Goal: Task Accomplishment & Management: Use online tool/utility

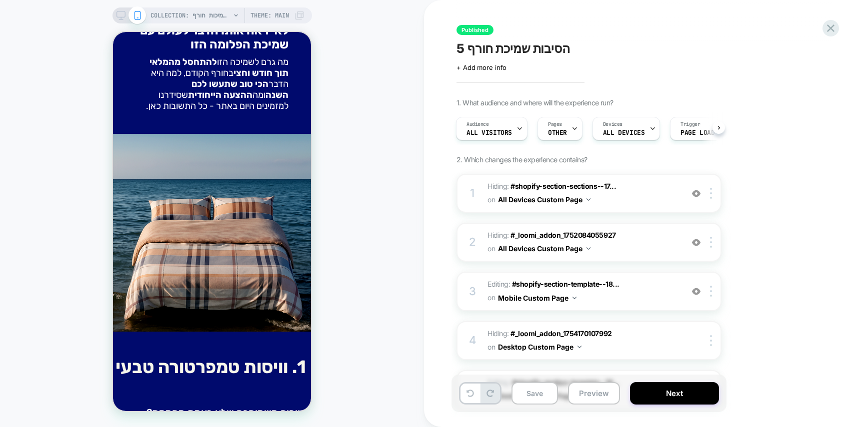
scroll to position [256, 0]
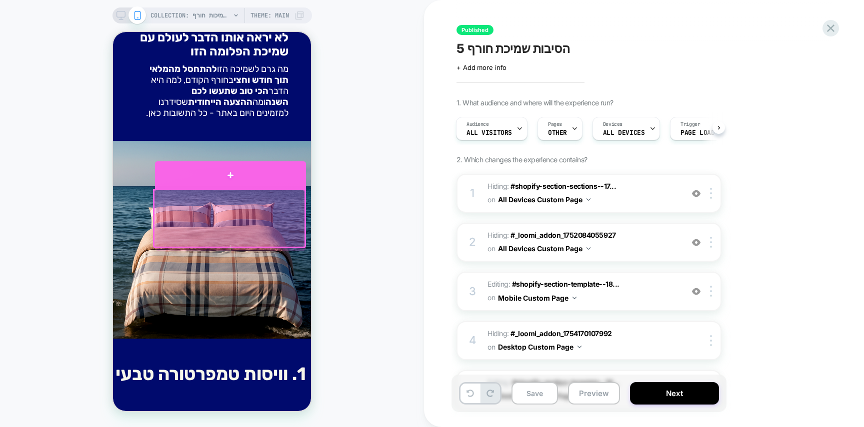
click at [283, 182] on div at bounding box center [230, 174] width 151 height 27
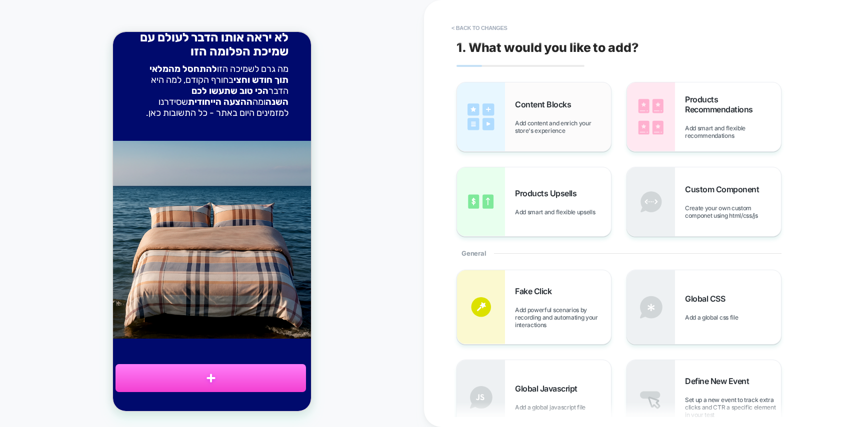
scroll to position [238, 0]
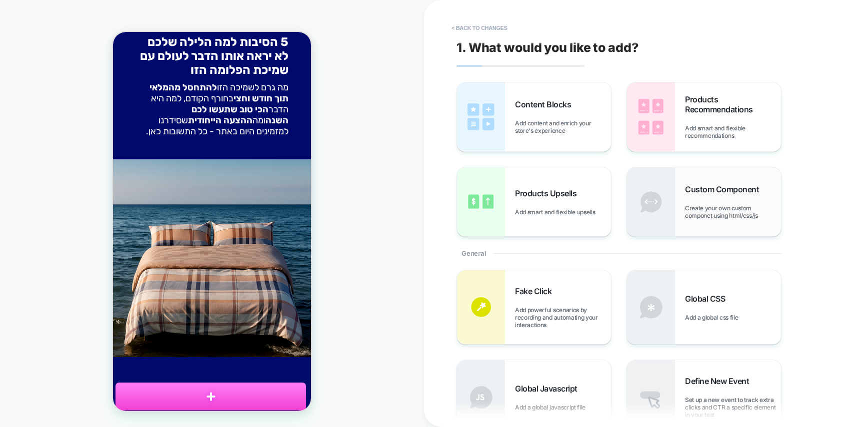
click at [685, 215] on span "Create your own custom componet using html/css/js" at bounding box center [733, 211] width 96 height 15
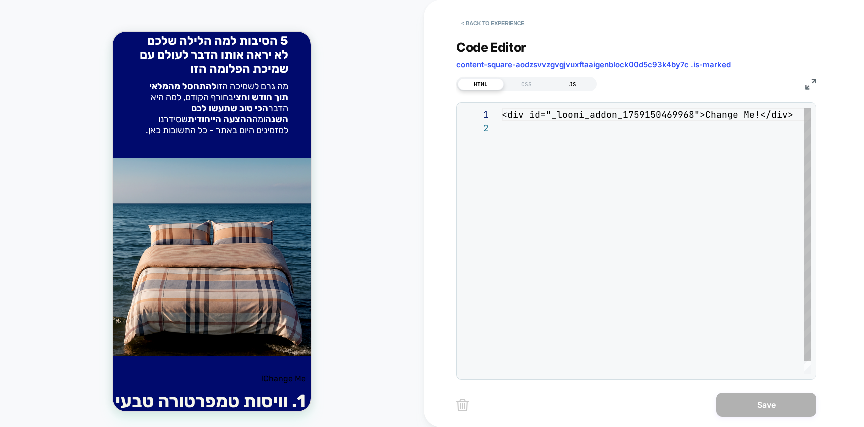
scroll to position [13, 0]
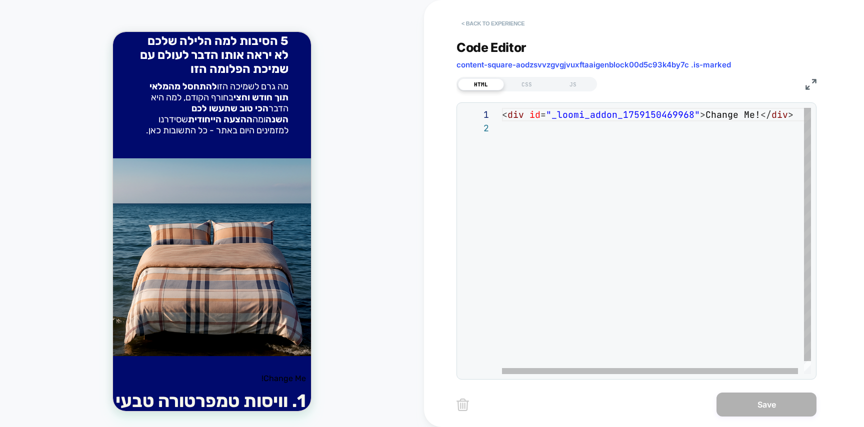
click at [502, 28] on button "< Back to experience" at bounding box center [492, 23] width 73 height 16
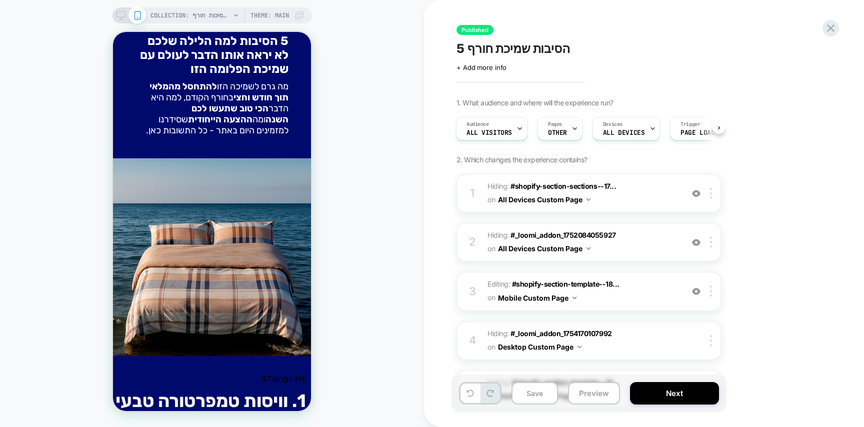
scroll to position [249, 0]
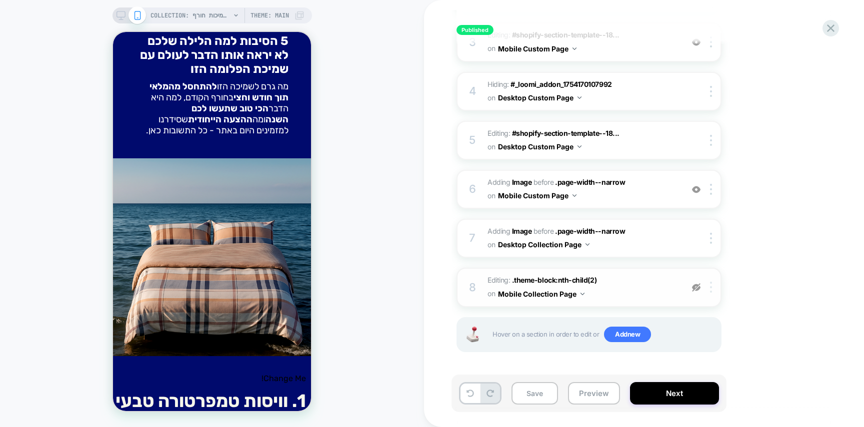
click at [718, 292] on div at bounding box center [712, 287] width 16 height 11
click at [777, 280] on div "1. What audience and where will the experience run? Audience All Visitors Pages…" at bounding box center [638, 113] width 365 height 528
click at [473, 393] on icon at bounding box center [469, 393] width 7 height 7
click at [494, 391] on button at bounding box center [489, 393] width 19 height 19
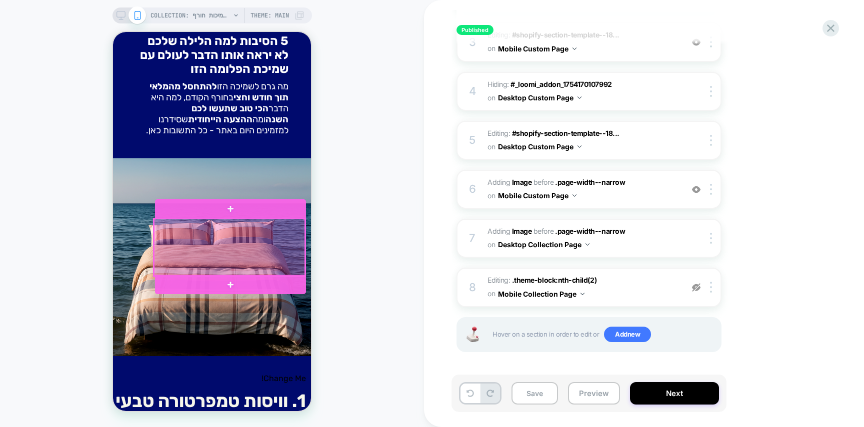
click at [287, 206] on div at bounding box center [230, 208] width 151 height 19
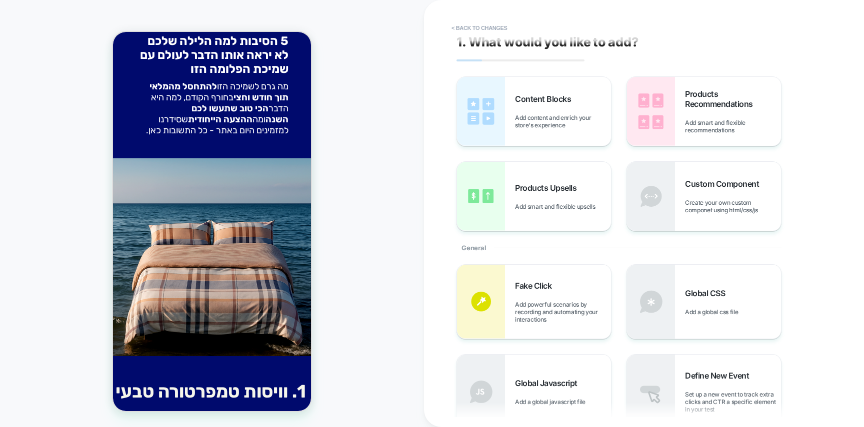
scroll to position [0, 0]
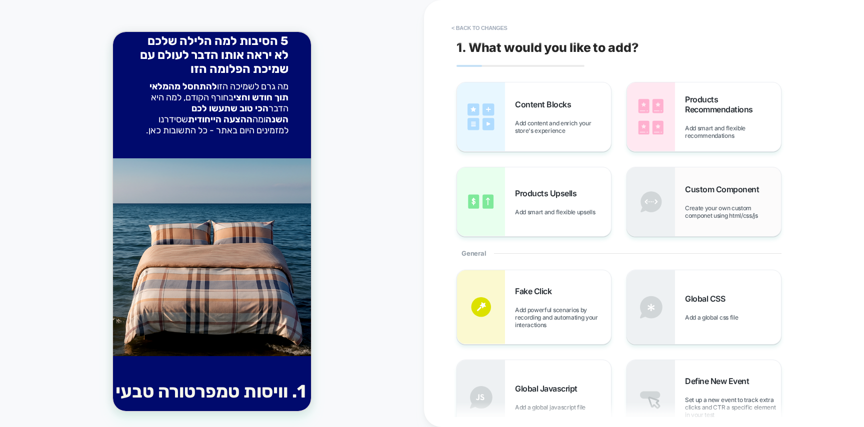
click at [721, 203] on div "Custom Component Create your own custom componet using html/css/js" at bounding box center [733, 201] width 96 height 35
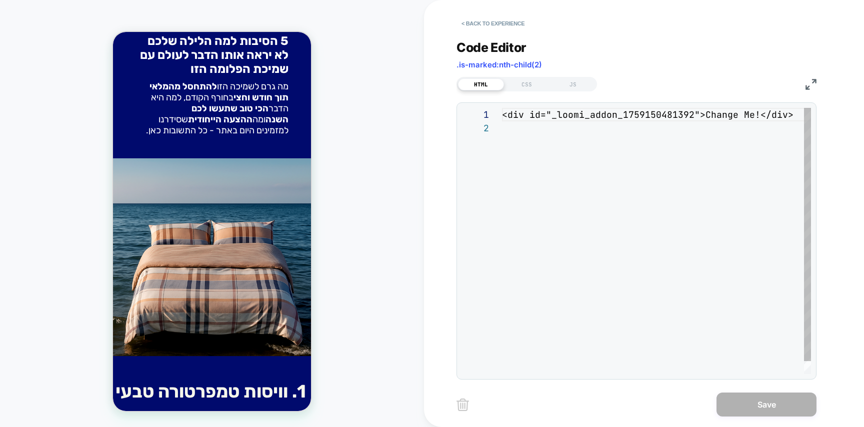
scroll to position [13, 0]
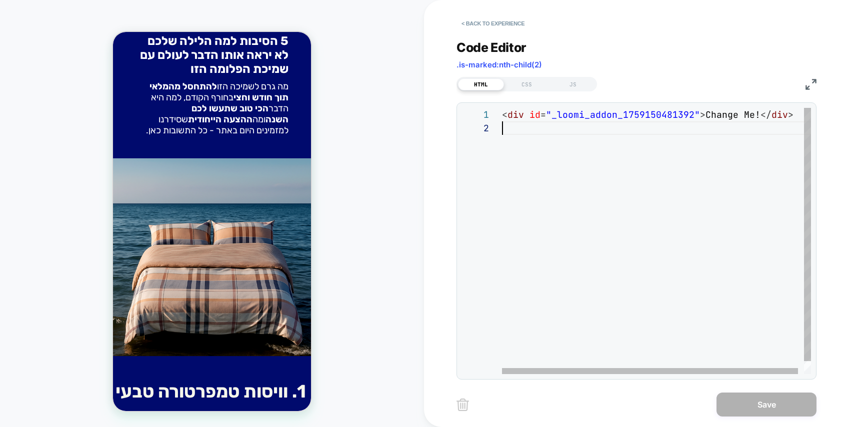
click at [578, 184] on div "< div id = "_loomi_addon_1759150481392" > Change Me! </ div >" at bounding box center [659, 248] width 315 height 280
type textarea "**********"
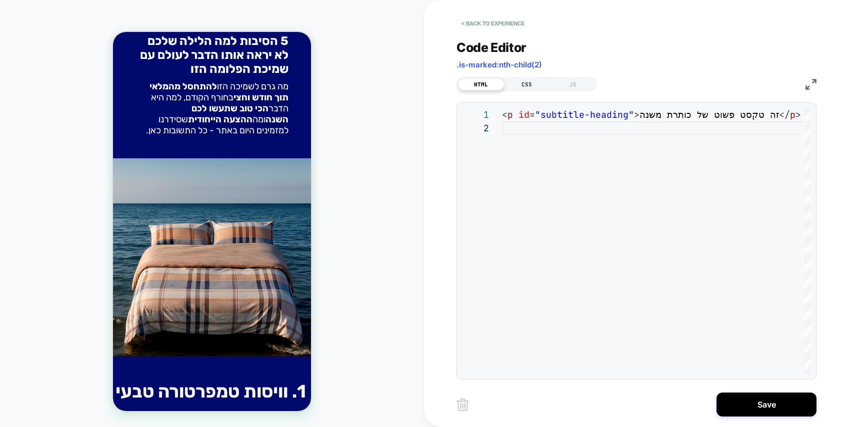
click at [526, 88] on div "CSS" at bounding box center [527, 84] width 46 height 12
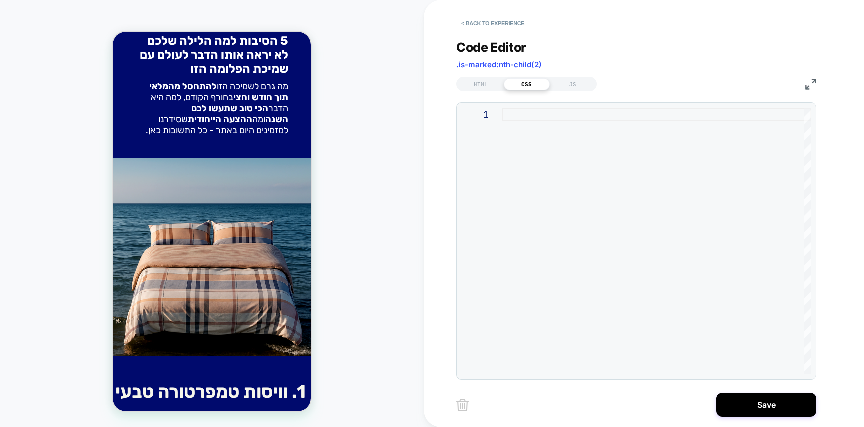
click at [560, 141] on div at bounding box center [656, 241] width 309 height 266
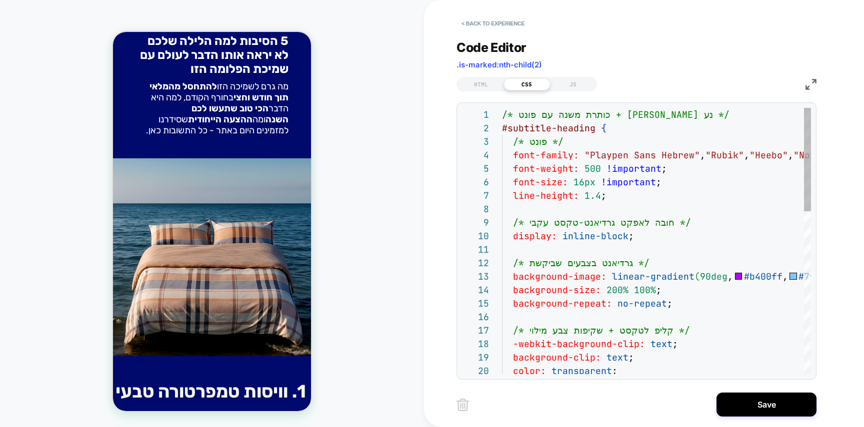
type textarea "**********"
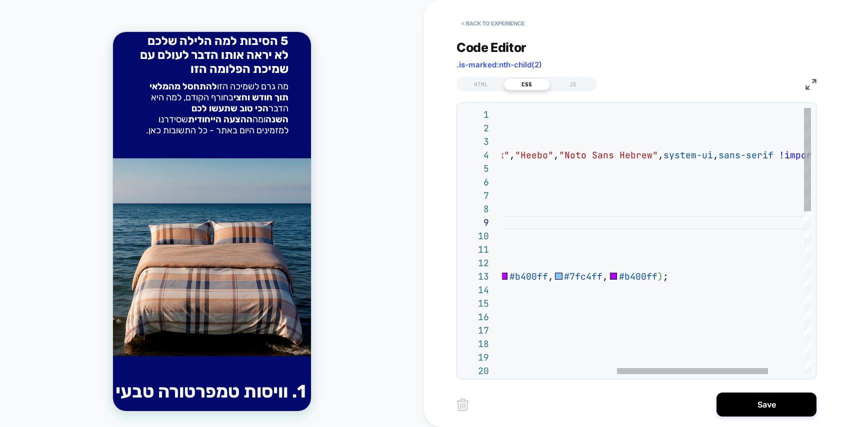
scroll to position [0, 0]
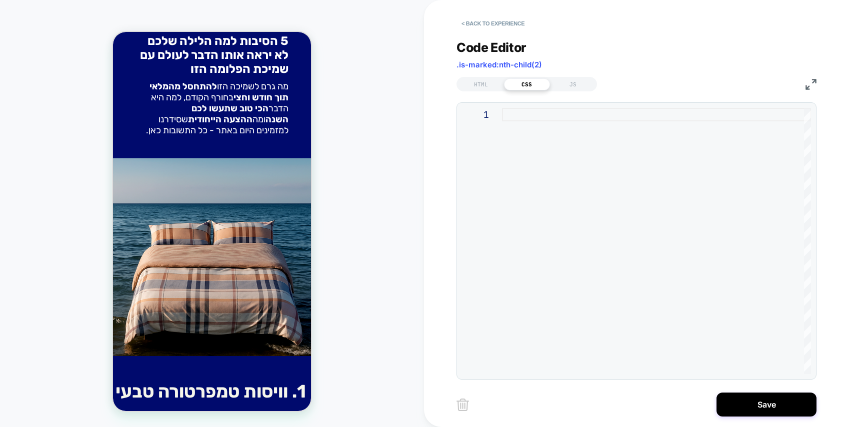
click at [572, 132] on div at bounding box center [656, 241] width 309 height 266
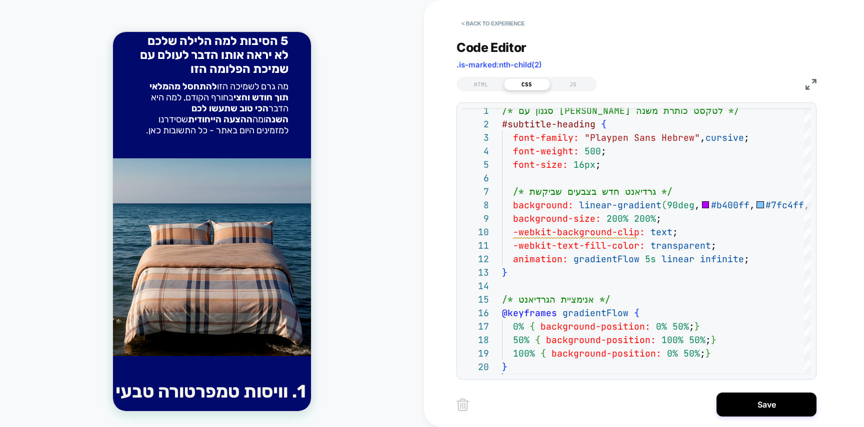
click at [493, 77] on div "HTML CSS JS" at bounding box center [526, 84] width 140 height 14
click at [489, 85] on div "HTML" at bounding box center [481, 84] width 46 height 12
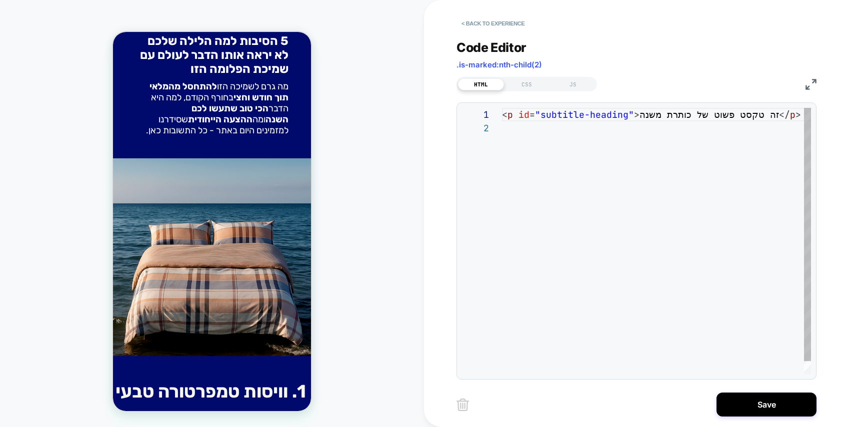
scroll to position [13, 0]
click at [553, 88] on div "JS" at bounding box center [573, 84] width 46 height 12
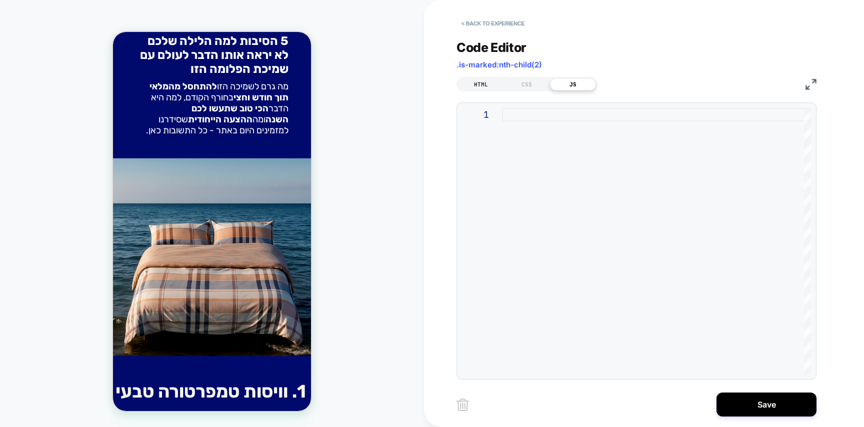
click at [495, 82] on div "HTML" at bounding box center [481, 84] width 46 height 12
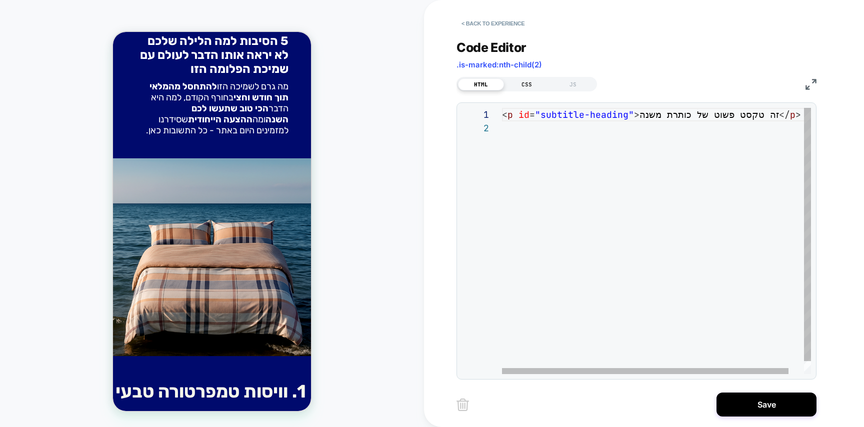
click at [526, 84] on div "CSS" at bounding box center [527, 84] width 46 height 12
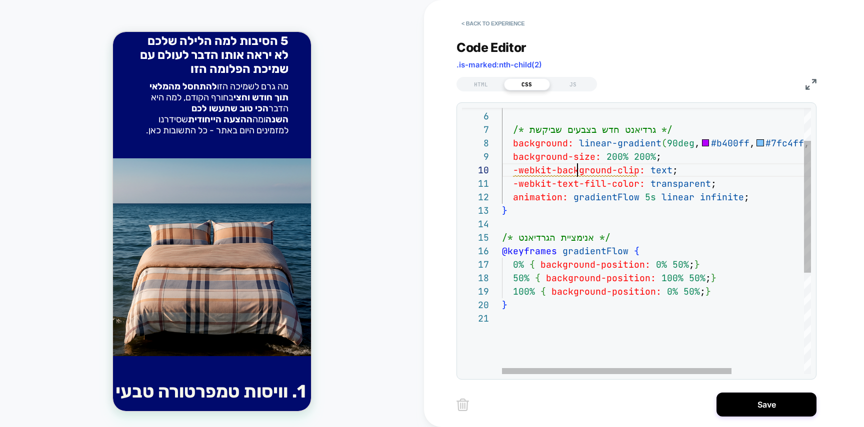
scroll to position [121, 75]
click at [575, 173] on div "font-size: 16px ; /* גרדיאנט חדש בצבעים שביקשת */ background: linear-gradient (…" at bounding box center [705, 310] width 406 height 536
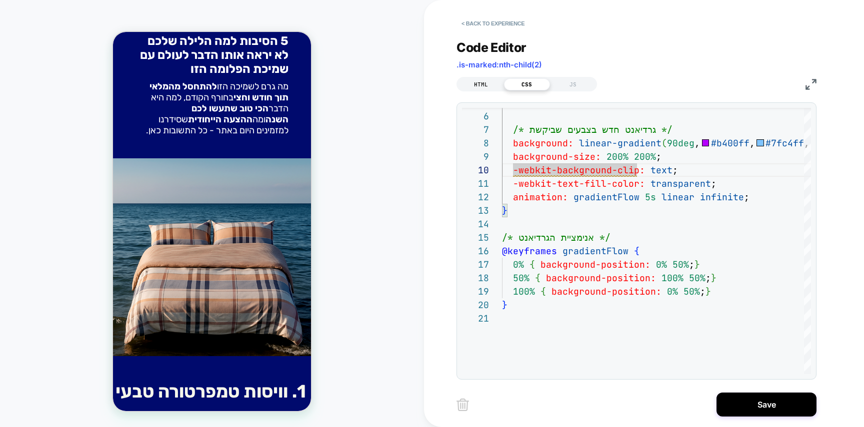
click at [492, 83] on div "HTML" at bounding box center [481, 84] width 46 height 12
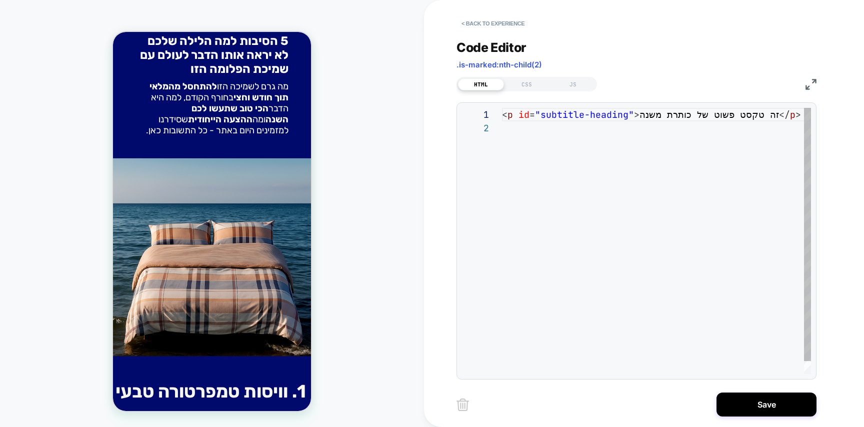
scroll to position [13, 0]
click at [608, 144] on div "< p id = "subtitle-heading" > זה טקסט פשוט של כותרת משנה </ p >" at bounding box center [656, 248] width 309 height 280
click at [520, 92] on div "**********" at bounding box center [636, 203] width 360 height 352
click at [528, 86] on div "CSS" at bounding box center [527, 84] width 46 height 12
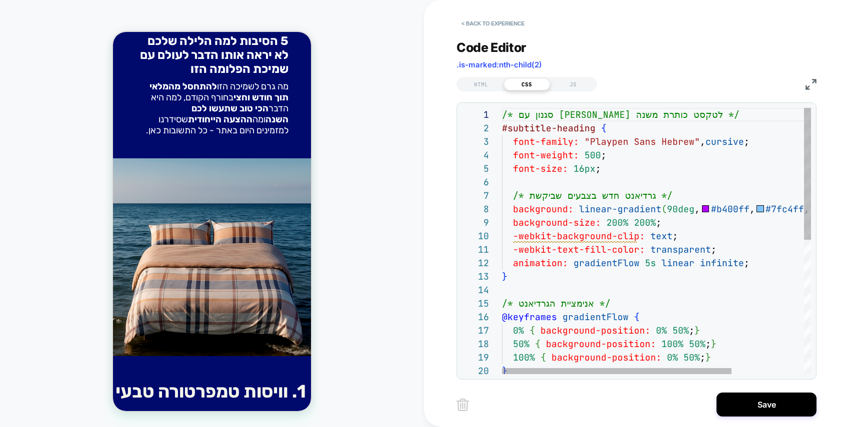
scroll to position [13, 75]
click at [578, 132] on div "/* סגנון עם לייב גרדיאנט לטקסט כותרת משנה */ #subtitle-heading { font-family: "…" at bounding box center [705, 376] width 406 height 536
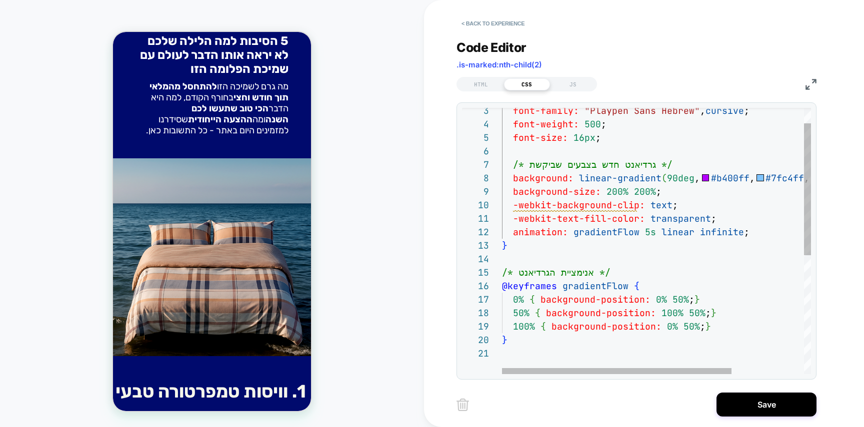
click at [597, 165] on div "font-family: "Playpen Sans Hebrew" , cursive ; font-weight: 500 ; font-size: 16…" at bounding box center [705, 345] width 406 height 536
type textarea "**********"
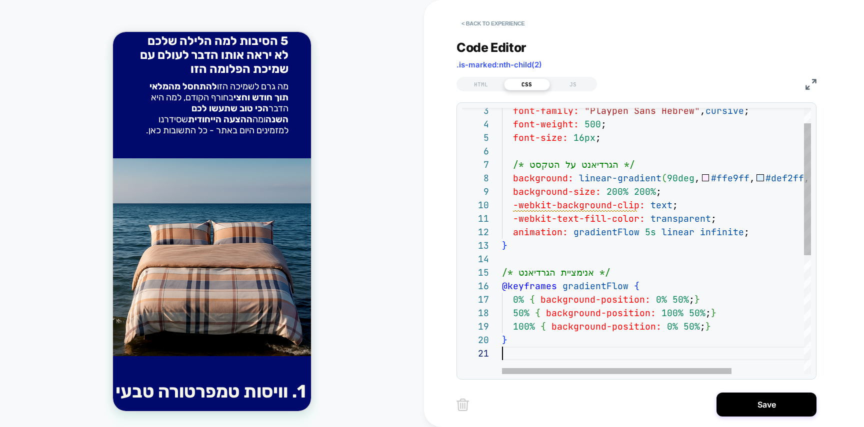
click at [655, 243] on div "font-family: "Playpen Sans Hebrew" , cursive ; font-weight: 500 ; font-size: 16…" at bounding box center [705, 345] width 406 height 536
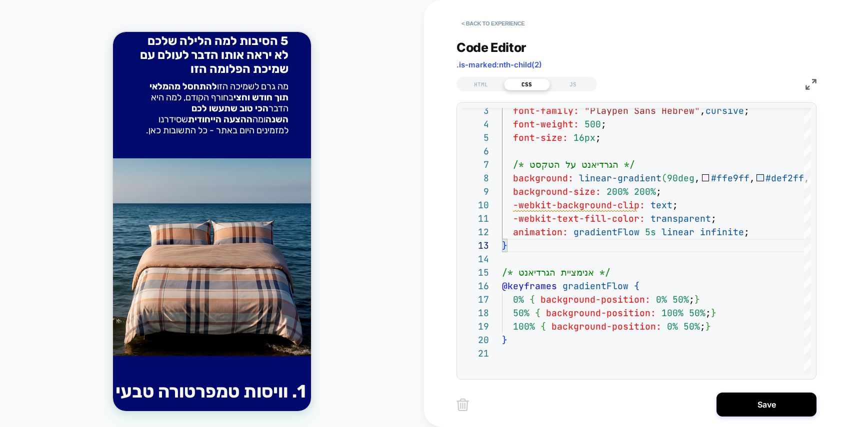
click at [284, 197] on content-square-aodzsvvzgvgjvuxftaaigenblock00d5c93k4by7c "1. וויסות טמפרטורה טבעי עייפים משמיחכה שלא באמת מחממת? אתם חייביםן גדלגלדגד דגג…" at bounding box center [212, 381] width 198 height 446
drag, startPoint x: 284, startPoint y: 197, endPoint x: 310, endPoint y: 206, distance: 27.8
click at [310, 206] on content-square-aodzsvvzgvgjvuxftaaigenblock00d5c93k4by7c "1. וויסות טמפרטורה טבעי עייפים משמיחכה שלא באמת מחממת? אתם חייביםן גדלגלדגד דגג…" at bounding box center [212, 381] width 198 height 446
click at [778, 413] on button "Save" at bounding box center [766, 405] width 100 height 24
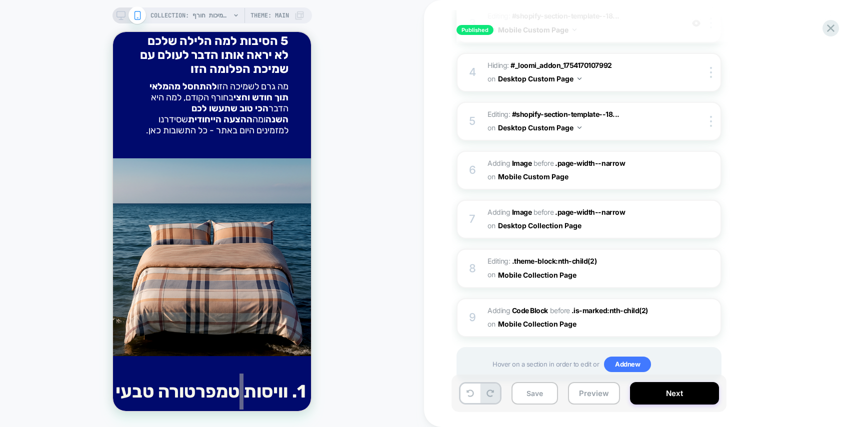
scroll to position [298, 0]
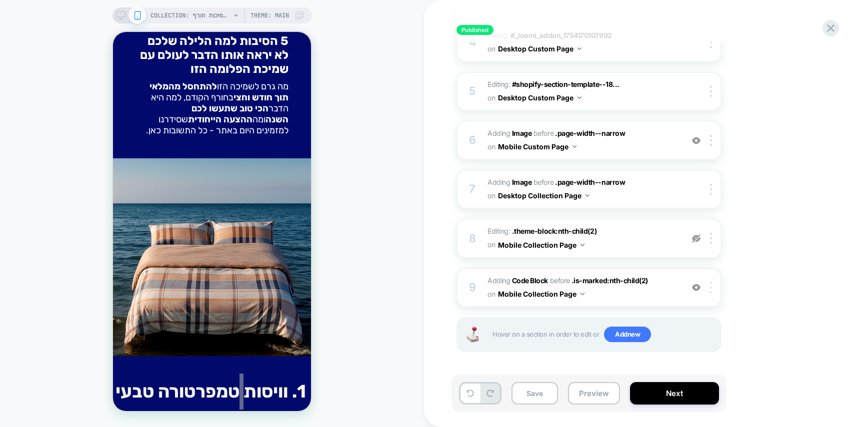
click at [711, 287] on img at bounding box center [711, 287] width 2 height 11
click at [714, 285] on div at bounding box center [712, 287] width 16 height 11
click at [709, 284] on div at bounding box center [712, 287] width 16 height 11
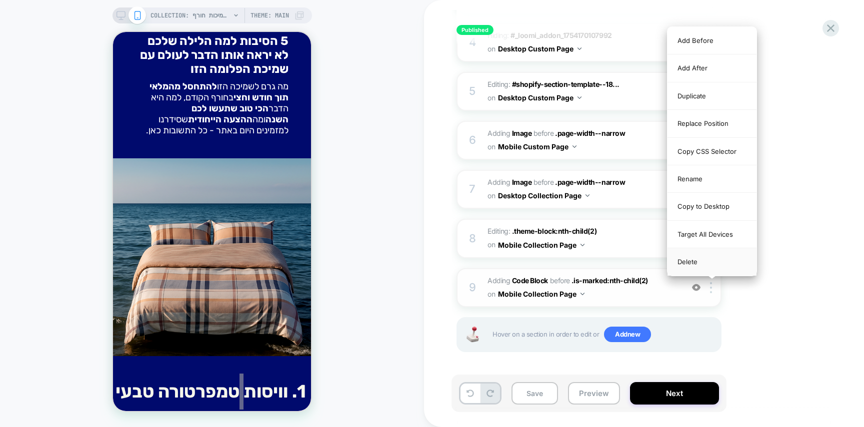
click at [710, 267] on div "Delete" at bounding box center [711, 261] width 89 height 27
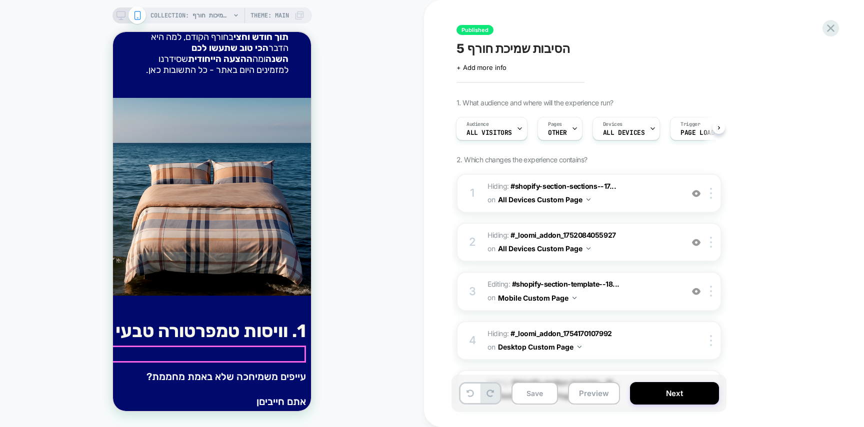
scroll to position [276, 0]
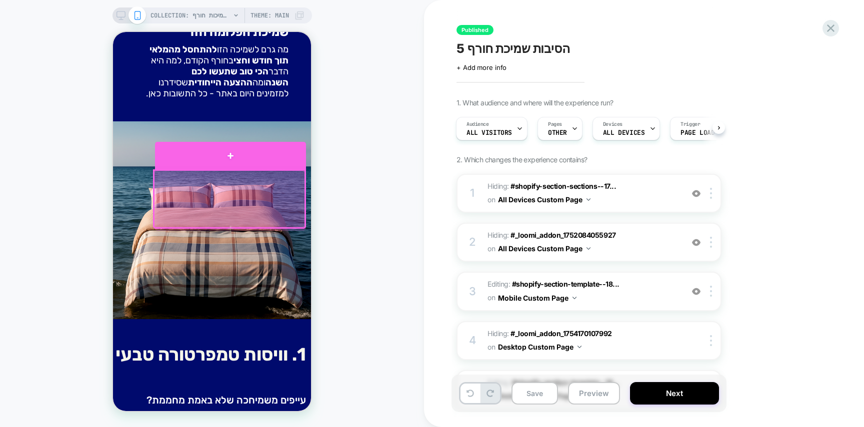
click at [284, 157] on div at bounding box center [230, 156] width 151 height 28
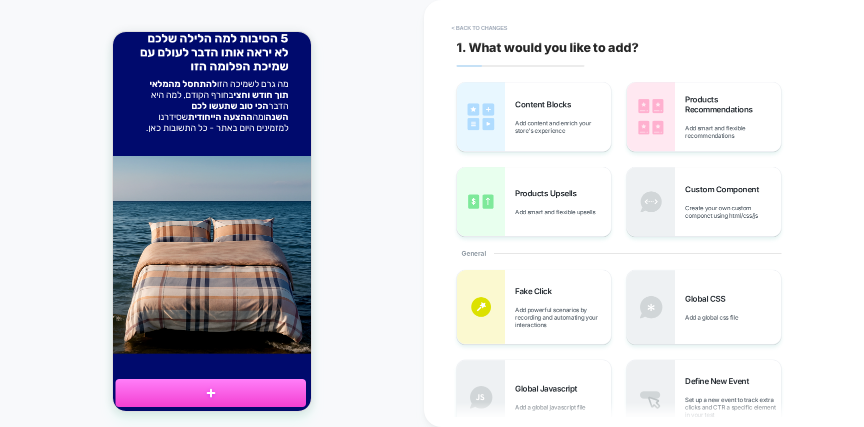
scroll to position [238, 0]
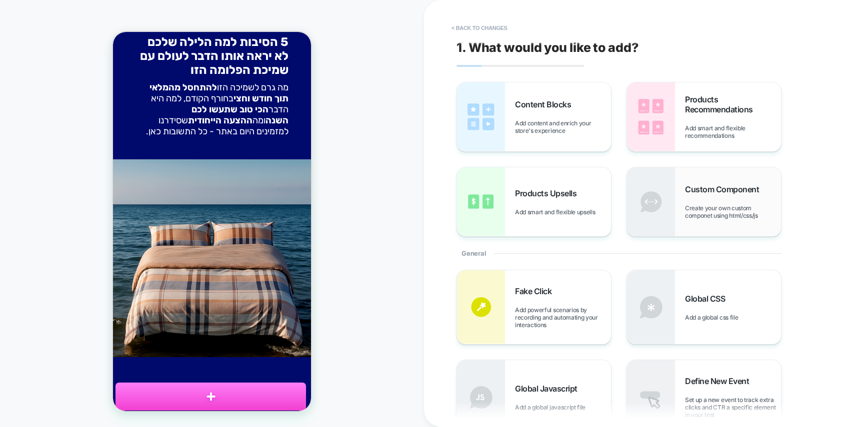
click at [679, 182] on div "Custom Component Create your own custom componet using html/css/js" at bounding box center [704, 201] width 154 height 69
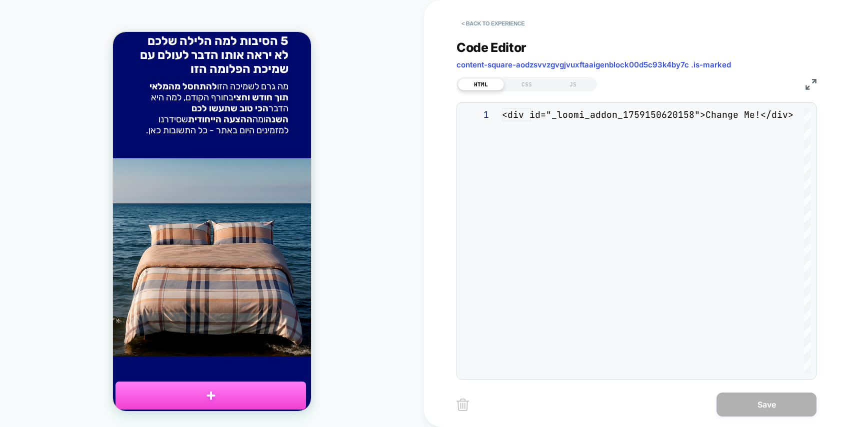
scroll to position [13, 0]
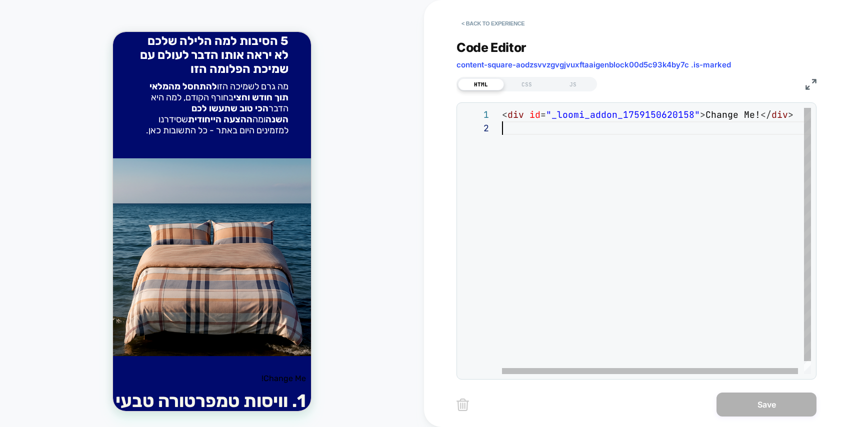
click at [565, 128] on div "< div id = "_loomi_addon_1759150620158" > Change Me! </ div >" at bounding box center [659, 248] width 315 height 280
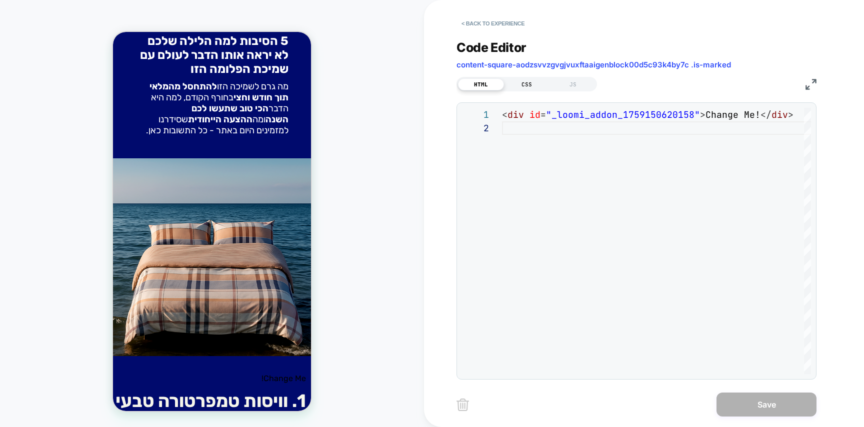
scroll to position [0, 0]
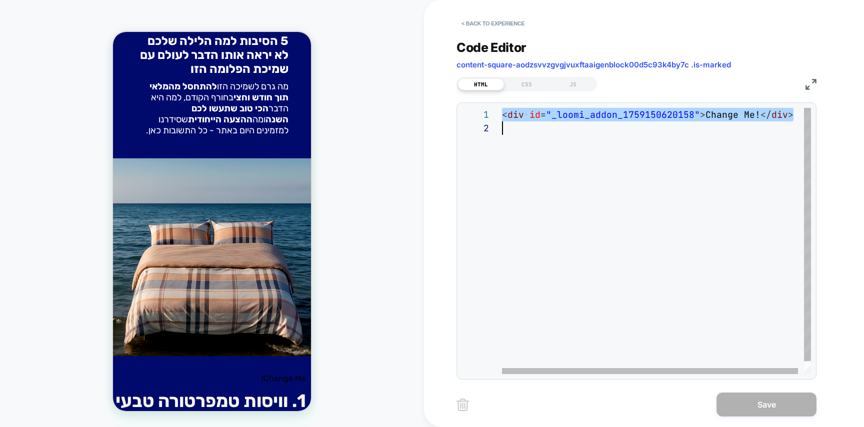
type textarea "**********"
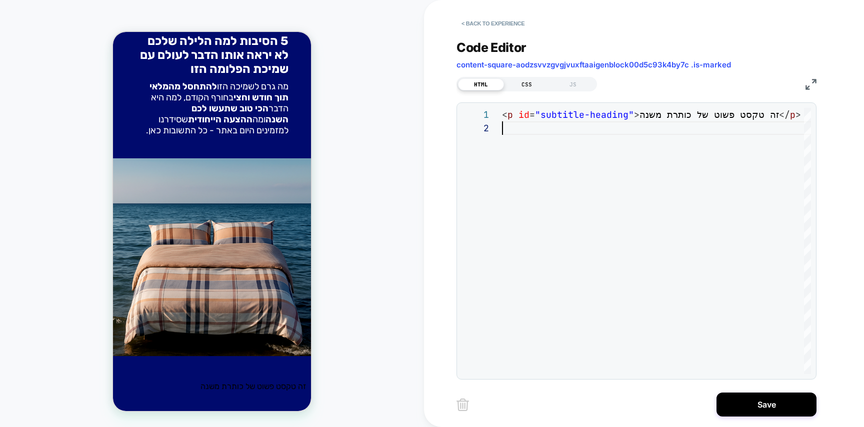
click at [529, 85] on div "CSS" at bounding box center [527, 84] width 46 height 12
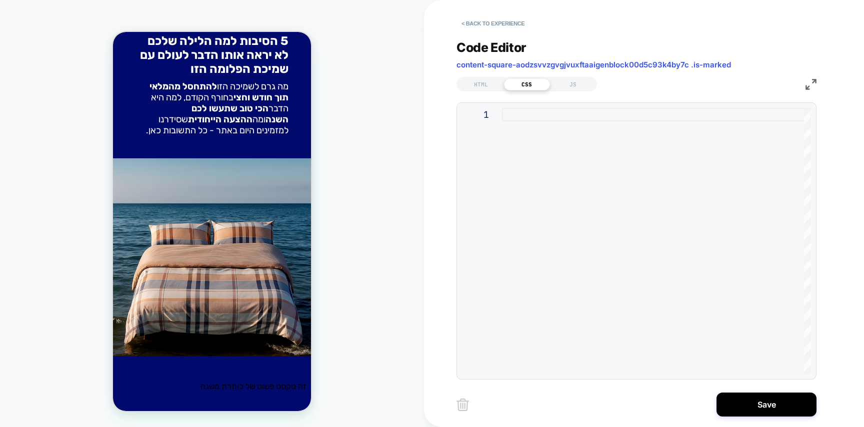
click at [579, 134] on div at bounding box center [656, 241] width 309 height 266
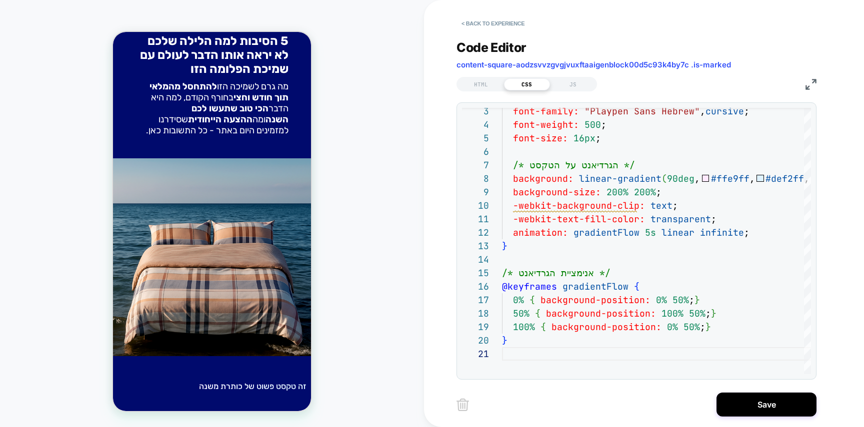
scroll to position [299, 0]
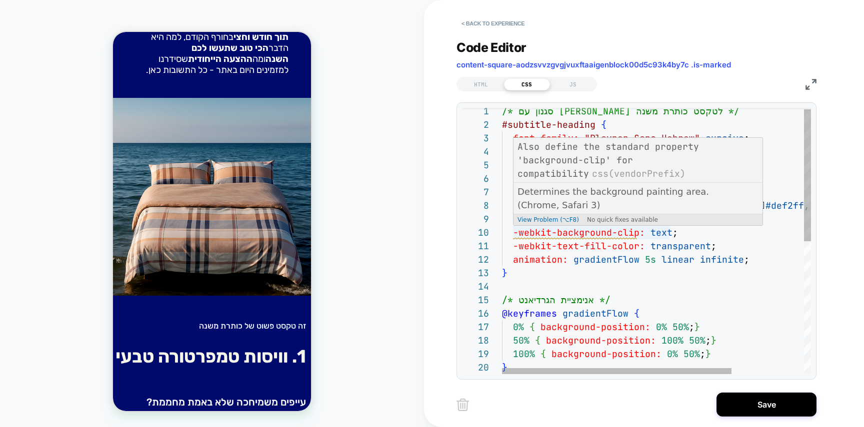
click at [620, 235] on div "font-family: "Playpen Sans Hebrew" , cursive ; font-weight: 500 ; font-size: 16…" at bounding box center [705, 372] width 406 height 536
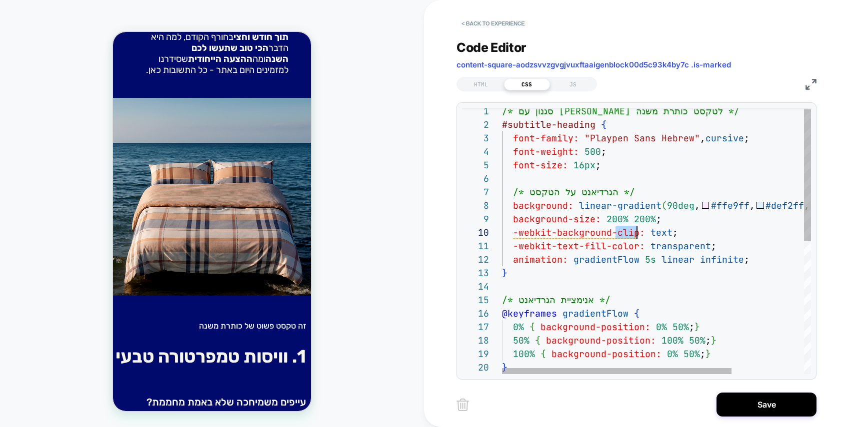
scroll to position [121, 135]
click at [620, 235] on div "font-family: "Playpen Sans Hebrew" , cursive ; font-weight: 500 ; font-size: 16…" at bounding box center [705, 372] width 406 height 536
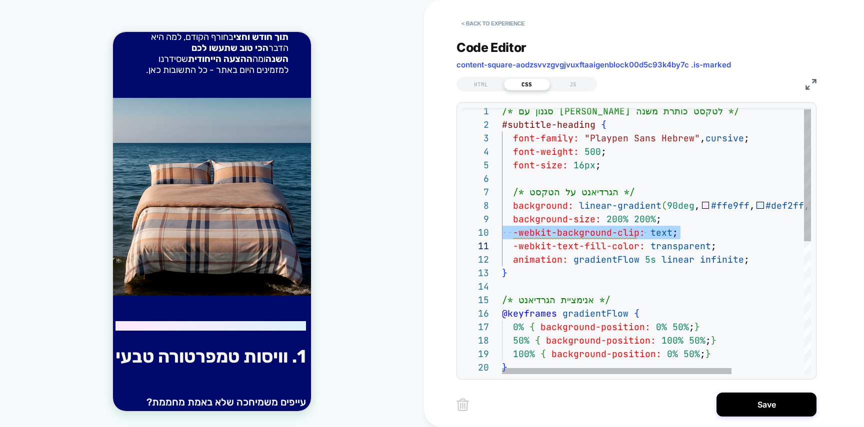
scroll to position [0, 210]
click at [713, 241] on div "font-family: "Playpen Sans Hebrew" , cursive ; font-weight: 500 ; font-size: 16…" at bounding box center [705, 372] width 406 height 536
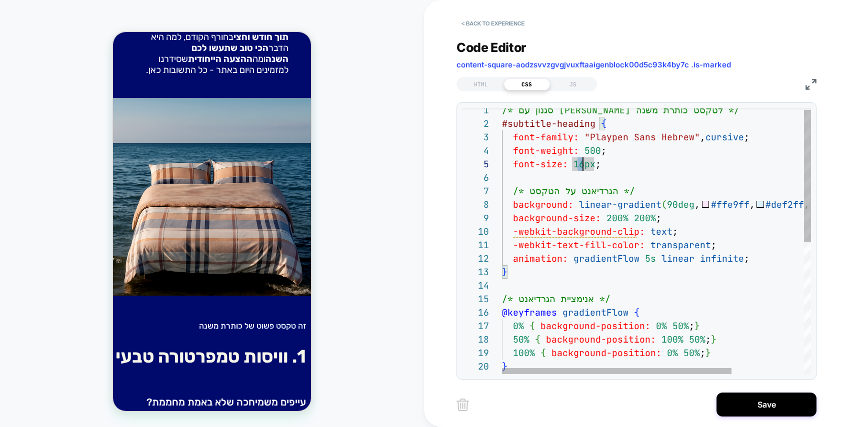
scroll to position [54, 81]
drag, startPoint x: 575, startPoint y: 162, endPoint x: 582, endPoint y: 163, distance: 7.1
click at [582, 163] on div "font-family: "Playpen Sans Hebrew" , cursive ; font-weight: 500 ; font-size: 16…" at bounding box center [705, 371] width 406 height 536
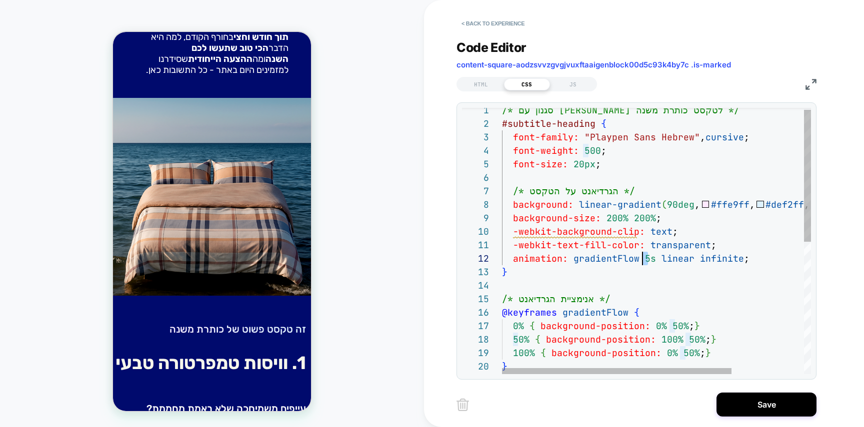
click at [643, 260] on div "font-family: "Playpen Sans Hebrew" , cursive ; font-weight: 500 ; font-size: 20…" at bounding box center [705, 371] width 406 height 536
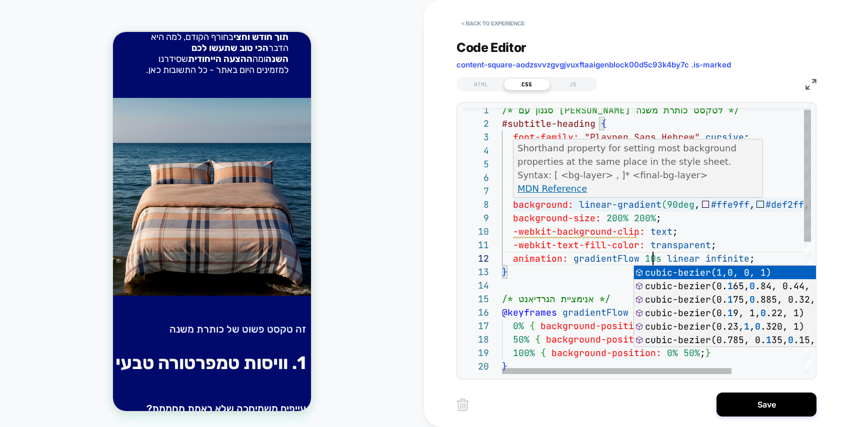
type textarea "**********"
click at [600, 174] on p "Syntax: [ <bg-layer> , ]* <final-bg-layer>" at bounding box center [638, 174] width 242 height 13
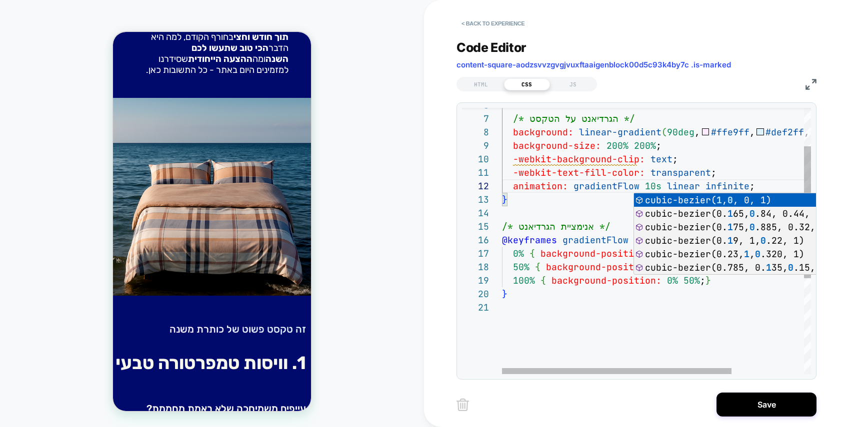
click at [577, 244] on div "/* הגרדיאנט על הטקסט */ background: linear-gradient ( 90deg , #ffe9ff , #def2ff…" at bounding box center [705, 299] width 406 height 536
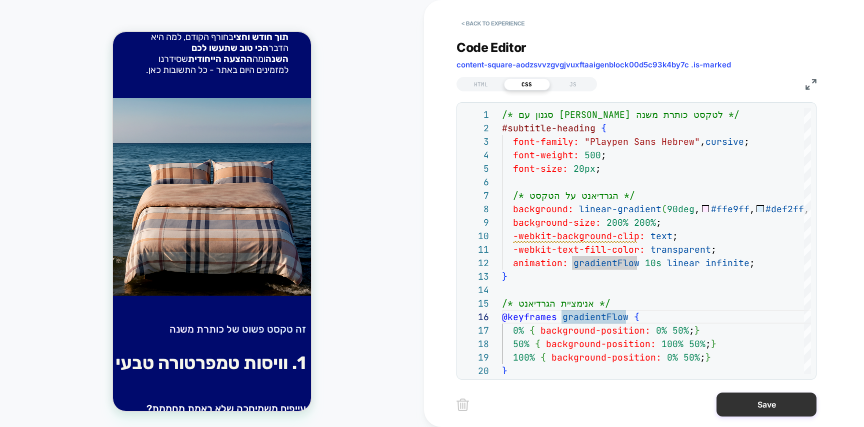
click at [745, 394] on button "Save" at bounding box center [766, 405] width 100 height 24
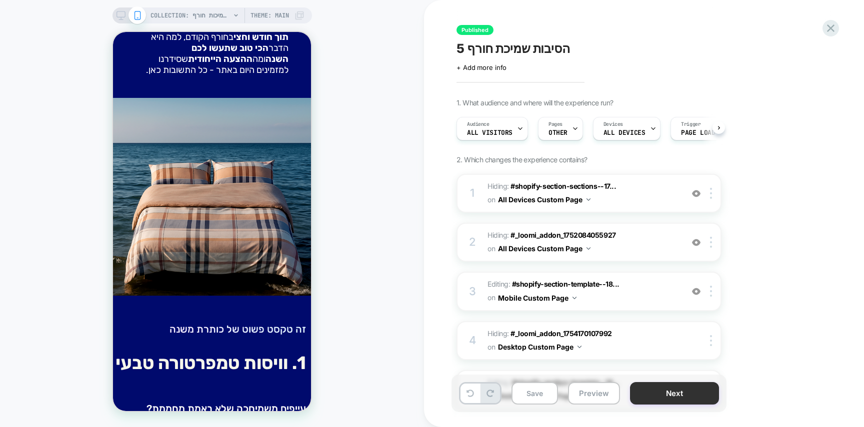
scroll to position [0, 0]
click at [700, 387] on button "Next" at bounding box center [674, 393] width 89 height 22
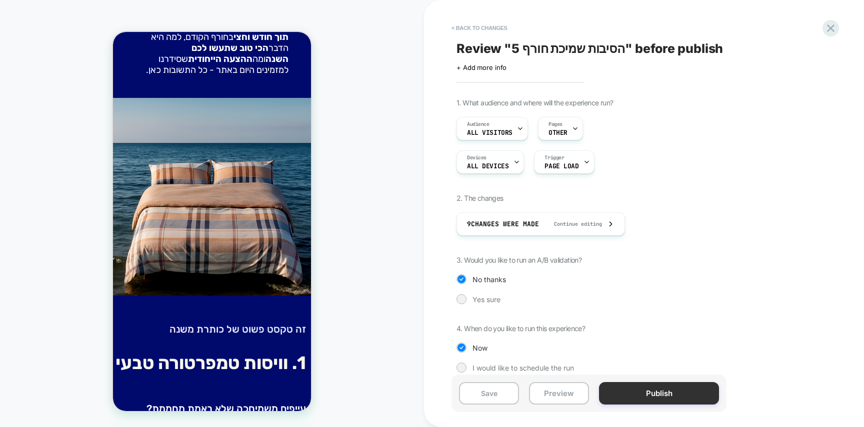
click at [699, 388] on button "Publish" at bounding box center [659, 393] width 120 height 22
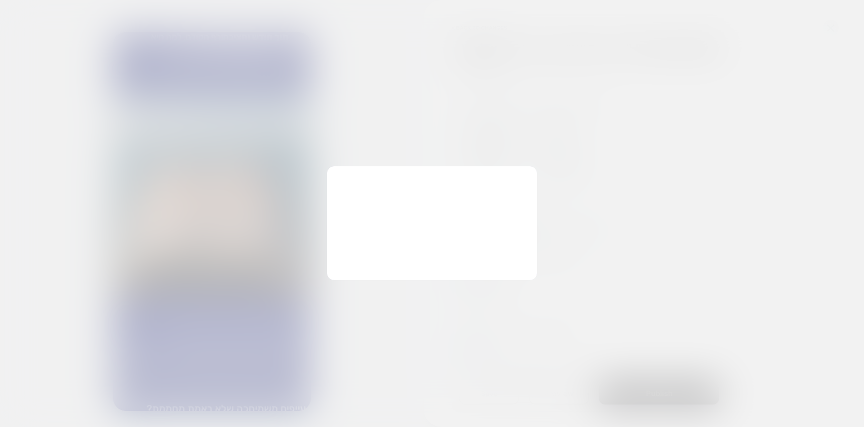
click at [426, 260] on div "Changes were made, Publish? Clear past collected data? Reset past collected dat…" at bounding box center [432, 223] width 210 height 114
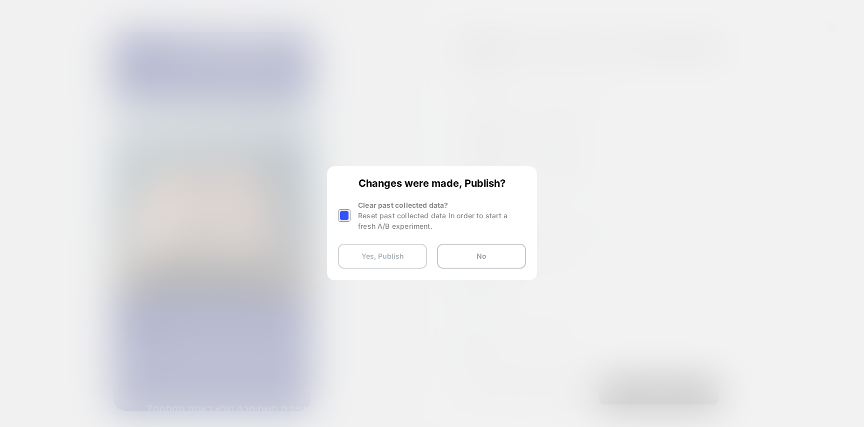
click at [392, 257] on button "Yes, Publish" at bounding box center [382, 256] width 89 height 25
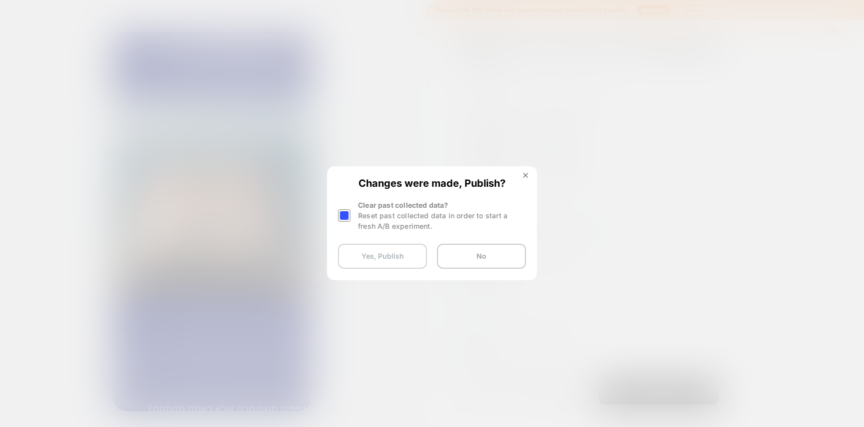
click at [392, 252] on button "Yes, Publish" at bounding box center [382, 256] width 89 height 25
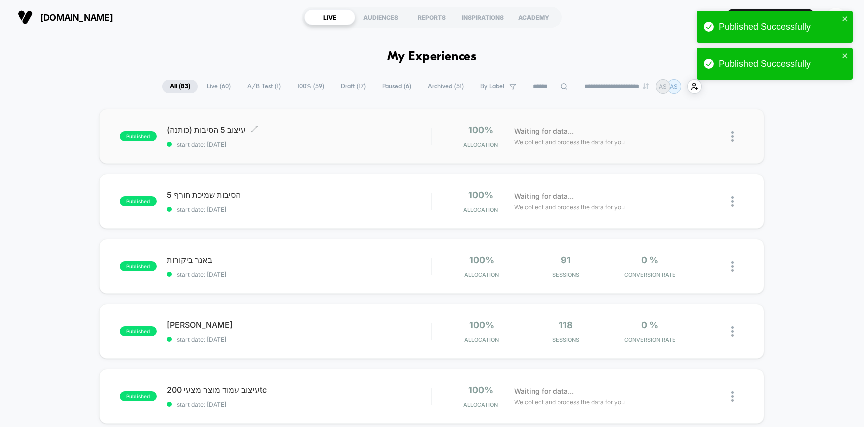
click at [367, 138] on div "עיצוב 5 הסיבות (כותנה) Click to edit experience details Click to edit experienc…" at bounding box center [299, 136] width 265 height 23
click at [270, 202] on div "5 הסיבות שמיכת חורף Click to edit experience details Click to edit experience d…" at bounding box center [299, 201] width 265 height 23
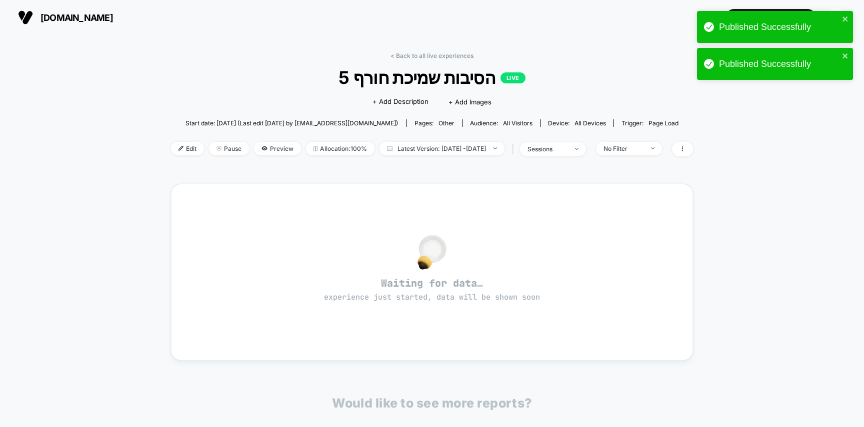
click at [171, 151] on span "Edit" at bounding box center [187, 148] width 33 height 13
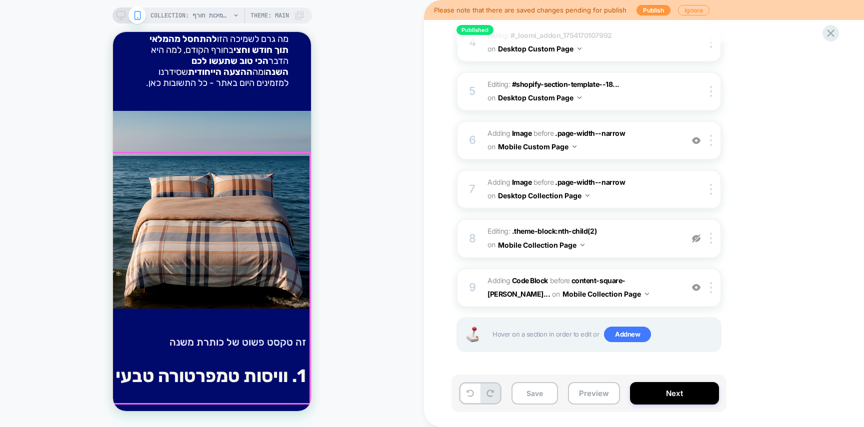
scroll to position [314, 0]
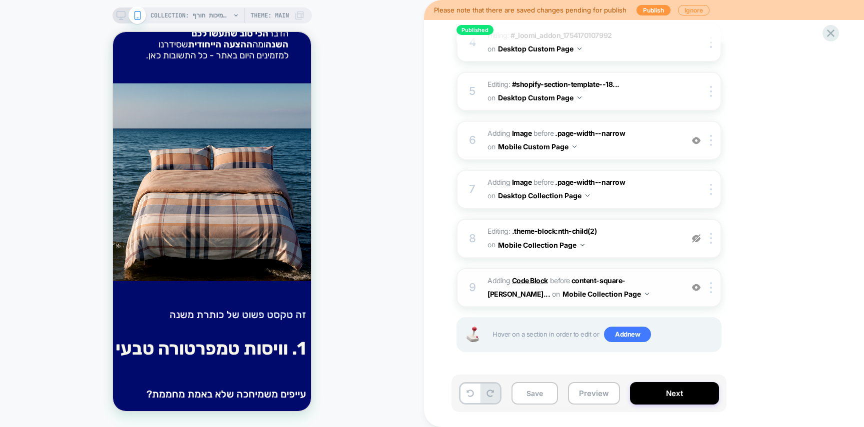
click at [532, 278] on b "Code Block" at bounding box center [530, 280] width 36 height 8
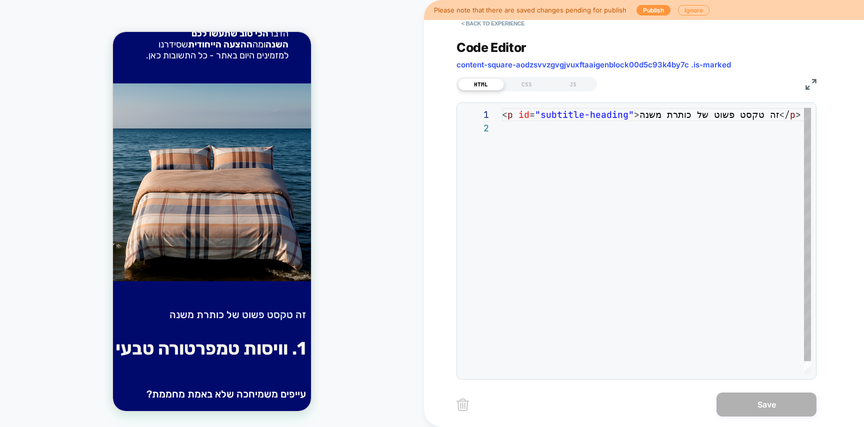
scroll to position [13, 0]
click at [500, 27] on button "< Back to experience" at bounding box center [492, 23] width 73 height 16
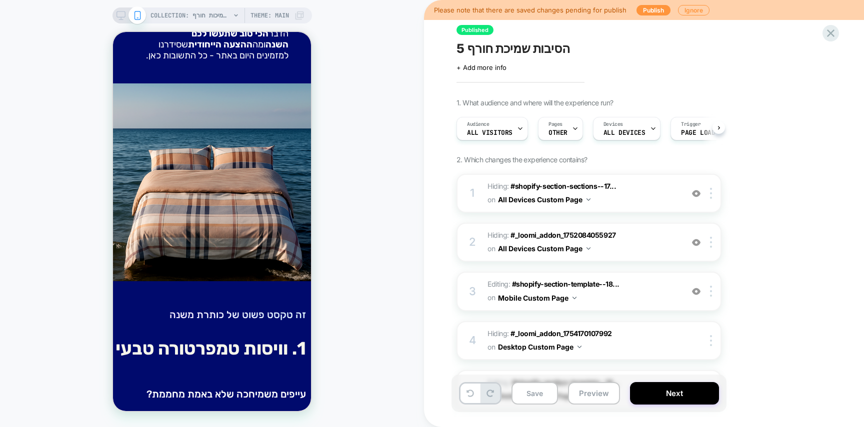
scroll to position [0, 0]
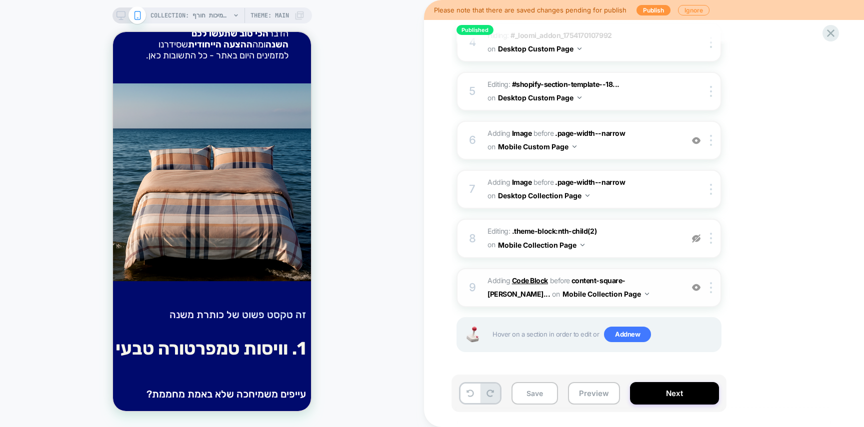
click at [532, 281] on b "Code Block" at bounding box center [530, 280] width 36 height 8
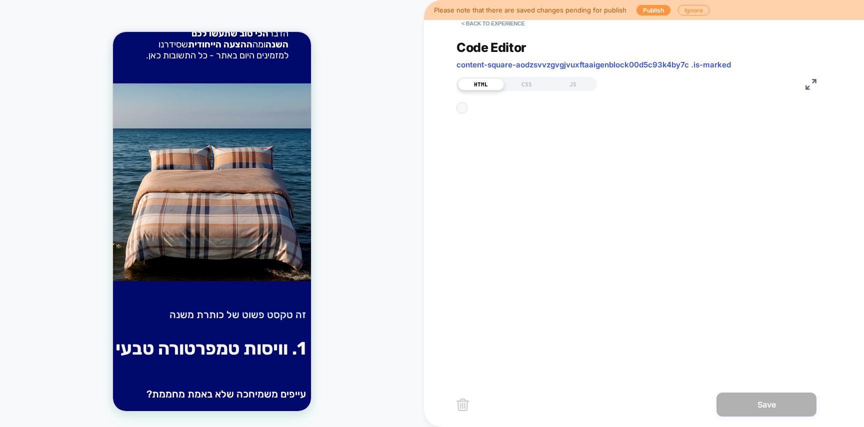
scroll to position [13, 0]
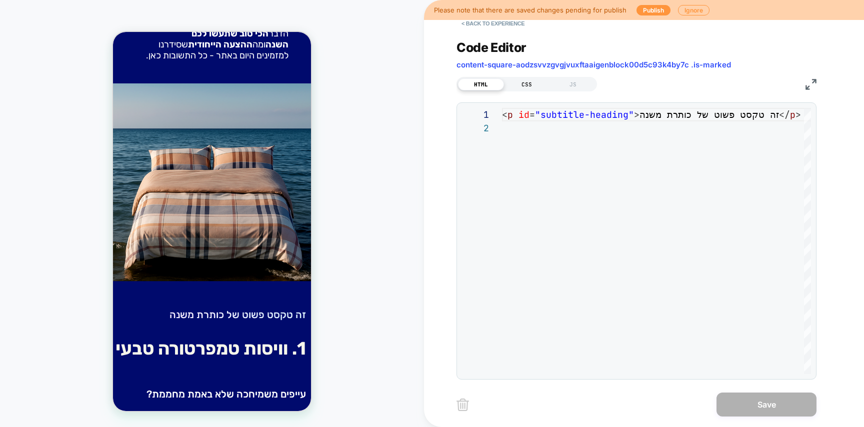
click at [532, 85] on div "CSS" at bounding box center [527, 84] width 46 height 12
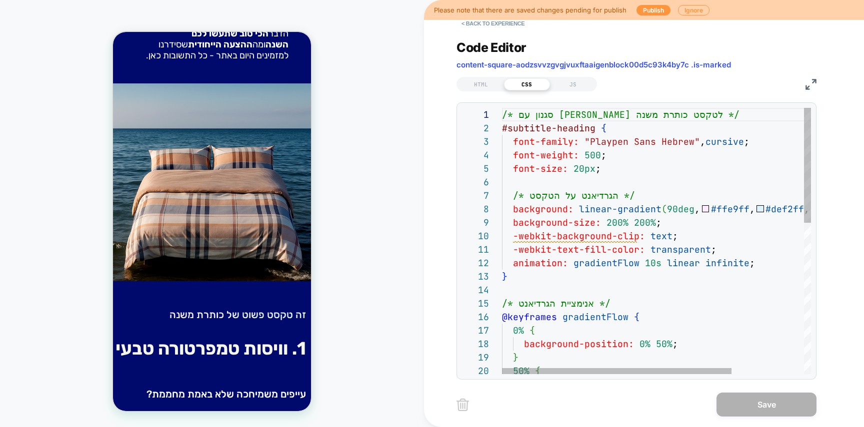
scroll to position [27, 135]
click at [635, 147] on div "/* סגנון עם לייב גרדיאנט לטקסט כותרת משנה */ #subtitle-heading { font-family: "…" at bounding box center [705, 416] width 406 height 617
click at [654, 134] on div "/* סגנון עם לייב גרדיאנט לטקסט כותרת משנה */ #subtitle-heading { font-family: "…" at bounding box center [705, 416] width 406 height 617
click at [653, 141] on div "/* סגנון עם לייב גרדיאנט לטקסט כותרת משנה */ #subtitle-heading { font-family: "…" at bounding box center [705, 416] width 406 height 617
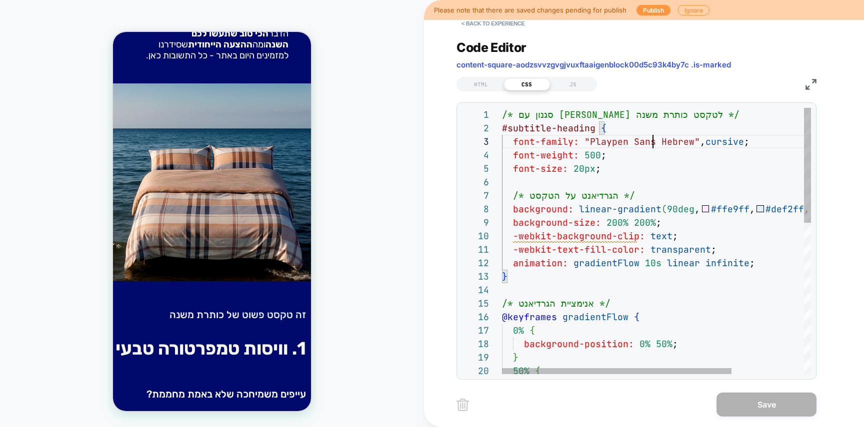
click at [653, 141] on div "/* סגנון עם לייב גרדיאנט לטקסט כותרת משנה */ #subtitle-heading { font-family: "…" at bounding box center [705, 416] width 406 height 617
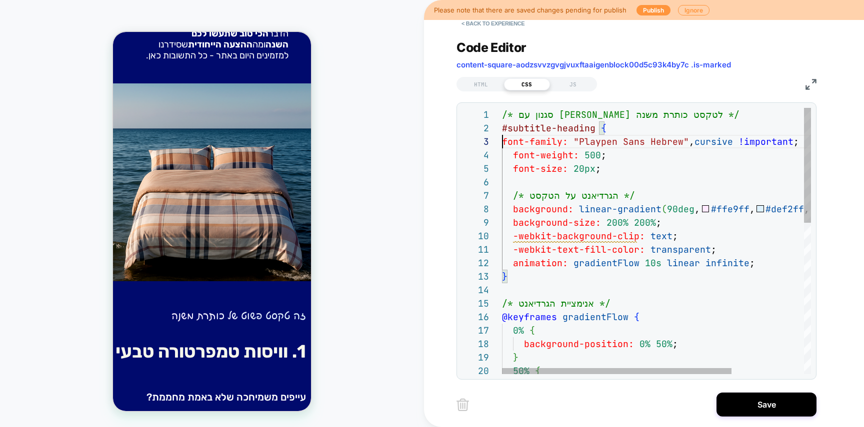
scroll to position [27, 0]
click at [502, 141] on div "/* סגנון עם לייב גרדיאנט לטקסט כותרת משנה */ #subtitle-heading { font-family: "…" at bounding box center [705, 416] width 406 height 617
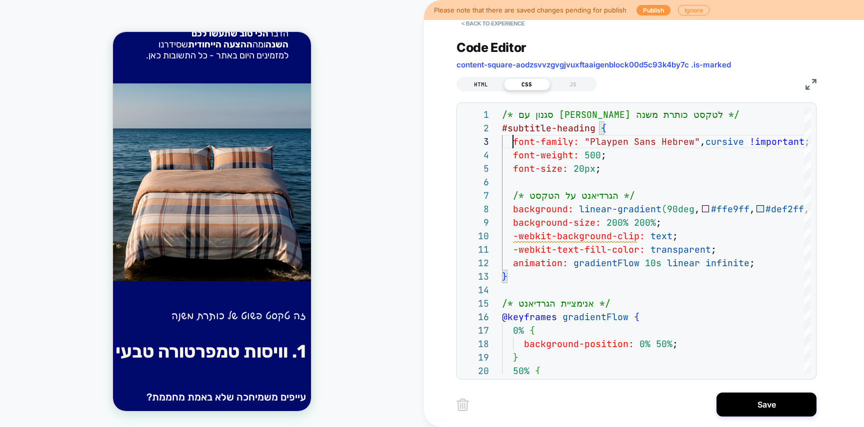
type textarea "**********"
click at [482, 86] on div "HTML" at bounding box center [481, 84] width 46 height 12
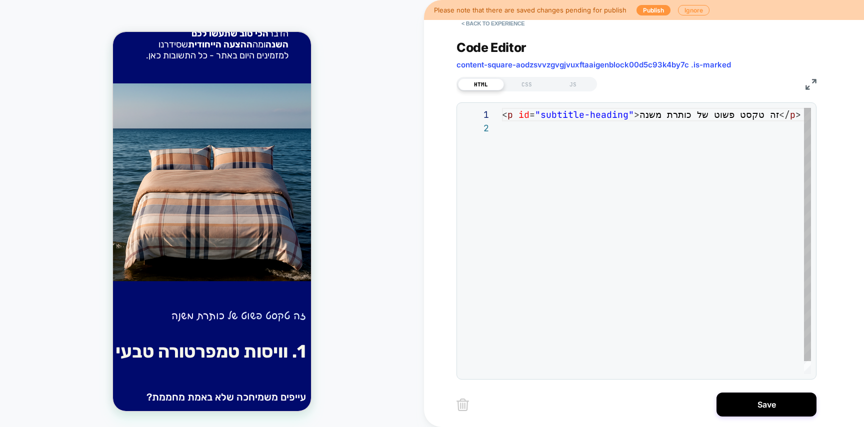
scroll to position [13, 0]
click at [635, 112] on div "< p id = "subtitle-heading" > זה טקסט פשוט של כותרת משנה </ p >" at bounding box center [664, 248] width 325 height 280
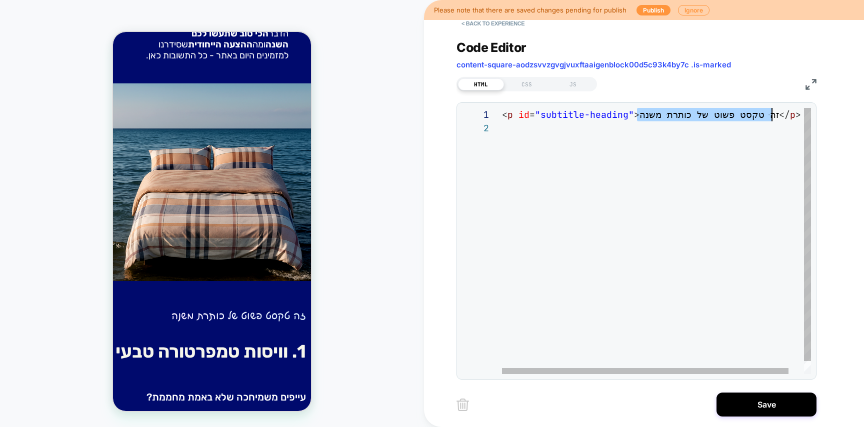
click at [773, 113] on div "< p id = "subtitle-heading" > זה טקסט פשוט של כותרת משנה </ p >" at bounding box center [664, 248] width 325 height 280
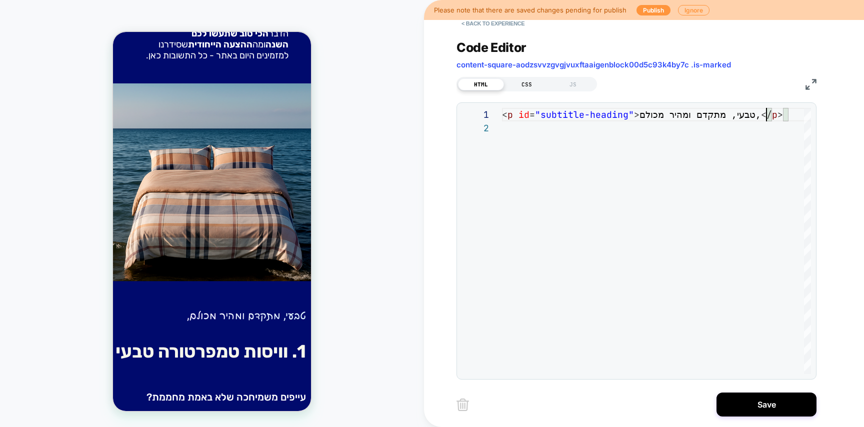
type textarea "**********"
click at [538, 87] on div "CSS" at bounding box center [527, 84] width 46 height 12
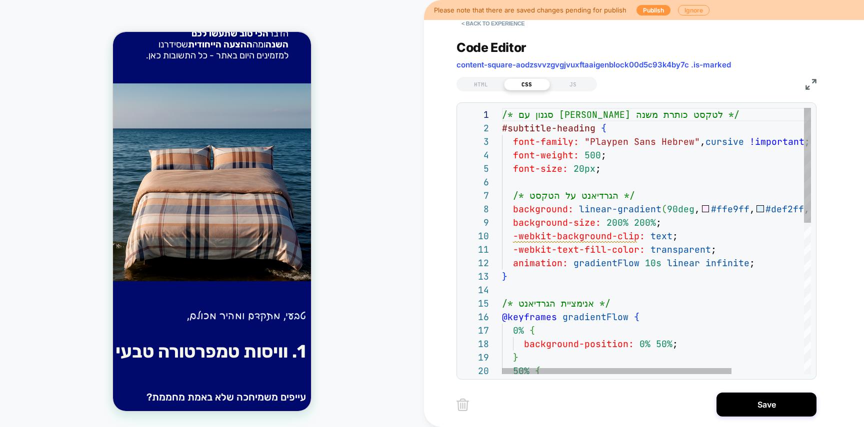
click at [621, 176] on div "/* סגנון עם לייב גרדיאנט לטקסט כותרת משנה */ #subtitle-heading { font-family: "…" at bounding box center [705, 416] width 406 height 617
click at [613, 164] on div "/* סגנון עם לייב גרדיאנט לטקסט כותרת משנה */ #subtitle-heading { font-family: "…" at bounding box center [705, 416] width 406 height 617
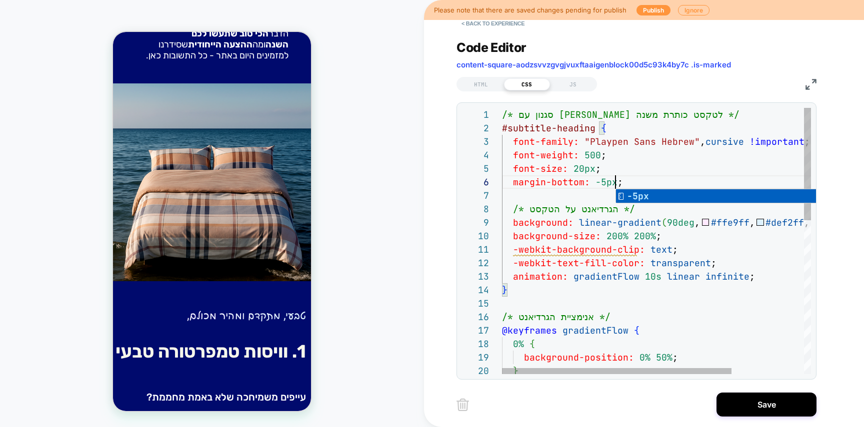
scroll to position [67, 113]
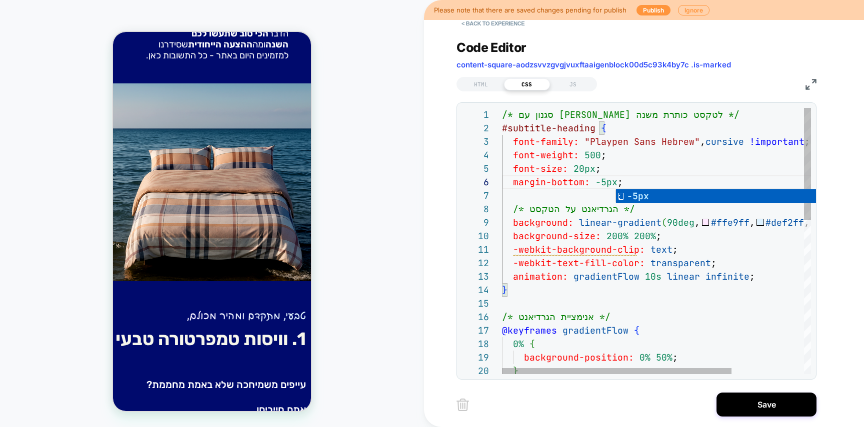
click at [687, 262] on div "/* סגנון עם לייב גרדיאנט לטקסט כותרת משנה */ #subtitle-heading { font-family: "…" at bounding box center [705, 423] width 406 height 631
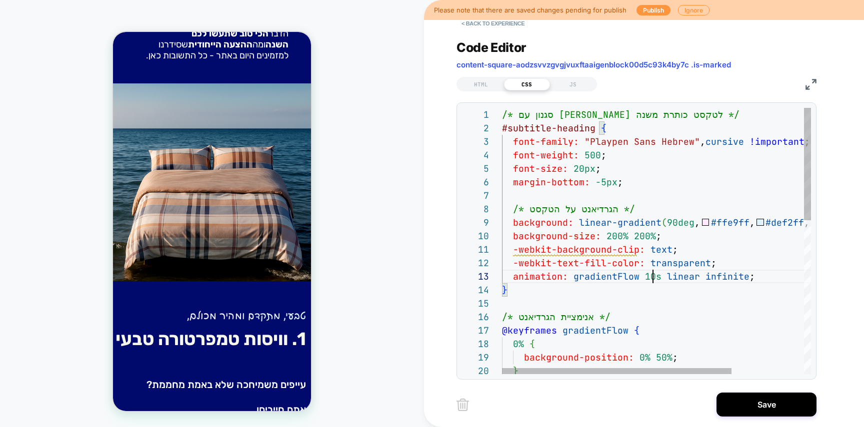
scroll to position [27, 140]
drag, startPoint x: 652, startPoint y: 277, endPoint x: 644, endPoint y: 277, distance: 8.0
click at [644, 277] on div "/* סגנון עם לייב גרדיאנט לטקסט כותרת משנה */ #subtitle-heading { font-family: "…" at bounding box center [705, 423] width 406 height 631
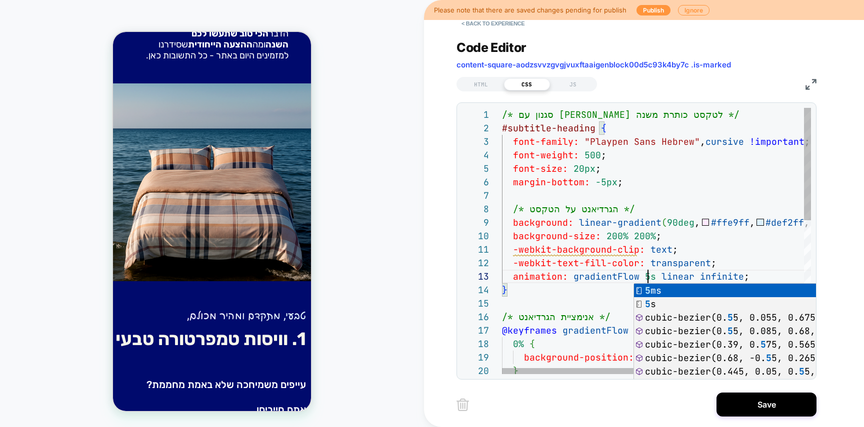
scroll to position [27, 146]
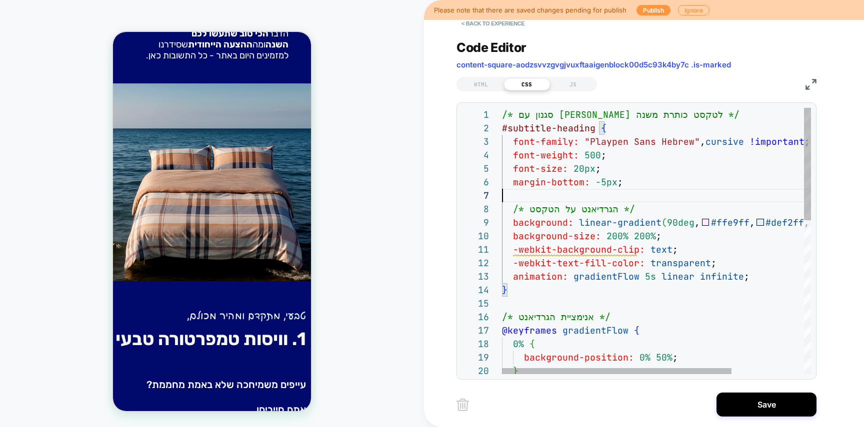
click at [732, 200] on div "/* סגנון עם לייב גרדיאנט לטקסט כותרת משנה */ #subtitle-heading { font-family: "…" at bounding box center [705, 423] width 406 height 631
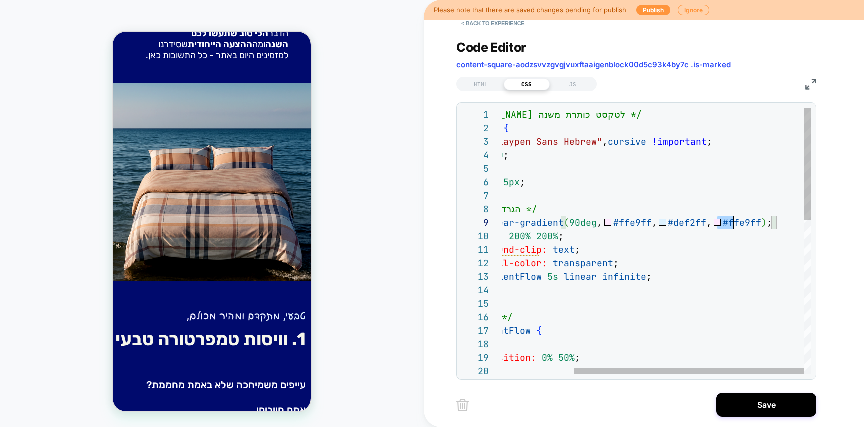
scroll to position [108, 345]
drag, startPoint x: 722, startPoint y: 222, endPoint x: 773, endPoint y: 220, distance: 51.0
click at [773, 220] on div "/* סגנון עם לייב גרדיאנט לטקסט כותרת משנה */ #subtitle-heading { font-family: "…" at bounding box center [607, 423] width 406 height 631
click at [646, 266] on div "/* סגנון עם לייב גרדיאנט לטקסט כותרת משנה */ #subtitle-heading { font-family: "…" at bounding box center [607, 423] width 406 height 631
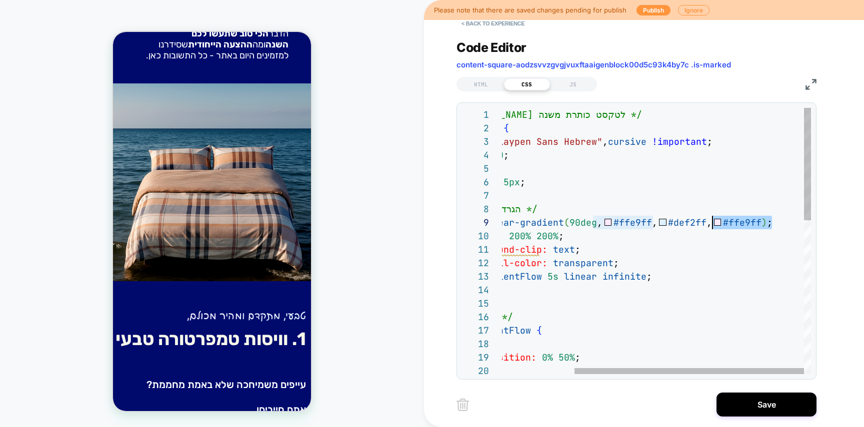
drag, startPoint x: 773, startPoint y: 223, endPoint x: 713, endPoint y: 219, distance: 60.1
click at [713, 219] on div "/* סגנון עם לייב גרדיאנט לטקסט כותרת משנה */ #subtitle-heading { font-family: "…" at bounding box center [607, 423] width 406 height 631
click at [691, 225] on div "/* סגנון עם לייב גרדיאנט לטקסט כותרת משנה */ #subtitle-heading { font-family: "…" at bounding box center [607, 423] width 406 height 631
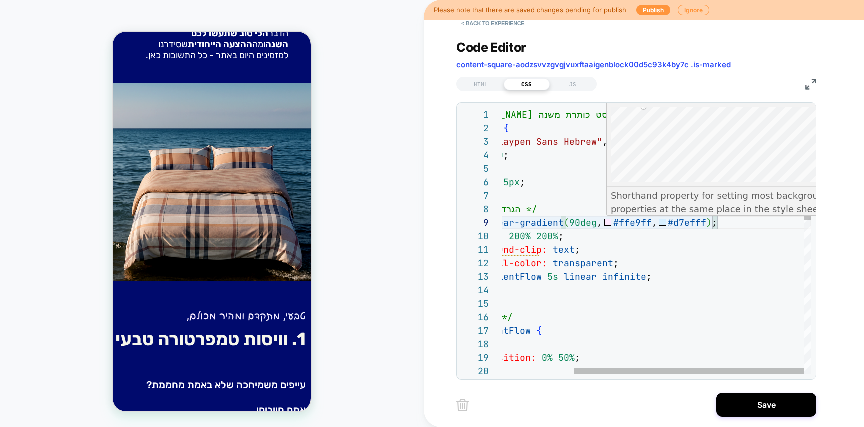
click at [692, 222] on div "/* סגנון עם לייב גרדיאנט לטקסט כותרת משנה */ #subtitle-heading { font-family: "…" at bounding box center [607, 423] width 406 height 631
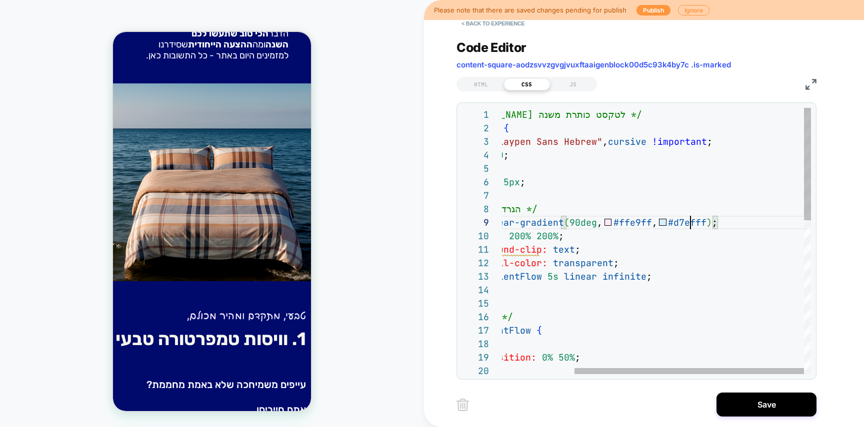
click at [692, 222] on div "/* סגנון עם לייב גרדיאנט לטקסט כותרת משנה */ #subtitle-heading { font-family: "…" at bounding box center [607, 423] width 406 height 631
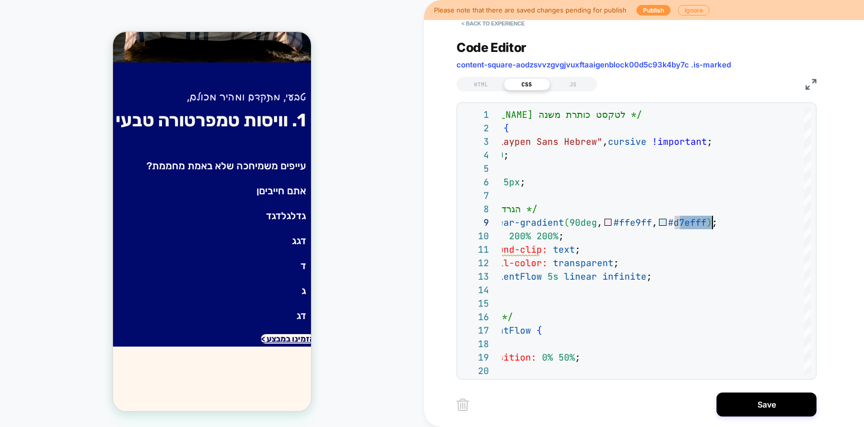
scroll to position [540, 0]
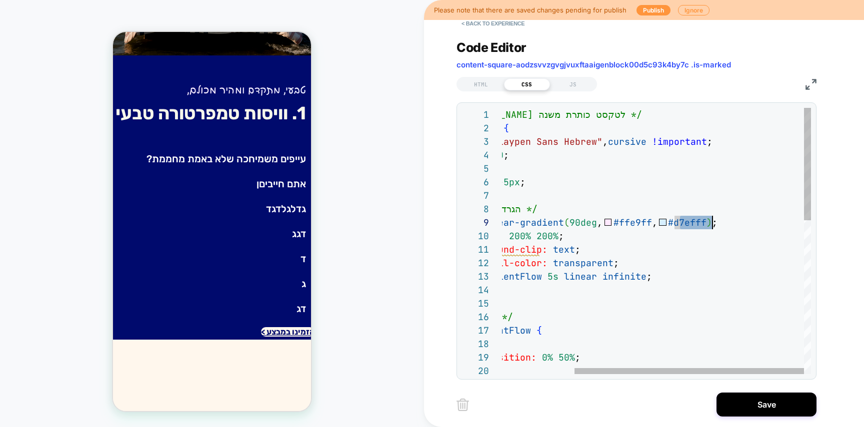
click at [628, 220] on div "/* סגנון עם לייב גרדיאנט לטקסט כותרת משנה */ #subtitle-heading { font-family: "…" at bounding box center [607, 423] width 406 height 631
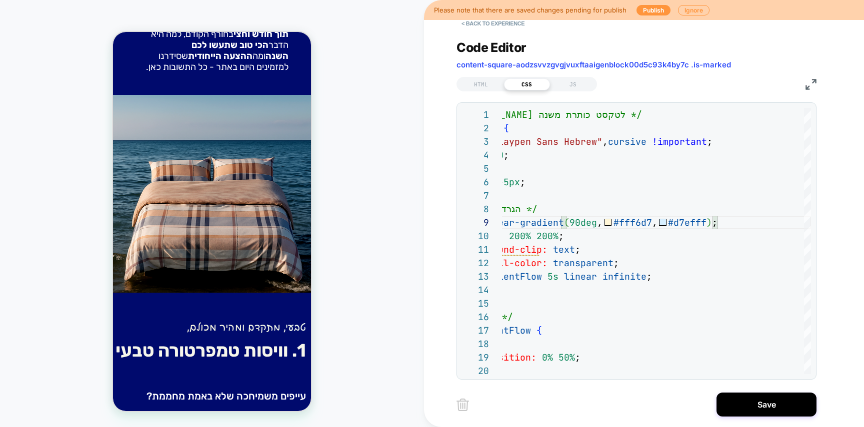
scroll to position [224, 0]
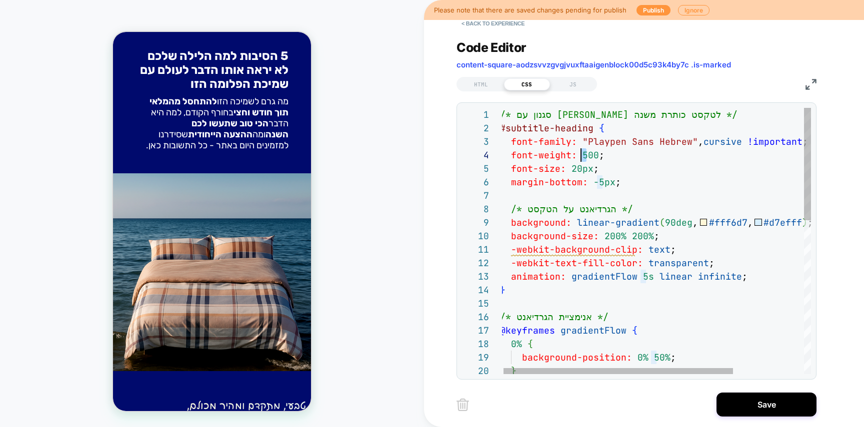
click at [581, 155] on div "/* סגנון עם לייב גרדיאנט לטקסט כותרת משנה */ #subtitle-heading { font-family: "…" at bounding box center [703, 423] width 406 height 631
click at [599, 276] on div "/* סגנון עם לייב גרדיאנט לטקסט כותרת משנה */ #subtitle-heading { font-family: "…" at bounding box center [703, 423] width 406 height 631
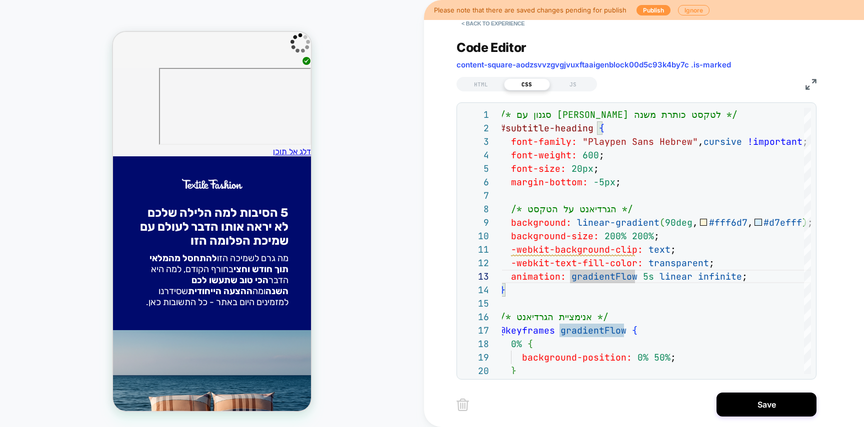
scroll to position [0, 0]
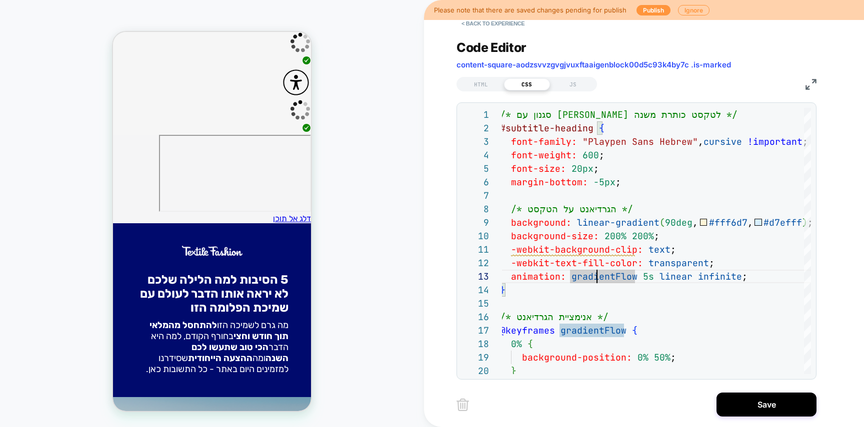
type textarea "**********"
click at [786, 409] on button "Save" at bounding box center [766, 405] width 100 height 24
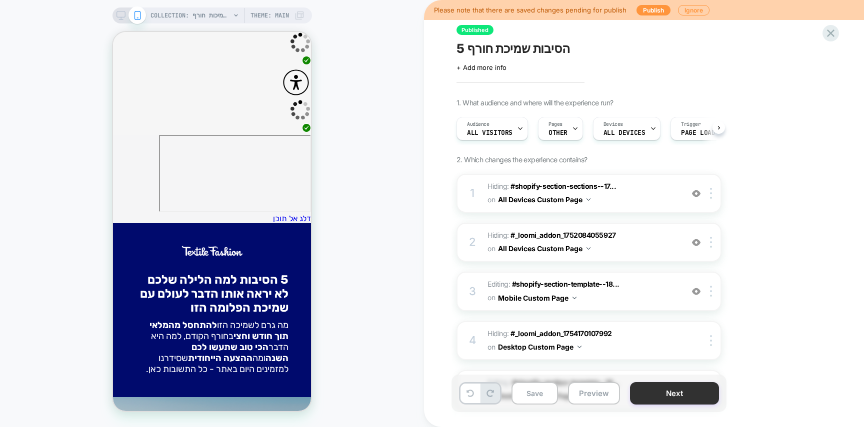
click at [684, 391] on button "Next" at bounding box center [674, 393] width 89 height 22
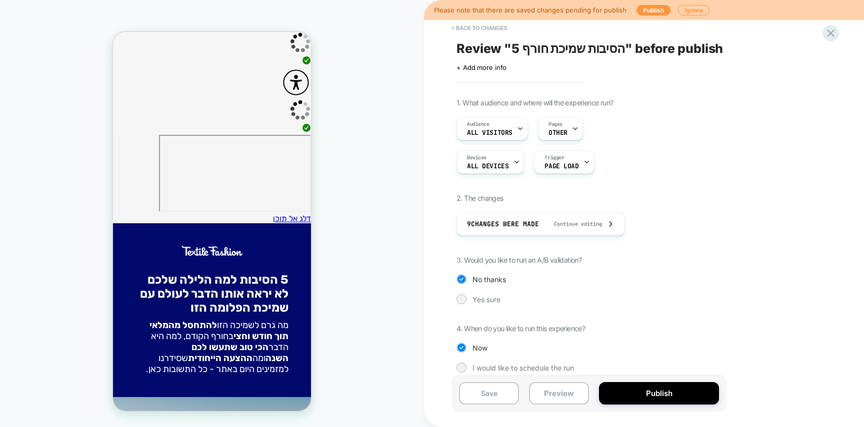
click at [684, 391] on button "Publish" at bounding box center [659, 393] width 120 height 22
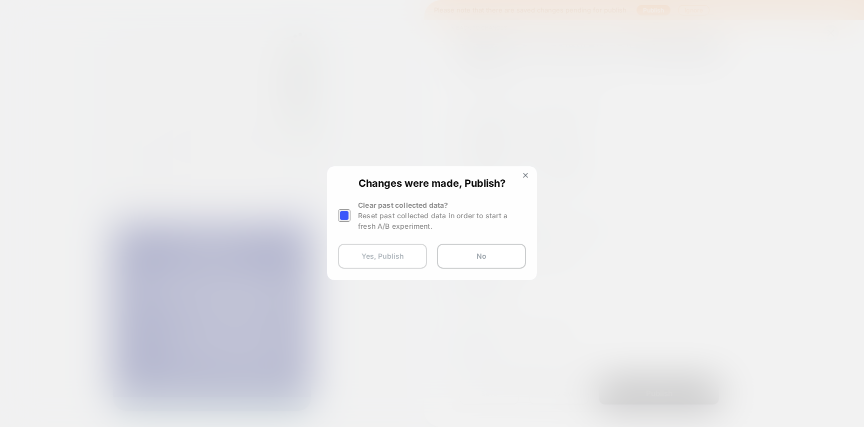
click at [375, 259] on button "Yes, Publish" at bounding box center [382, 256] width 89 height 25
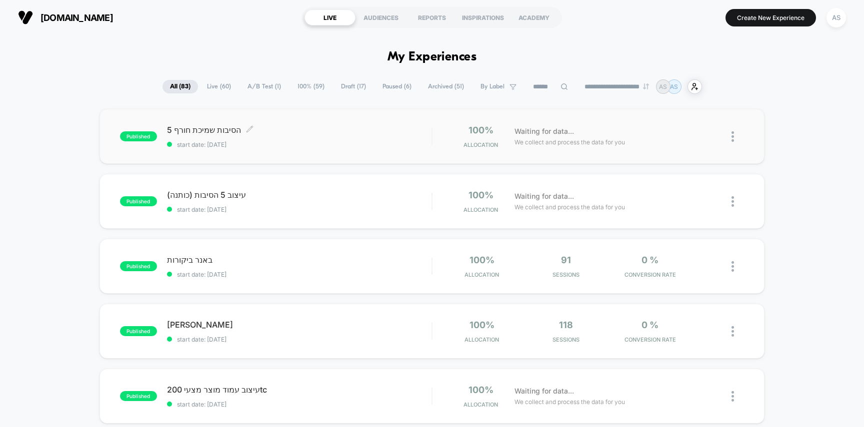
click at [372, 135] on div "5 הסיבות שמיכת חורף Click to edit experience details Click to edit experience d…" at bounding box center [299, 136] width 265 height 23
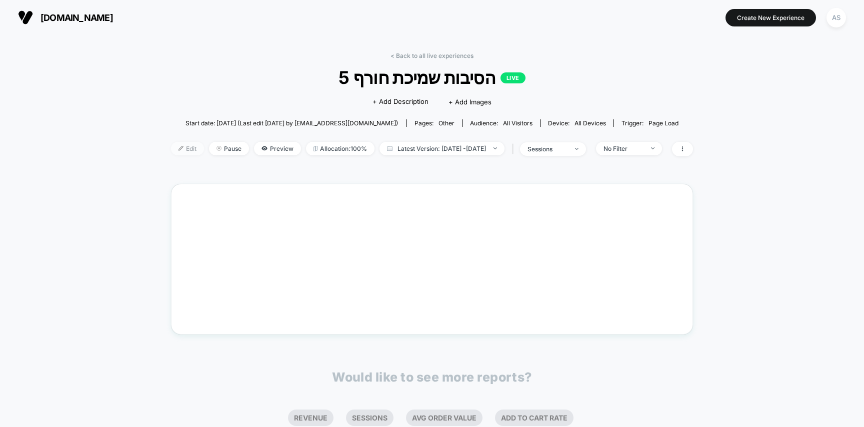
click at [171, 143] on span "Edit" at bounding box center [187, 148] width 33 height 13
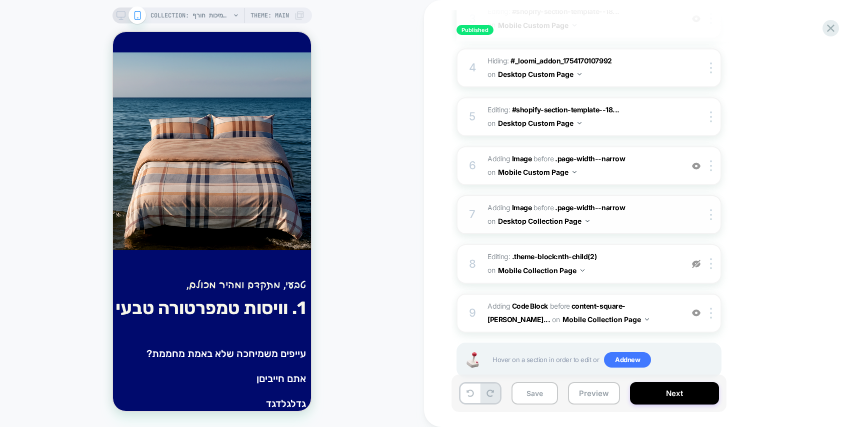
scroll to position [298, 0]
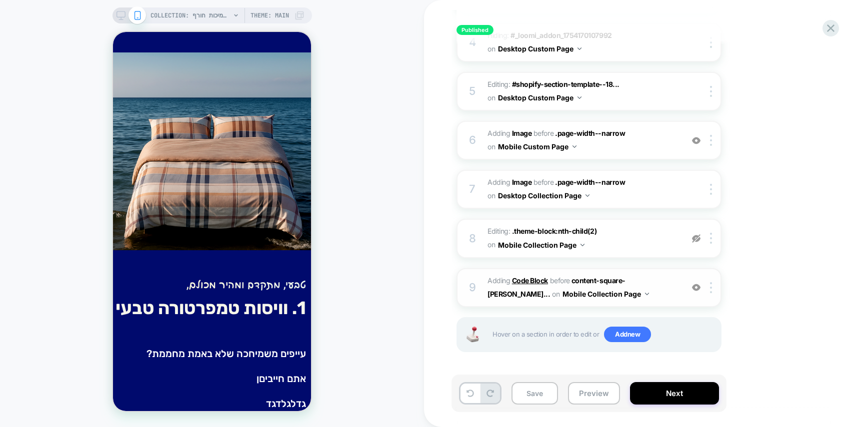
click at [531, 278] on b "Code Block" at bounding box center [530, 280] width 36 height 8
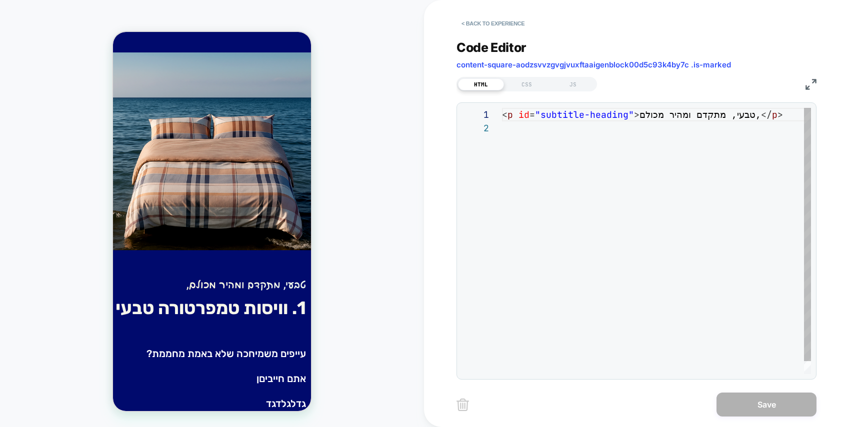
scroll to position [13, 0]
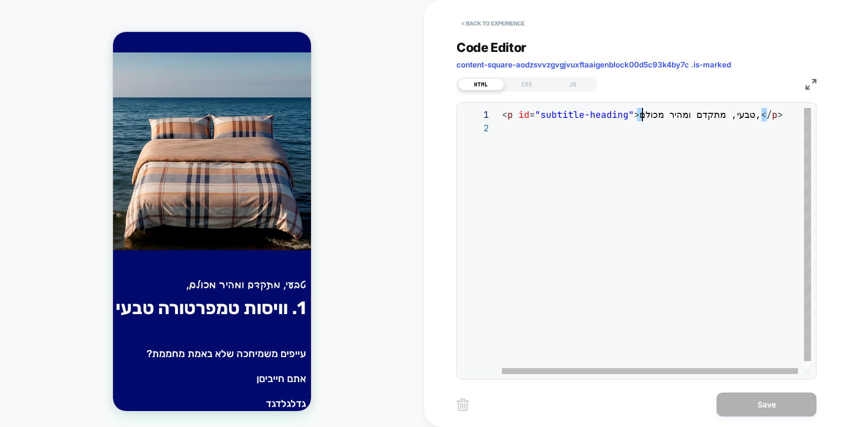
drag, startPoint x: 764, startPoint y: 114, endPoint x: 641, endPoint y: 115, distance: 123.0
click at [641, 115] on div "< p id = "subtitle-heading" > טבעי, מתקדם ומהיר מכולם, </ p >" at bounding box center [659, 248] width 315 height 280
click at [644, 128] on div "< p id = "subtitle-heading" > טבעי, מתקדם ומהיר מכולם, </ p >" at bounding box center [659, 248] width 315 height 280
click at [658, 115] on div "< p id = "subtitle-heading" > טבעי, מתקדם ומהיר מכולם, </ p >" at bounding box center [659, 248] width 315 height 280
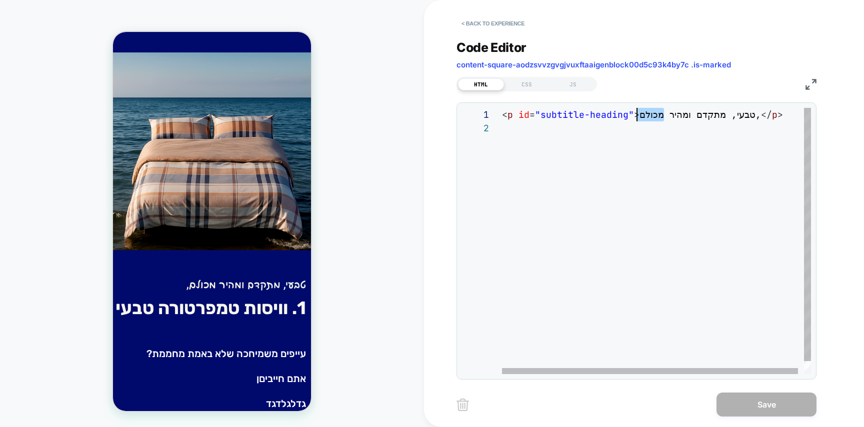
click at [658, 115] on div "< p id = "subtitle-heading" > טבעי, מתקדם ומהיר מכולם, </ p >" at bounding box center [659, 248] width 315 height 280
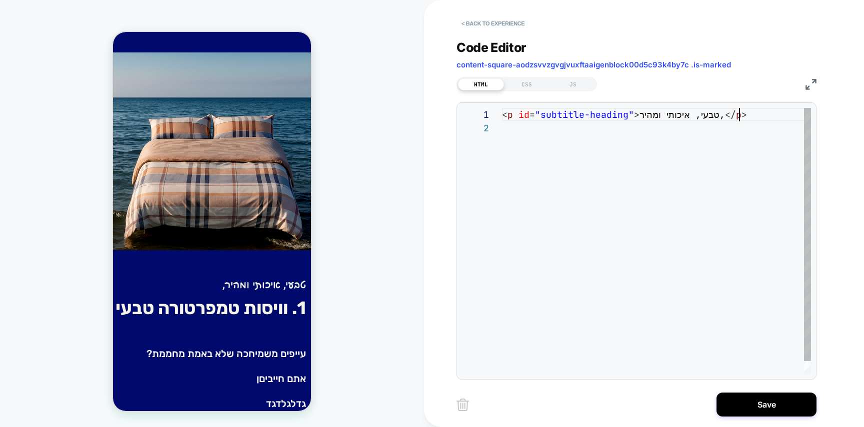
scroll to position [0, 237]
click at [737, 116] on div "< p id = "subtitle-heading" > טבעי, איכותי ומהיר, </ p >" at bounding box center [656, 248] width 309 height 280
type textarea "**********"
click at [525, 84] on div "CSS" at bounding box center [527, 84] width 46 height 12
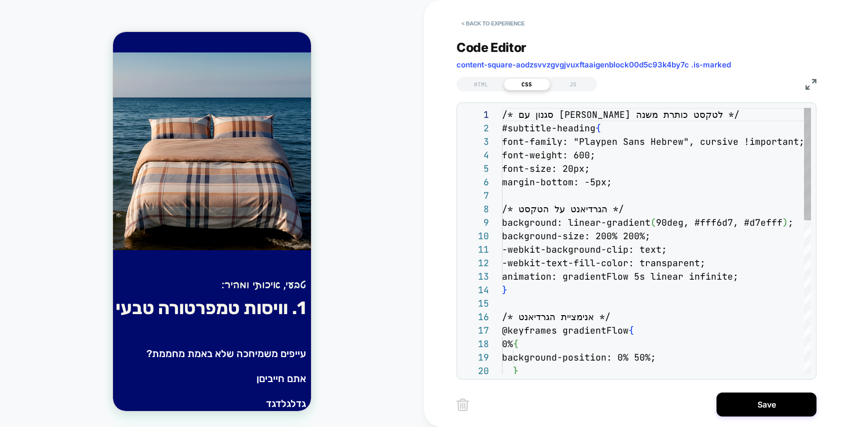
scroll to position [135, 0]
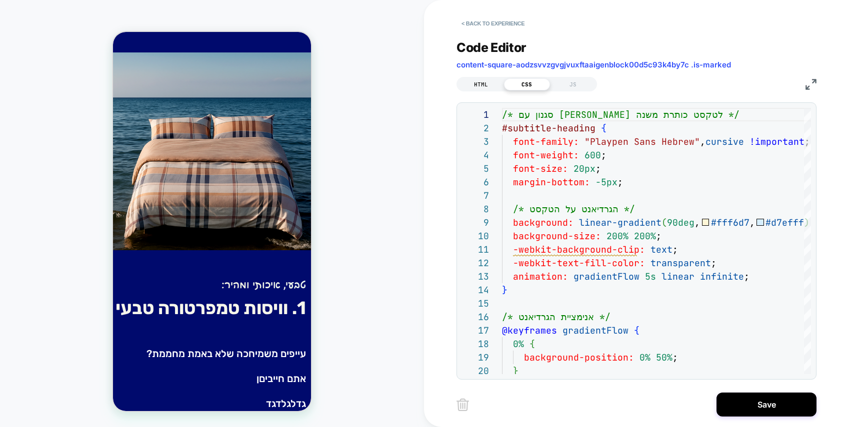
click at [483, 86] on div "HTML" at bounding box center [481, 84] width 46 height 12
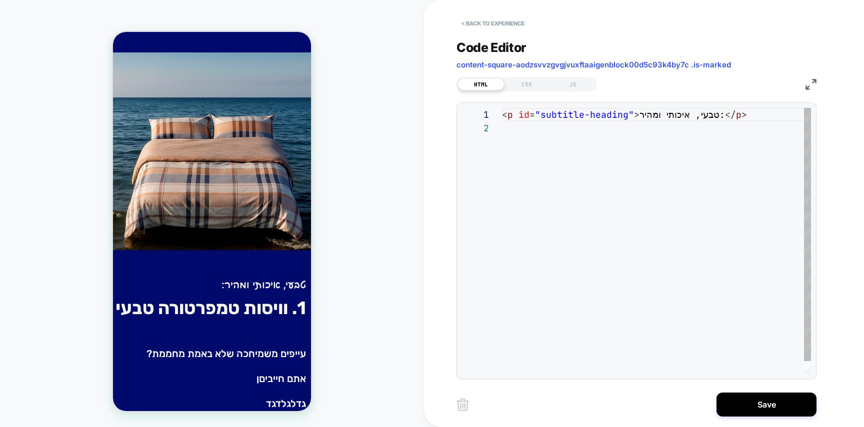
scroll to position [13, 0]
drag, startPoint x: 733, startPoint y: 114, endPoint x: 724, endPoint y: 111, distance: 9.3
click at [724, 111] on div "< p id = "subtitle-heading" > טבעי, איכותי ומהיר: </ p >" at bounding box center [656, 248] width 309 height 280
drag, startPoint x: 723, startPoint y: 111, endPoint x: 664, endPoint y: 114, distance: 59.1
click at [723, 112] on div "< p id = "subtitle-heading" > טבעי, איכותי ומהיר: </ p >" at bounding box center [656, 248] width 309 height 280
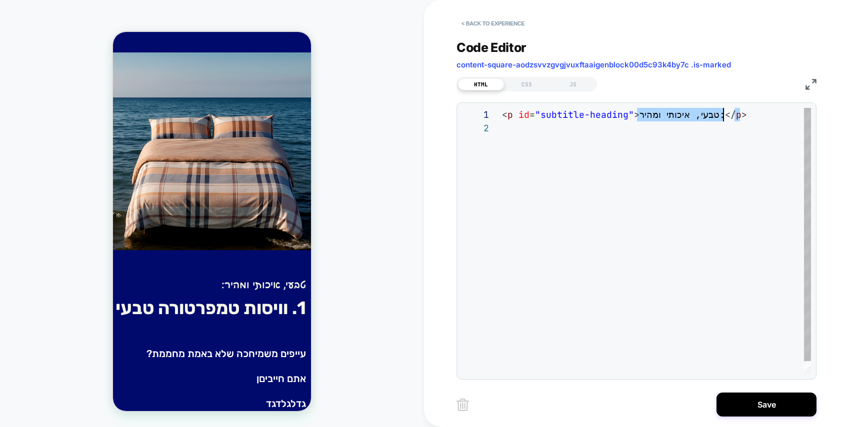
click at [642, 114] on div "< p id = "subtitle-heading" > טבעי, איכותי ומהיר: </ p >" at bounding box center [656, 248] width 309 height 280
click at [582, 178] on div "< p id = "subtitle-heading" > טבעי, איכותי ומהיר: </ p >" at bounding box center [656, 248] width 309 height 280
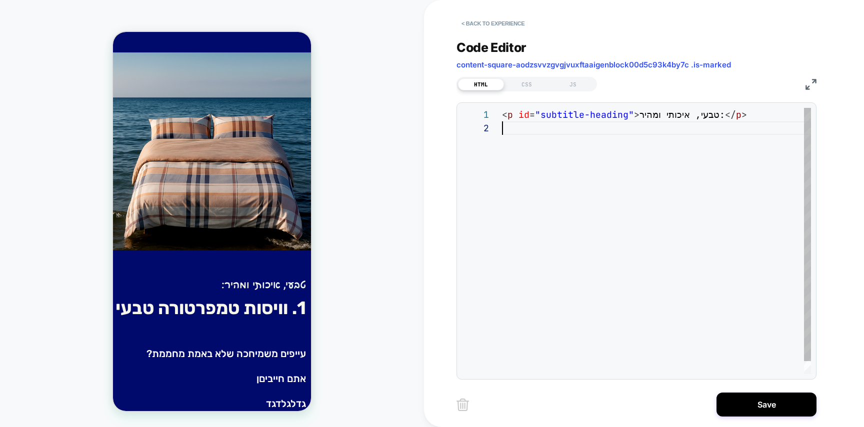
click at [644, 116] on div "< p id = "subtitle-heading" > טבעי, איכותי ומהיר: </ p >" at bounding box center [656, 248] width 309 height 280
click at [528, 84] on div "CSS" at bounding box center [527, 84] width 46 height 12
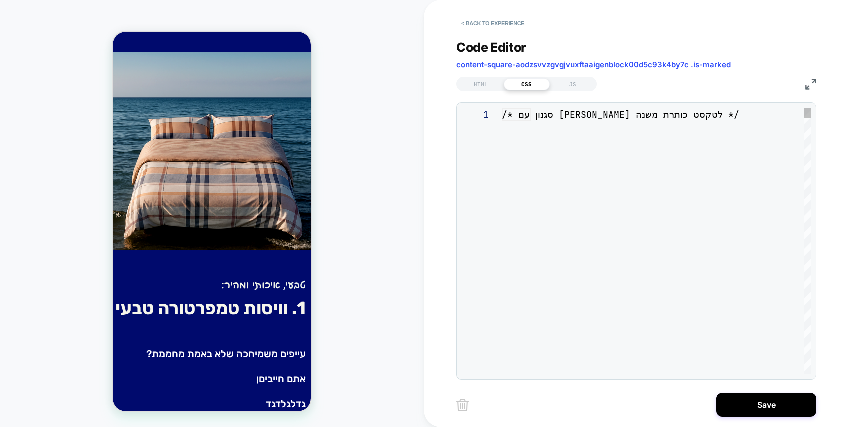
scroll to position [135, 0]
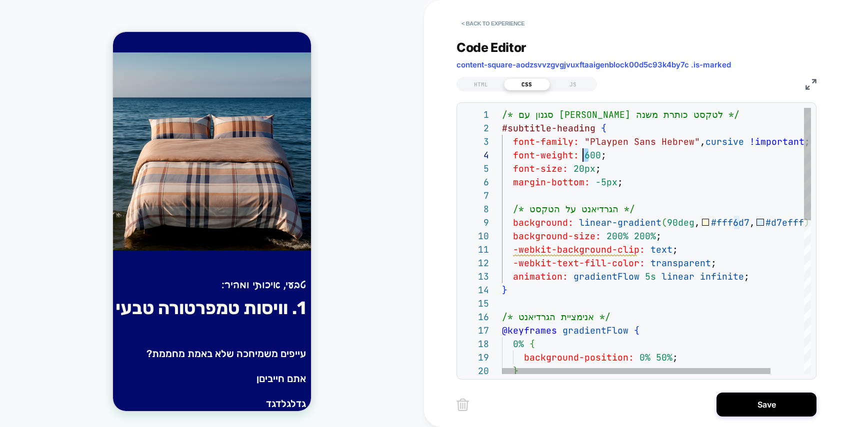
click at [582, 155] on div "/* סגנון עם לייב גרדיאנט לטקסט כותרת משנה */ #subtitle-heading { font-family: "…" at bounding box center [675, 423] width 347 height 631
click at [562, 206] on div "/* סגנון עם לייב גרדיאנט לטקסט כותרת משנה */ #subtitle-heading { font-family: "…" at bounding box center [675, 423] width 347 height 631
click at [581, 169] on div "/* סגנון עם לייב גרדיאנט לטקסט כותרת משנה */ #subtitle-heading { font-family: "…" at bounding box center [675, 423] width 347 height 631
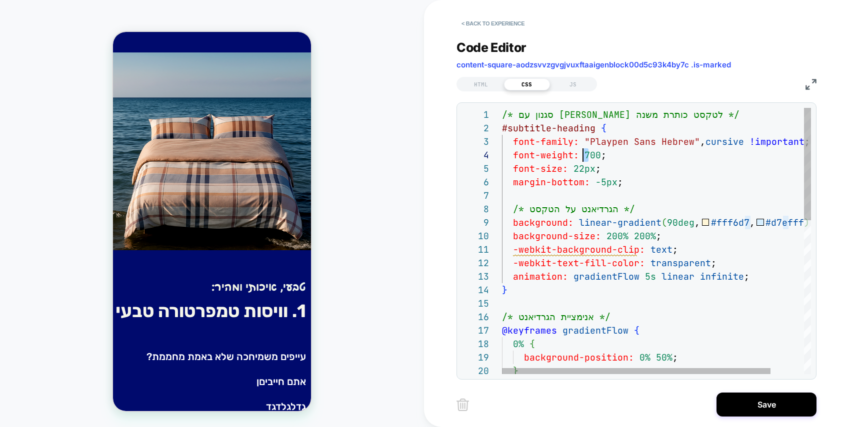
click at [584, 155] on div "/* סגנון עם לייב גרדיאנט לטקסט כותרת משנה */ #subtitle-heading { font-family: "…" at bounding box center [675, 423] width 347 height 631
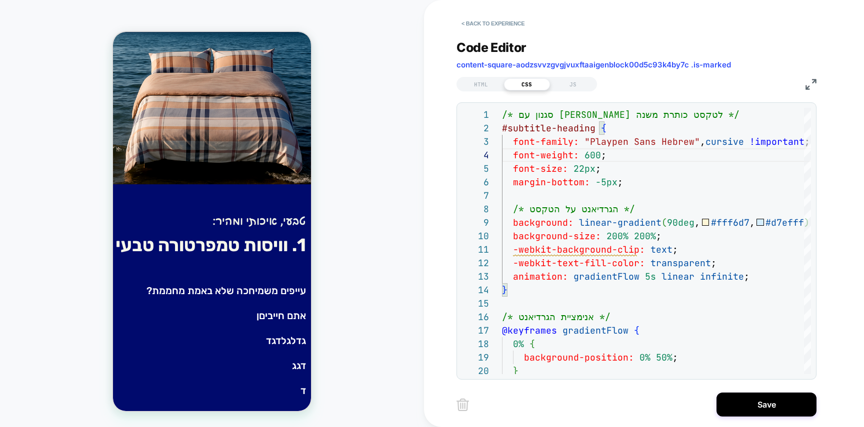
scroll to position [471, 0]
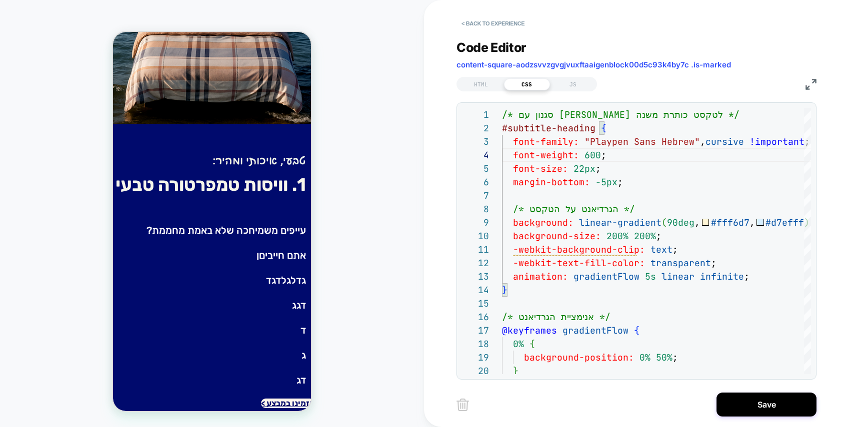
type textarea "**********"
click at [486, 80] on div "HTML" at bounding box center [481, 84] width 46 height 12
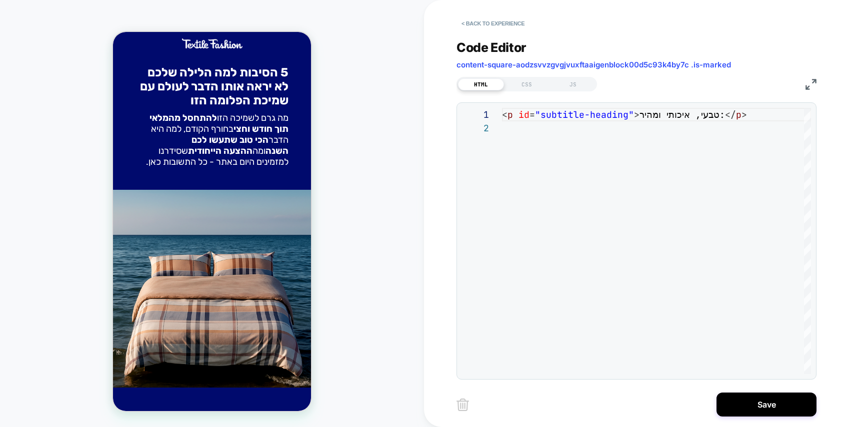
scroll to position [252, 0]
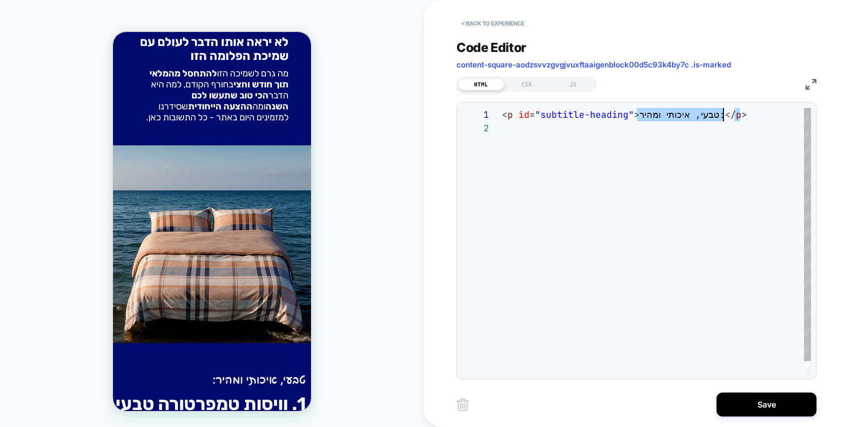
drag, startPoint x: 735, startPoint y: 112, endPoint x: 722, endPoint y: 113, distance: 12.5
click at [722, 113] on div "< p id = "subtitle-heading" > טבעי, איכותי ומהיר: </ p >" at bounding box center [656, 248] width 309 height 280
click at [651, 114] on div "< p id = "subtitle-heading" > טבעי, איכותי ומהיר: </ p >" at bounding box center [656, 248] width 309 height 280
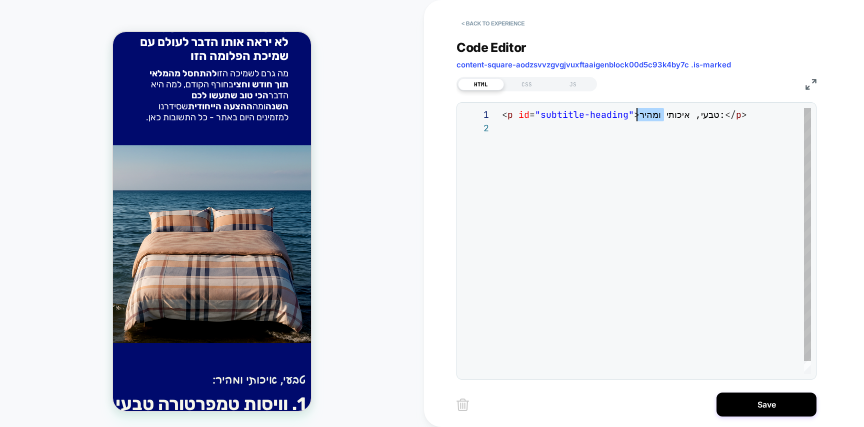
drag, startPoint x: 651, startPoint y: 114, endPoint x: 728, endPoint y: 119, distance: 77.1
click at [653, 114] on div "< p id = "subtitle-heading" > טבעי, איכותי ומהיר: </ p >" at bounding box center [656, 248] width 309 height 280
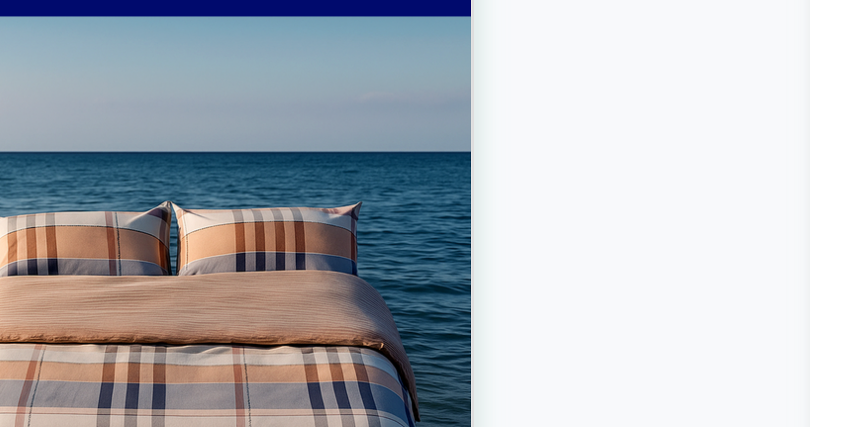
drag, startPoint x: -11, startPoint y: -165, endPoint x: -3, endPoint y: -164, distance: 8.6
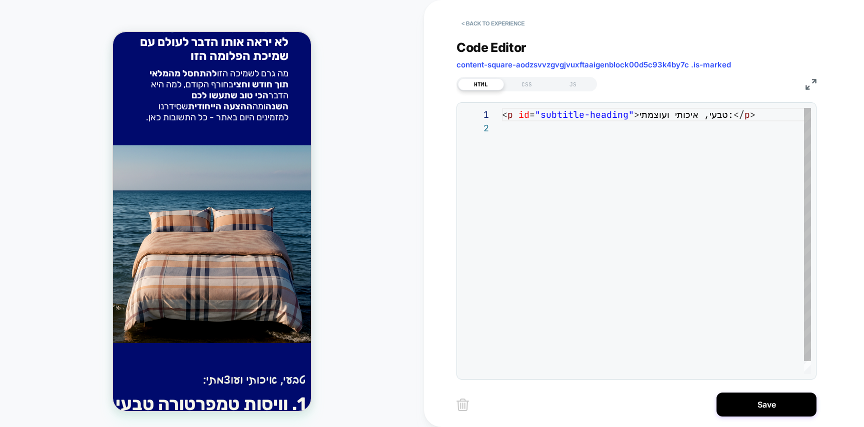
scroll to position [0, 248]
click at [744, 117] on div "< p id = "subtitle-heading" > טבעי, איכותי ועוצמתי: </ p >" at bounding box center [656, 248] width 309 height 280
drag, startPoint x: 745, startPoint y: 114, endPoint x: 750, endPoint y: 114, distance: 5.5
click at [750, 114] on div "< p id = "subtitle-heading" > טבעי, איכותי ועוצמתי: </ p >" at bounding box center [656, 248] width 309 height 280
click at [665, 178] on div "< p id = "subtitle-heading" > טבעי, איכותי ועוצמתי: </ p >" at bounding box center [656, 248] width 309 height 280
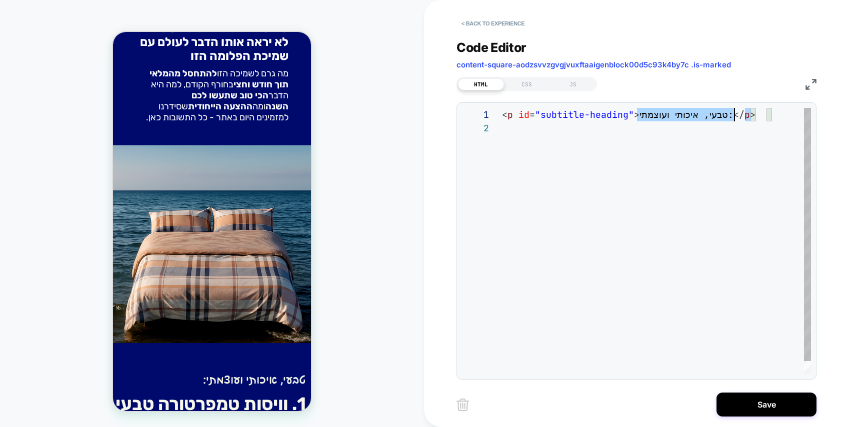
scroll to position [0, 232]
drag, startPoint x: 748, startPoint y: 113, endPoint x: 735, endPoint y: 111, distance: 12.7
click at [735, 111] on div "< p id = "subtitle-heading" > טבעי, איכותי ועוצמתי: </ p >" at bounding box center [656, 248] width 309 height 280
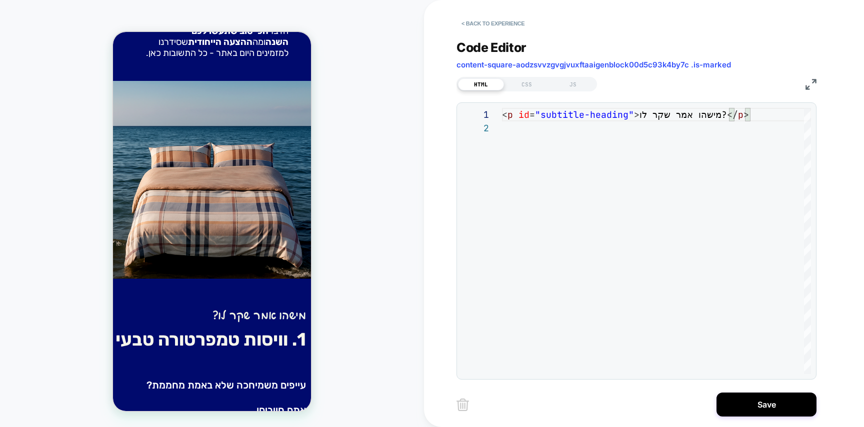
scroll to position [323, 0]
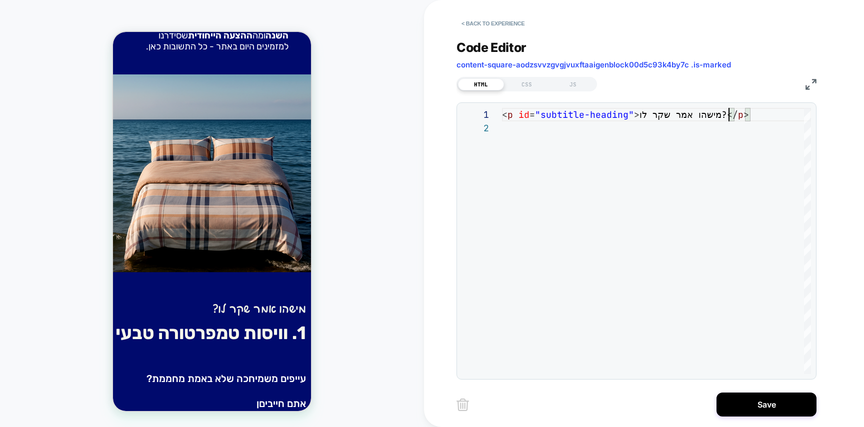
type textarea "**********"
click at [776, 421] on div "**********" at bounding box center [643, 213] width 375 height 427
click at [773, 410] on button "Save" at bounding box center [766, 405] width 100 height 24
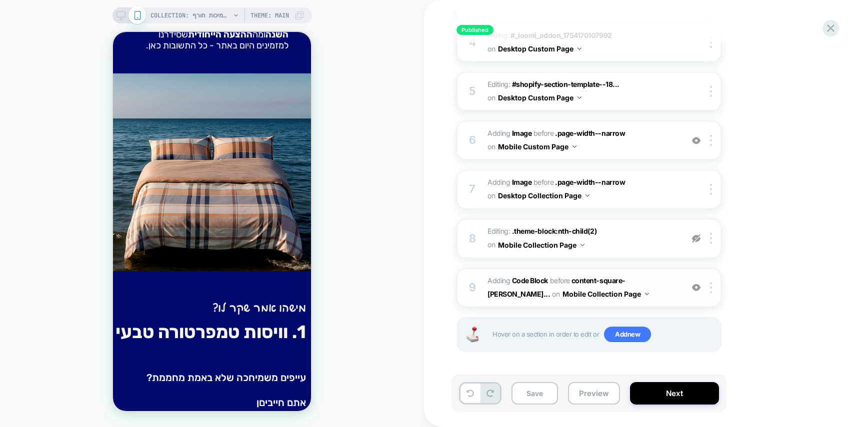
scroll to position [297, 0]
click at [711, 287] on img at bounding box center [711, 288] width 2 height 11
click at [626, 280] on span "Adding Code Block BEFORE content-square-aodzsvvzgvgjvu... content-square-aodzsv…" at bounding box center [582, 288] width 190 height 27
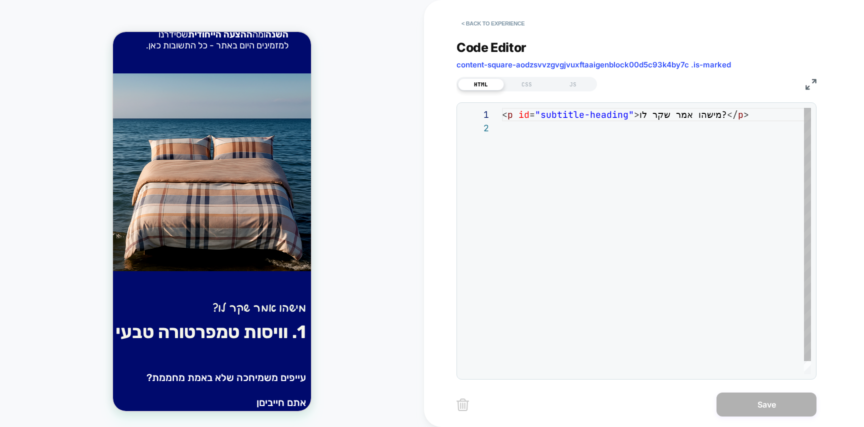
scroll to position [13, 0]
click at [477, 29] on button "< Back to experience" at bounding box center [492, 23] width 73 height 16
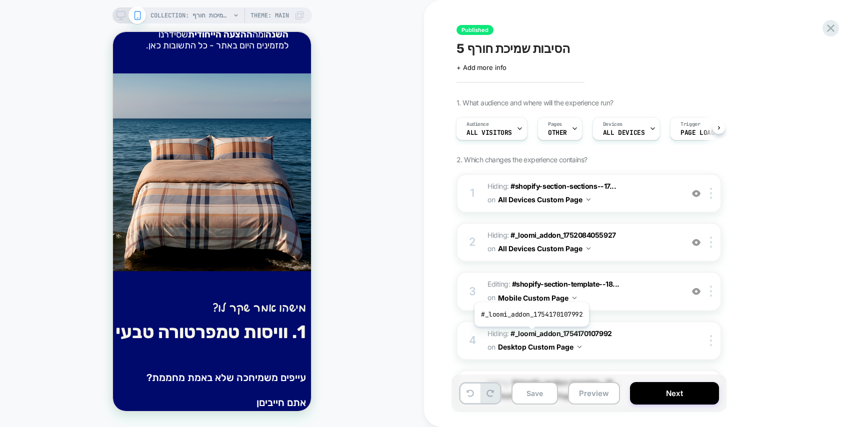
scroll to position [298, 0]
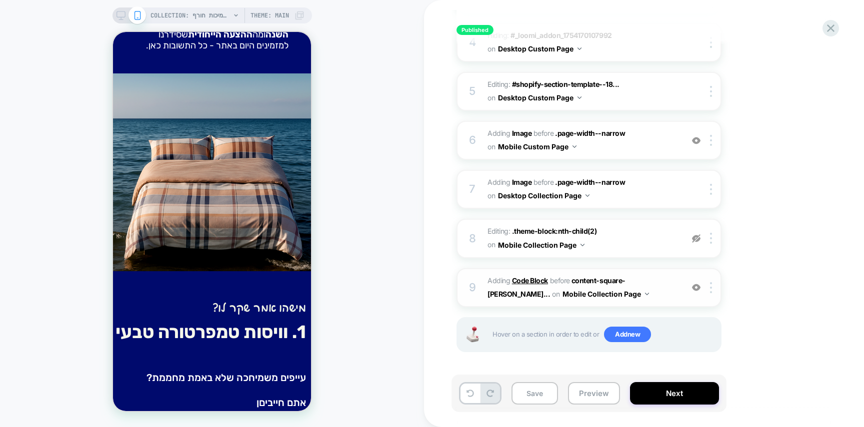
click at [528, 282] on b "Code Block" at bounding box center [530, 280] width 36 height 8
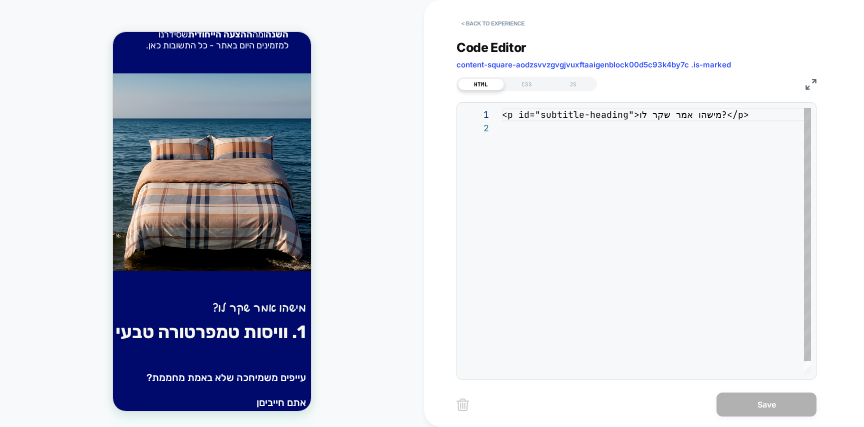
scroll to position [13, 0]
click at [490, 33] on div "**********" at bounding box center [636, 203] width 360 height 352
click at [492, 27] on button "< Back to experience" at bounding box center [492, 23] width 73 height 16
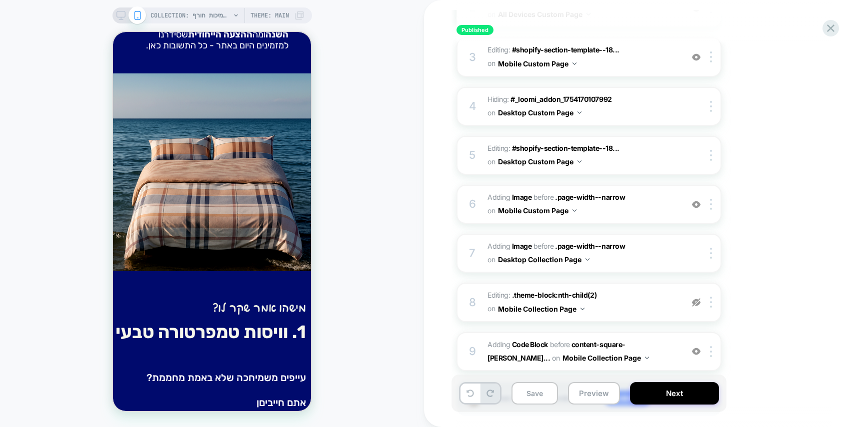
scroll to position [276, 0]
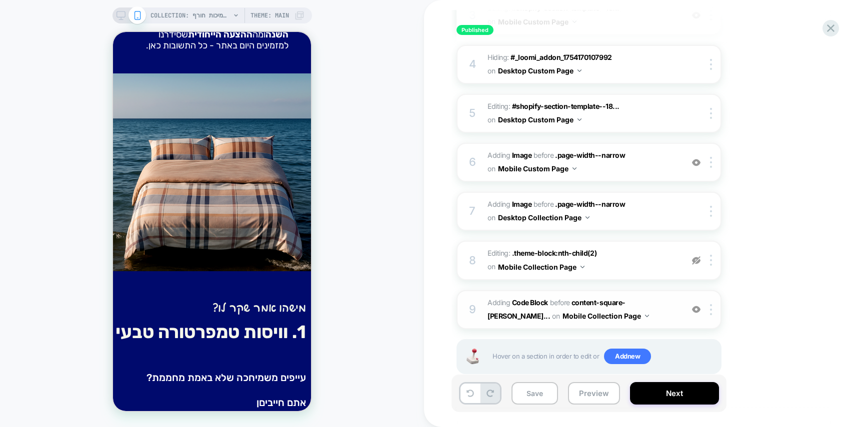
click at [475, 309] on div "9" at bounding box center [472, 310] width 10 height 20
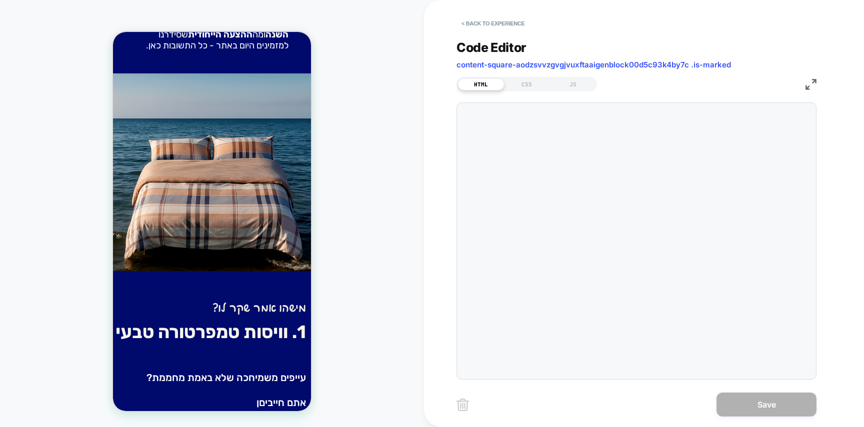
scroll to position [13, 0]
click at [490, 22] on button "< Back to experience" at bounding box center [492, 23] width 73 height 16
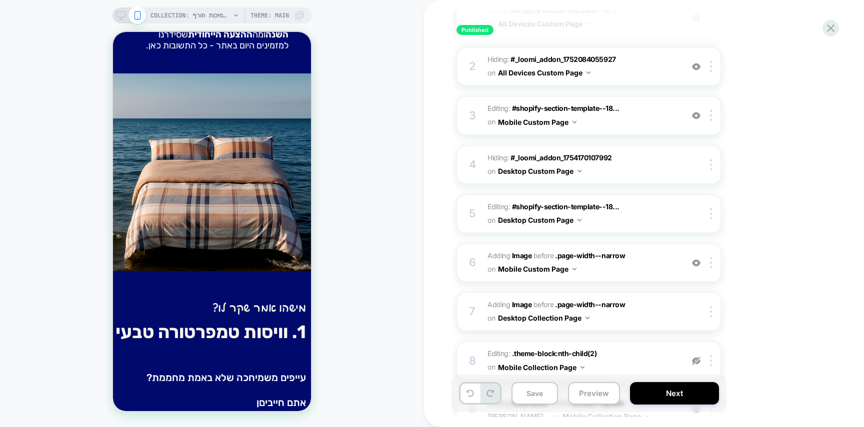
scroll to position [298, 0]
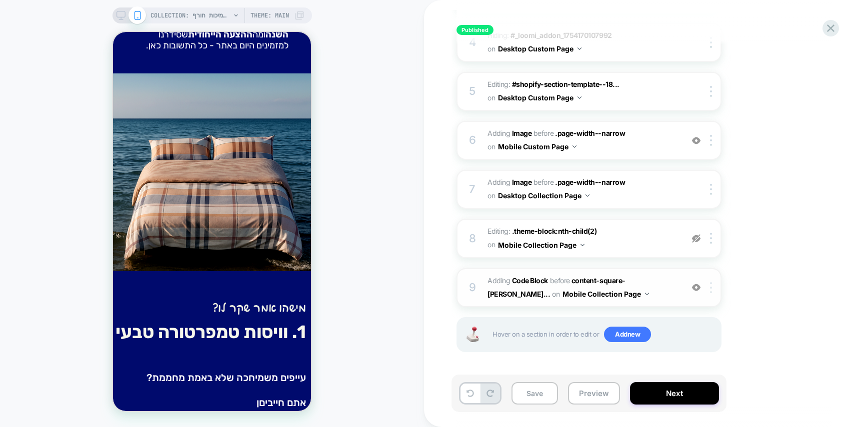
click at [713, 285] on div at bounding box center [712, 287] width 16 height 11
click at [713, 284] on div at bounding box center [712, 287] width 16 height 11
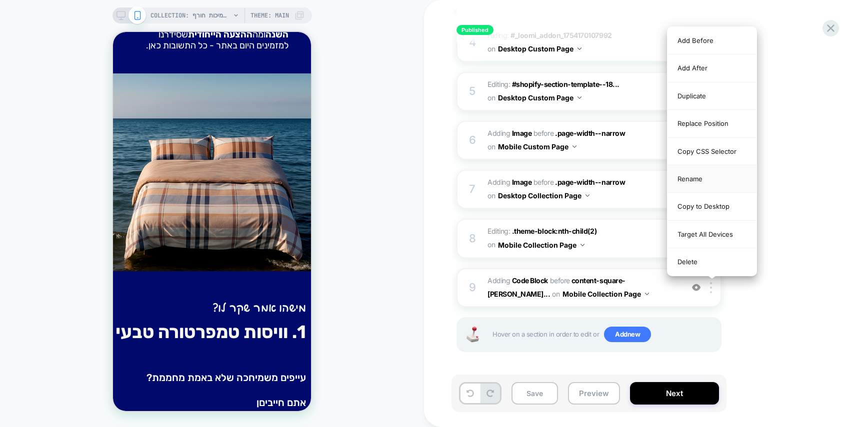
click at [707, 179] on div "Rename" at bounding box center [711, 178] width 89 height 27
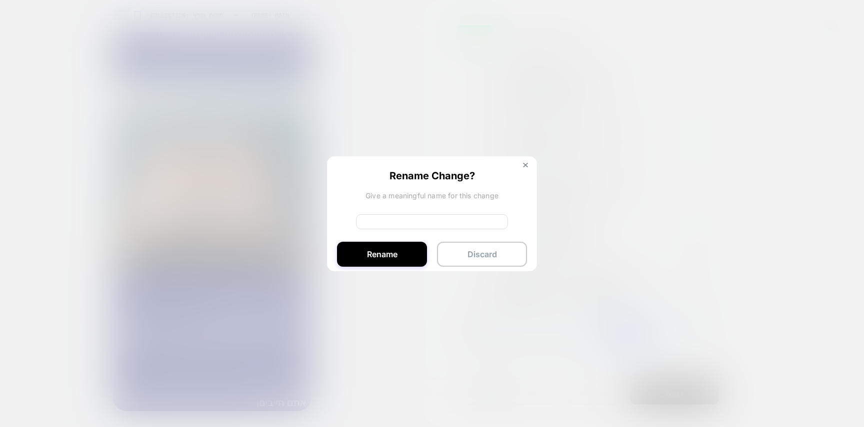
click at [442, 220] on input at bounding box center [432, 221] width 152 height 15
type input "**********"
click at [394, 251] on button "Rename" at bounding box center [382, 254] width 90 height 25
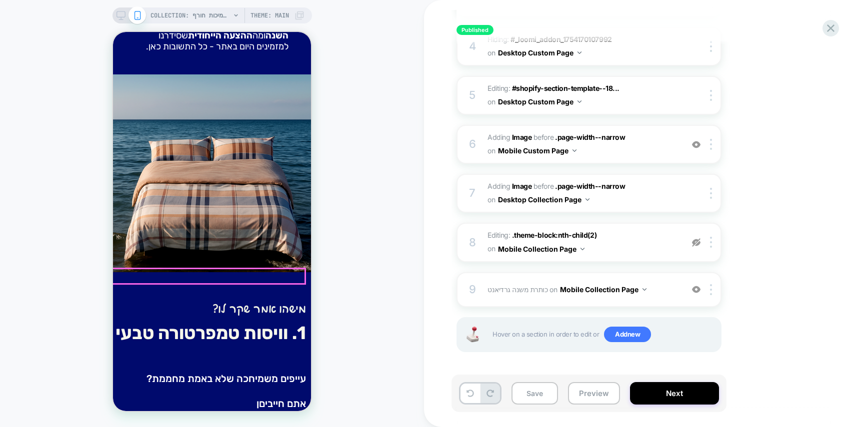
scroll to position [322, 0]
click at [716, 291] on div at bounding box center [712, 289] width 16 height 11
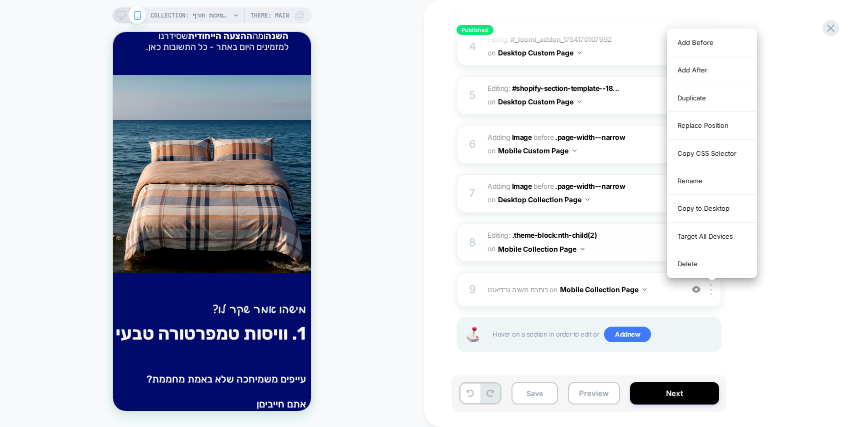
drag, startPoint x: 719, startPoint y: 243, endPoint x: 711, endPoint y: 242, distance: 7.5
click at [719, 243] on div "Target All Devices" at bounding box center [711, 236] width 89 height 27
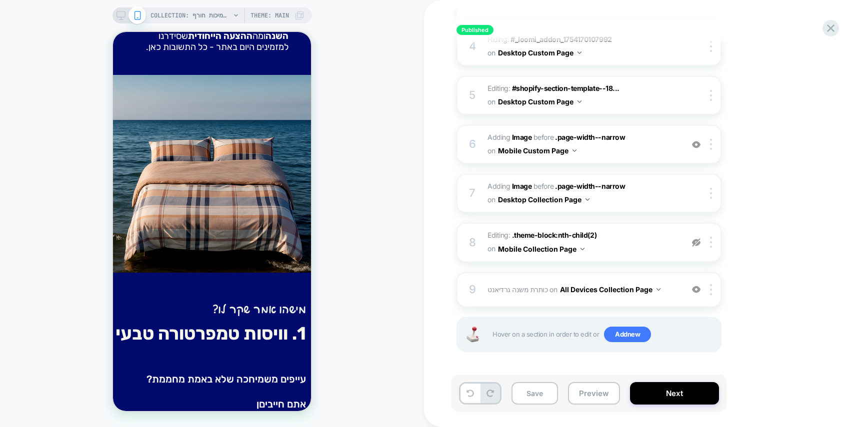
click at [117, 16] on icon at bounding box center [120, 15] width 9 height 9
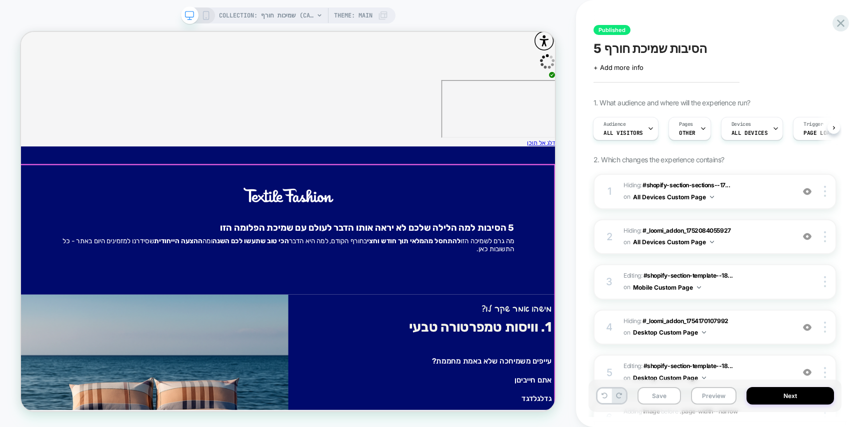
scroll to position [38, 0]
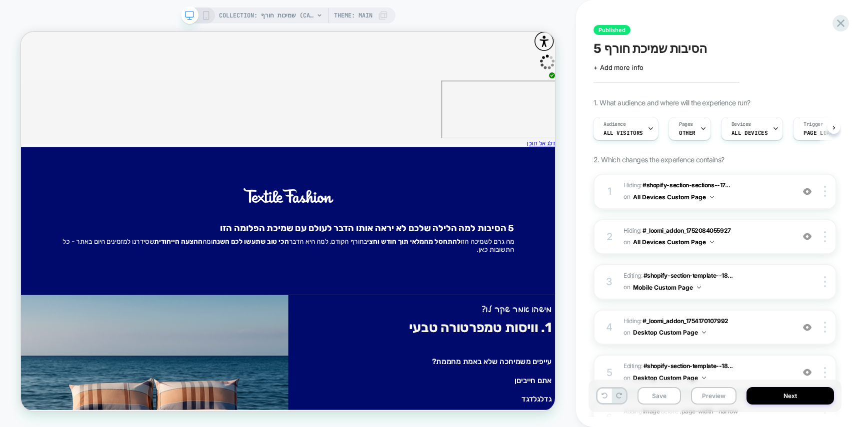
click at [204, 12] on icon at bounding box center [205, 15] width 9 height 9
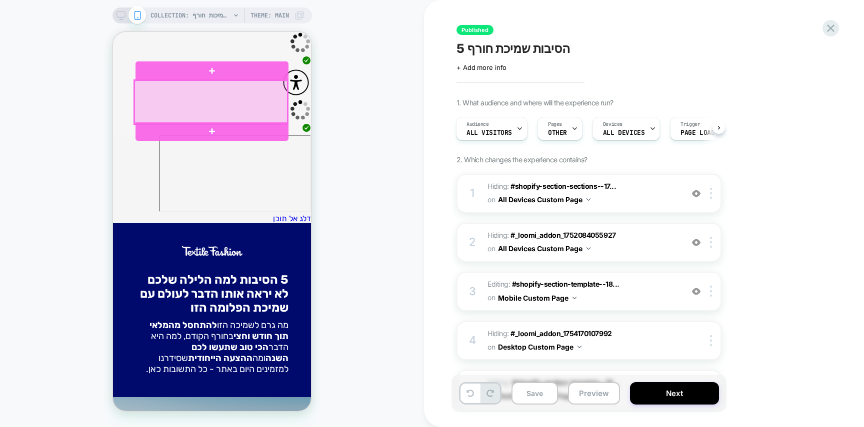
click at [248, 100] on div at bounding box center [210, 101] width 153 height 43
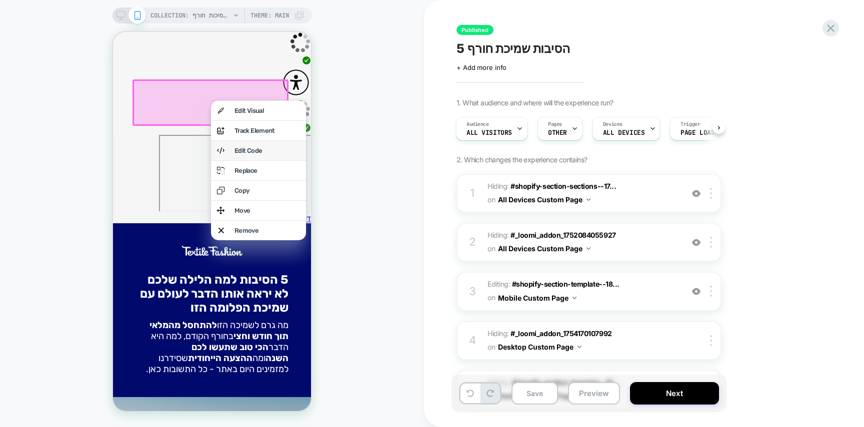
click at [260, 152] on div "Edit Code" at bounding box center [266, 150] width 65 height 7
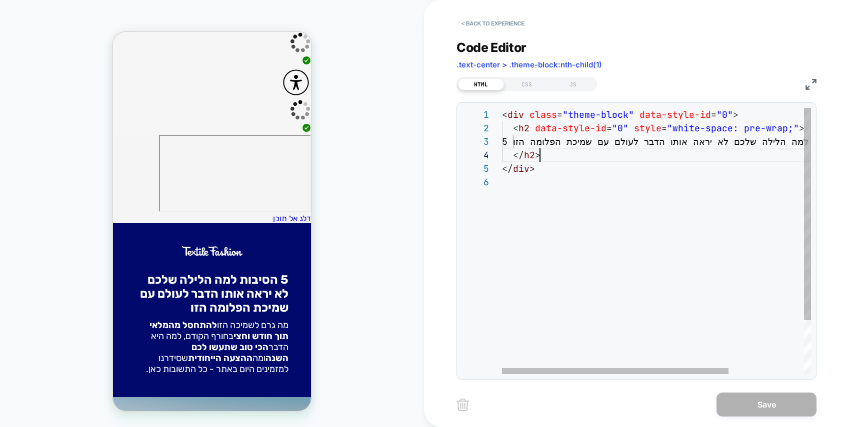
click at [563, 160] on div "< div class = "theme-block" data-style-id = "0" > < h2 data-style-id = "0" styl…" at bounding box center [708, 275] width 412 height 334
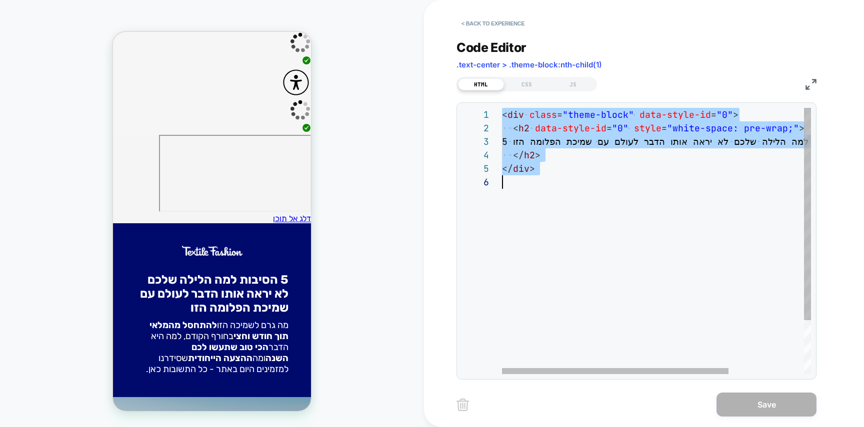
type textarea "**********"
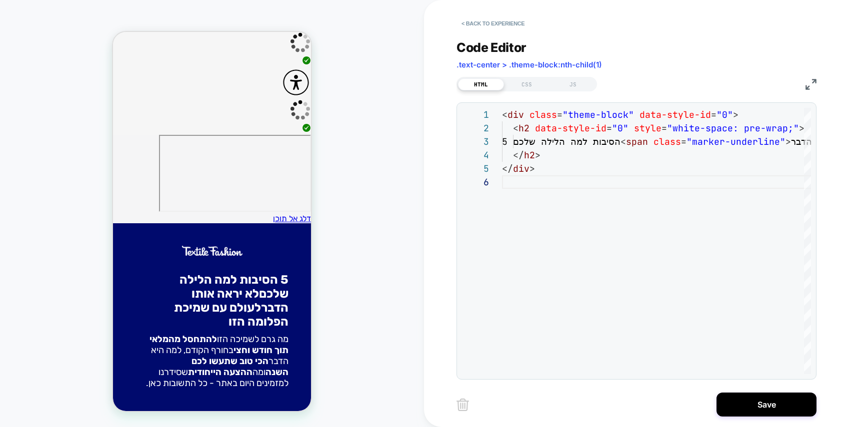
click at [525, 85] on div "CSS" at bounding box center [527, 84] width 46 height 12
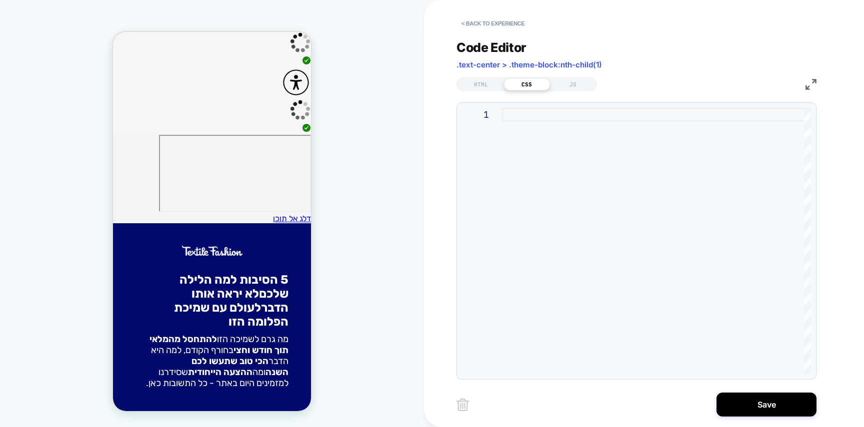
click at [606, 138] on div at bounding box center [656, 241] width 309 height 266
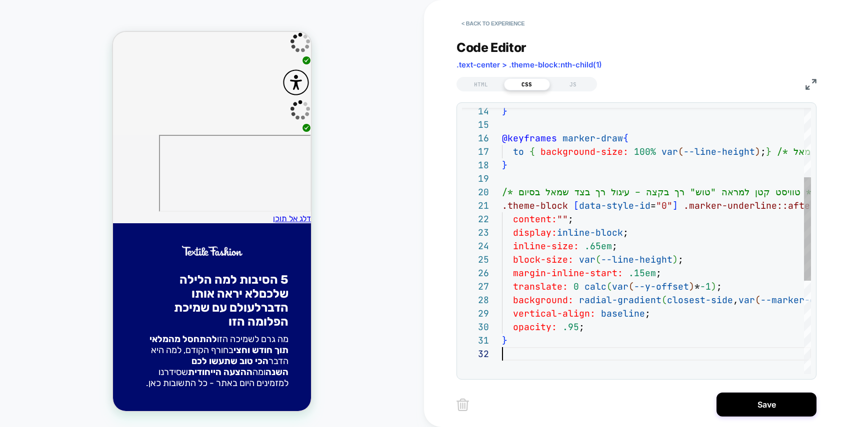
scroll to position [13, 0]
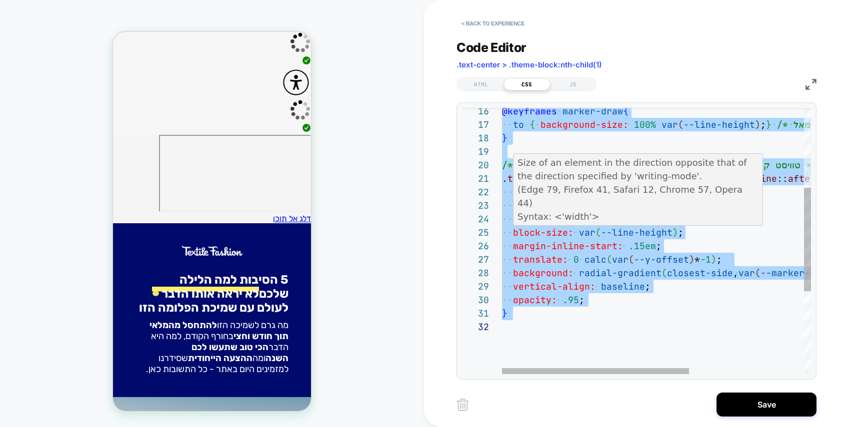
scroll to position [40, 0]
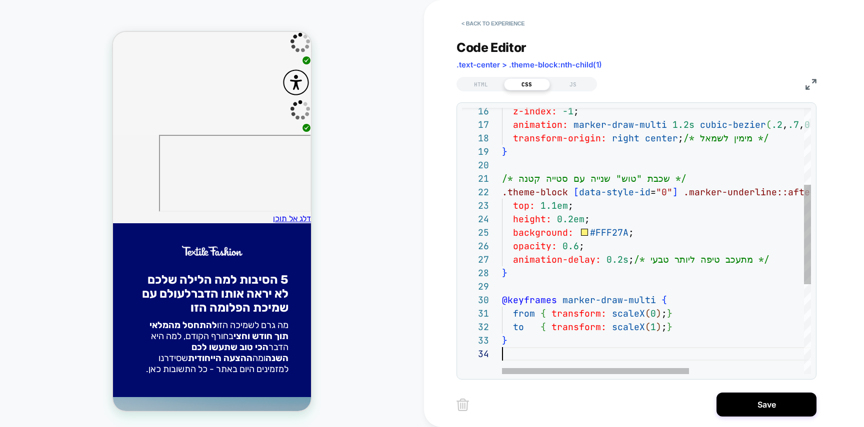
click at [571, 163] on div "top: 1.1em ; height: 0.2em ; background: #FFF27A ; opacity: 0.6 ; animation-del…" at bounding box center [751, 258] width 498 height 712
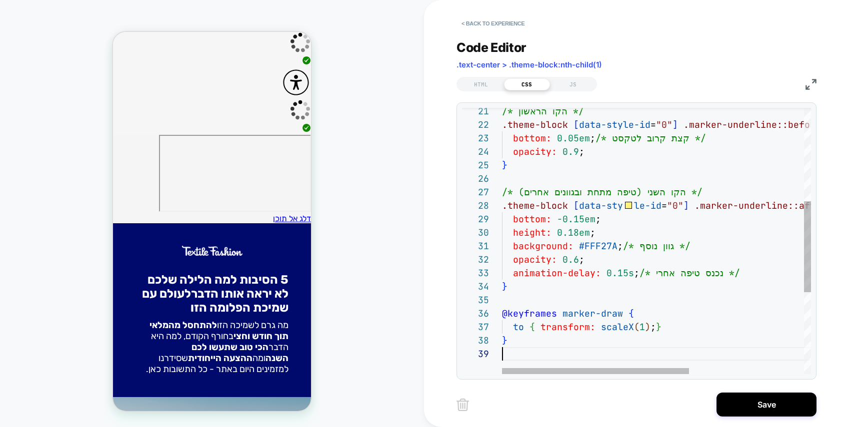
scroll to position [108, 0]
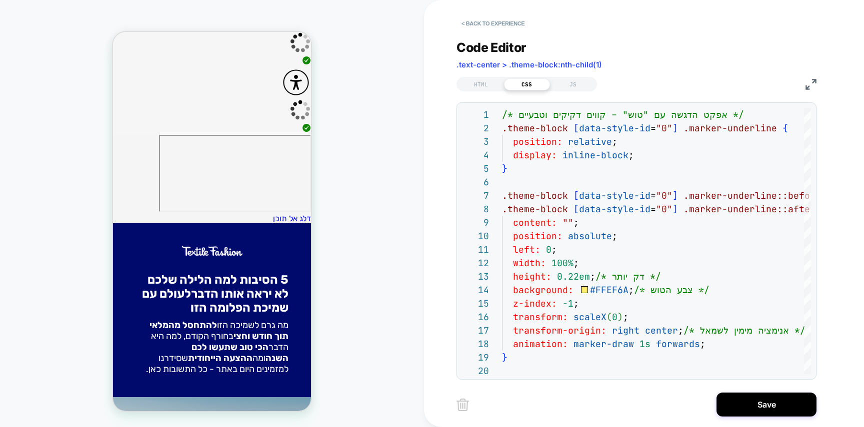
drag, startPoint x: 269, startPoint y: 103, endPoint x: 233, endPoint y: 147, distance: 57.2
click at [233, 273] on h2 "5 הסיבות למה הלילה שלכם לא יראה אותו הדבר לעולם עם שמיכת הפלומה הזו" at bounding box center [211, 296] width 153 height 47
click at [220, 273] on h2 "5 הסיבות למה הלילה שלכם לא יראה אותו הדבר לעולם עם שמיכת הפלומה הזו" at bounding box center [211, 296] width 153 height 47
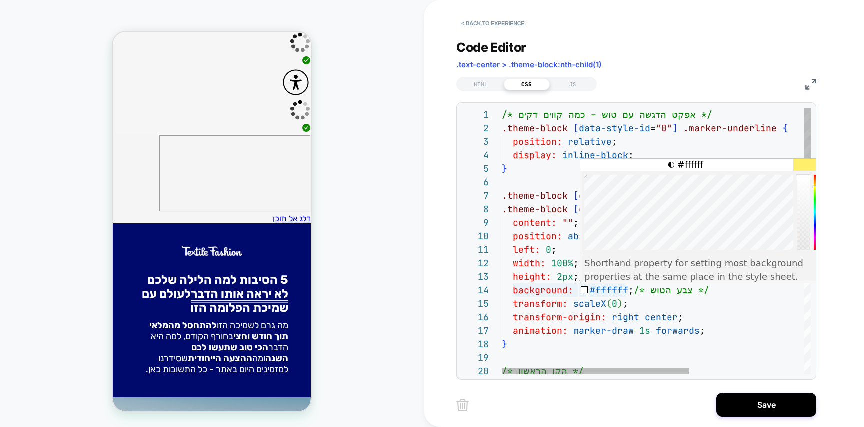
scroll to position [13, 38]
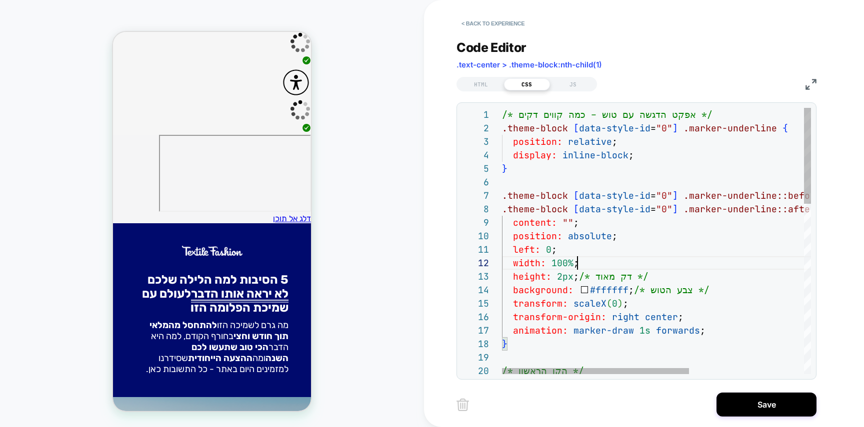
type textarea "**********"
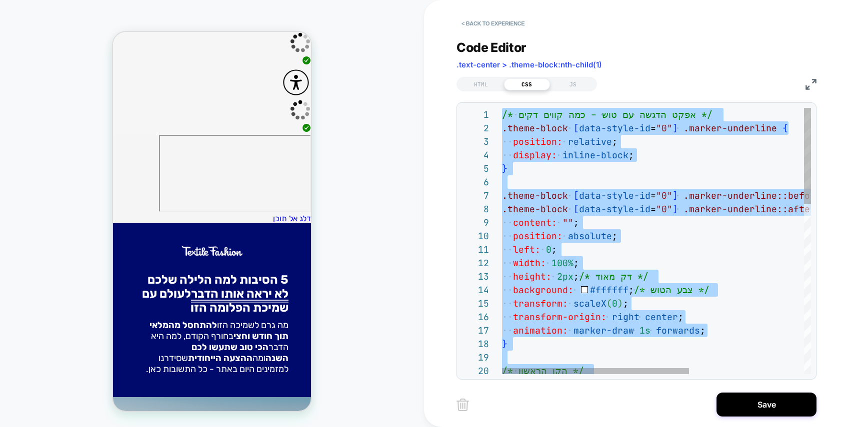
scroll to position [0, 0]
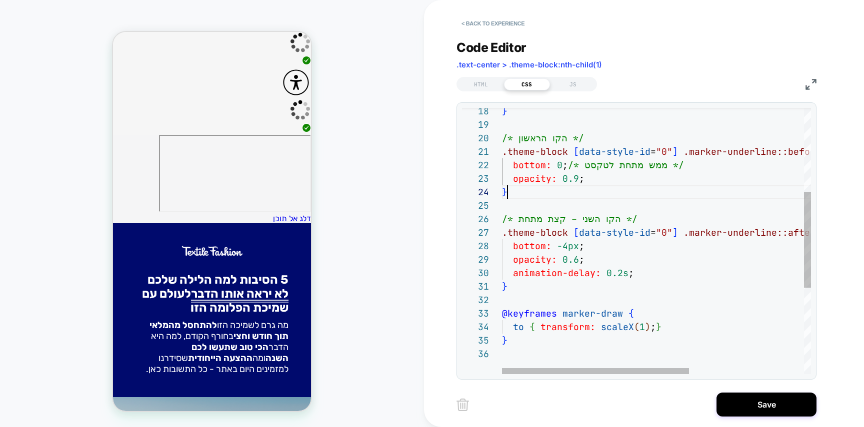
click at [585, 187] on div "opacity: 0.6 ; animation-delay: 0.2s ; } @keyframes marker-draw { to { transfor…" at bounding box center [751, 244] width 498 height 739
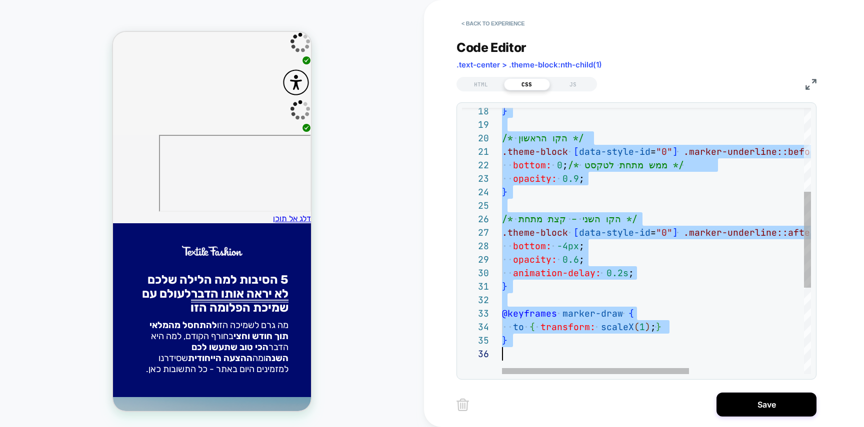
scroll to position [54, 0]
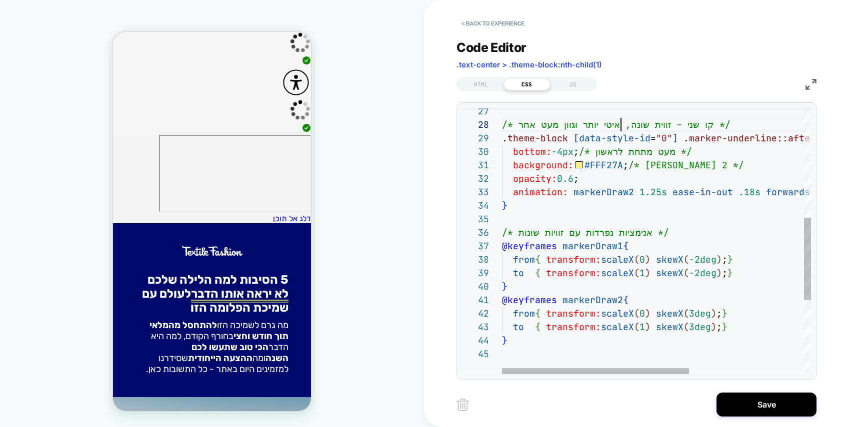
click at [618, 127] on div ".theme-block [ data-style-id = "0" ] .marker-underline::after { bottom: -4px ; …" at bounding box center [751, 184] width 498 height 860
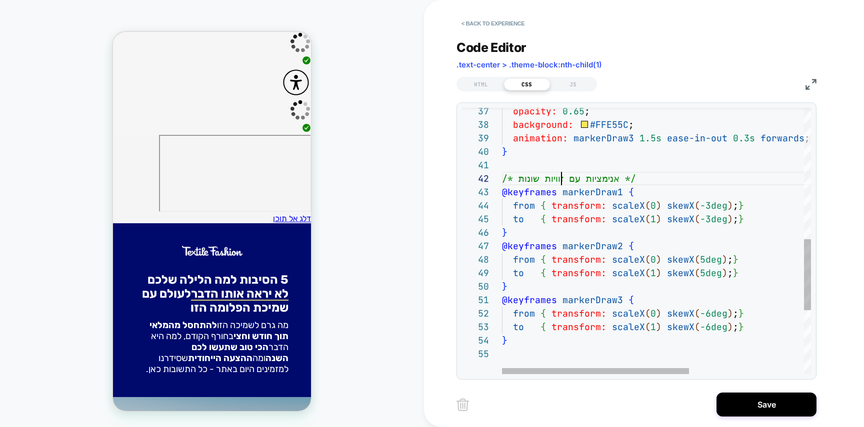
scroll to position [13, 59]
click at [560, 178] on div "opacity: 0.65 ; background: #FFE55C ; animation: markerDraw3 1.5s ease-in-out 0…" at bounding box center [751, 116] width 498 height 995
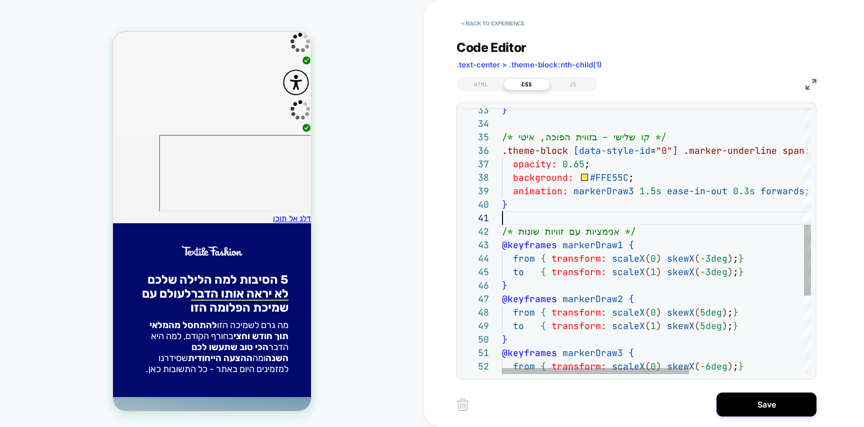
scroll to position [0, 0]
click at [677, 221] on div "opacity: 0.65 ; background: #FFE55C ; animation: markerDraw3 1.5s ease-in-out 0…" at bounding box center [751, 169] width 498 height 995
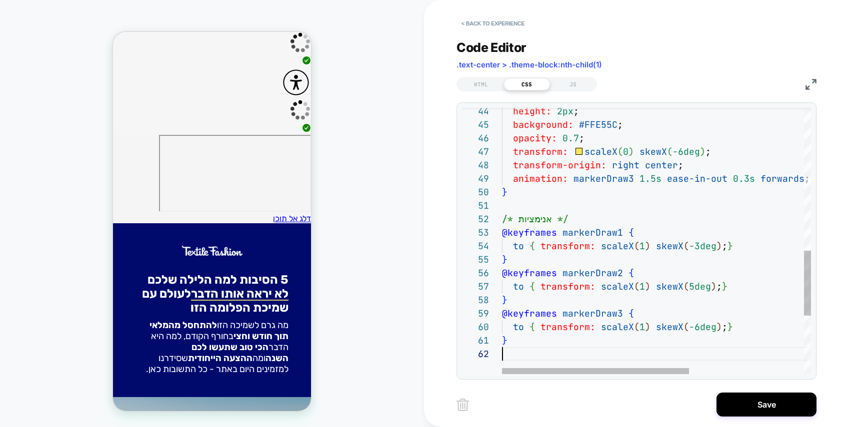
scroll to position [13, 0]
click at [630, 206] on div "height: 2px ; background: #FFE55C ; opacity: 0.7 ; transform: scaleX ( 0 ) skew…" at bounding box center [751, 69] width 498 height 1090
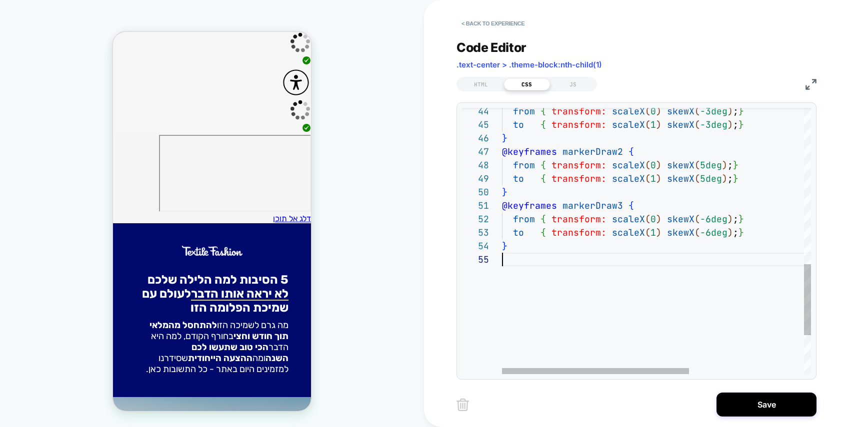
scroll to position [54, 0]
click at [631, 253] on div "from { transform: scaleX ( 0 ) skewX ( -3deg ) ; } to { transform: scaleX ( 1 )…" at bounding box center [751, 21] width 498 height 995
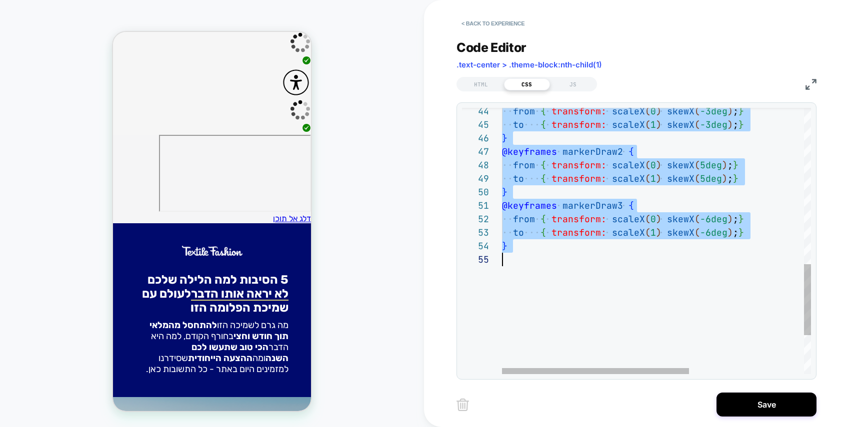
scroll to position [13, 0]
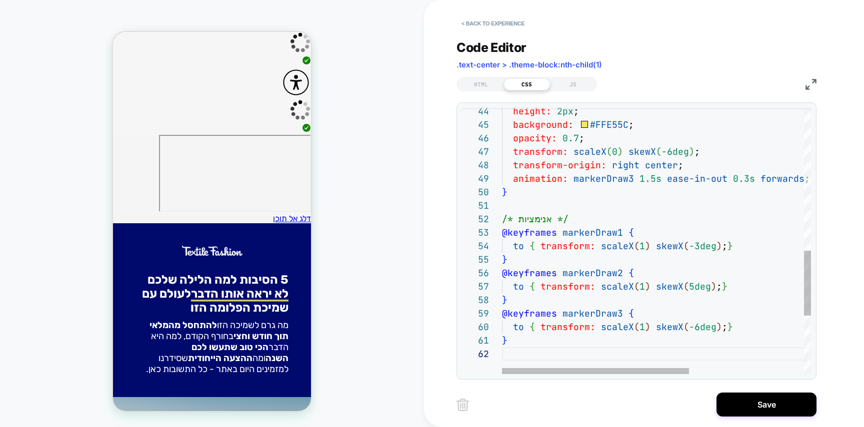
type textarea "**********"
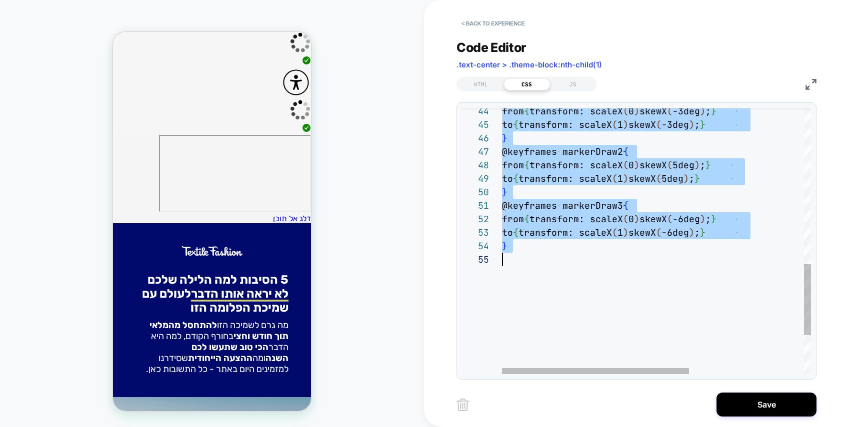
scroll to position [0, 0]
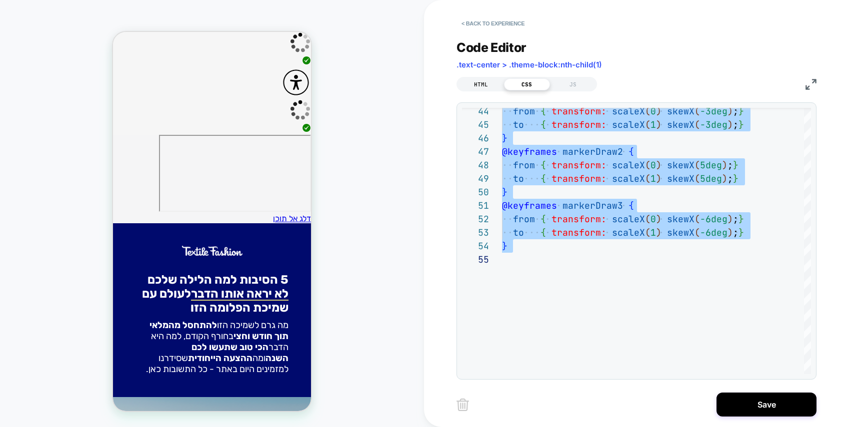
click at [484, 82] on div "HTML" at bounding box center [481, 84] width 46 height 12
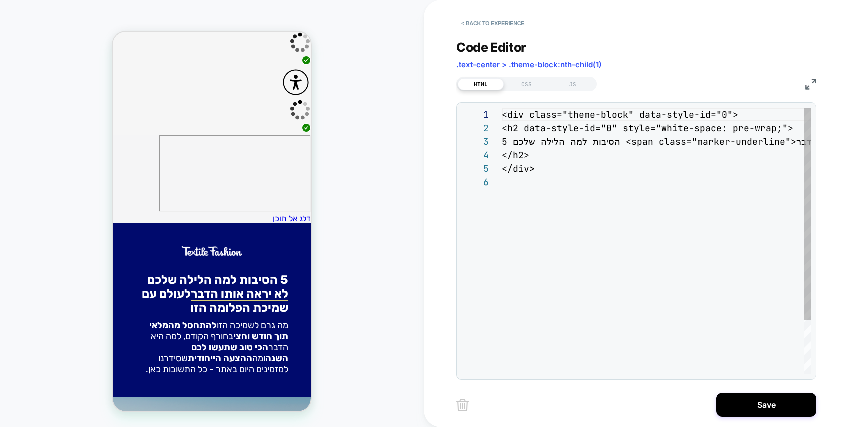
scroll to position [67, 0]
click at [654, 180] on div "<div class="theme-block" data-style-id="0"> <h2 data-style-id="0" style="white-…" at bounding box center [656, 275] width 309 height 334
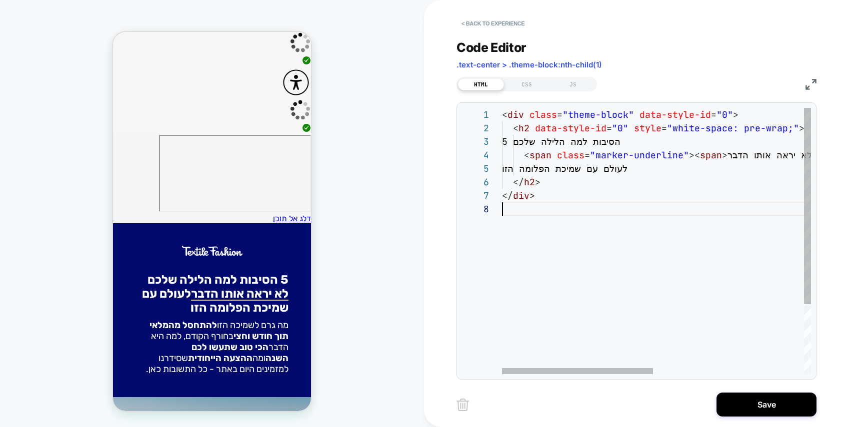
scroll to position [94, 0]
type textarea "**********"
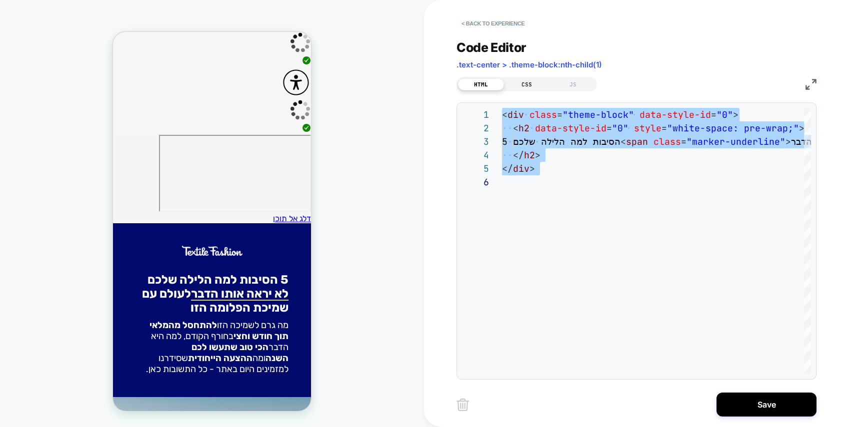
click at [535, 85] on div "CSS" at bounding box center [527, 84] width 46 height 12
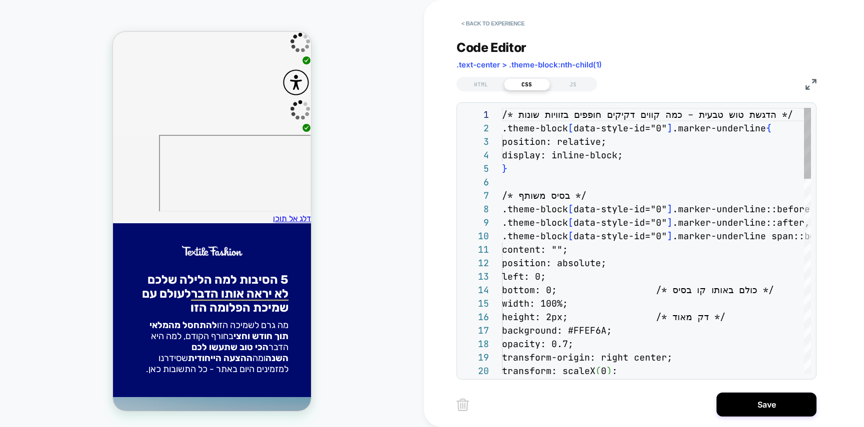
scroll to position [135, 0]
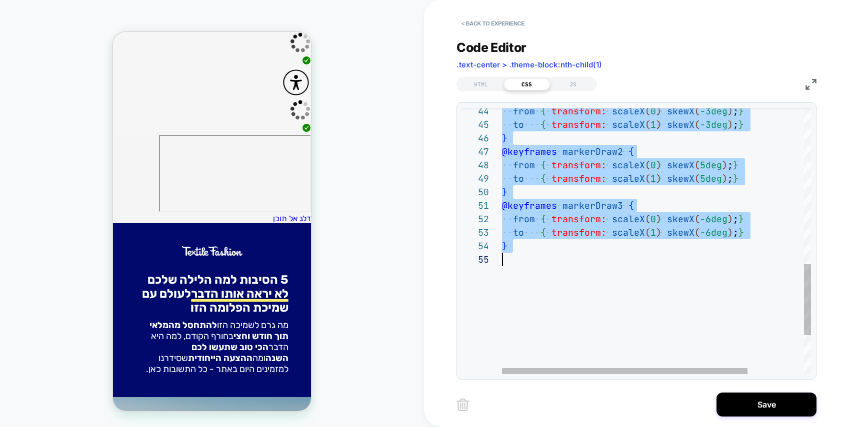
scroll to position [0, 0]
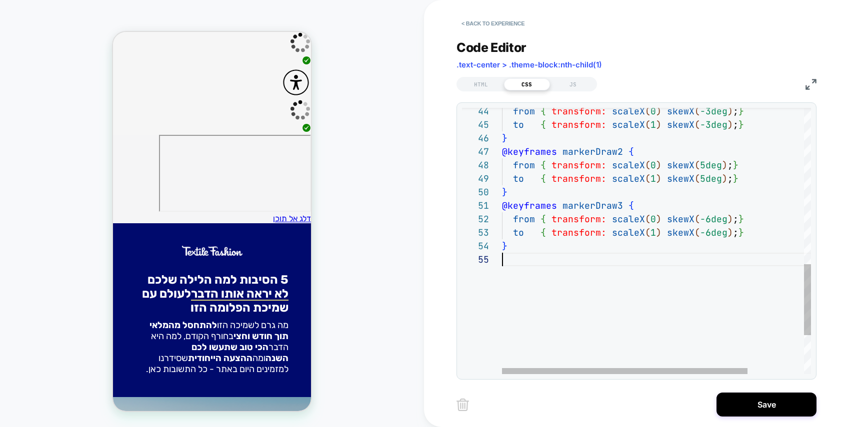
click at [666, 261] on div "from { transform: scaleX ( 0 ) skewX ( -3deg ) ; } to { transform: scaleX ( 1 )…" at bounding box center [691, 21] width 379 height 995
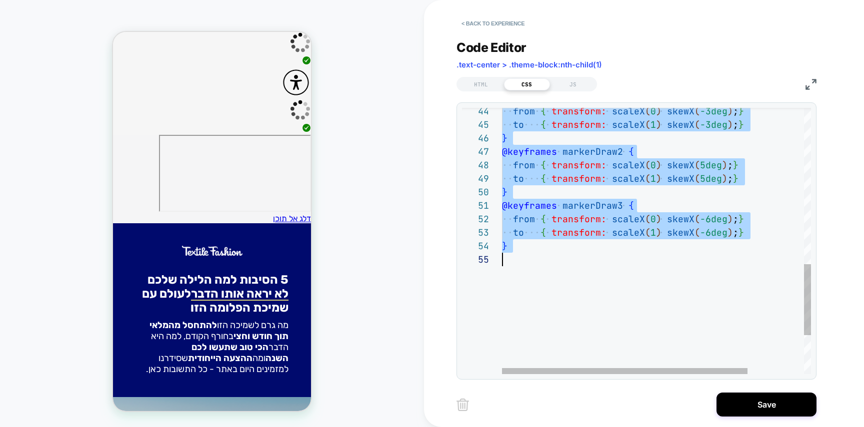
click at [662, 196] on div "from { transform: scaleX ( 0 ) skewX ( -3deg ) ; } to { transform: scaleX ( 1 )…" at bounding box center [691, 21] width 379 height 995
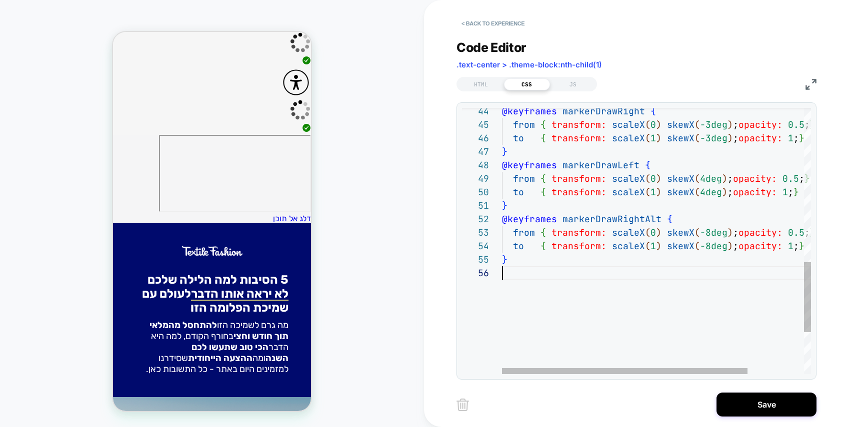
scroll to position [67, 0]
click at [568, 198] on div "@keyframes markerDrawRight { from { transform: scaleX ( 0 ) skewX ( -3deg ) ; o…" at bounding box center [691, 28] width 379 height 1009
click at [533, 209] on div "@keyframes markerDrawRight { from { transform: scaleX ( 0 ) skewX ( -3deg ) ; o…" at bounding box center [691, 28] width 379 height 1009
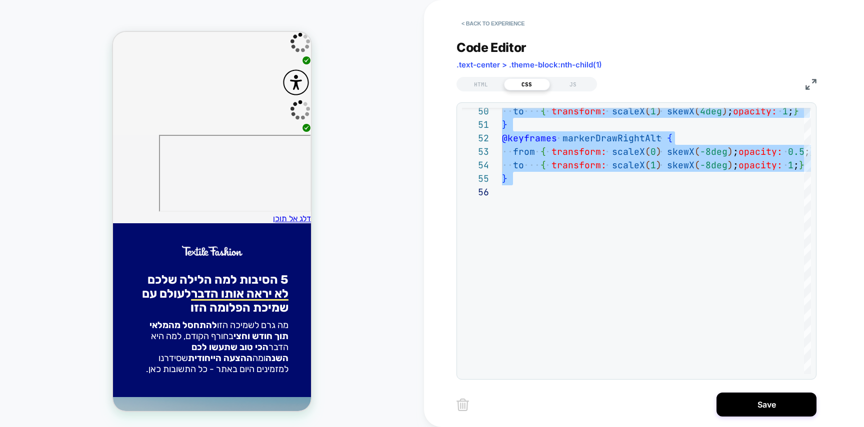
scroll to position [94, 0]
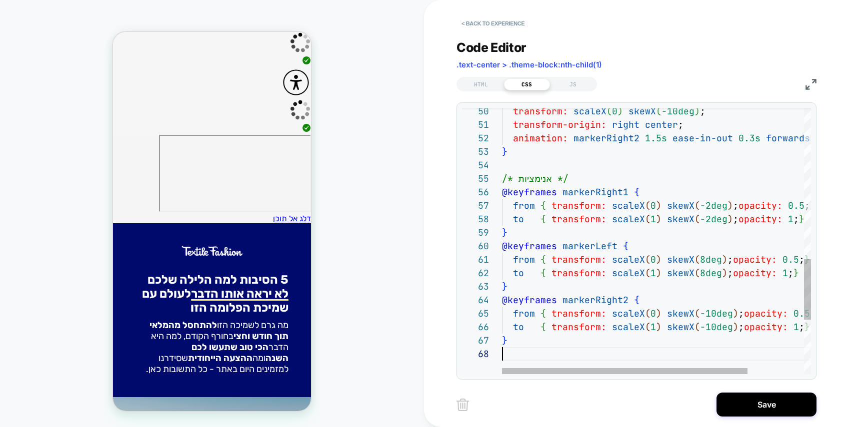
click at [615, 168] on div "transform: scaleX ( 0 ) skewX ( -10deg ) ; transform-origin: right center ; ani…" at bounding box center [691, 28] width 379 height 1171
click at [530, 150] on div "transform: scaleX ( 0 ) skewX ( -10deg ) ; transform-origin: right center ; ani…" at bounding box center [691, 28] width 379 height 1171
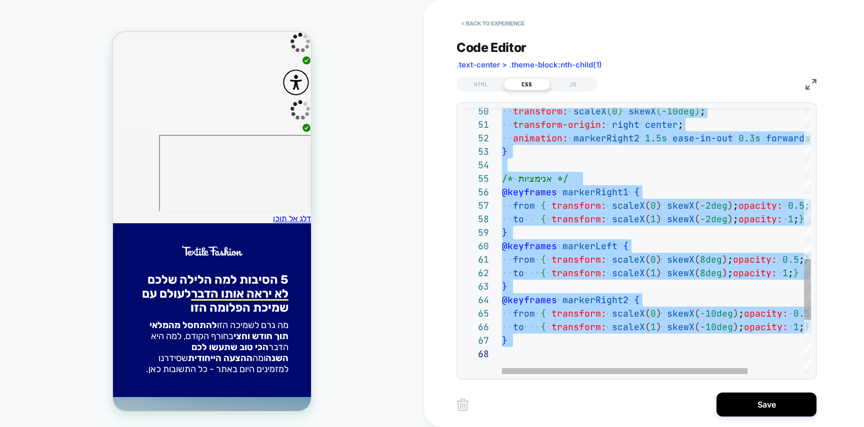
click at [649, 283] on div "transform: scaleX ( 0 ) skewX ( -10deg ) ; transform-origin: right center ; ani…" at bounding box center [691, 28] width 379 height 1171
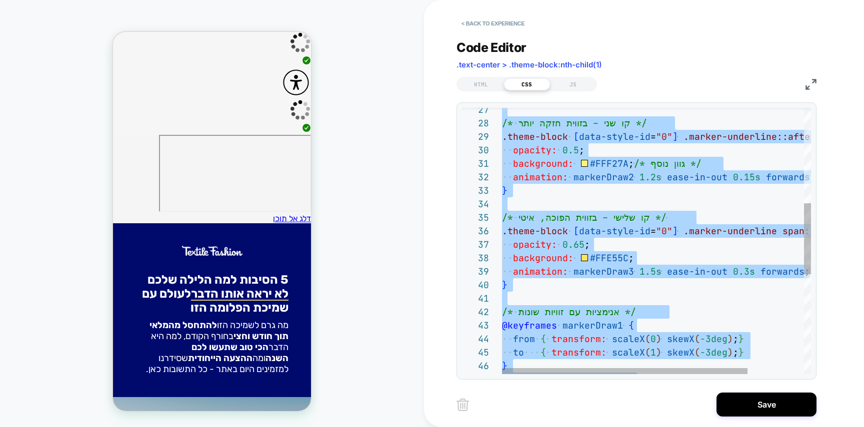
click at [620, 163] on div "to { transform: scaleX ( 1 ) skewX ( -3deg ) ; } } @keyframes markerDraw2 { fro…" at bounding box center [691, 249] width 379 height 995
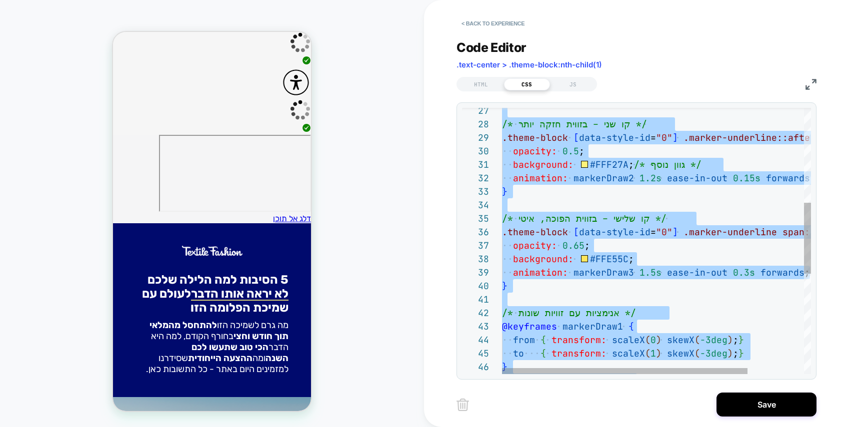
scroll to position [94, 0]
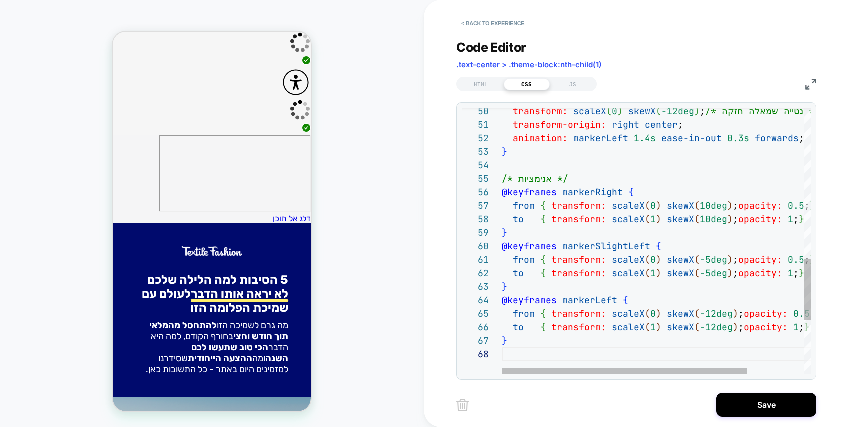
click at [668, 189] on div "transform: scaleX ( 0 ) skewX ( -12deg ) ; /* נטייה שמאלה חזקה */ transform-ori…" at bounding box center [691, 28] width 379 height 1171
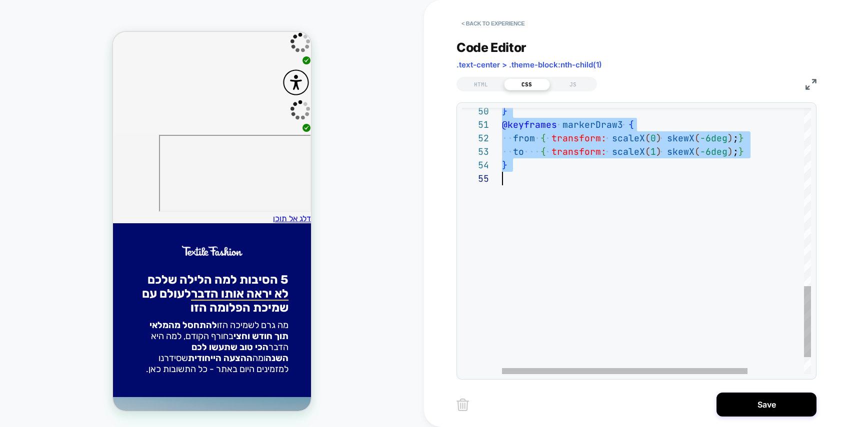
scroll to position [54, 0]
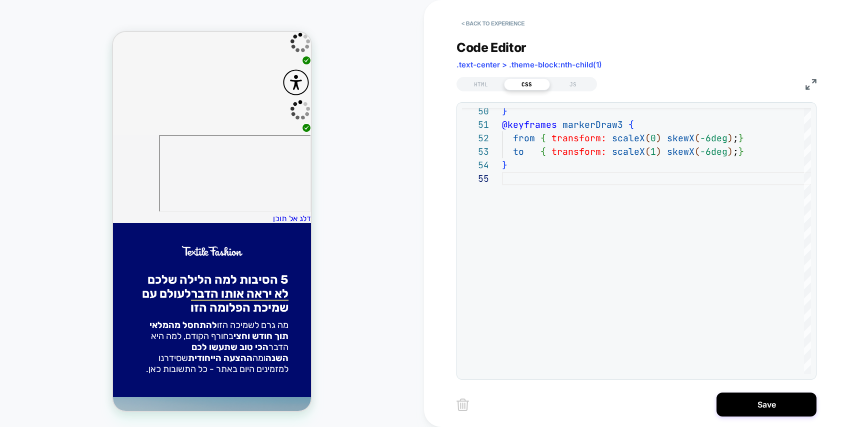
scroll to position [0, 0]
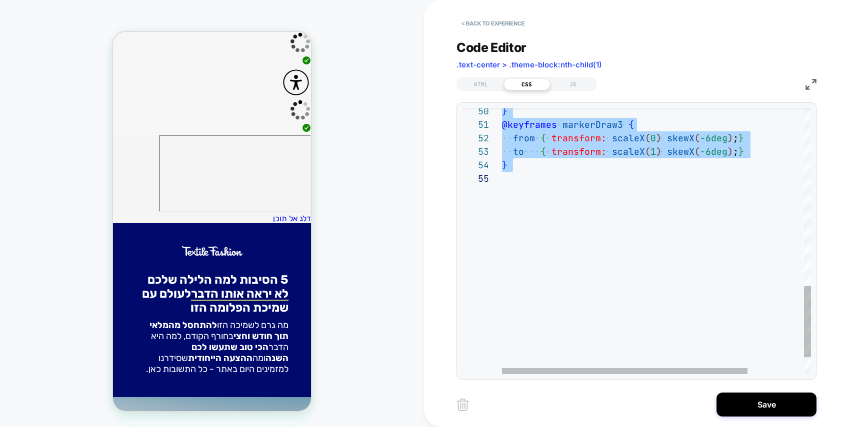
type textarea "**********"
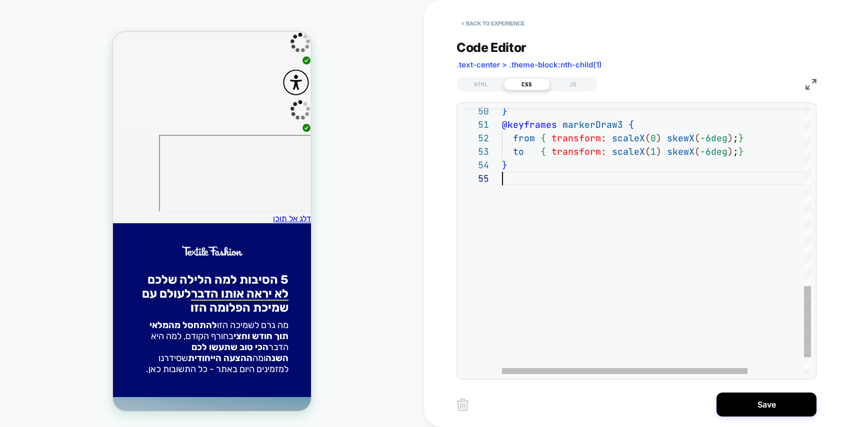
scroll to position [54, 0]
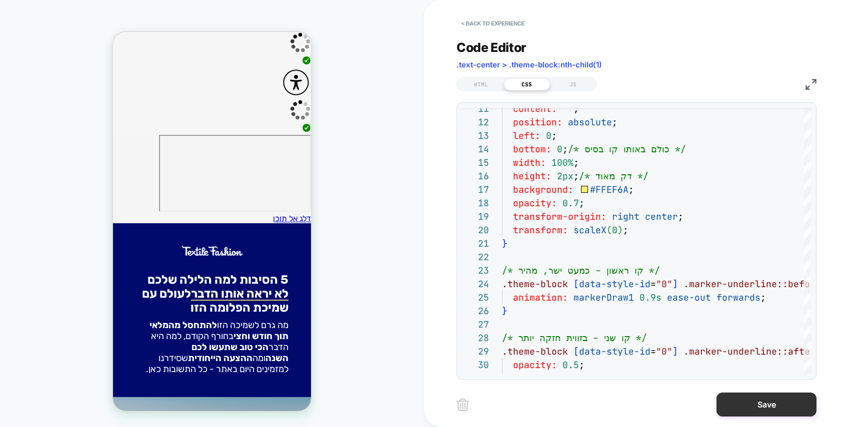
click at [747, 393] on button "Save" at bounding box center [766, 405] width 100 height 24
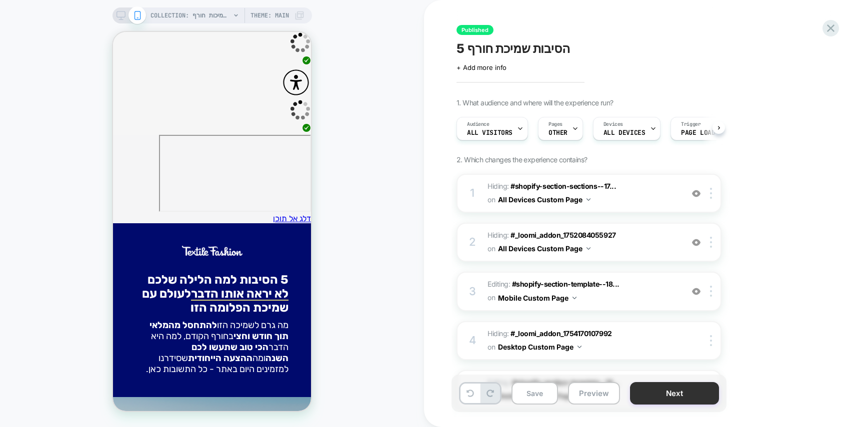
scroll to position [0, 0]
click at [683, 395] on button "Next" at bounding box center [674, 393] width 89 height 22
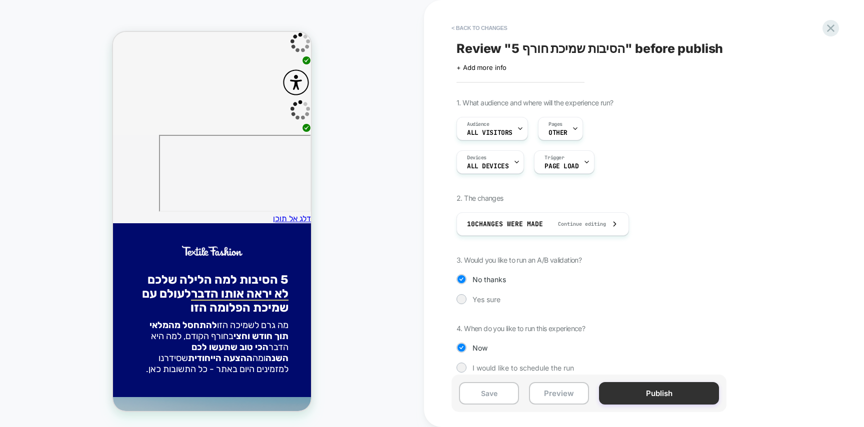
click at [672, 393] on button "Publish" at bounding box center [659, 393] width 120 height 22
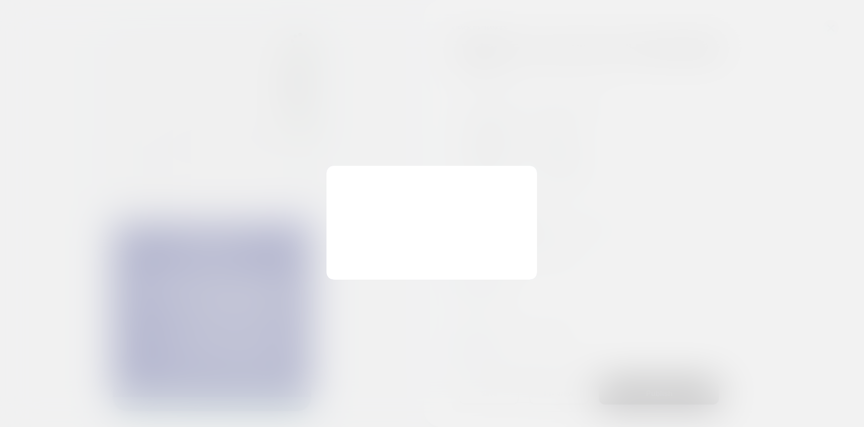
click at [381, 260] on div "Changes were made, Publish? Clear past collected data? Reset past collected dat…" at bounding box center [431, 223] width 210 height 114
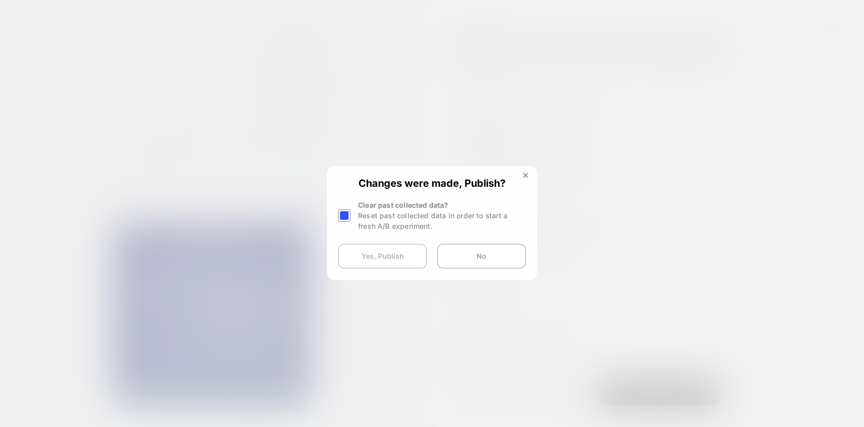
click at [381, 260] on button "Yes, Publish" at bounding box center [382, 256] width 89 height 25
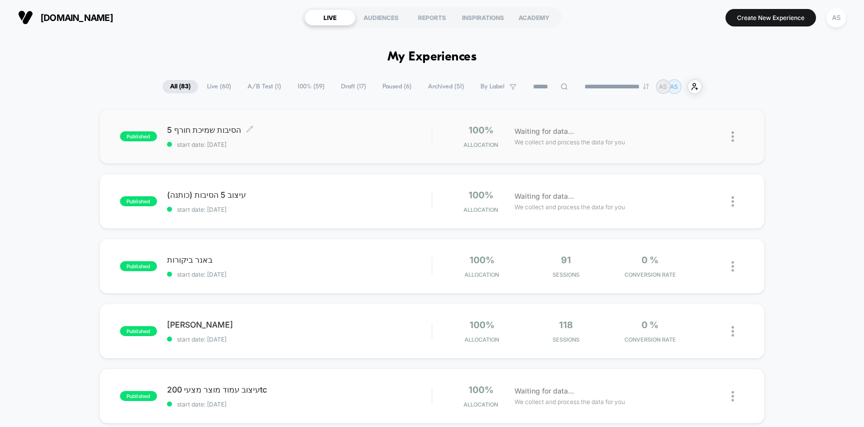
click at [358, 129] on span "5 הסיבות שמיכת חורף Click to edit experience details" at bounding box center [299, 130] width 265 height 10
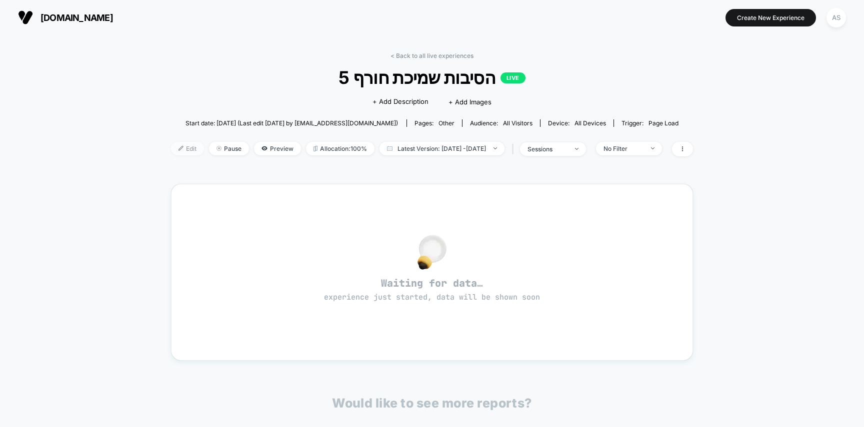
click at [171, 146] on span "Edit" at bounding box center [187, 148] width 33 height 13
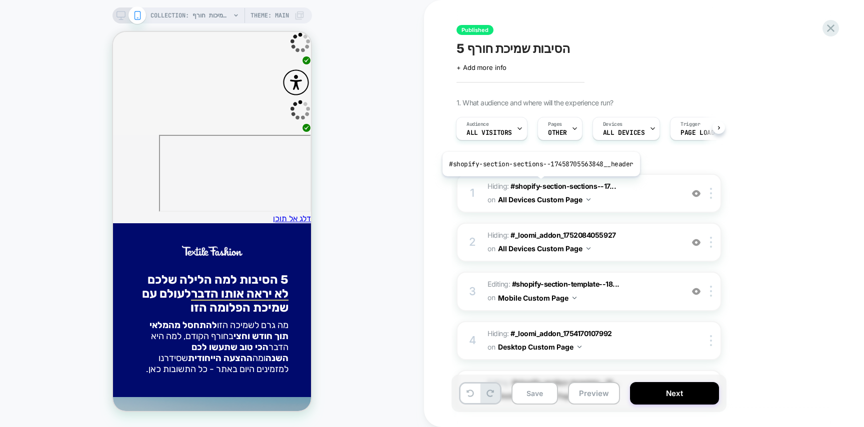
scroll to position [343, 0]
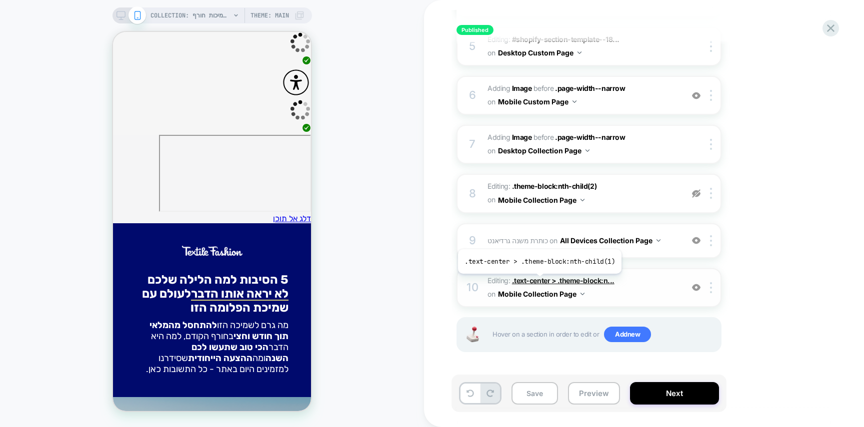
click at [538, 281] on span ".text-center > .theme-block:n..." at bounding box center [563, 280] width 102 height 8
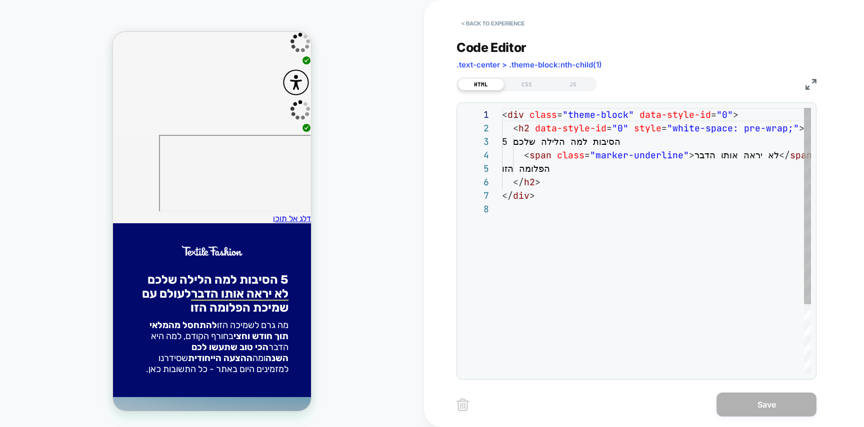
scroll to position [94, 0]
click at [560, 159] on div "< div class = "theme-block" data-style-id = "0" > < h2 data-style-id = "0" styl…" at bounding box center [716, 288] width 428 height 361
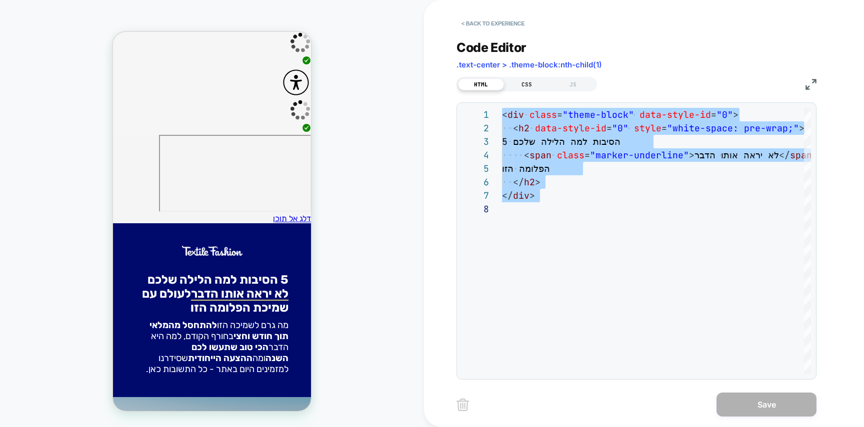
click at [516, 78] on div "CSS" at bounding box center [527, 84] width 46 height 12
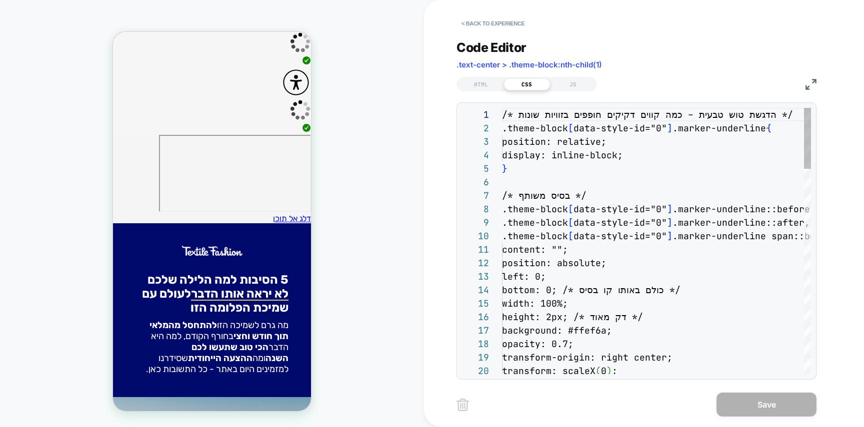
scroll to position [135, 0]
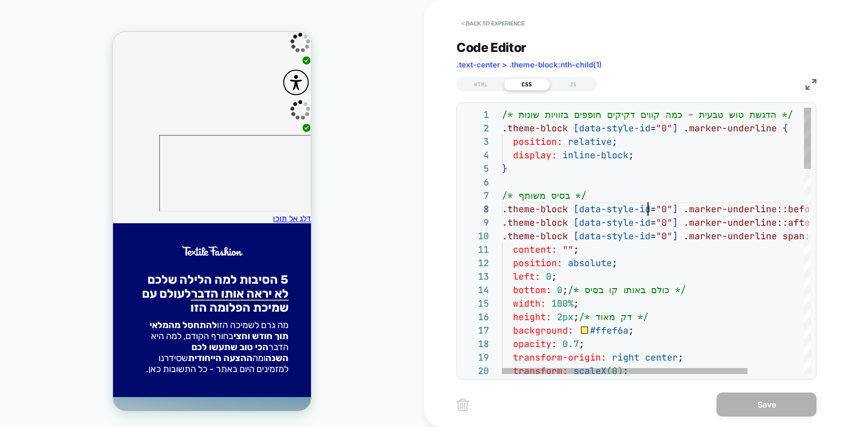
scroll to position [94, 146]
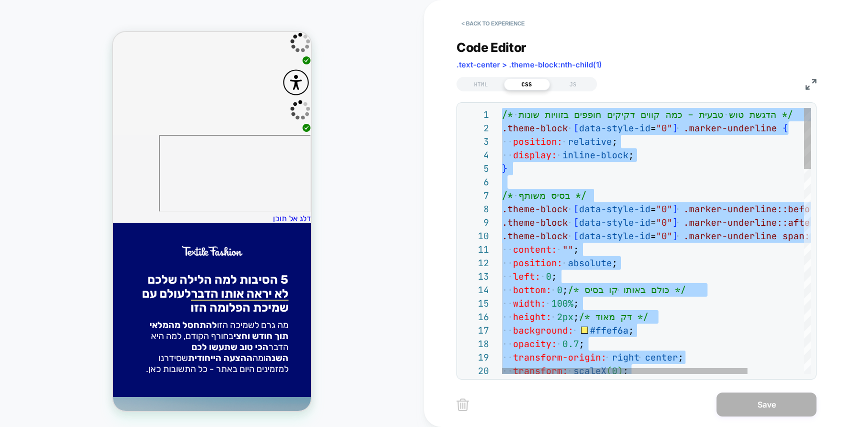
type textarea "* *"
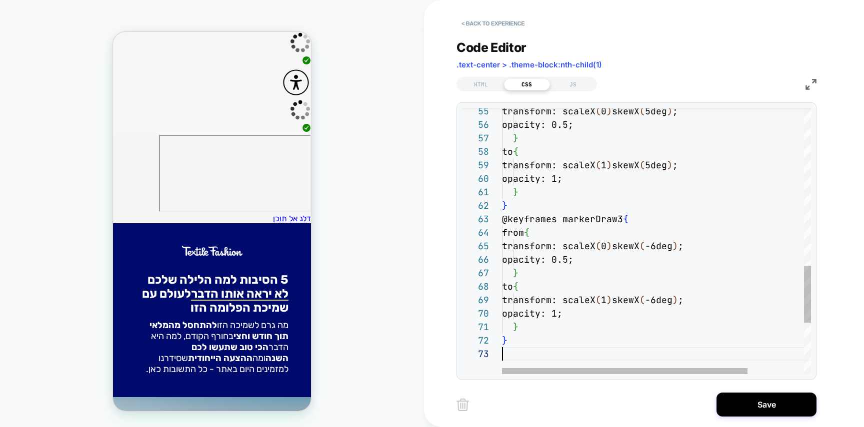
scroll to position [27, 0]
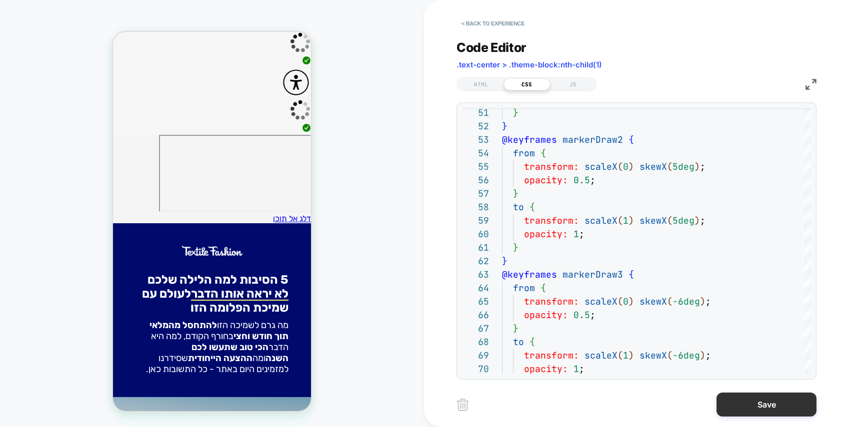
click at [773, 403] on button "Save" at bounding box center [766, 405] width 100 height 24
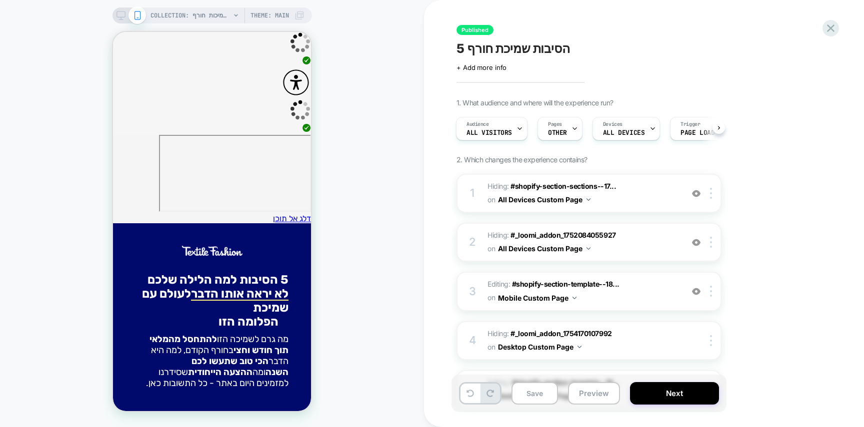
scroll to position [343, 0]
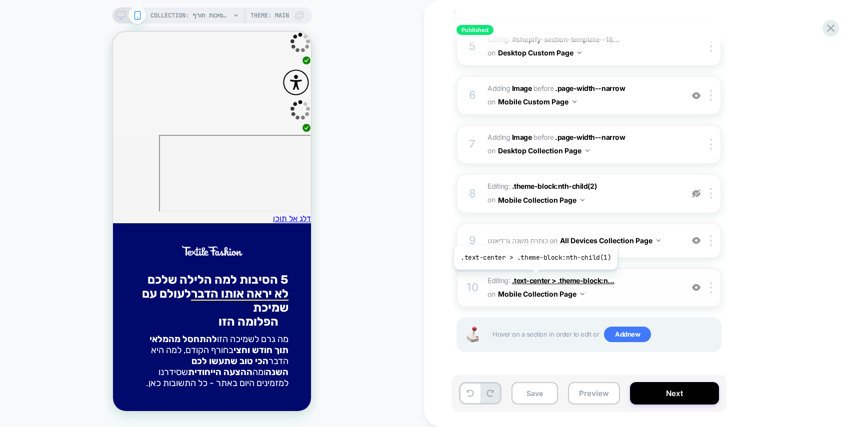
click at [534, 277] on span ".text-center > .theme-block:n..." at bounding box center [563, 280] width 102 height 8
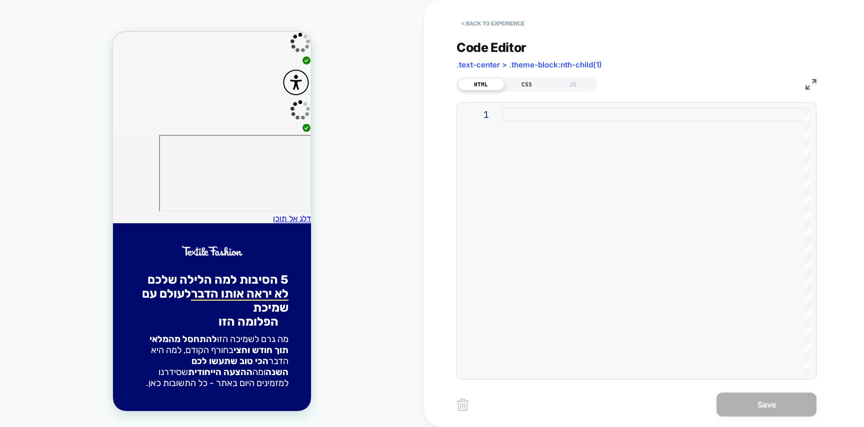
click at [519, 85] on div "CSS" at bounding box center [527, 84] width 46 height 12
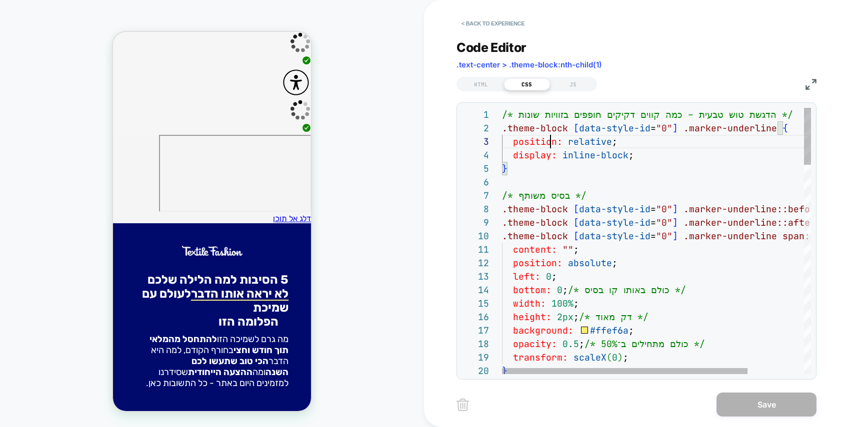
scroll to position [27, 48]
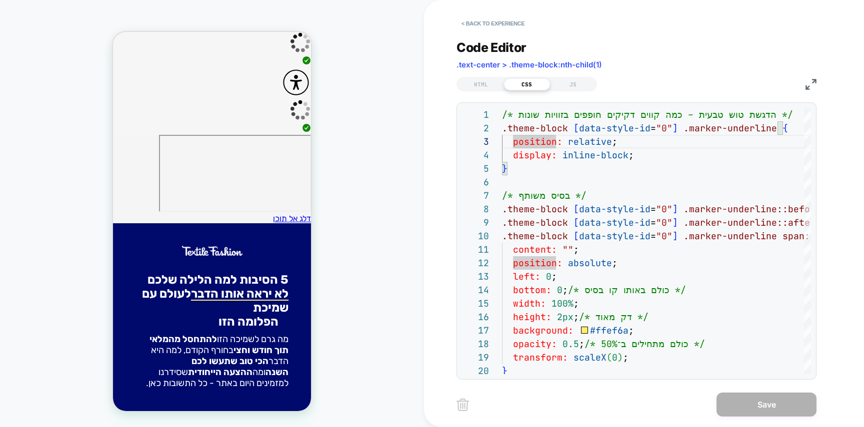
type textarea "**********"
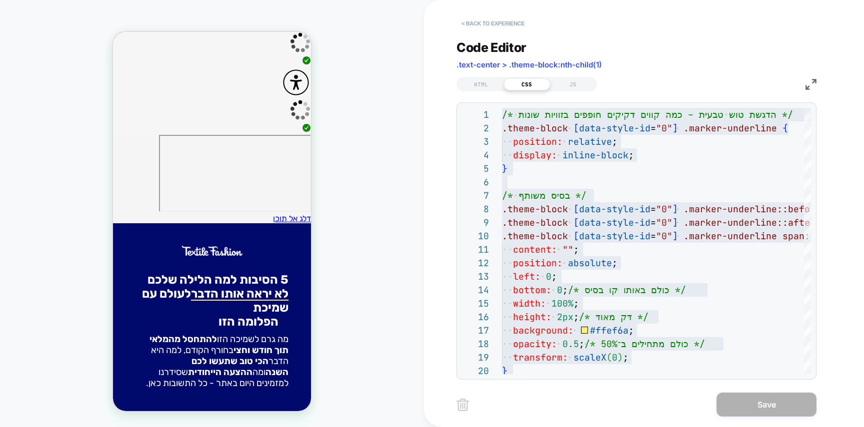
click at [505, 26] on button "< Back to experience" at bounding box center [492, 23] width 73 height 16
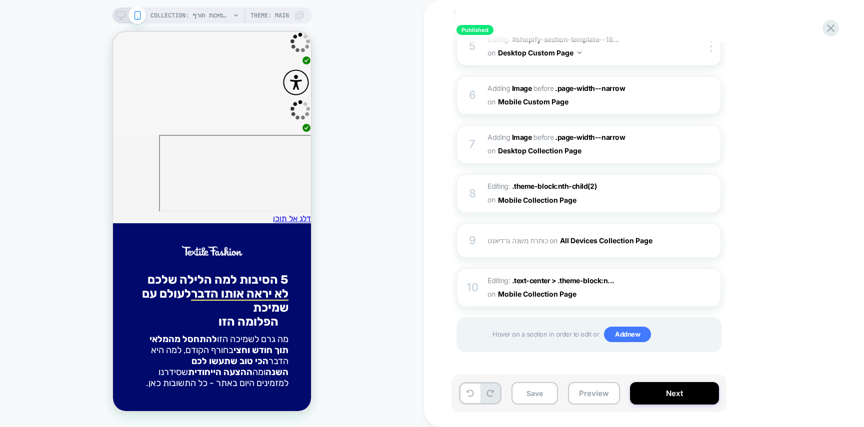
scroll to position [0, 0]
click at [709, 295] on div "10 Editing : .text-center > .theme-block:n... .text-center > .theme-block:nth-c…" at bounding box center [588, 287] width 265 height 39
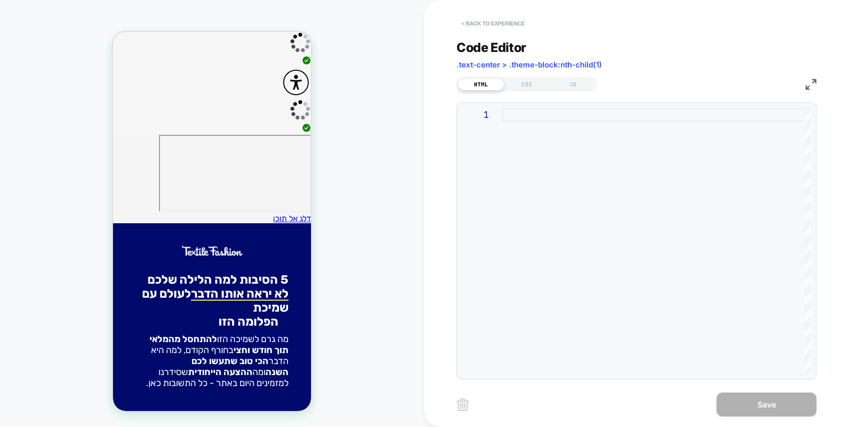
click at [505, 27] on button "< Back to experience" at bounding box center [492, 23] width 73 height 16
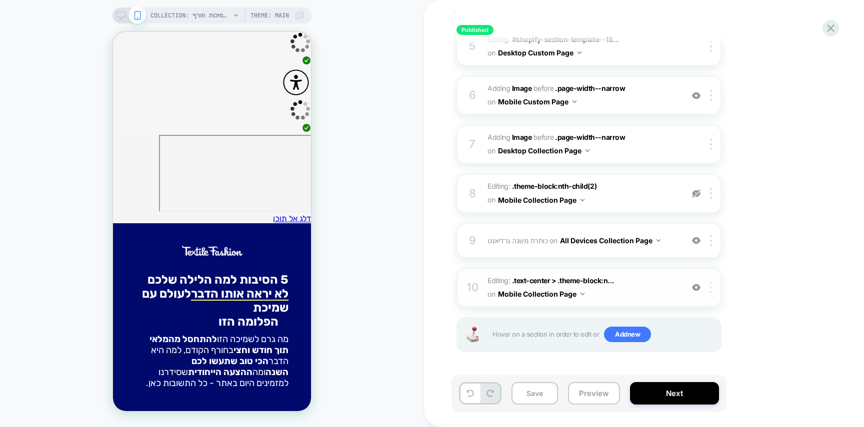
click at [710, 289] on img at bounding box center [711, 287] width 2 height 11
click at [713, 287] on div at bounding box center [712, 287] width 16 height 11
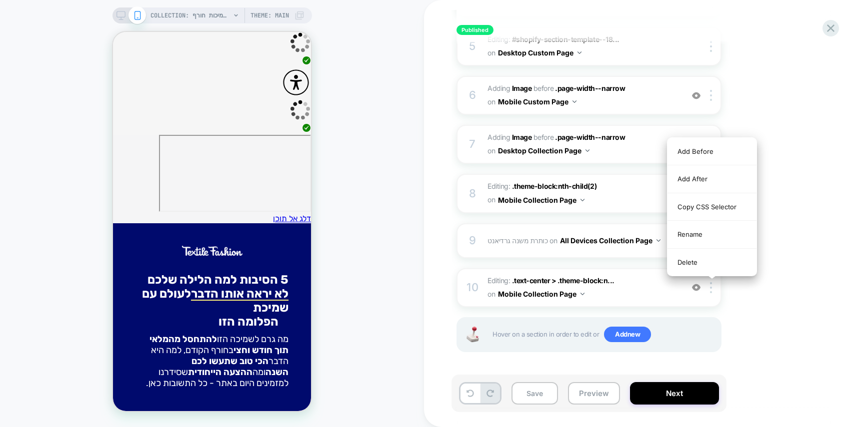
drag, startPoint x: 716, startPoint y: 266, endPoint x: 701, endPoint y: 264, distance: 14.6
click at [716, 266] on div "Delete" at bounding box center [711, 262] width 89 height 27
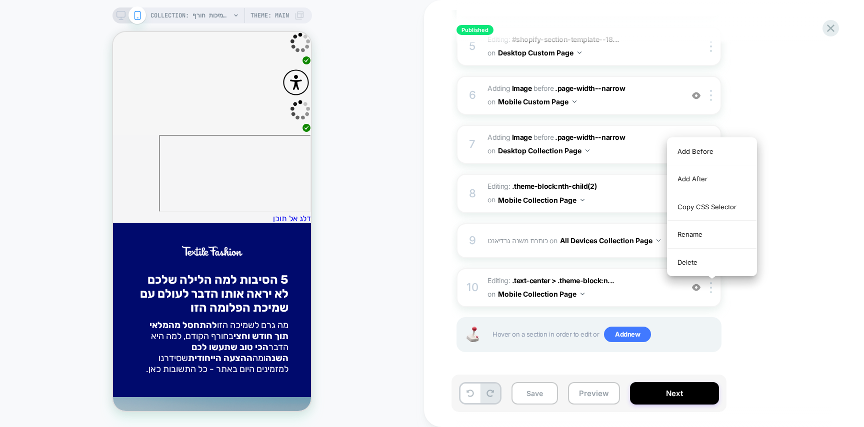
scroll to position [294, 0]
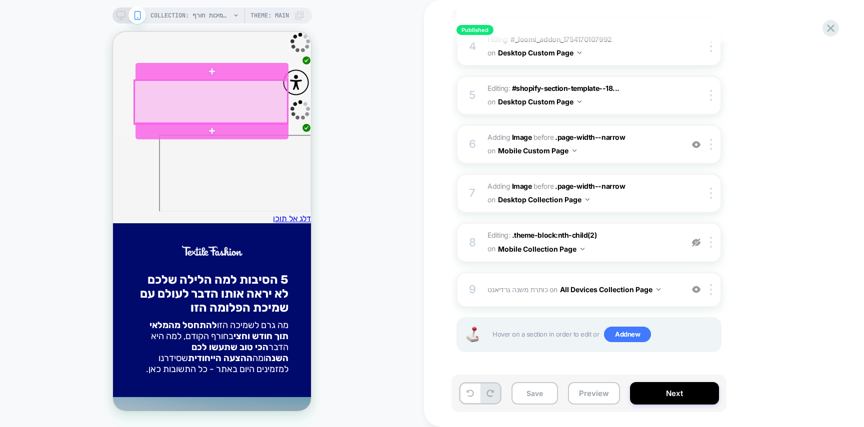
click at [254, 97] on div at bounding box center [210, 101] width 153 height 43
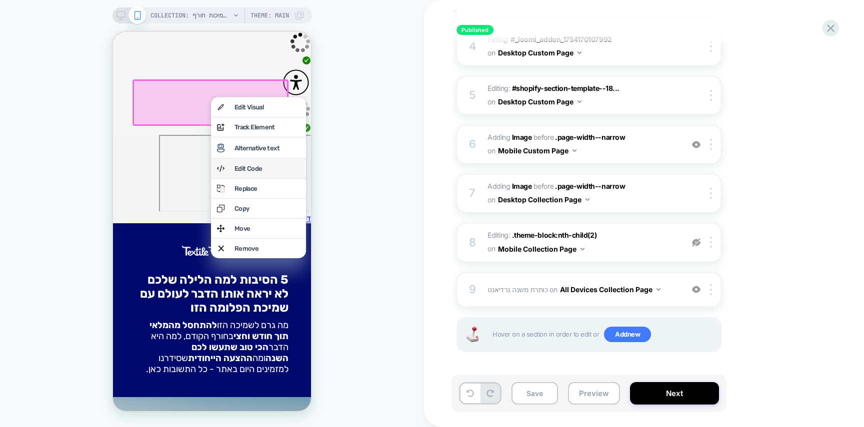
click at [269, 172] on div "Edit Code" at bounding box center [266, 168] width 65 height 7
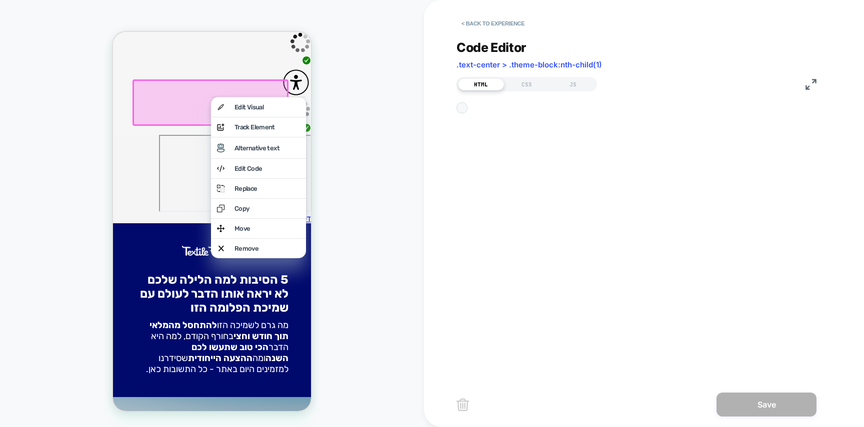
scroll to position [67, 0]
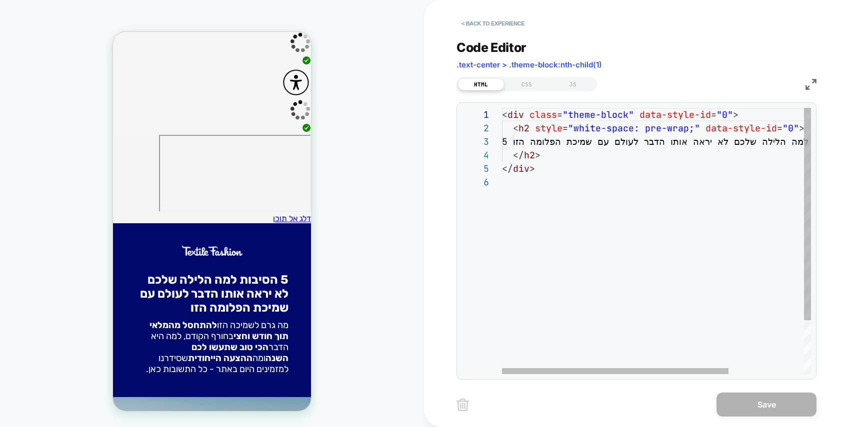
drag, startPoint x: 524, startPoint y: 89, endPoint x: 527, endPoint y: 100, distance: 11.4
click at [524, 89] on div "CSS" at bounding box center [527, 84] width 46 height 12
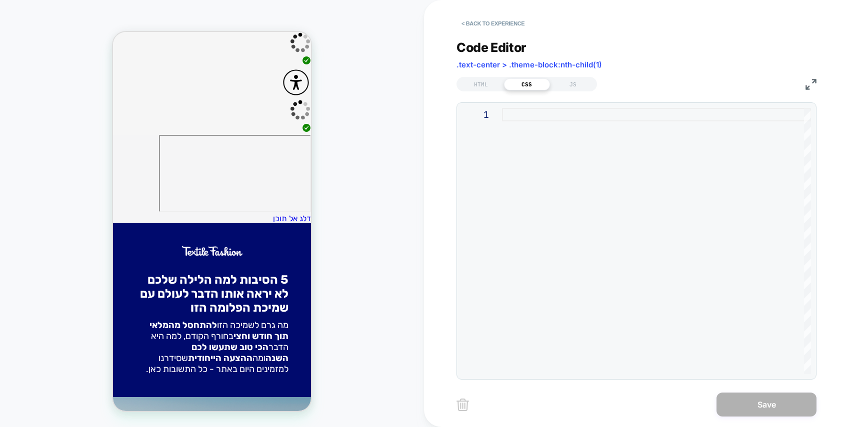
click at [544, 156] on div at bounding box center [656, 241] width 309 height 266
type textarea "* *"
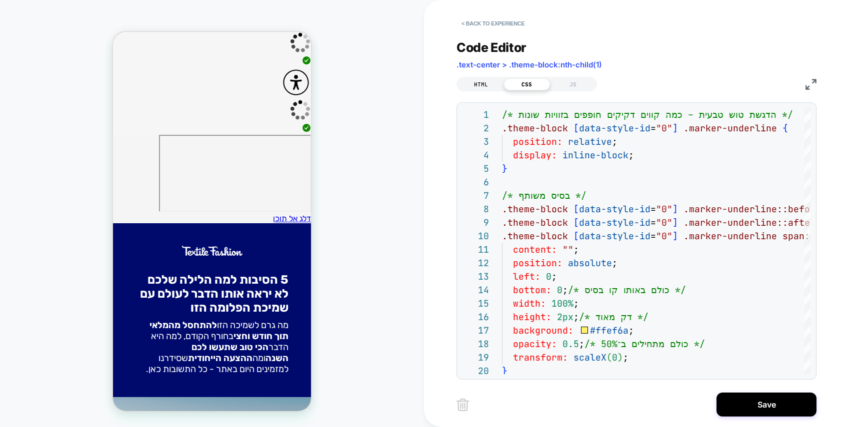
click at [490, 89] on div "HTML" at bounding box center [481, 84] width 46 height 12
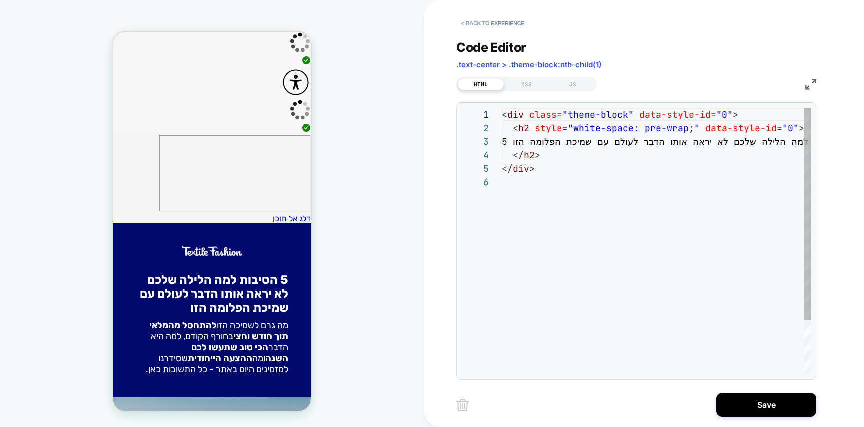
scroll to position [67, 0]
click at [557, 187] on div "< div class = "theme-block" data-style-id = "0" > < h2 style = "white-space: pr…" at bounding box center [708, 275] width 412 height 334
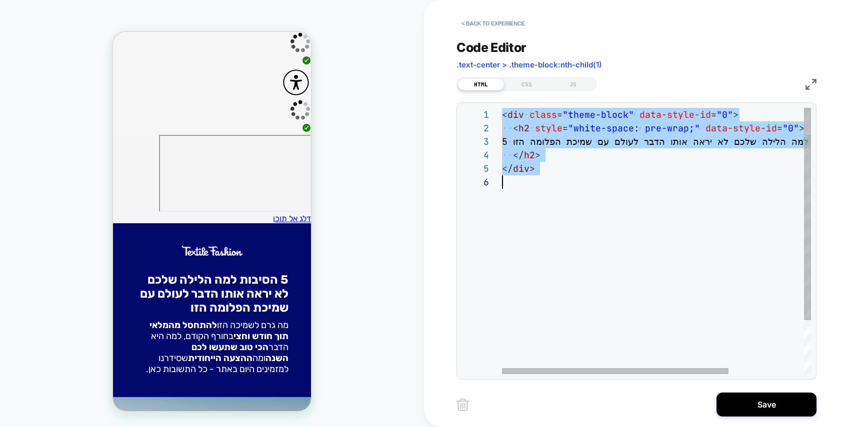
scroll to position [0, 0]
type textarea "**********"
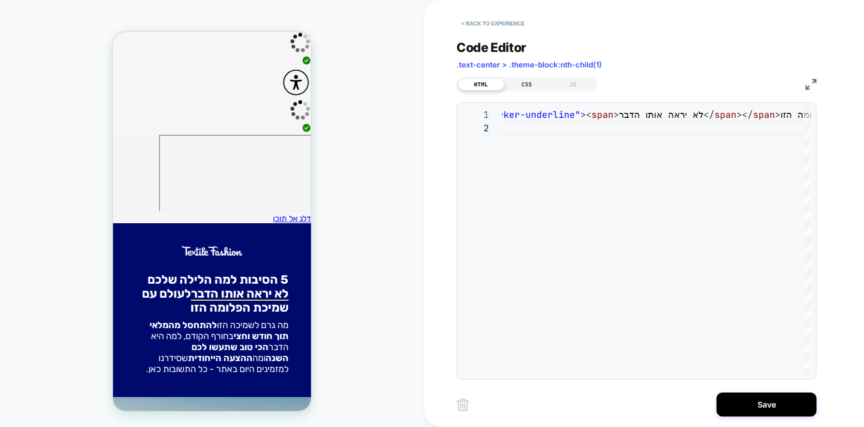
click at [519, 86] on div "CSS" at bounding box center [527, 84] width 46 height 12
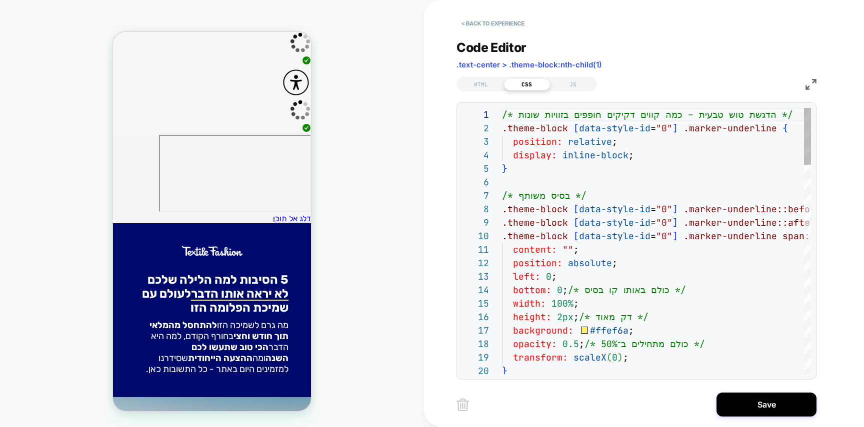
scroll to position [135, 0]
type textarea "**********"
click at [749, 398] on button "Save" at bounding box center [766, 405] width 100 height 24
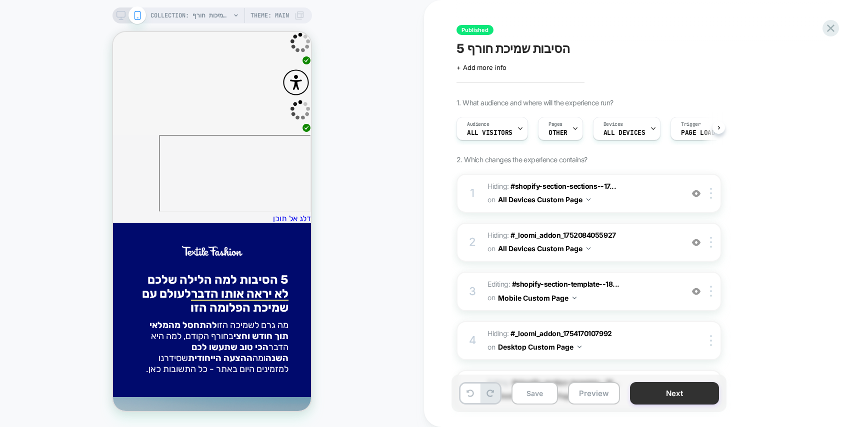
click at [689, 394] on button "Next" at bounding box center [674, 393] width 89 height 22
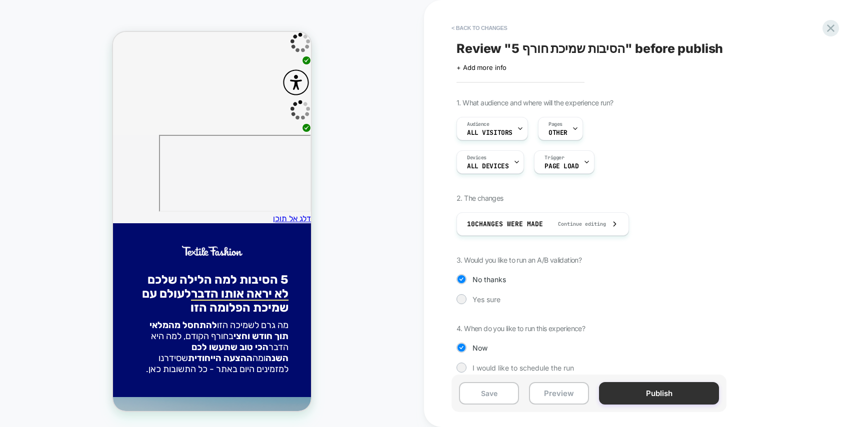
click at [681, 393] on button "Publish" at bounding box center [659, 393] width 120 height 22
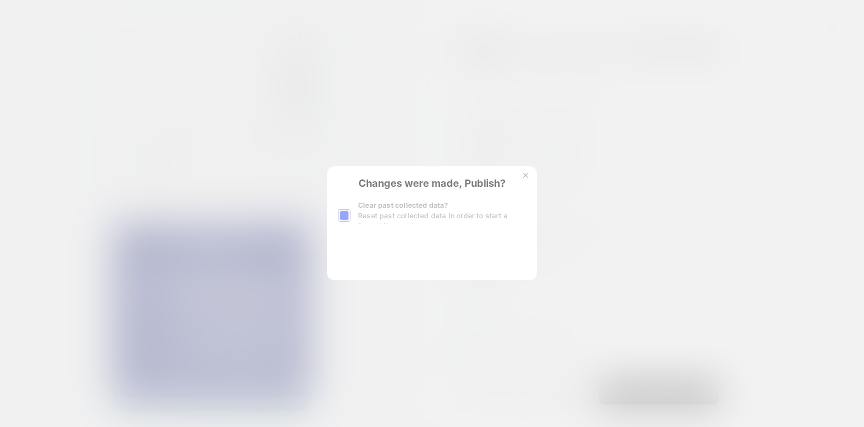
click at [392, 256] on div "Changes were made, Publish? Clear past collected data? Reset past collected dat…" at bounding box center [432, 223] width 210 height 114
click at [392, 256] on button "Yes, Publish" at bounding box center [382, 256] width 89 height 25
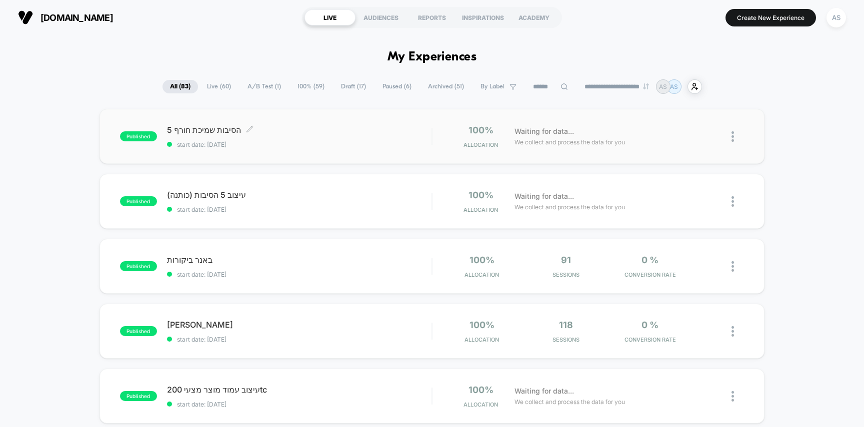
click at [320, 138] on div "5 הסיבות שמיכת חורף Click to edit experience details Click to edit experience d…" at bounding box center [299, 136] width 265 height 23
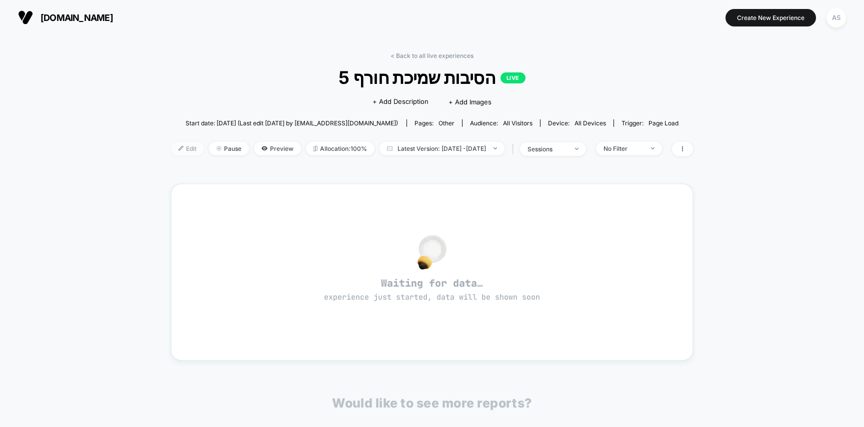
click at [171, 146] on span "Edit" at bounding box center [187, 148] width 33 height 13
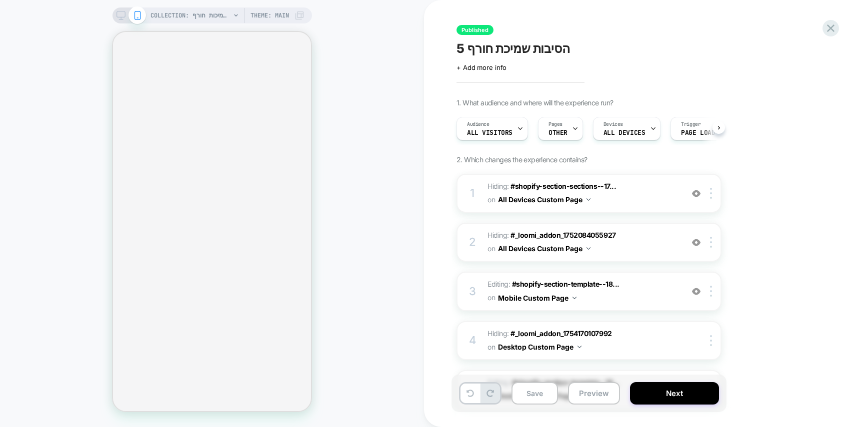
scroll to position [0, 0]
click at [628, 207] on div "1 Hiding : #shopify-section-sections--17... #shopify-section-sections--17458705…" at bounding box center [588, 193] width 265 height 39
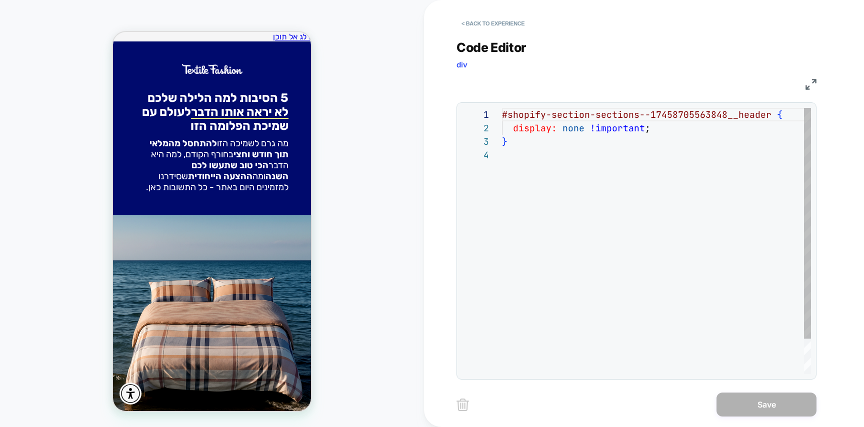
scroll to position [0, 0]
click at [494, 24] on button "< Back to experience" at bounding box center [492, 23] width 73 height 16
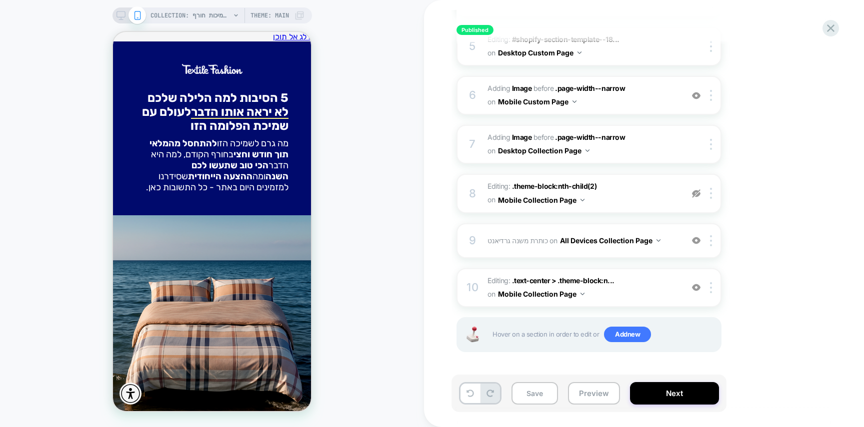
scroll to position [0, 0]
click at [550, 282] on span ".text-center > .theme-block:n..." at bounding box center [563, 280] width 102 height 8
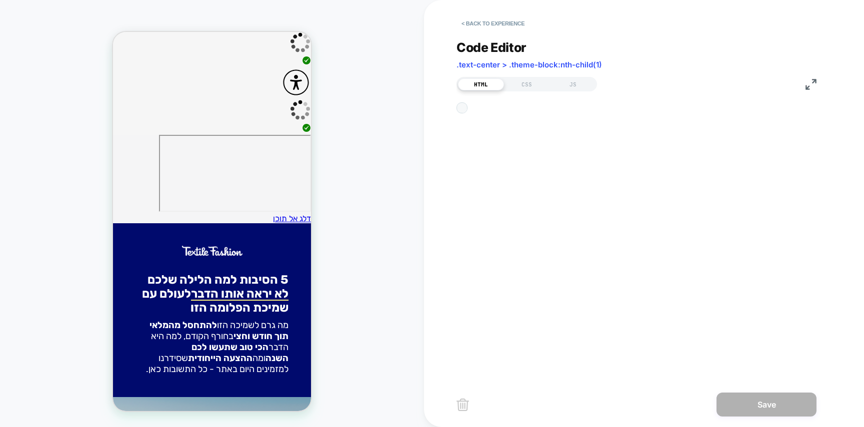
scroll to position [94, 0]
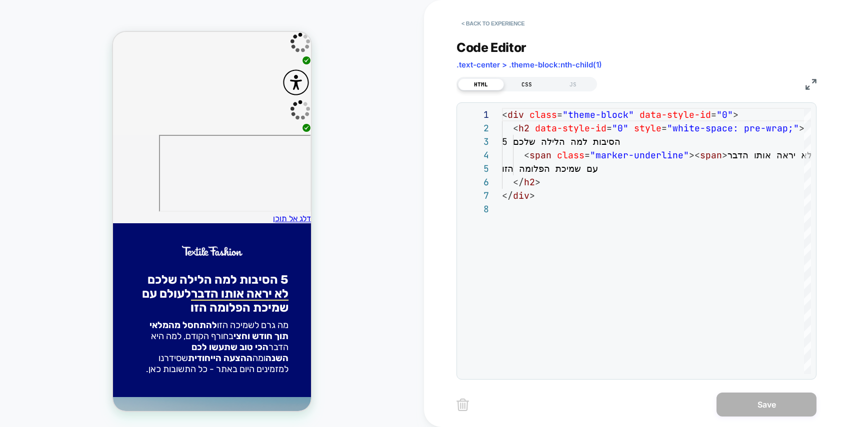
click at [532, 88] on div "CSS" at bounding box center [527, 84] width 46 height 12
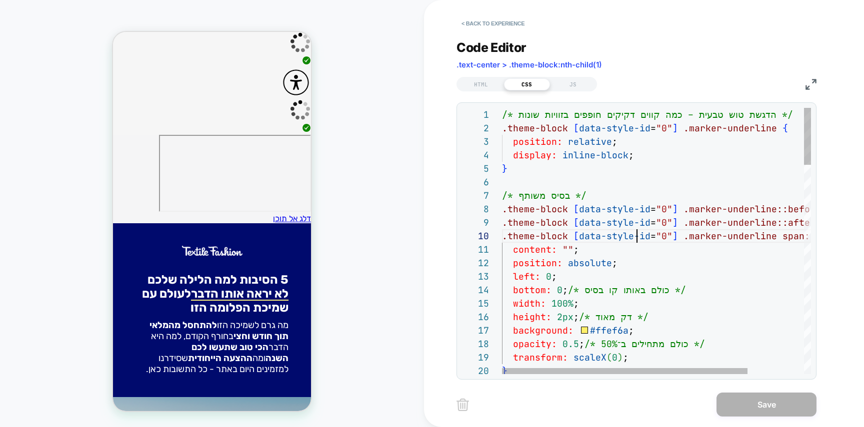
scroll to position [121, 135]
type textarea "**********"
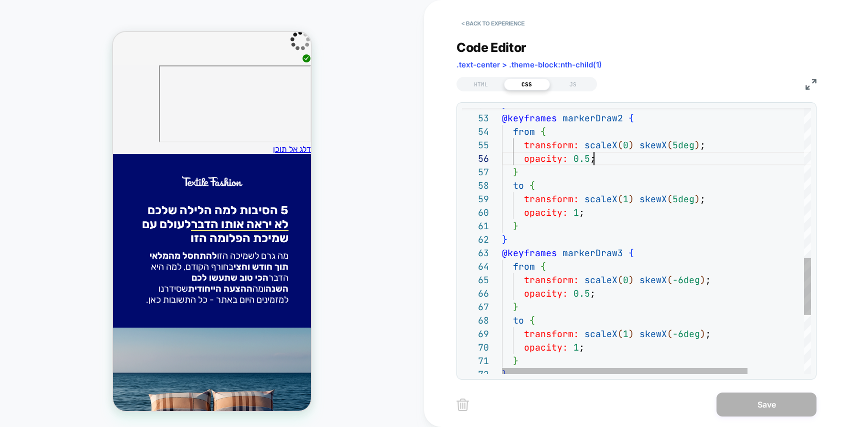
scroll to position [67, 92]
click at [603, 159] on div "@keyframes markerDraw3 { from { transform: scaleX ( 0 ) skewX ( -6deg ) ; opaci…" at bounding box center [691, 29] width 379 height 1238
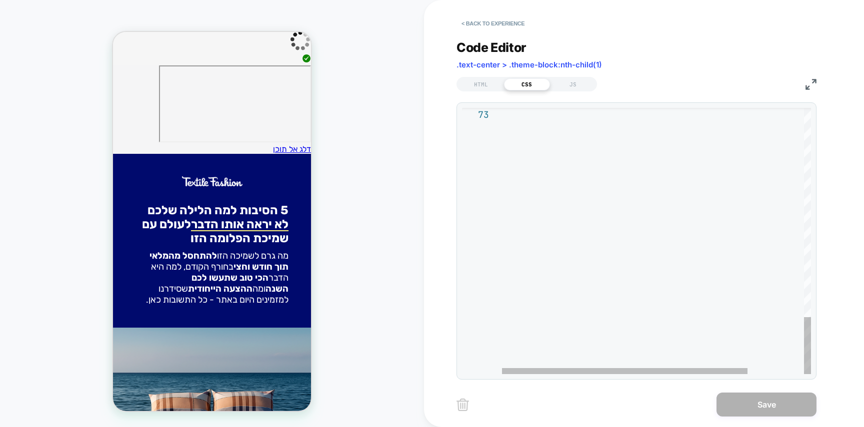
scroll to position [27, 0]
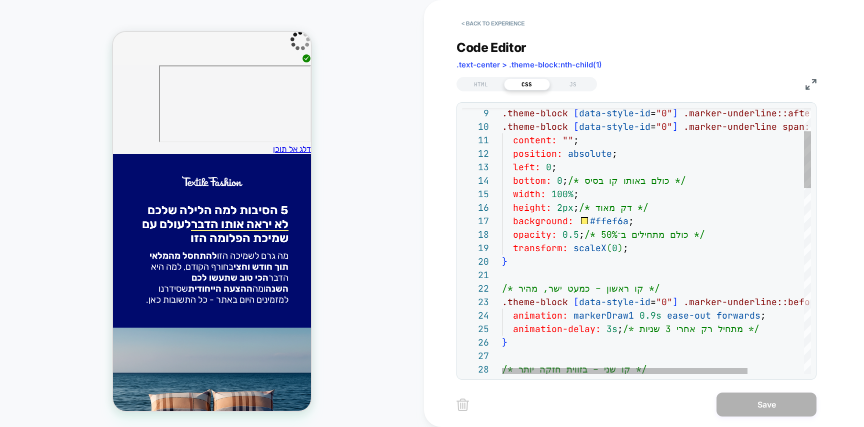
type textarea "**********"
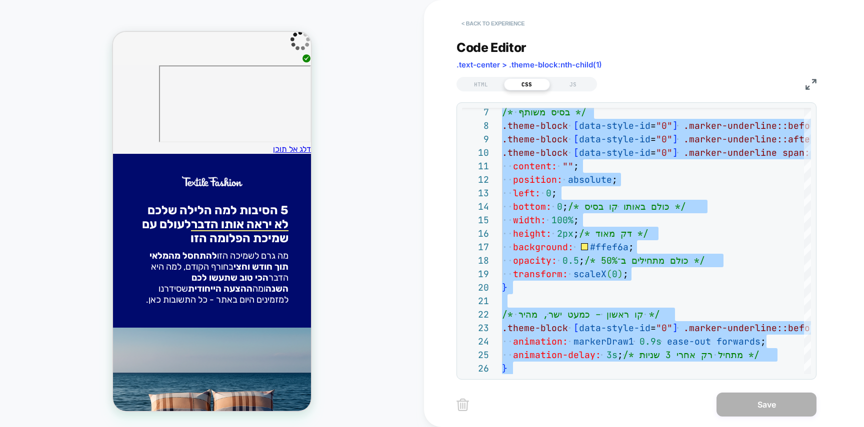
click at [497, 25] on button "< Back to experience" at bounding box center [492, 23] width 73 height 16
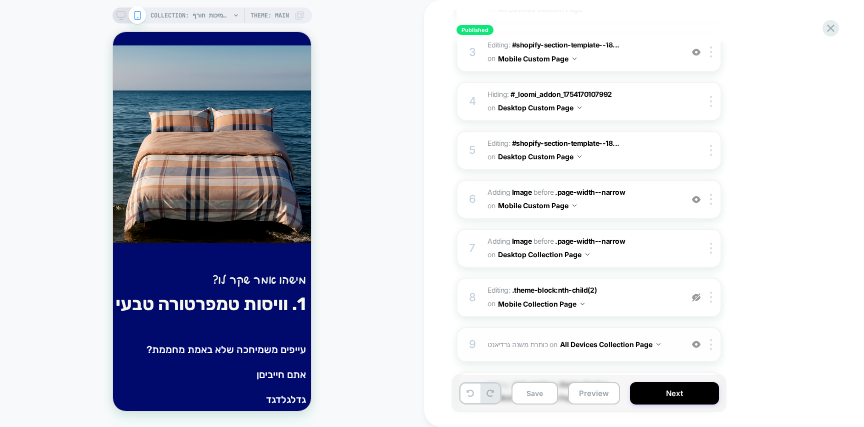
scroll to position [343, 0]
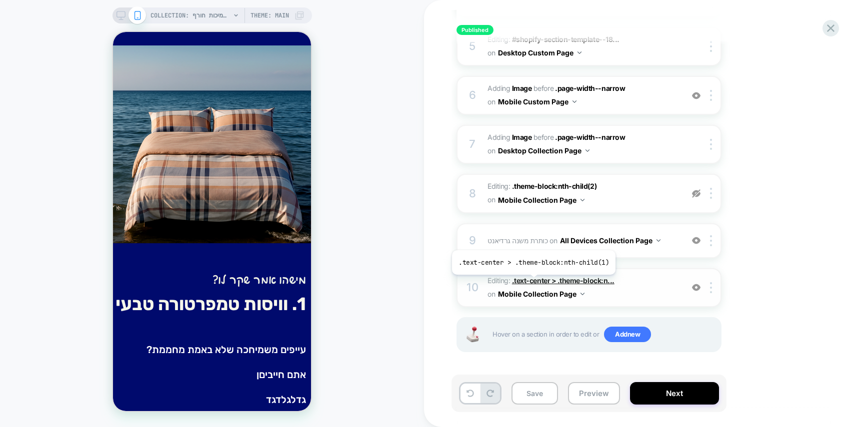
click at [532, 281] on span ".text-center > .theme-block:n..." at bounding box center [563, 280] width 102 height 8
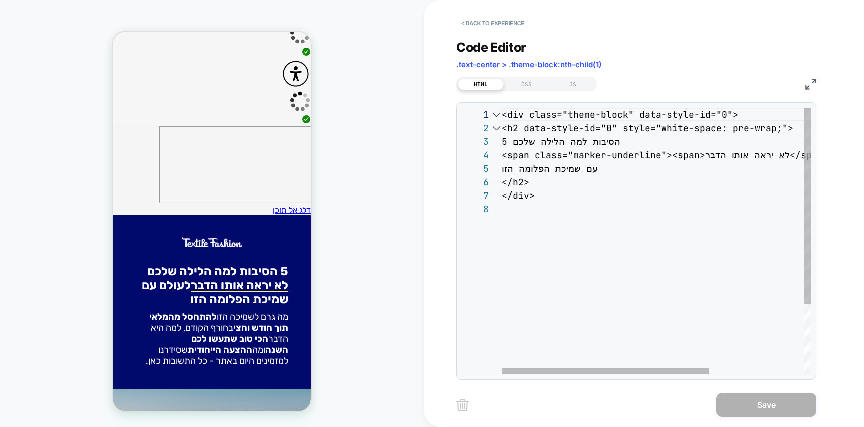
scroll to position [0, 0]
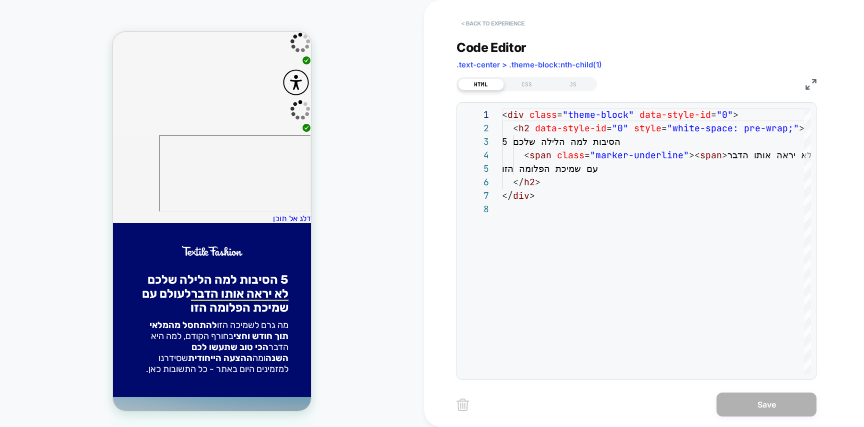
click at [502, 23] on button "< Back to experience" at bounding box center [492, 23] width 73 height 16
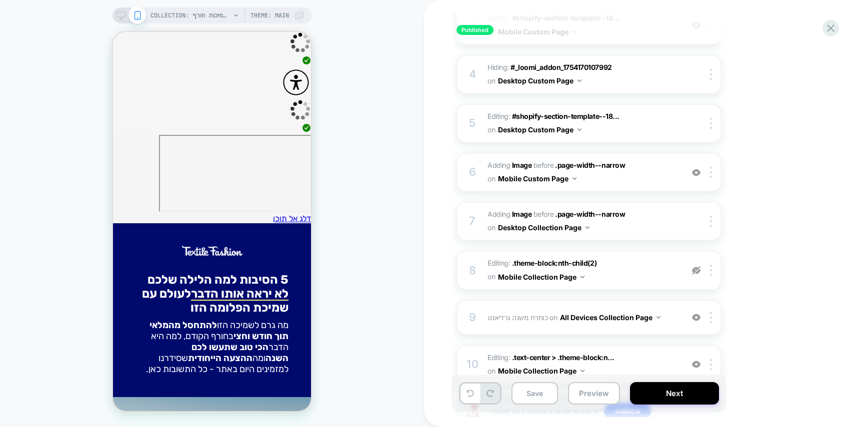
scroll to position [343, 0]
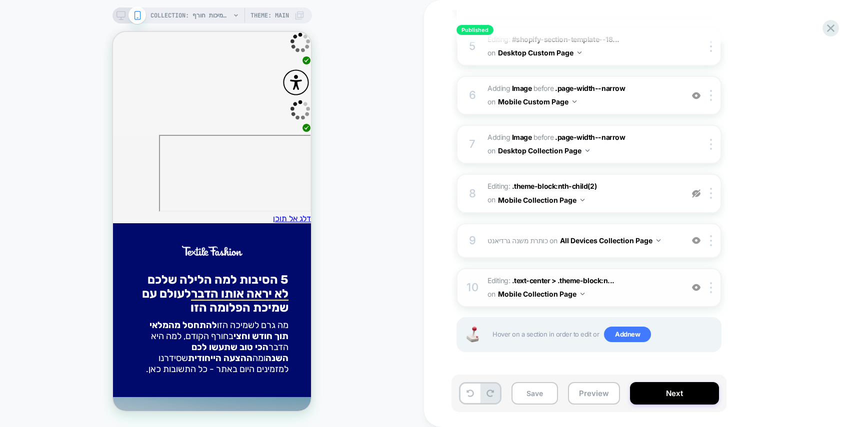
click at [540, 275] on span "Editing : .text-center > .theme-block:n... .text-center > .theme-block:nth-chil…" at bounding box center [582, 287] width 190 height 27
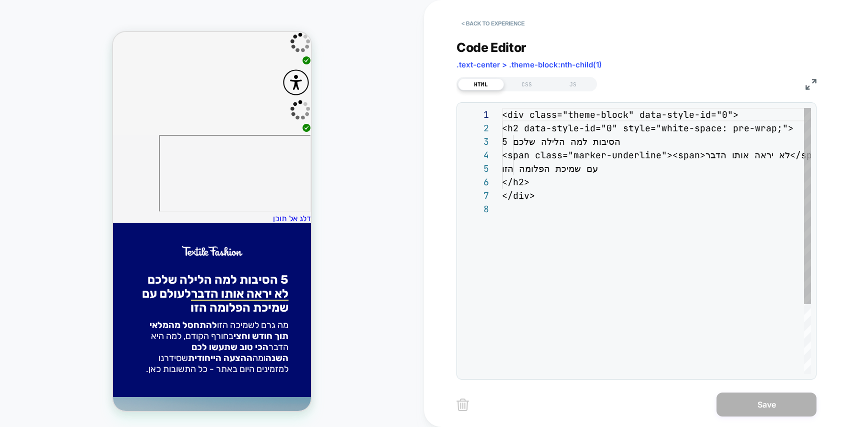
scroll to position [94, 0]
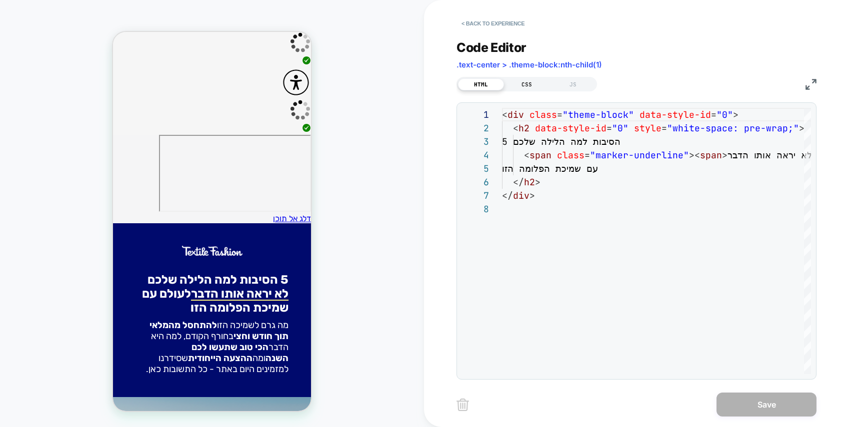
click at [528, 79] on div "CSS" at bounding box center [527, 84] width 46 height 12
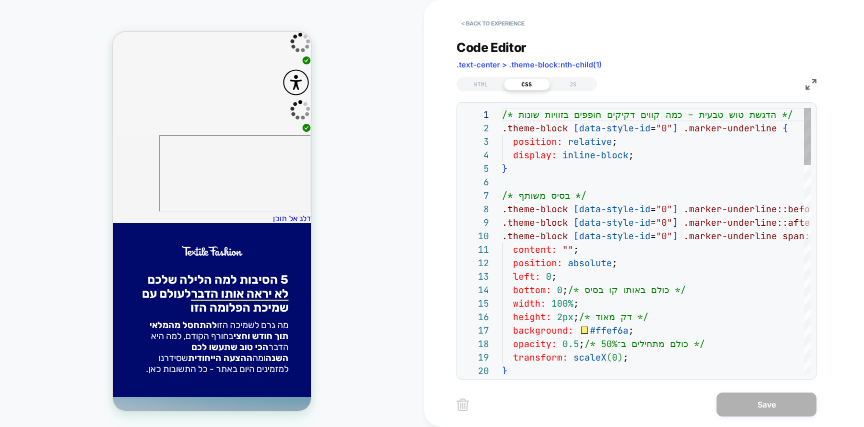
scroll to position [81, 32]
type textarea "**********"
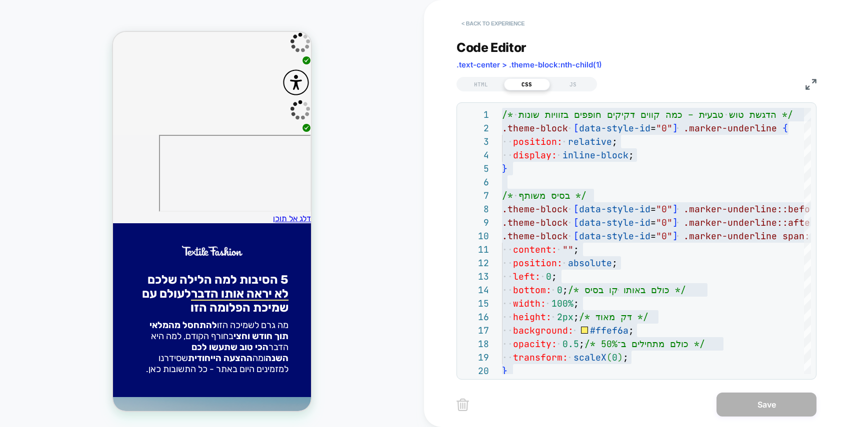
click at [494, 26] on button "< Back to experience" at bounding box center [492, 23] width 73 height 16
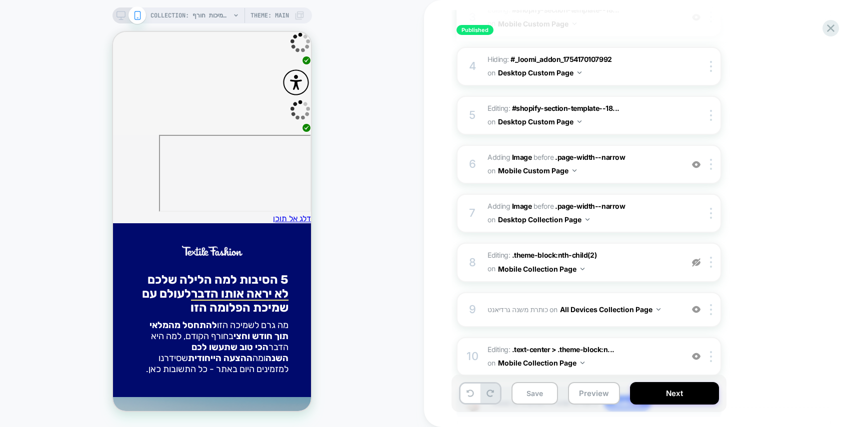
scroll to position [343, 0]
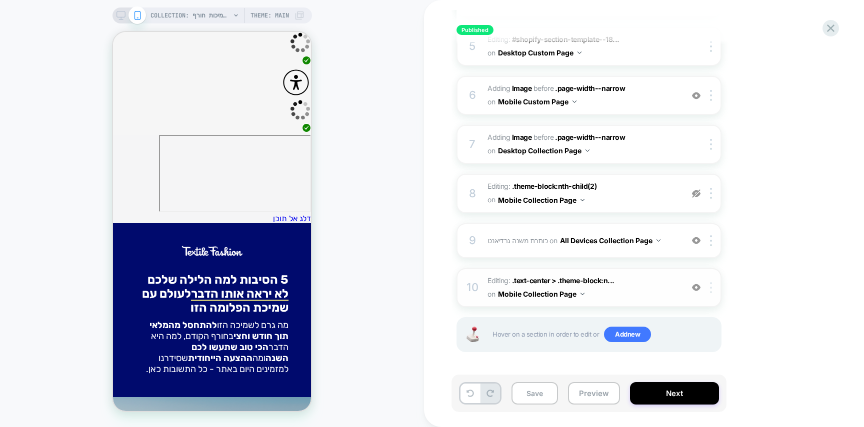
click at [712, 291] on img at bounding box center [711, 287] width 2 height 11
click at [713, 287] on div at bounding box center [712, 287] width 16 height 11
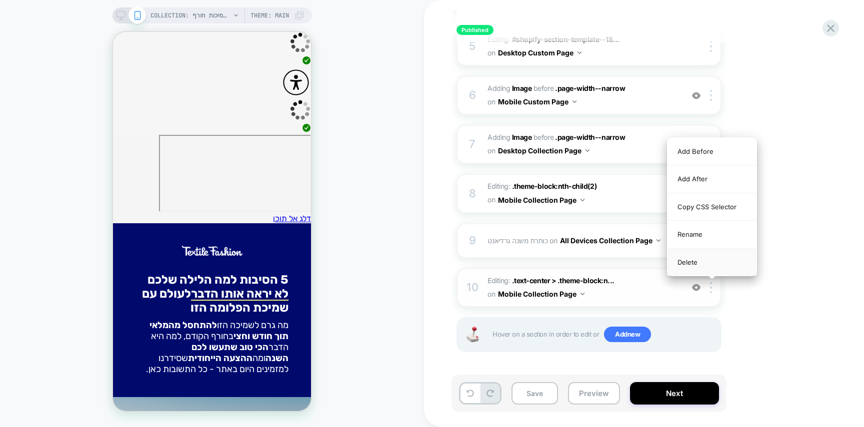
click at [718, 259] on div "Delete" at bounding box center [711, 262] width 89 height 27
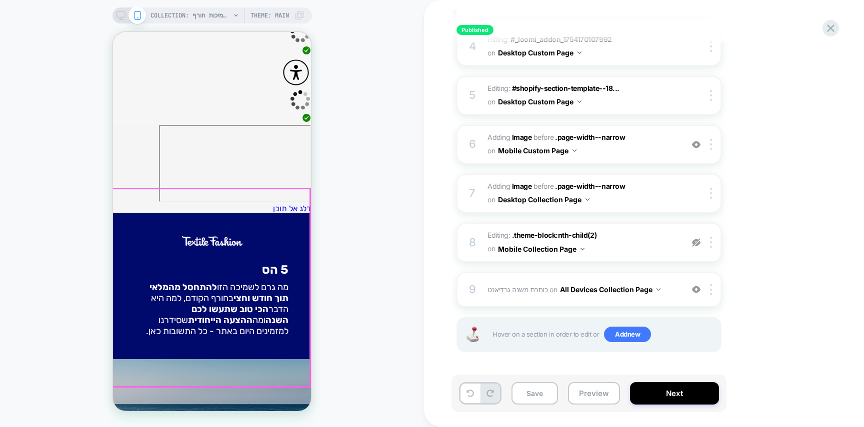
scroll to position [0, 0]
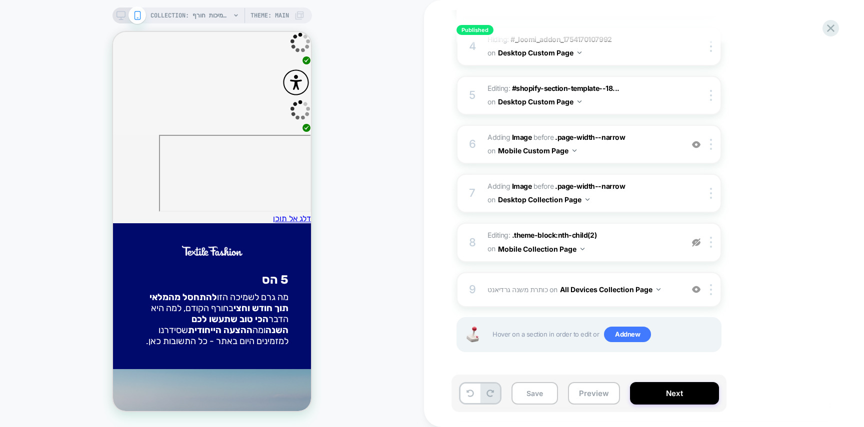
click at [657, 376] on div "Save Preview Next" at bounding box center [588, 393] width 275 height 37
click at [670, 394] on button "Next" at bounding box center [674, 393] width 89 height 22
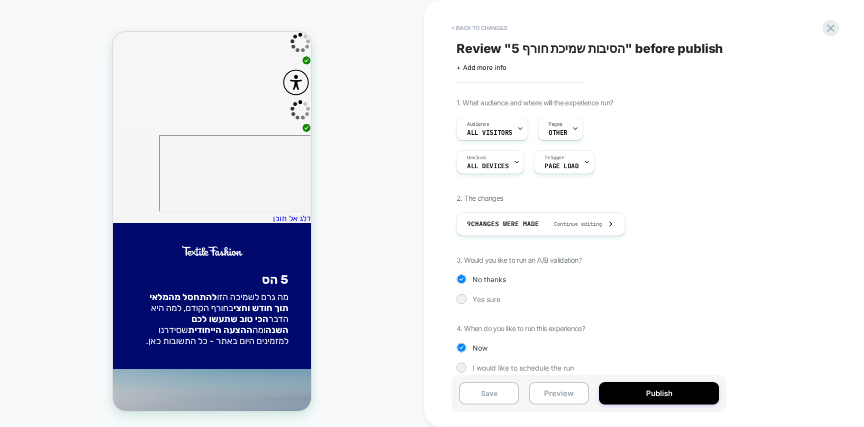
click at [670, 394] on button "Publish" at bounding box center [659, 393] width 120 height 22
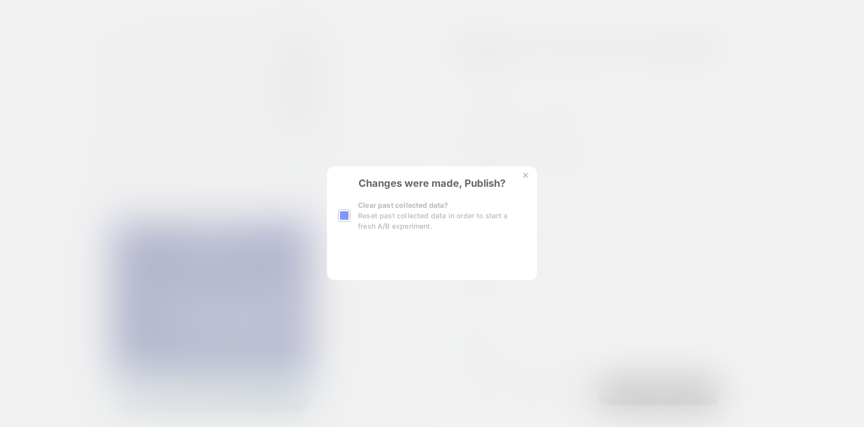
click at [374, 251] on div "Changes were made, Publish? Clear past collected data? Reset past collected dat…" at bounding box center [432, 223] width 210 height 114
click at [373, 255] on button "Yes, Publish" at bounding box center [382, 256] width 89 height 25
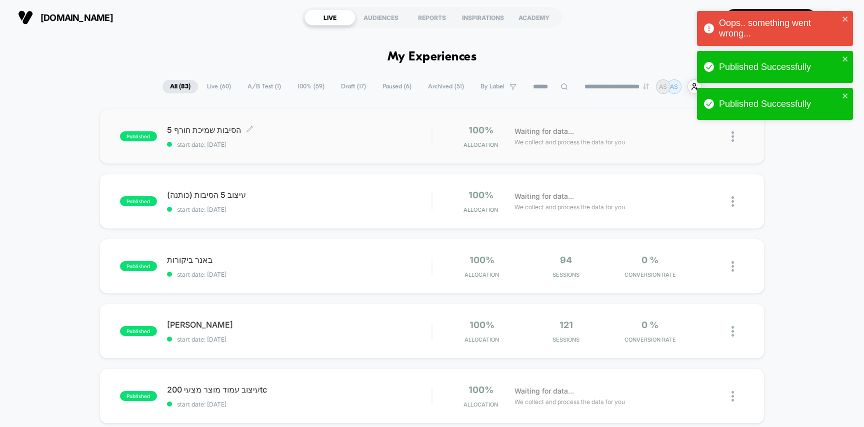
click at [325, 146] on span "start date: [DATE]" at bounding box center [299, 144] width 265 height 7
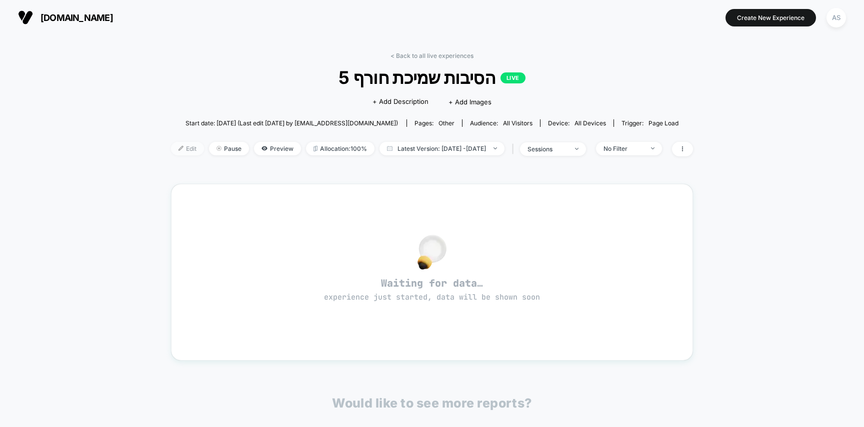
click at [171, 151] on span "Edit" at bounding box center [187, 148] width 33 height 13
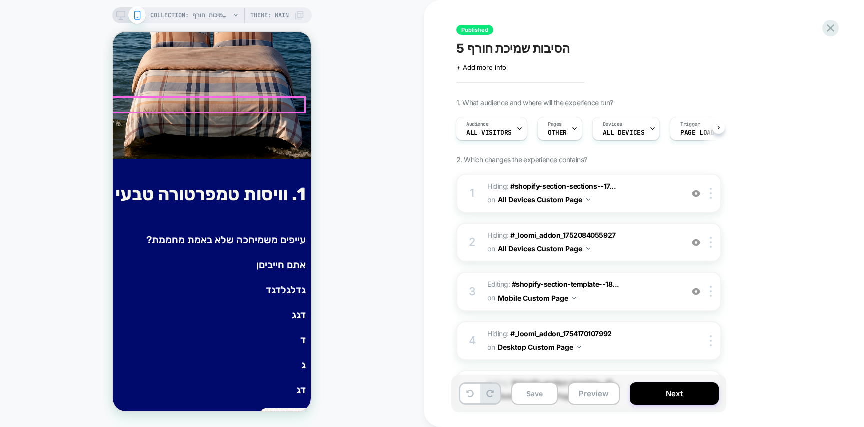
scroll to position [436, 0]
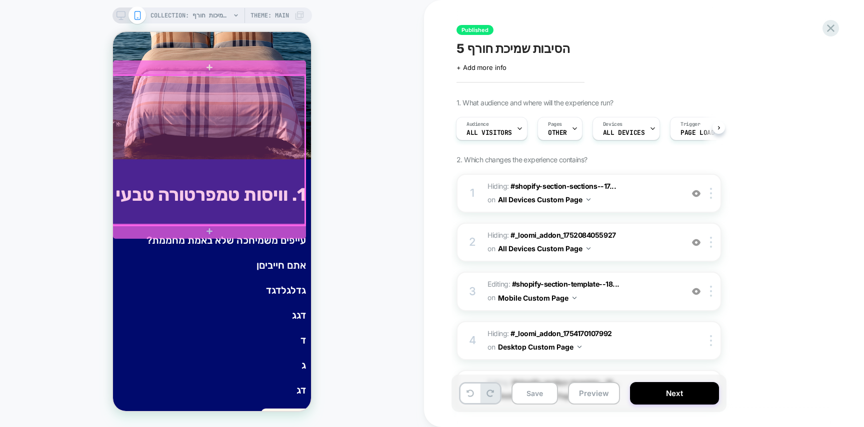
click at [261, 93] on div at bounding box center [208, 150] width 193 height 150
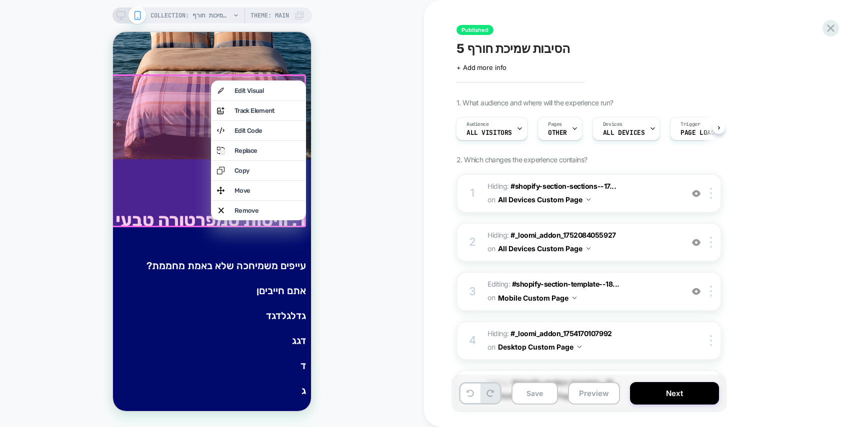
scroll to position [449, 0]
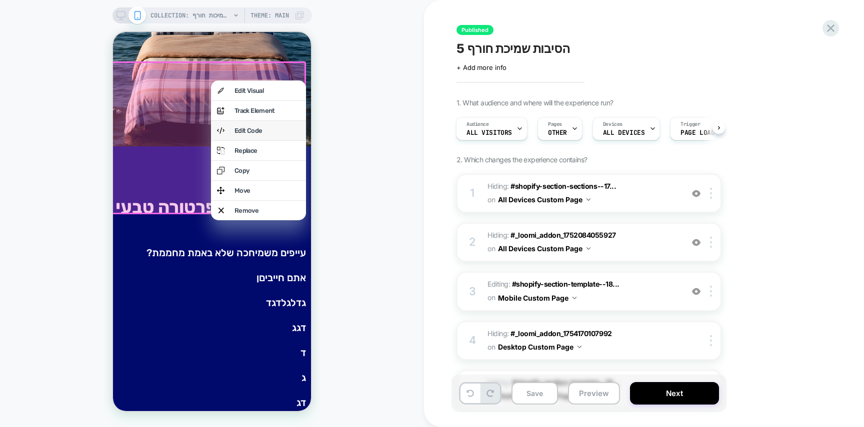
click at [262, 140] on div "Edit Code" at bounding box center [258, 130] width 95 height 19
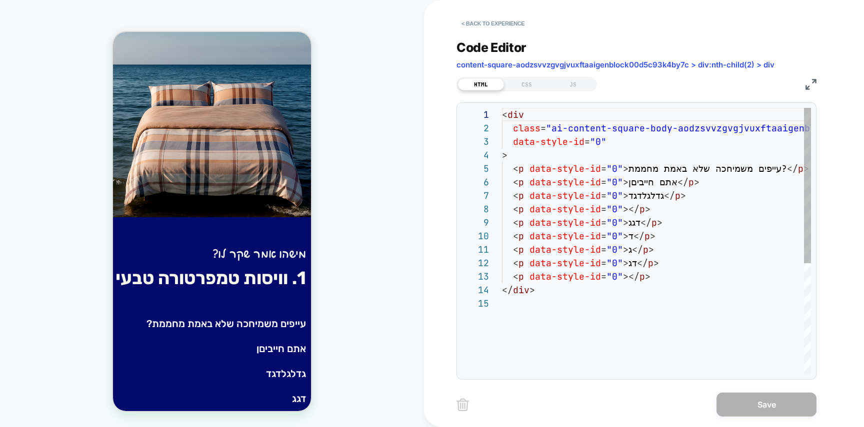
scroll to position [377, 0]
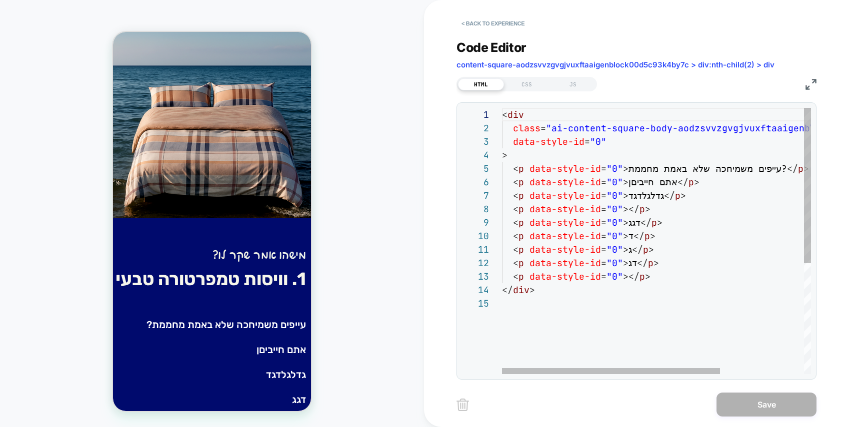
click at [558, 225] on div "< div class = "ai-content-square-body-aodzsvvzgvgjvuxftaaigenblo ck00d5c93k4by7…" at bounding box center [716, 335] width 428 height 455
click at [639, 257] on div "< div class = "ai-content-square-body-aodzsvvzgvgjvuxftaaigenblo ck00d5c93k4by7…" at bounding box center [716, 335] width 428 height 455
type textarea "**********"
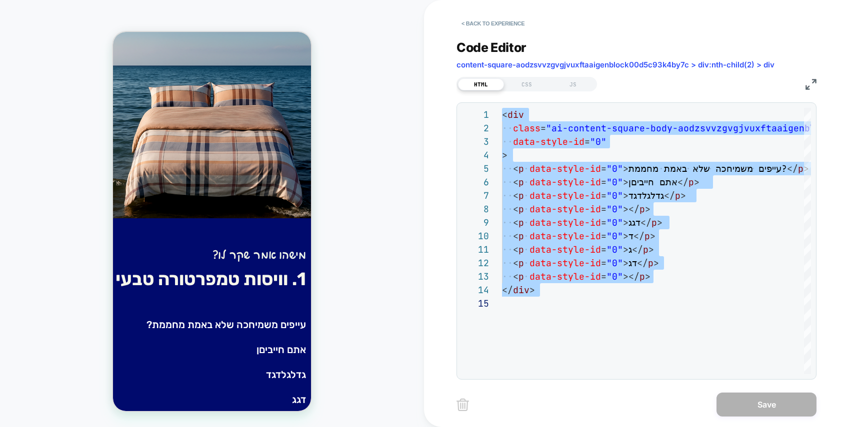
click at [525, 91] on div "HTML CSS JS" at bounding box center [526, 84] width 140 height 14
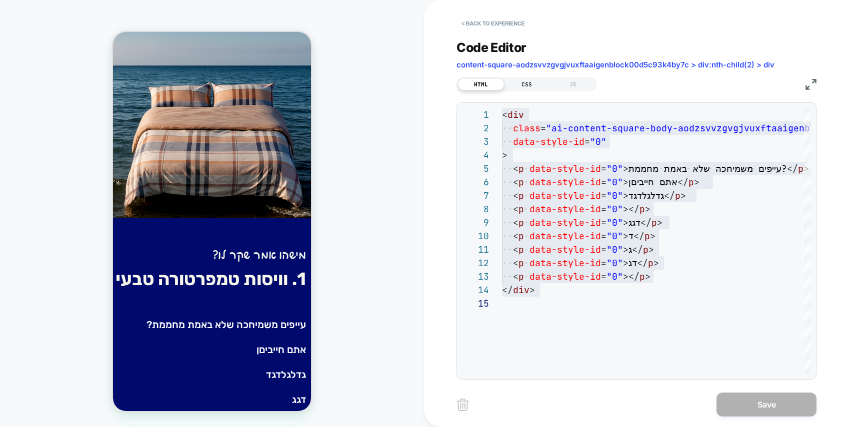
click at [528, 84] on div "CSS" at bounding box center [527, 84] width 46 height 12
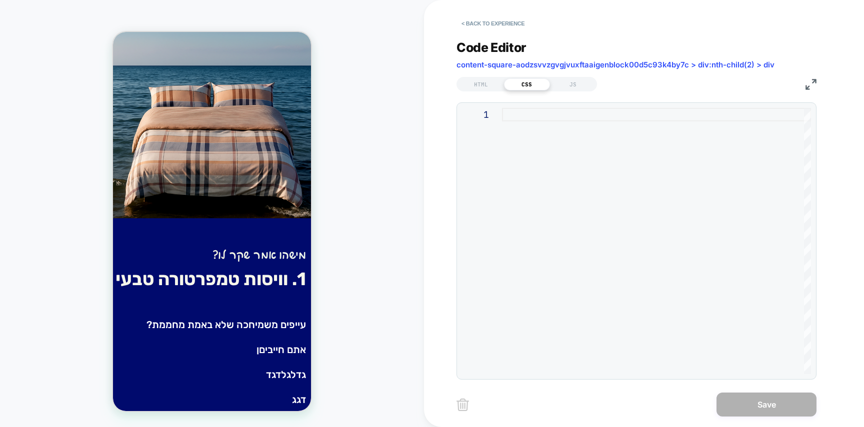
click at [615, 175] on div at bounding box center [656, 241] width 309 height 266
click at [530, 132] on div at bounding box center [656, 241] width 309 height 266
click at [610, 154] on div at bounding box center [656, 241] width 309 height 266
type textarea "**********"
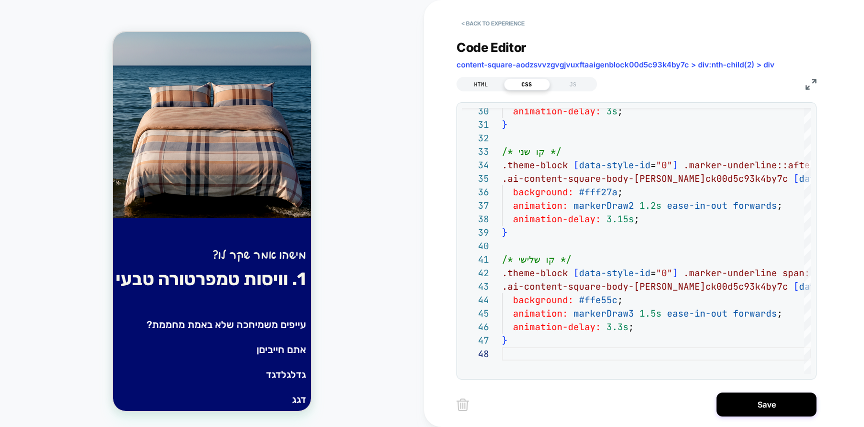
click at [485, 85] on div "HTML" at bounding box center [481, 84] width 46 height 12
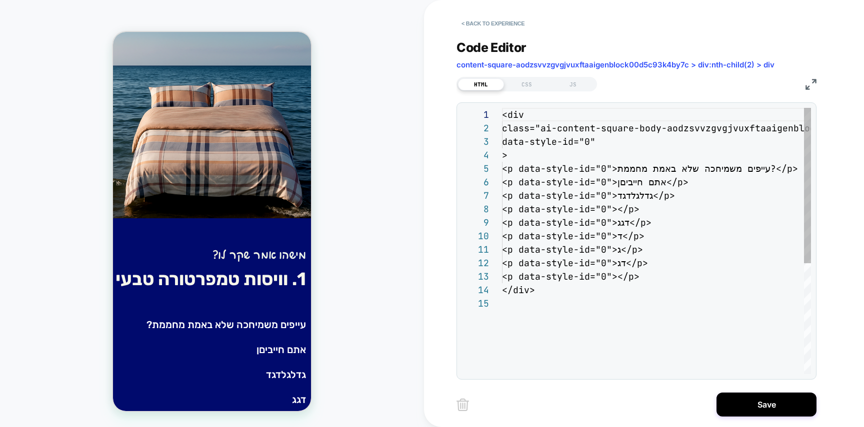
scroll to position [135, 0]
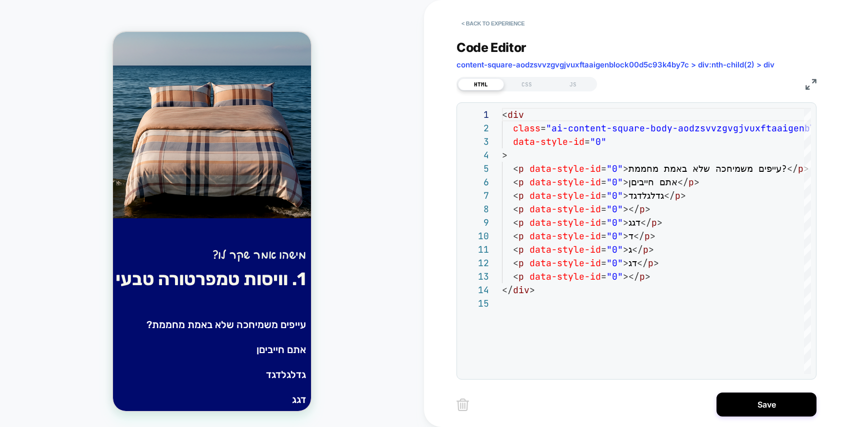
drag, startPoint x: 488, startPoint y: 86, endPoint x: 538, endPoint y: 121, distance: 61.0
click at [489, 86] on div "HTML" at bounding box center [481, 84] width 46 height 12
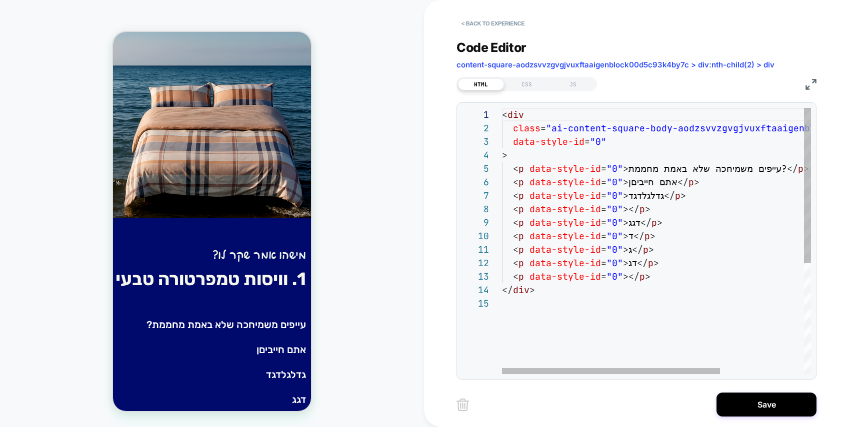
click at [605, 168] on div "< div class = "ai-content-square-body-aodzsvvzgvgjvuxftaaigenblo ck00d5c93k4by7…" at bounding box center [716, 335] width 428 height 455
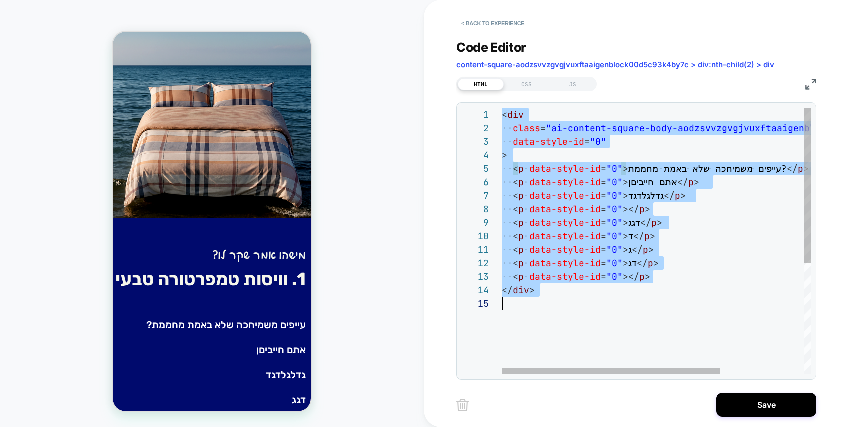
scroll to position [0, 0]
type textarea "**********"
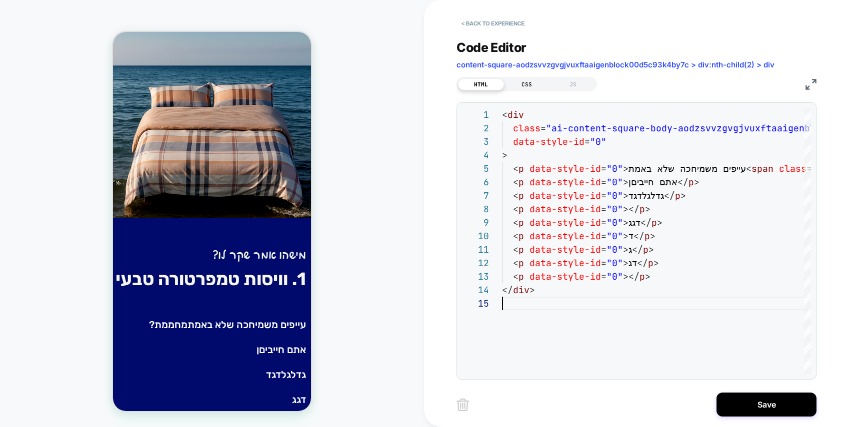
click at [535, 83] on div "CSS" at bounding box center [527, 84] width 46 height 12
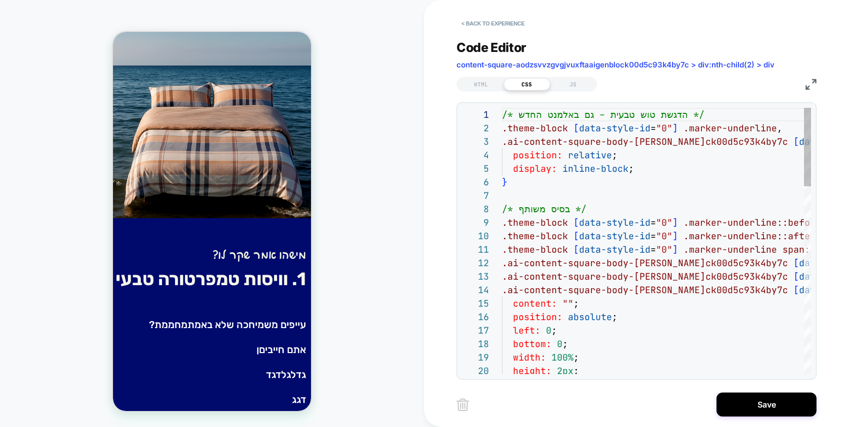
scroll to position [135, 0]
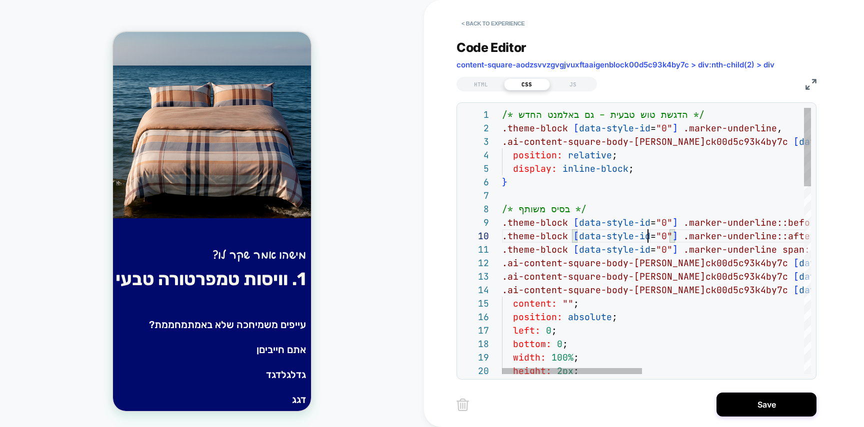
scroll to position [121, 146]
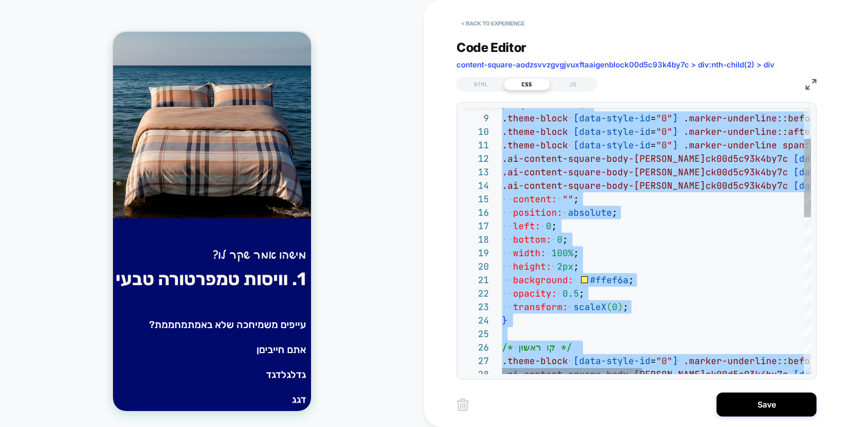
type textarea "**********"
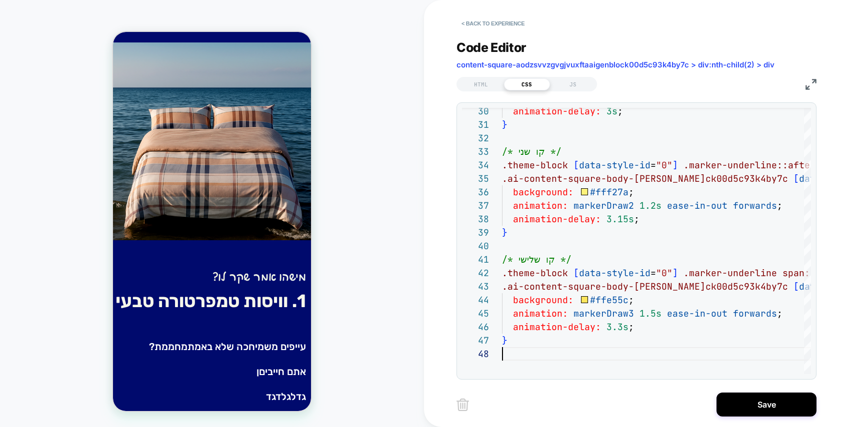
scroll to position [315, 0]
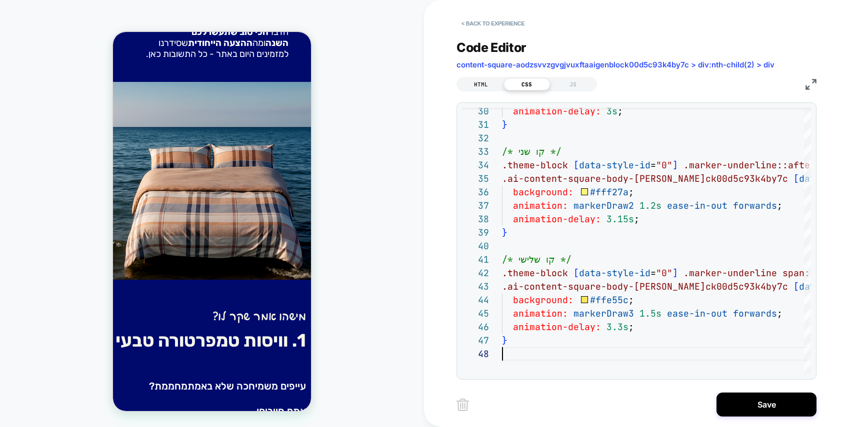
click at [488, 81] on div "HTML" at bounding box center [481, 84] width 46 height 12
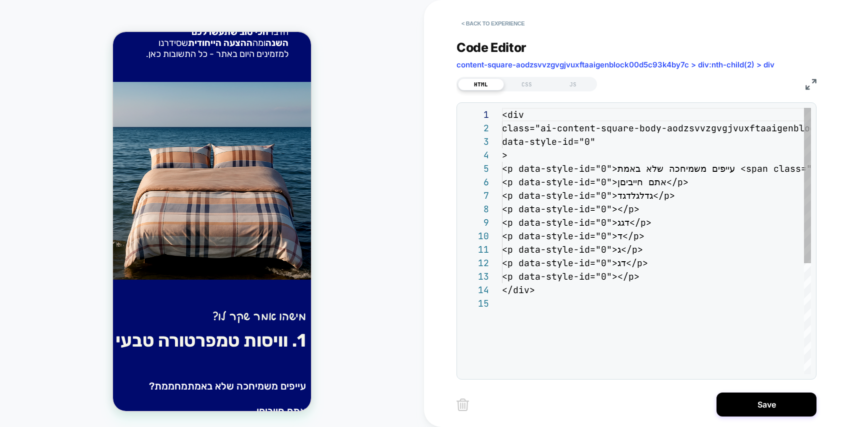
scroll to position [135, 0]
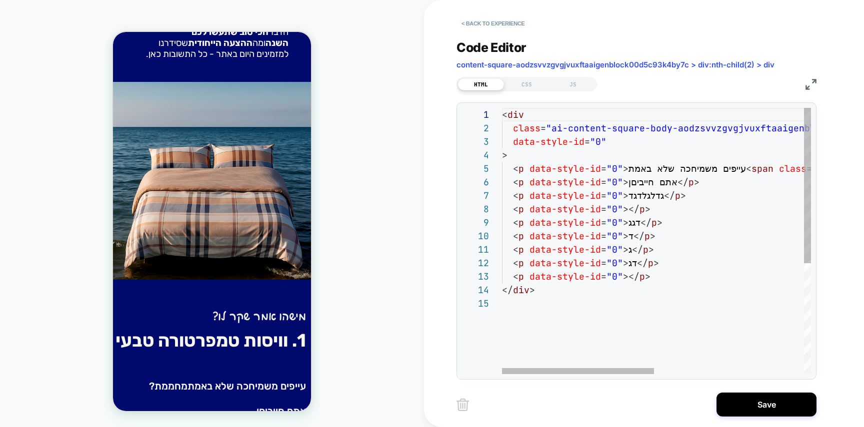
drag, startPoint x: 507, startPoint y: 85, endPoint x: 646, endPoint y: 201, distance: 181.1
click at [628, 196] on div "Code Editor content-square-aodzsvvzgvgjvuxftaaigenblock00d5c93k4by7c > div:nth-…" at bounding box center [636, 203] width 360 height 352
click at [524, 87] on div "CSS" at bounding box center [527, 84] width 46 height 12
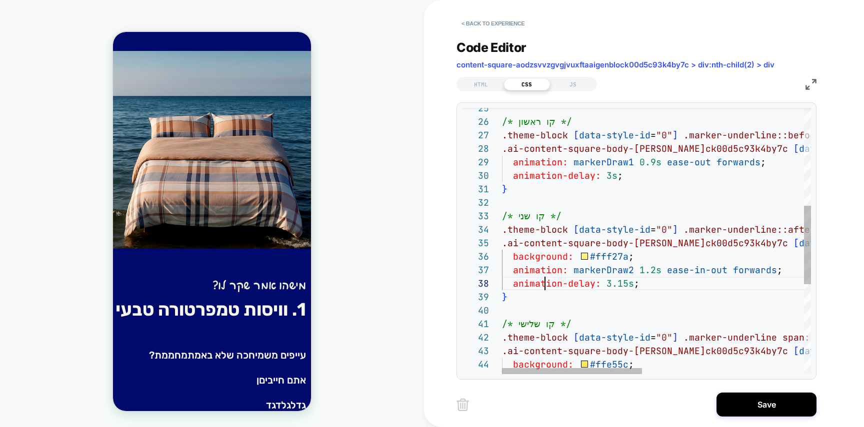
scroll to position [94, 43]
click at [543, 279] on div "} /* קו שני */ .theme-block [ data-style-id = "0" ] .marker-underline::after , …" at bounding box center [835, 228] width 666 height 901
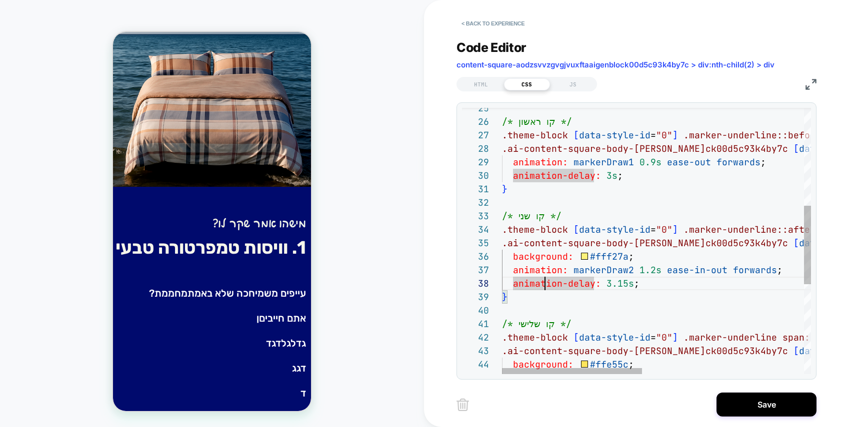
scroll to position [27, 65]
click at [646, 220] on div "} /* קו שני */ .theme-block [ data-style-id = "0" ] .marker-underline::after , …" at bounding box center [835, 228] width 666 height 901
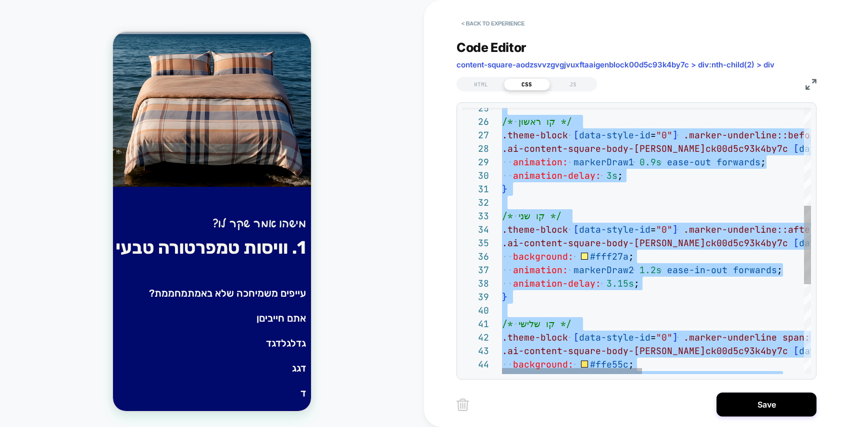
scroll to position [94, 0]
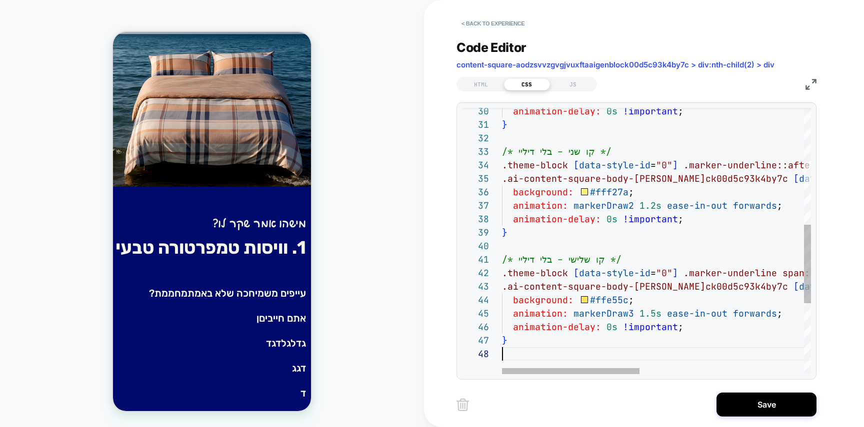
click at [584, 241] on div "} /* קו שני – בלי דיליי */ .theme-block [ data-style-id = "0" ] .marker-underli…" at bounding box center [840, 163] width 676 height 901
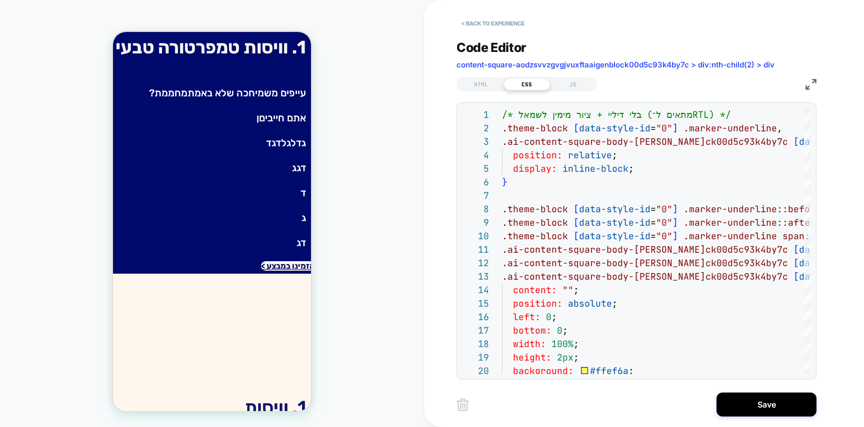
scroll to position [249, 0]
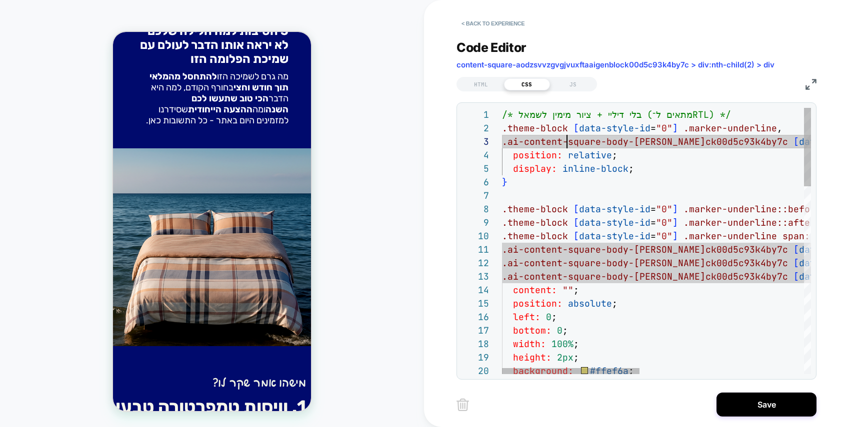
scroll to position [27, 65]
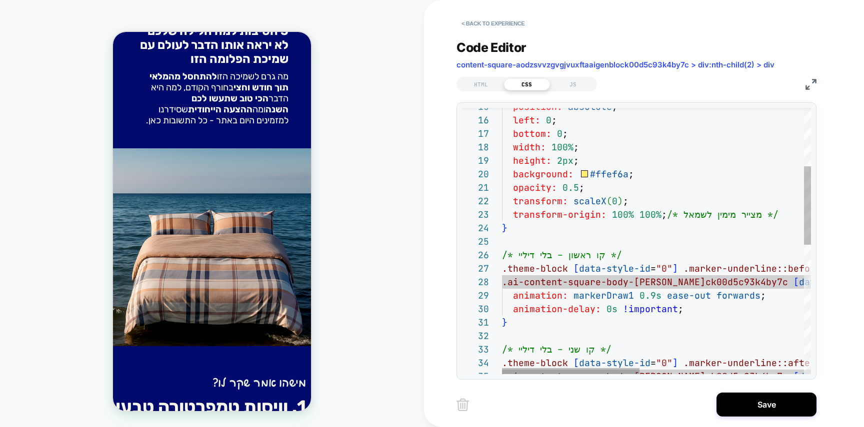
type textarea "**********"
click at [723, 355] on div "height: 2px ; background: #ffef6a ; bottom: 0 ; width: 100% ; opacity: 0.5 ; tr…" at bounding box center [840, 361] width 676 height 901
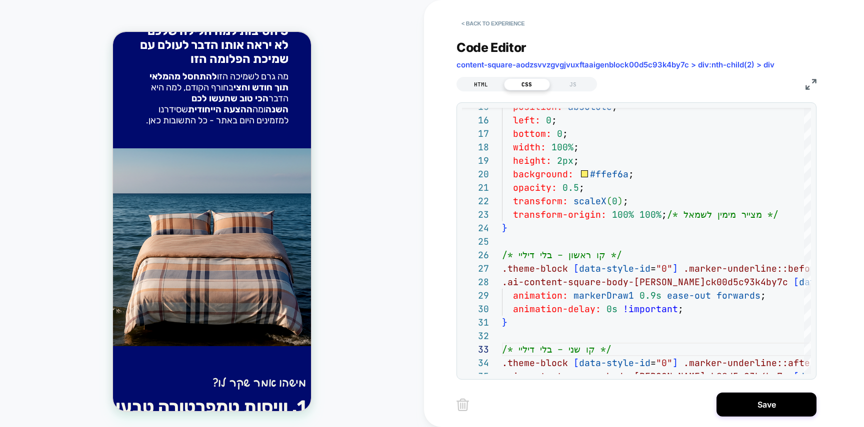
click at [490, 84] on div "HTML" at bounding box center [481, 84] width 46 height 12
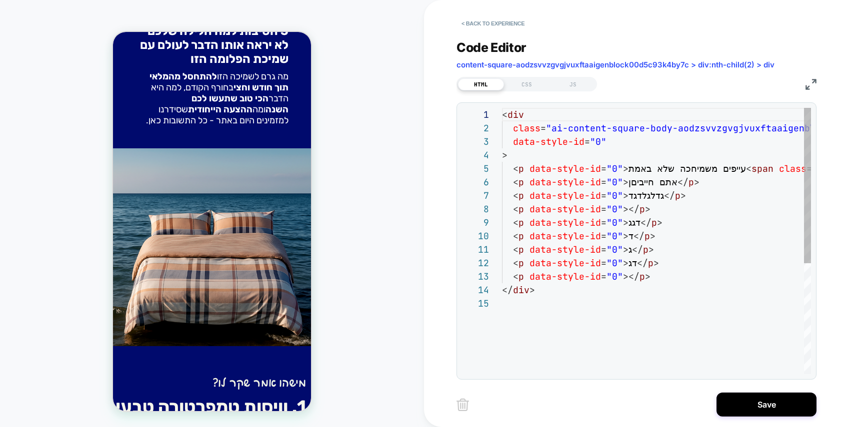
scroll to position [135, 0]
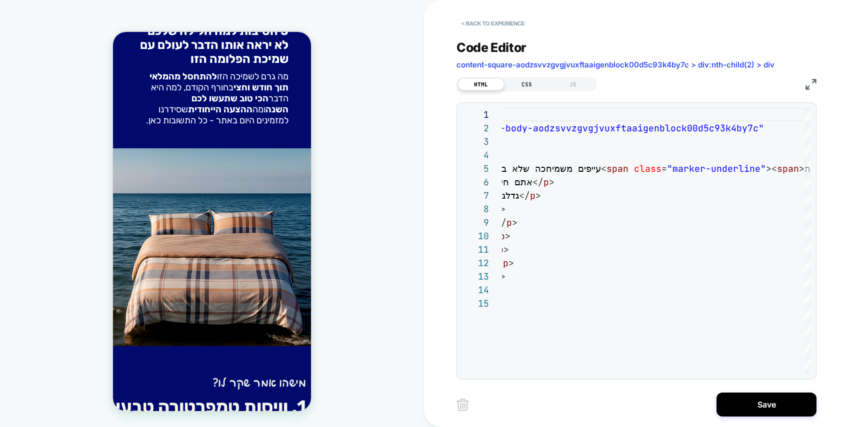
click at [534, 83] on div "CSS" at bounding box center [527, 84] width 46 height 12
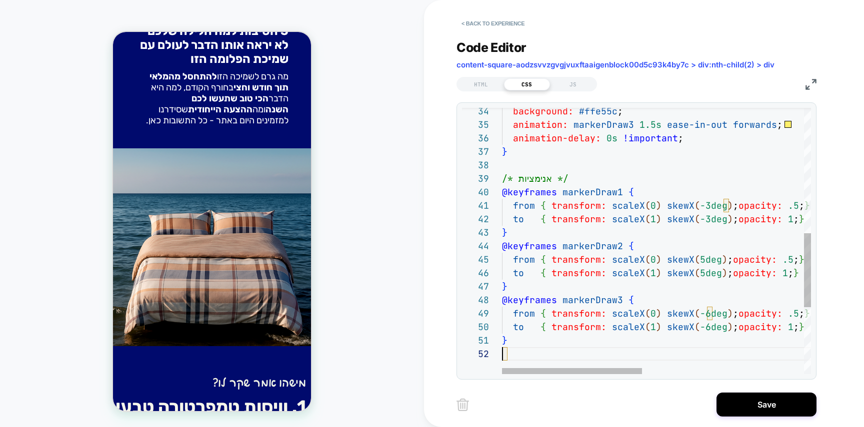
scroll to position [13, 0]
drag, startPoint x: 284, startPoint y: 283, endPoint x: 176, endPoint y: 304, distance: 110.4
drag, startPoint x: 154, startPoint y: 277, endPoint x: 232, endPoint y: 284, distance: 78.3
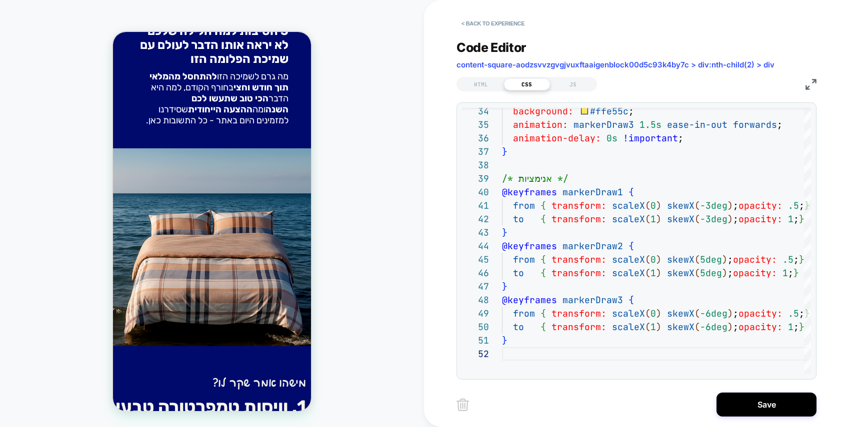
click at [747, 233] on div "background: #ffe55c ; animation: markerDraw3 1.5s ease-in-out forwards ; animat…" at bounding box center [835, 136] width 666 height 955
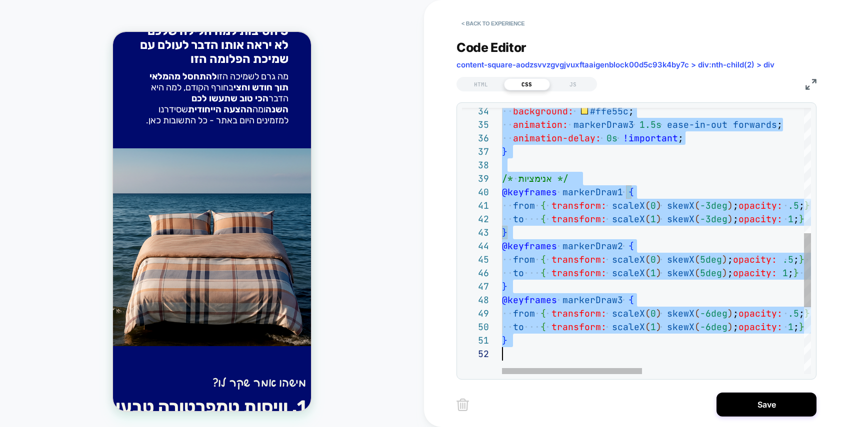
scroll to position [0, 0]
click at [671, 206] on div "background: #ffe55c ; animation: markerDraw3 1.5s ease-in-out forwards ; animat…" at bounding box center [835, 136] width 666 height 955
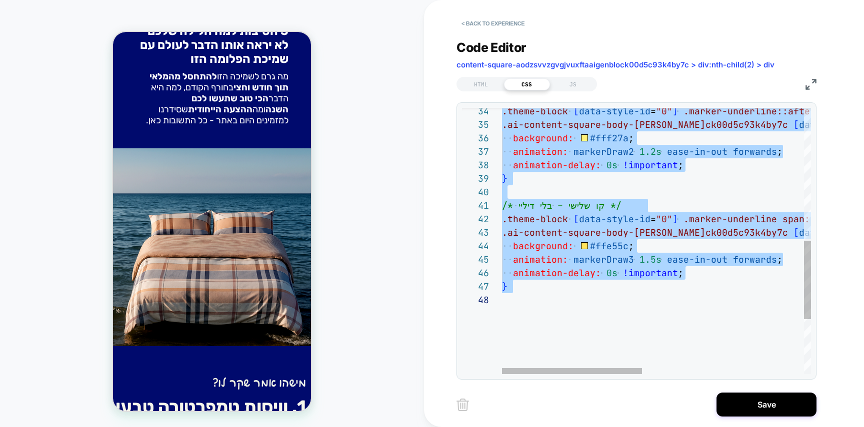
scroll to position [13, 0]
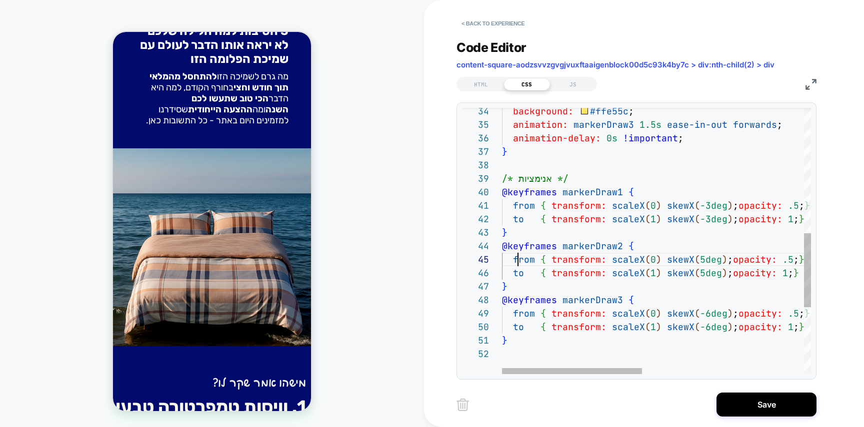
click at [519, 259] on div "background: #ffe55c ; animation: markerDraw3 1.5s ease-in-out forwards ; animat…" at bounding box center [835, 136] width 666 height 955
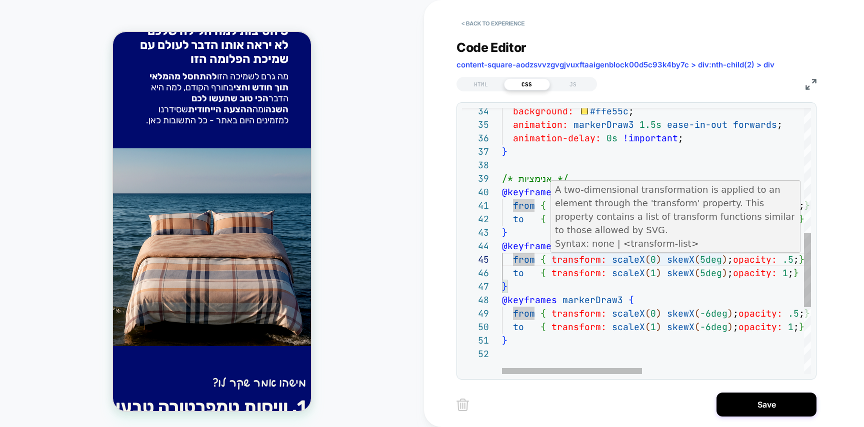
scroll to position [0, 0]
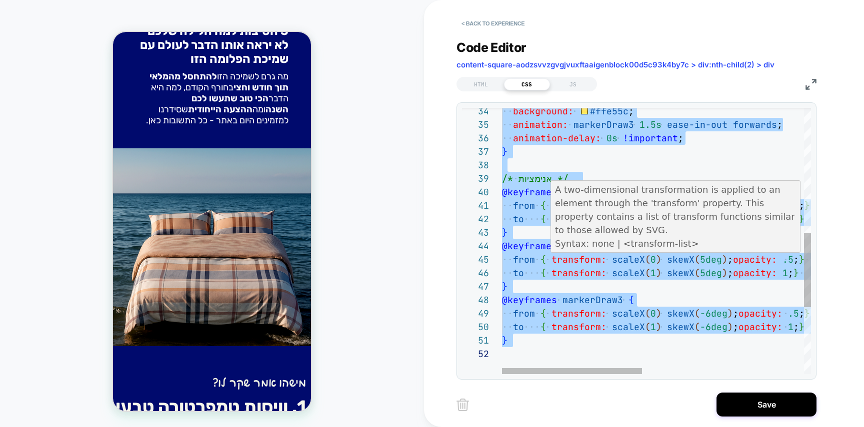
type textarea "**********"
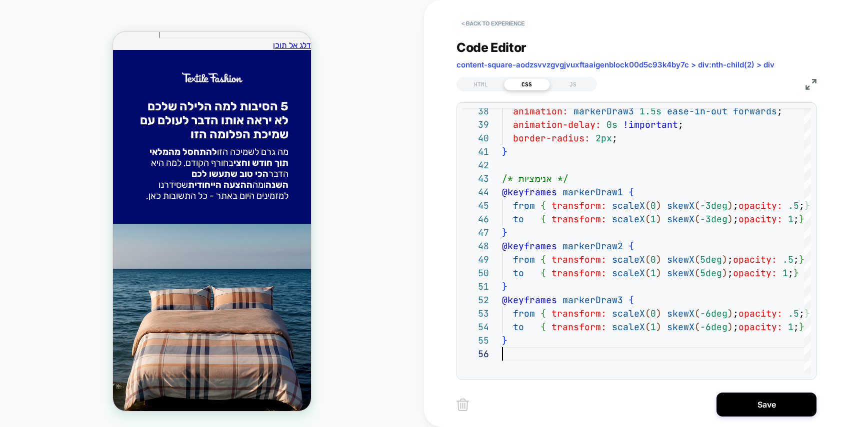
scroll to position [214, 0]
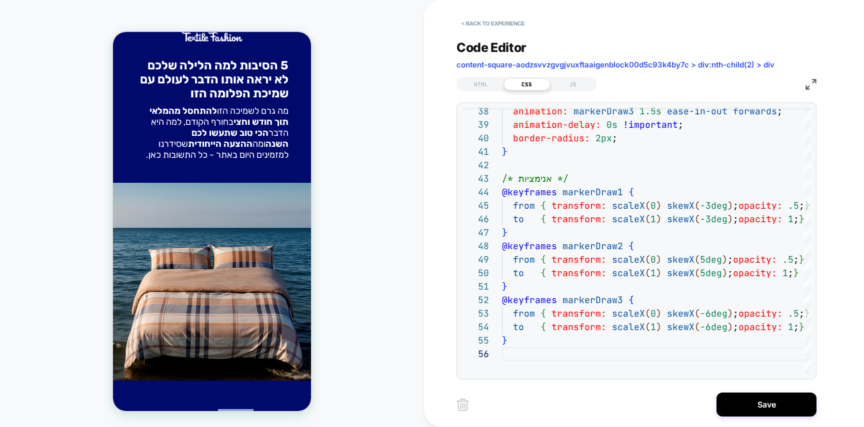
drag, startPoint x: 222, startPoint y: 227, endPoint x: 256, endPoint y: 227, distance: 34.0
click at [256, 409] on p "מישהו אמר שקר לו?" at bounding box center [210, 417] width 190 height 17
click at [486, 85] on div "HTML" at bounding box center [481, 84] width 46 height 12
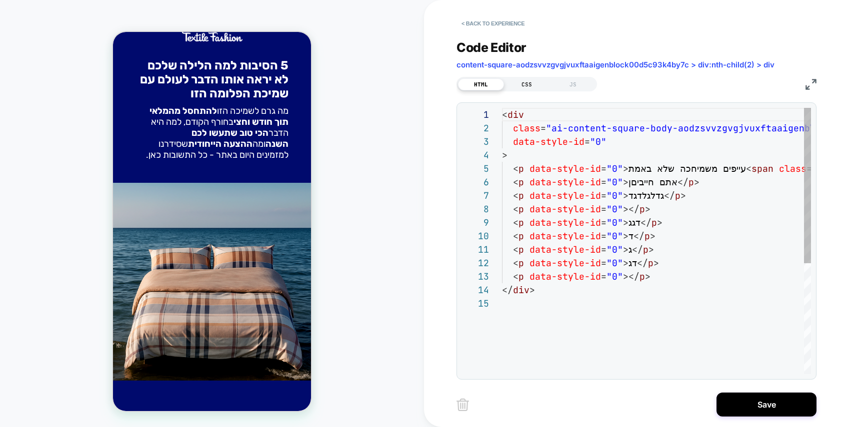
scroll to position [135, 0]
click at [518, 81] on div "CSS" at bounding box center [527, 84] width 46 height 12
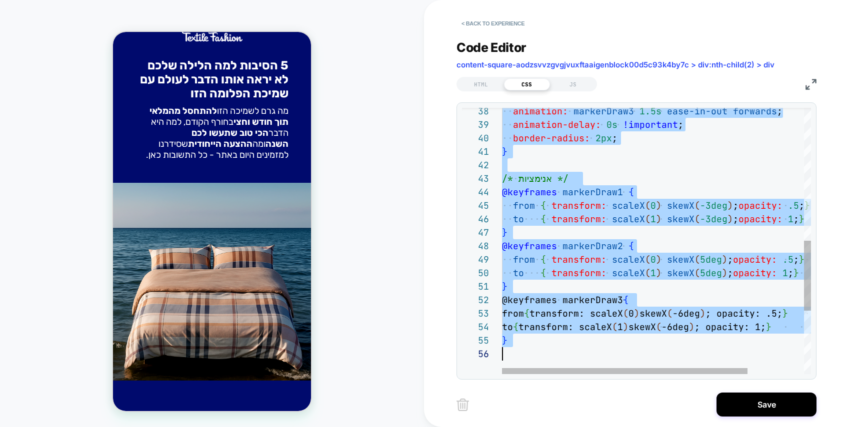
scroll to position [0, 0]
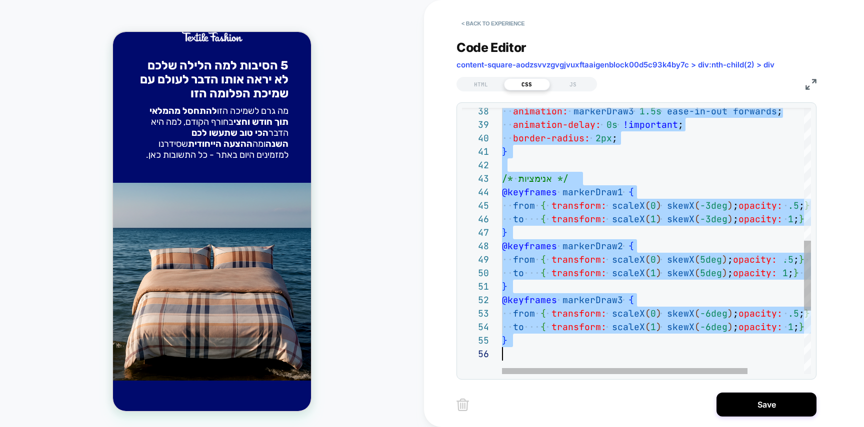
click at [666, 295] on div "animation: markerDraw3 1.5s ease-in-out forwards ; animation-delay: 0s !importa…" at bounding box center [691, 109] width 379 height 1009
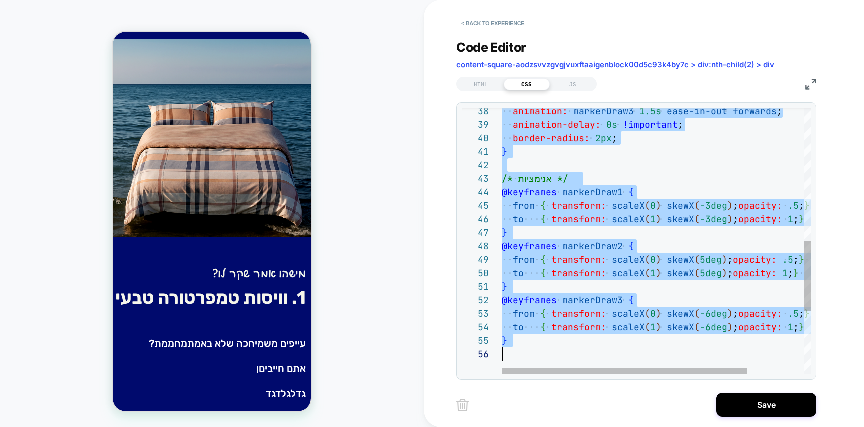
scroll to position [324, 0]
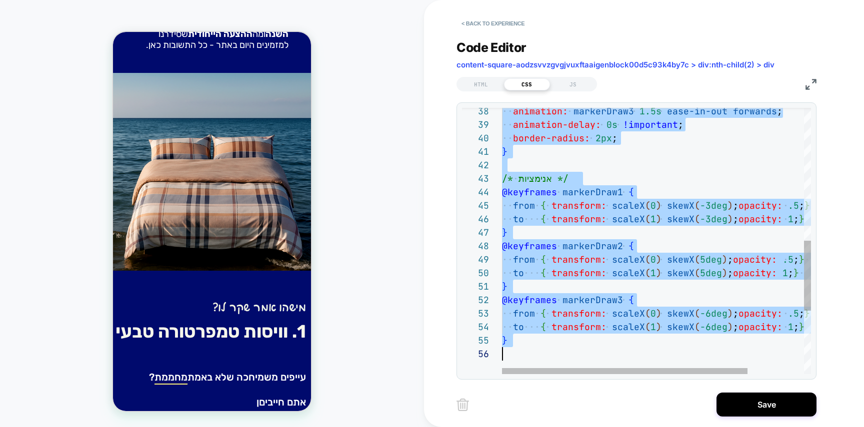
click at [556, 321] on div "animation: markerDraw3 1.5s ease-in-out forwards ; animation-delay: 0s !importa…" at bounding box center [691, 109] width 379 height 1009
type textarea "**********"
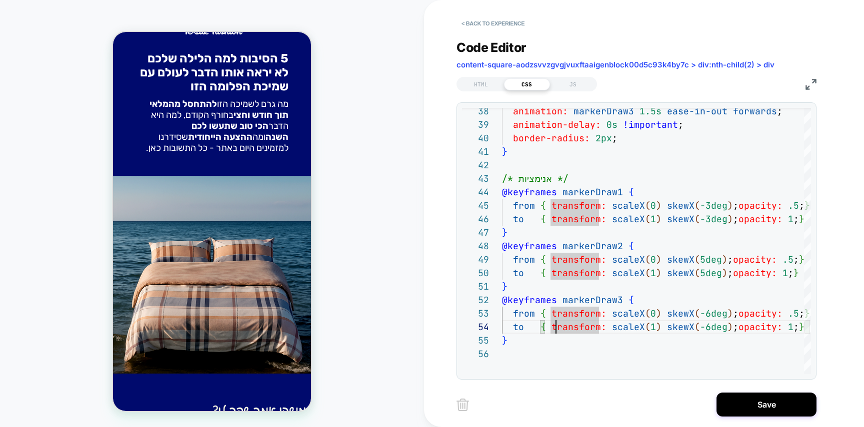
scroll to position [214, 0]
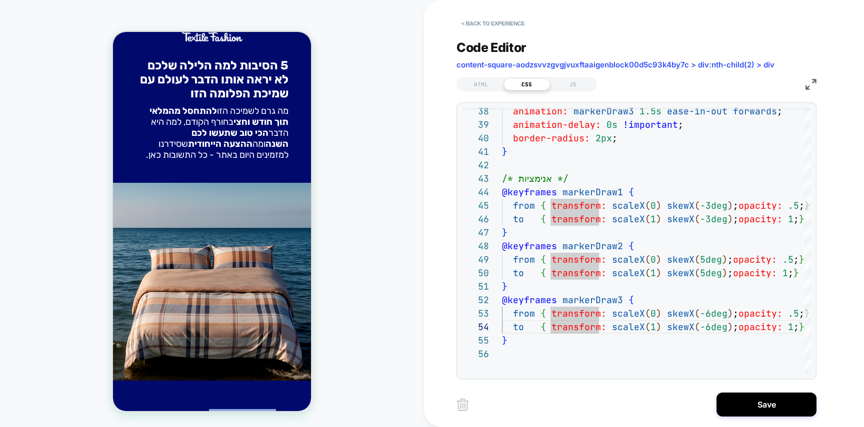
drag, startPoint x: 276, startPoint y: 229, endPoint x: 259, endPoint y: 252, distance: 28.5
click at [735, 400] on button "Save" at bounding box center [766, 405] width 100 height 24
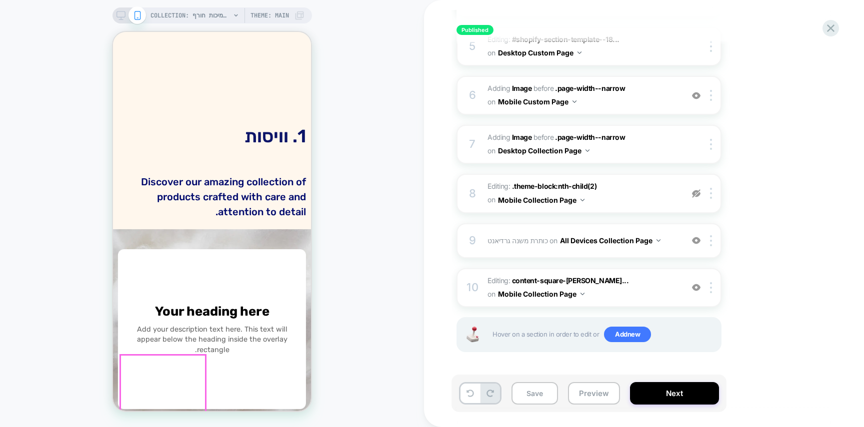
scroll to position [915, 0]
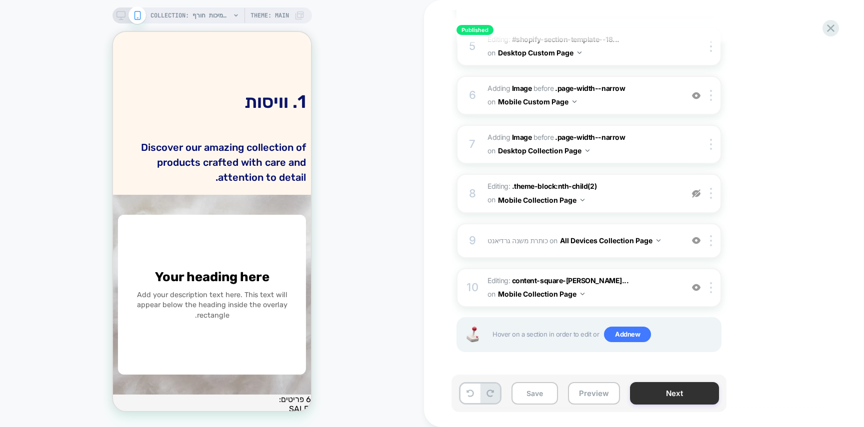
click at [671, 395] on button "Next" at bounding box center [674, 393] width 89 height 22
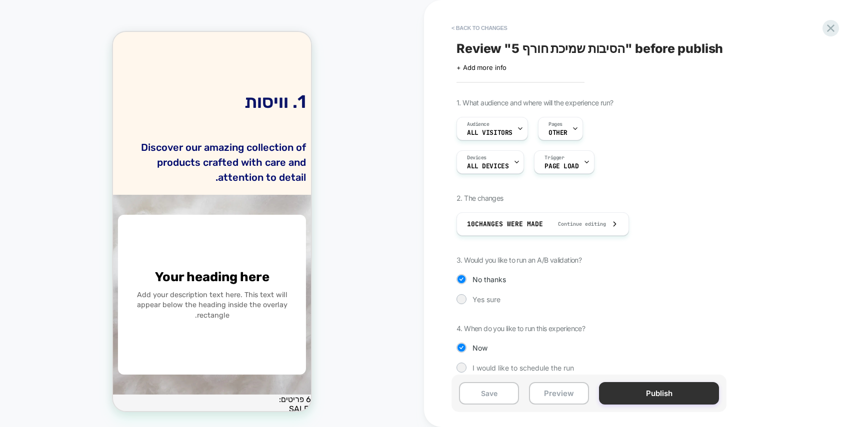
click at [660, 394] on button "Publish" at bounding box center [659, 393] width 120 height 22
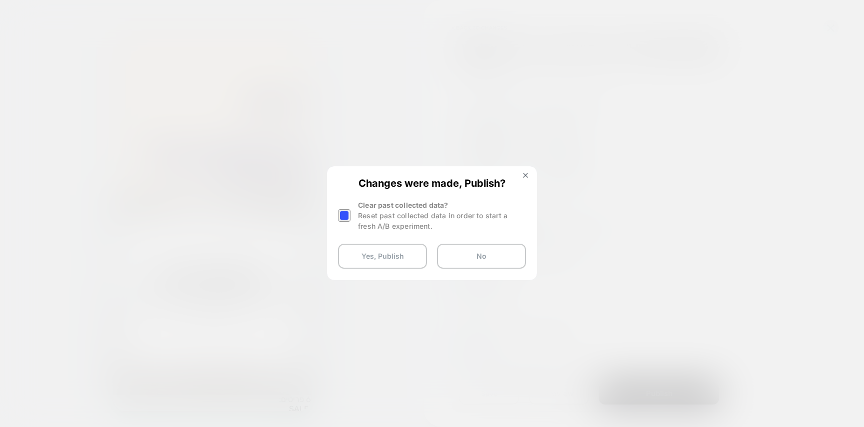
click at [342, 217] on div at bounding box center [344, 215] width 12 height 12
click at [381, 260] on button "Yes, Publish" at bounding box center [382, 256] width 89 height 25
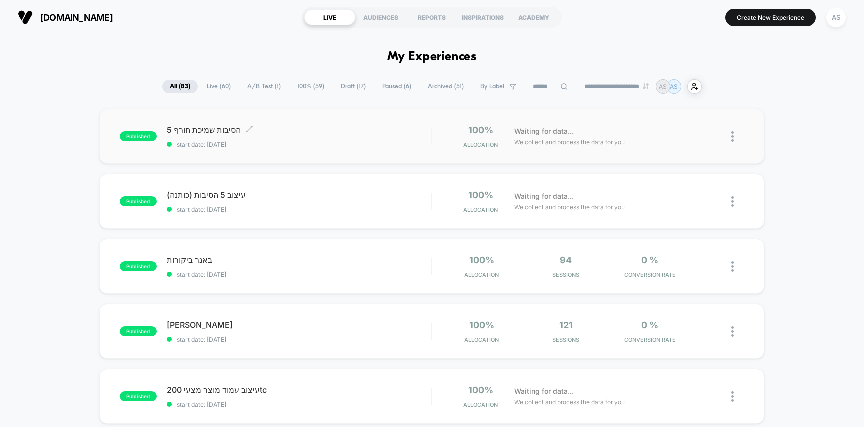
click at [323, 136] on div "5 הסיבות שמיכת חורף Click to edit experience details Click to edit experience d…" at bounding box center [299, 136] width 265 height 23
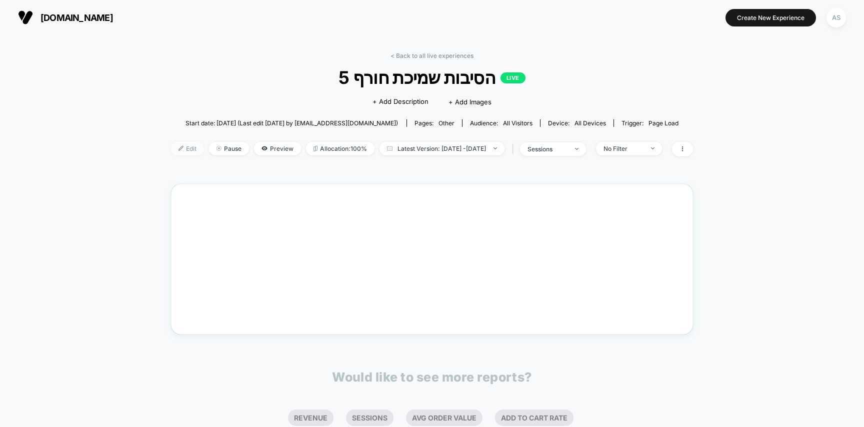
click at [171, 153] on span "Edit" at bounding box center [187, 148] width 33 height 13
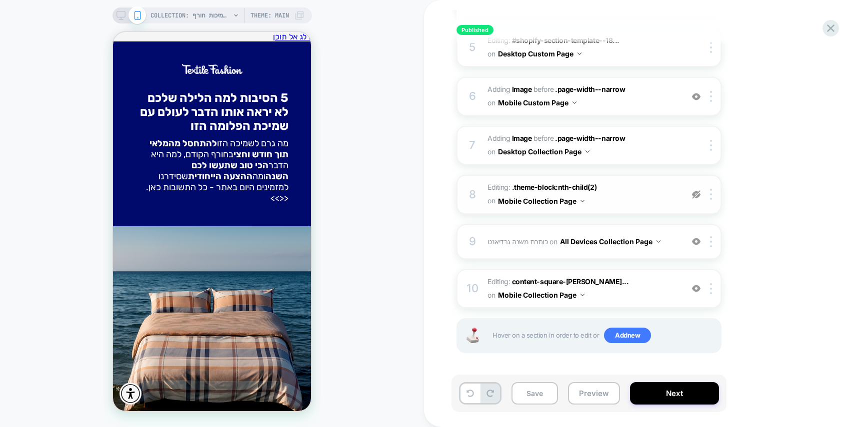
scroll to position [343, 0]
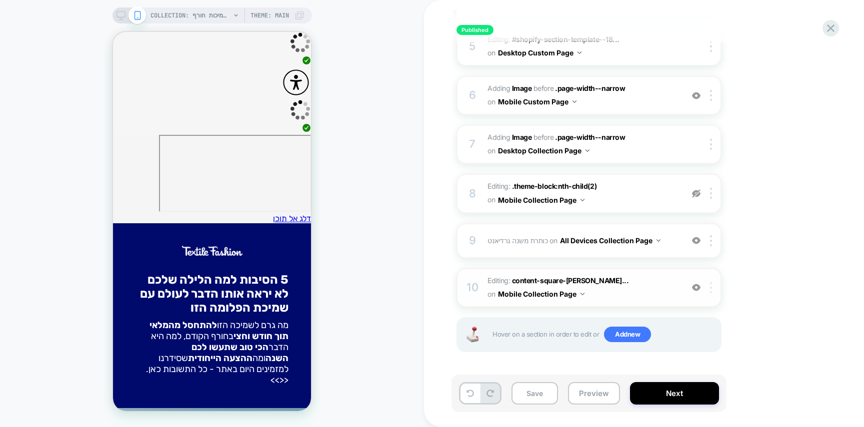
click at [713, 285] on div at bounding box center [712, 287] width 16 height 11
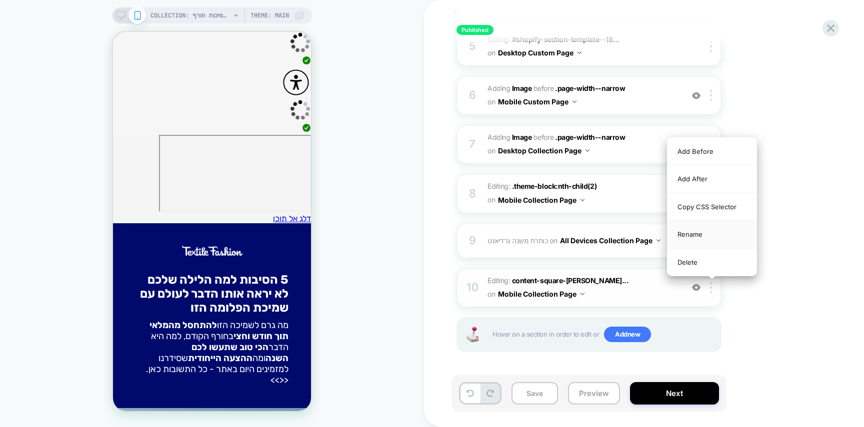
click at [693, 233] on div "Rename" at bounding box center [711, 234] width 89 height 27
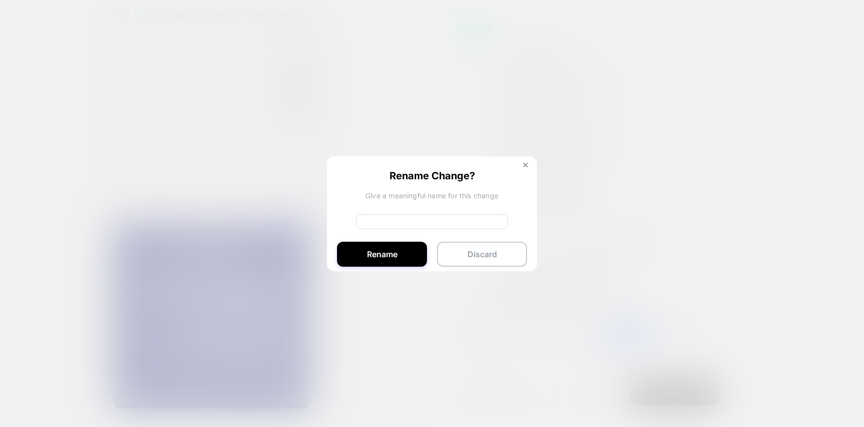
click at [426, 222] on input at bounding box center [432, 221] width 152 height 15
type input "**********"
click at [395, 246] on button "Rename" at bounding box center [382, 254] width 90 height 25
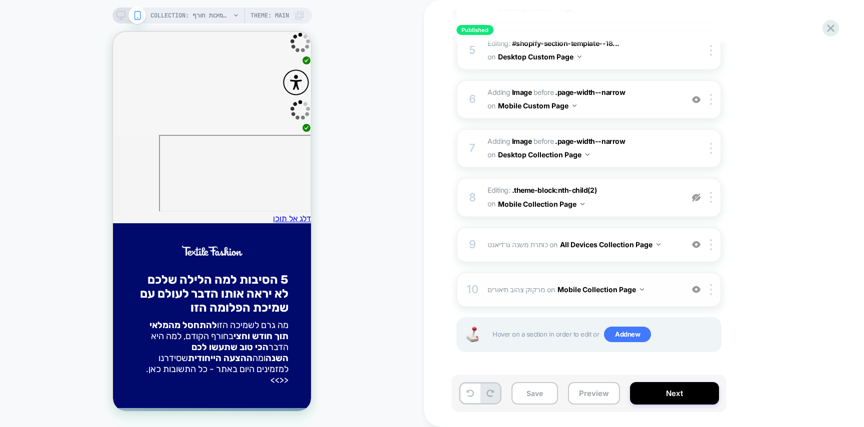
click at [569, 288] on button "Mobile Collection Page" at bounding box center [600, 289] width 86 height 14
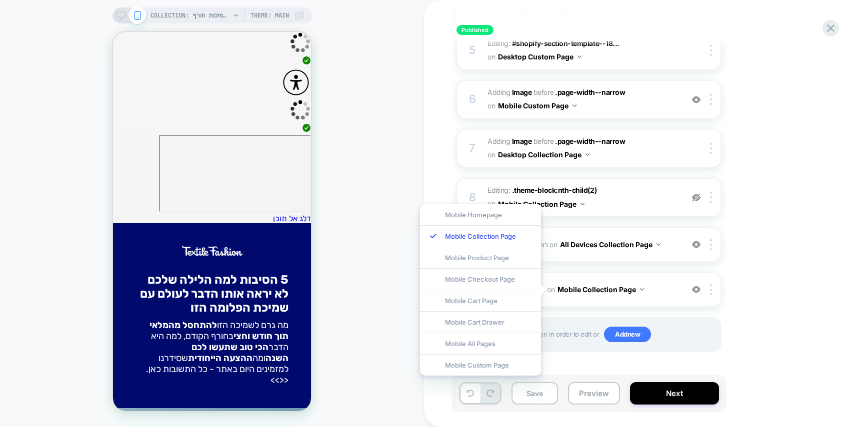
click at [798, 311] on div "1. What audience and where will the experience run? Audience All Visitors Pages…" at bounding box center [638, 68] width 365 height 618
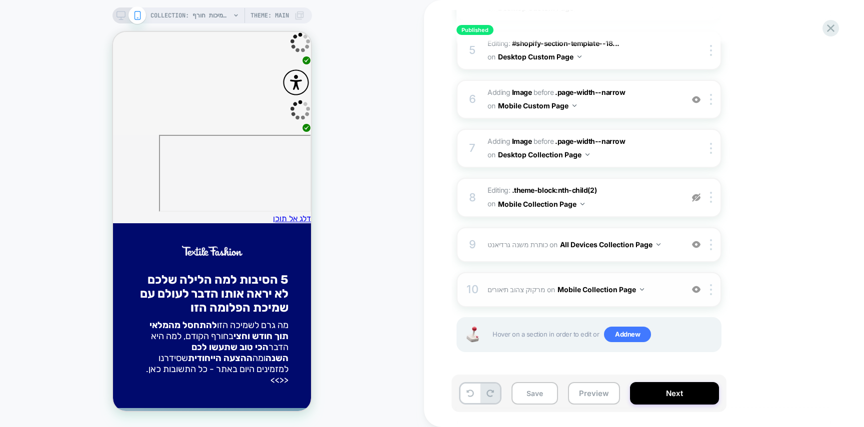
click at [519, 287] on span "מרקוק צהוב תיאורים" at bounding box center [516, 289] width 58 height 8
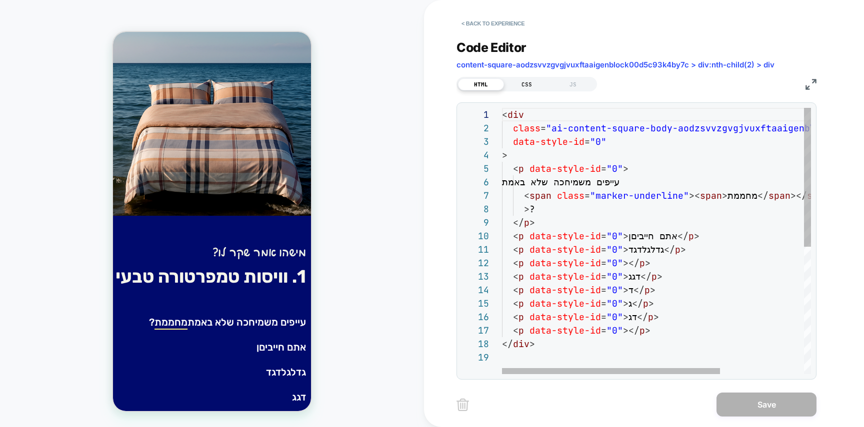
scroll to position [391, 0]
click at [528, 85] on div "CSS" at bounding box center [527, 84] width 46 height 12
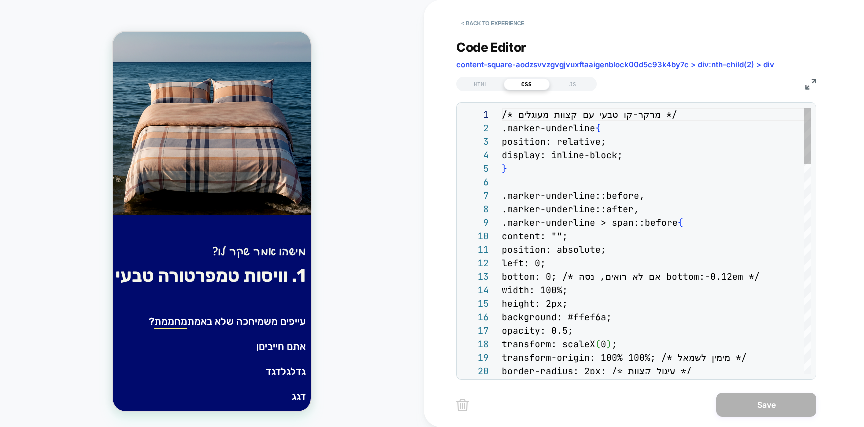
scroll to position [135, 0]
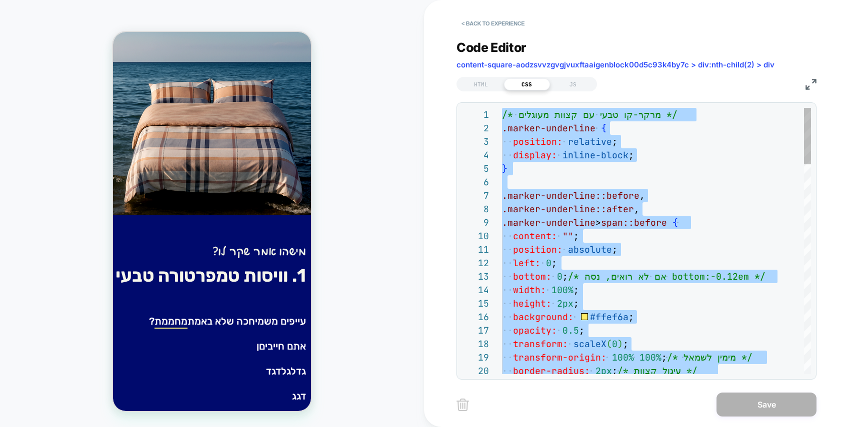
type textarea "**********"
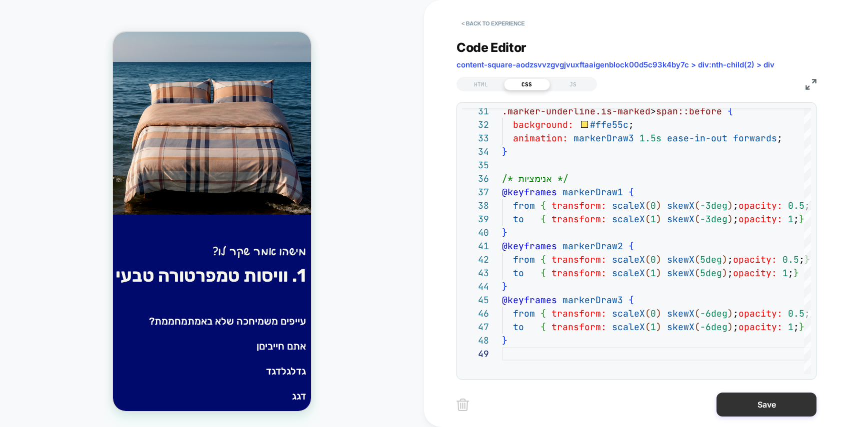
click at [760, 394] on button "Save" at bounding box center [766, 405] width 100 height 24
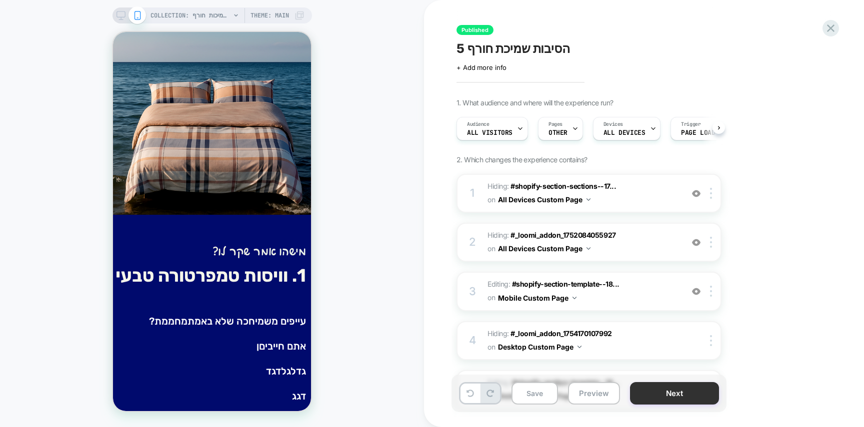
scroll to position [0, 0]
click at [695, 397] on button "Next" at bounding box center [674, 393] width 89 height 22
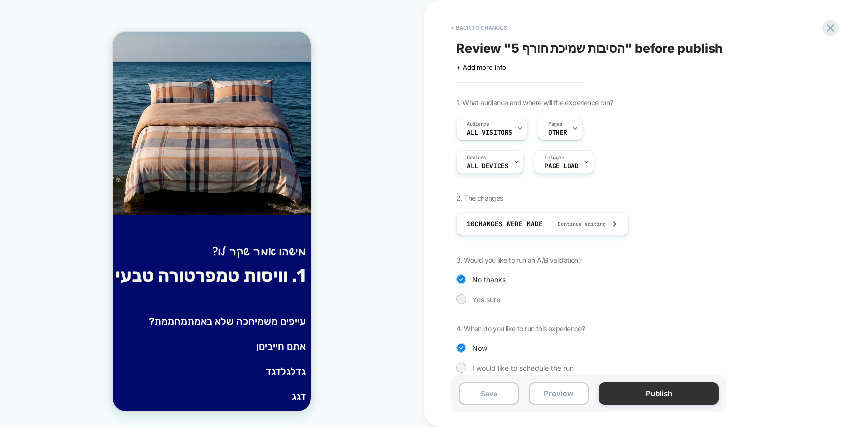
click at [690, 396] on button "Publish" at bounding box center [659, 393] width 120 height 22
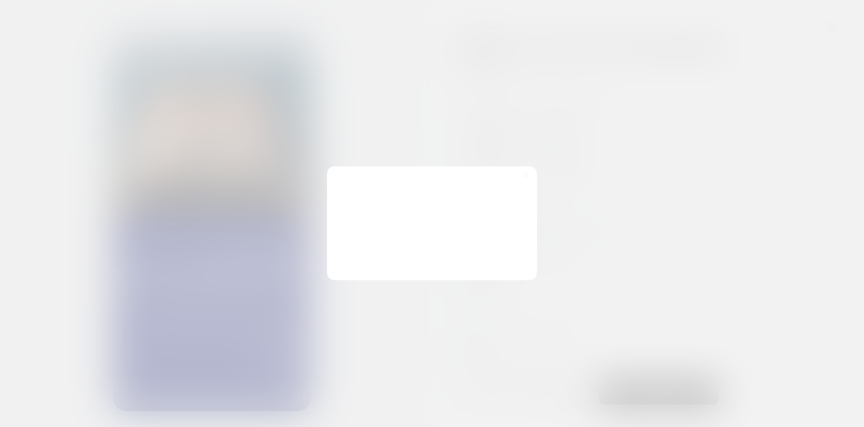
click at [357, 262] on div "Changes were made, Publish? Clear past collected data? Reset past collected dat…" at bounding box center [432, 223] width 210 height 114
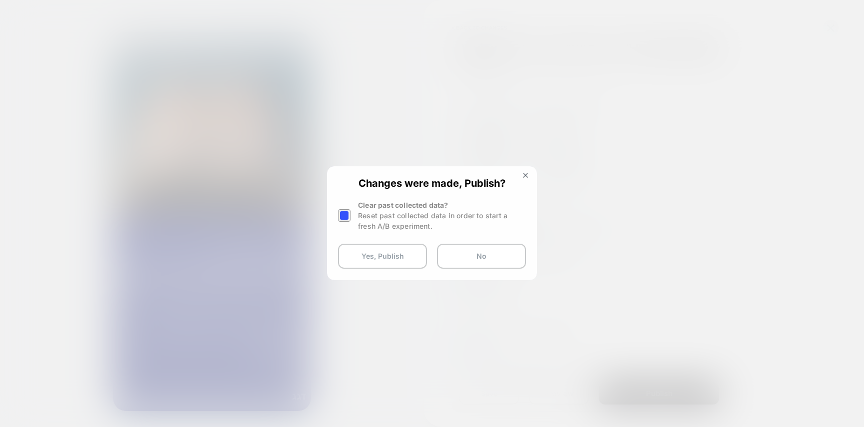
click at [357, 262] on button "Yes, Publish" at bounding box center [382, 256] width 89 height 25
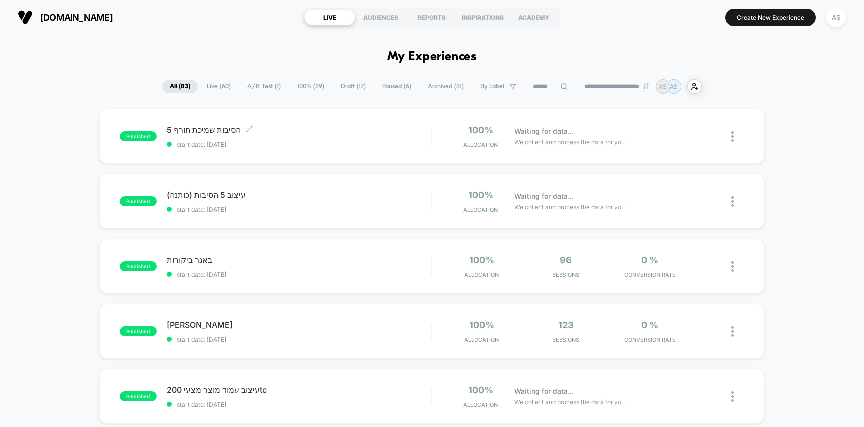
drag, startPoint x: 323, startPoint y: 147, endPoint x: 282, endPoint y: 159, distance: 42.6
click at [323, 147] on span "start date: [DATE]" at bounding box center [299, 144] width 265 height 7
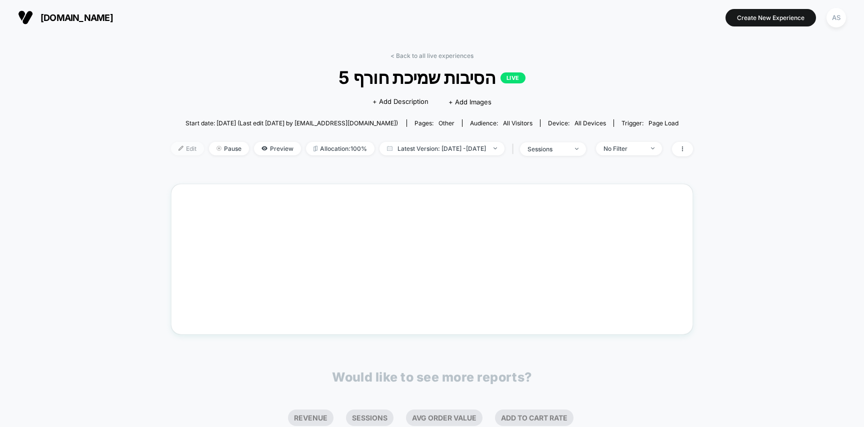
click at [178, 150] on img at bounding box center [180, 148] width 5 height 5
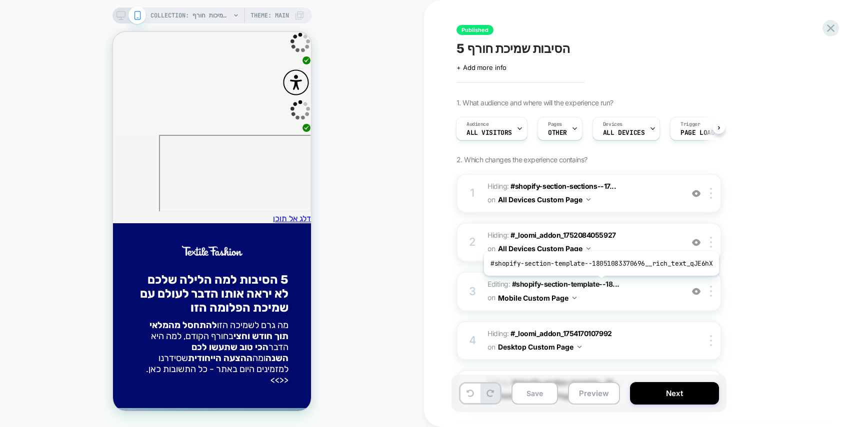
scroll to position [339, 0]
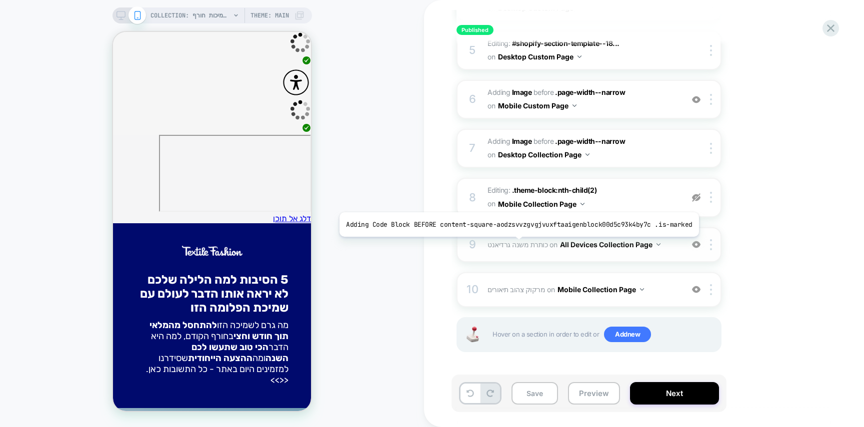
click at [514, 244] on span "כותרת משנה גרדיאנט" at bounding box center [517, 244] width 60 height 8
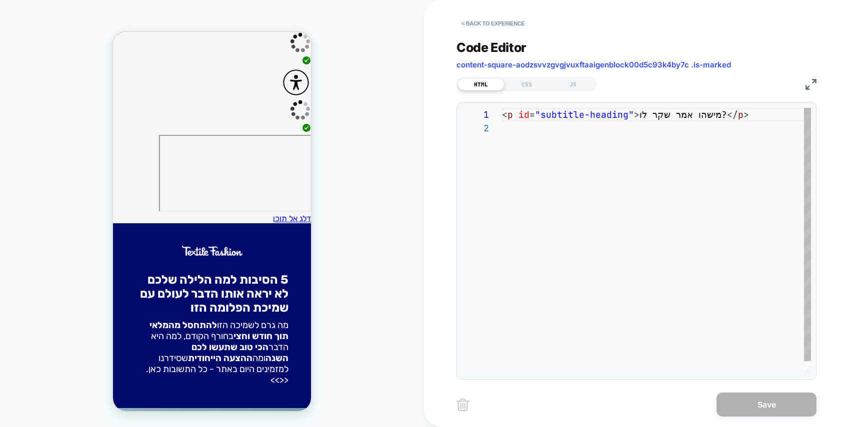
scroll to position [13, 0]
click at [533, 87] on div "CSS" at bounding box center [527, 84] width 46 height 12
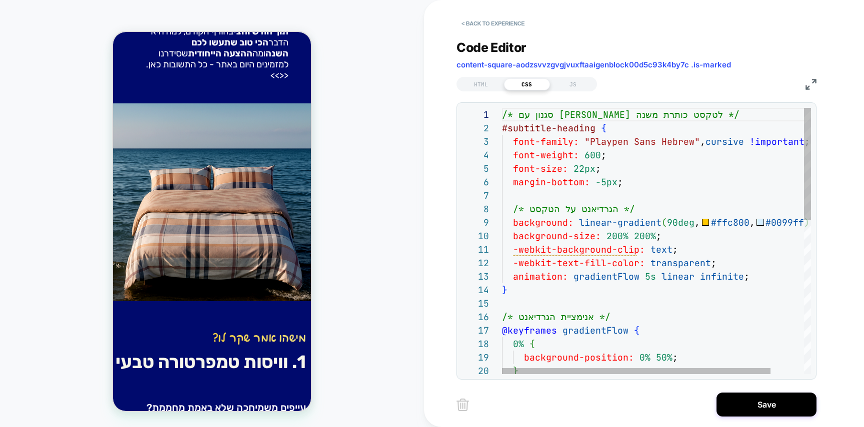
scroll to position [67, 124]
click at [675, 314] on div "/* סגנון עם לייב גרדיאנט לטקסט כותרת משנה */ #subtitle-heading { font-family: "…" at bounding box center [675, 423] width 347 height 631
click at [727, 225] on div "/* סגנון עם לייב גרדיאנט לטקסט כותרת משנה */ #subtitle-heading { font-family: "…" at bounding box center [675, 423] width 347 height 631
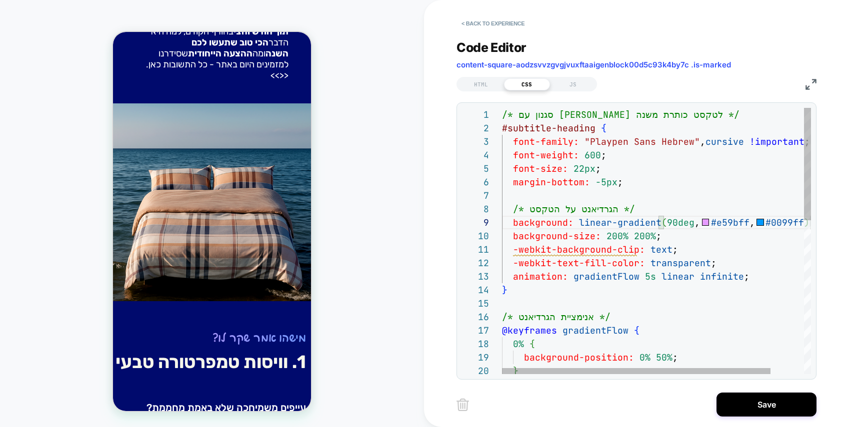
click at [780, 222] on div "/* סגנון עם לייב גרדיאנט לטקסט כותרת משנה */ #subtitle-heading { font-family: "…" at bounding box center [675, 423] width 347 height 631
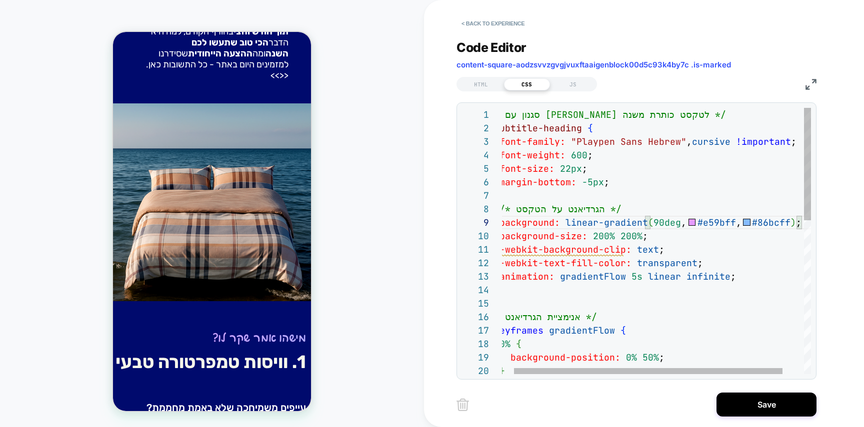
click at [780, 224] on div "font-weight: 600 ; font-size: 22px ; margin-bottom: -5px ; /* הגרדיאנט על הטקסט…" at bounding box center [661, 423] width 347 height 631
click at [767, 268] on div "font-weight: 600 ; font-size: 22px ; margin-bottom: -5px ; /* הגרדיאנט על הטקסט…" at bounding box center [661, 423] width 347 height 631
click at [724, 224] on div "font-weight: 600 ; font-size: 22px ; margin-bottom: -5px ; /* הגרדיאנט על הטקסט…" at bounding box center [661, 423] width 347 height 631
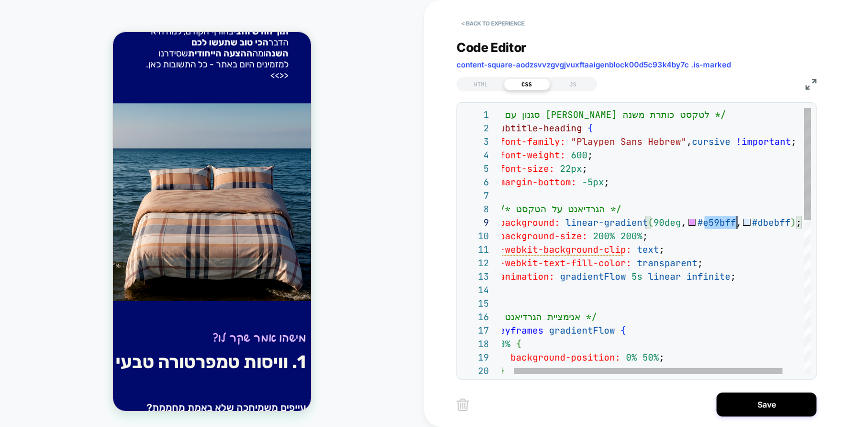
click at [724, 224] on div "font-weight: 600 ; font-size: 22px ; margin-bottom: -5px ; /* הגרדיאנט על הטקסט…" at bounding box center [661, 423] width 347 height 631
click at [721, 292] on div "font-weight: 600 ; font-size: 22px ; margin-bottom: -5px ; /* הגרדיאנט על הטקסט…" at bounding box center [661, 423] width 347 height 631
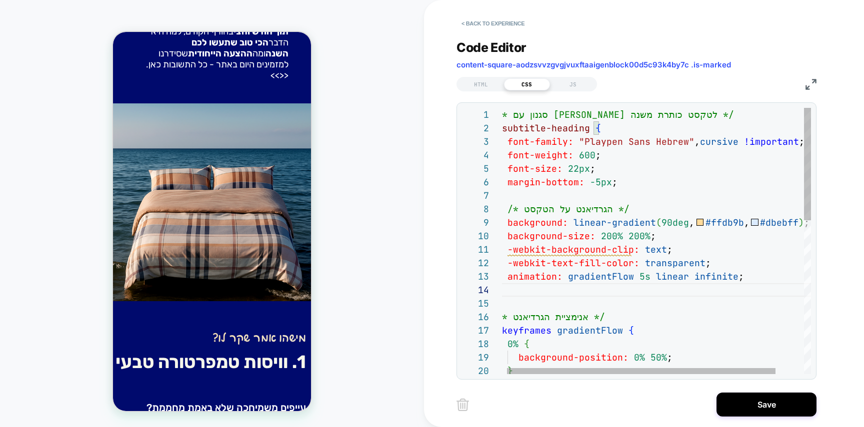
click at [782, 223] on div "font-weight: 600 ; font-size: 22px ; margin-bottom: -5px ; /* הגרדיאנט על הטקסט…" at bounding box center [669, 423] width 347 height 631
click at [738, 284] on div "font-weight: 600 ; font-size: 22px ; margin-bottom: -5px ; /* הגרדיאנט על הטקסט…" at bounding box center [669, 423] width 347 height 631
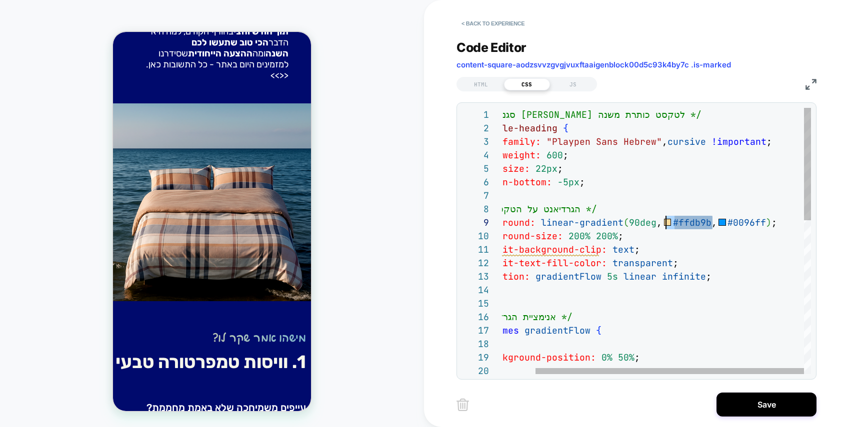
drag, startPoint x: 712, startPoint y: 224, endPoint x: 663, endPoint y: 221, distance: 49.1
click at [663, 221] on div "font-weight: 600 ; font-size: 22px ; margin-bottom: -5px ; /* הגרדיאנט על הטקסט…" at bounding box center [637, 423] width 347 height 631
drag, startPoint x: 718, startPoint y: 222, endPoint x: 680, endPoint y: 220, distance: 38.0
click at [680, 220] on div "font-weight: 600 ; font-size: 22px ; margin-bottom: -5px ; /* הגרדיאנט על הטקסט…" at bounding box center [637, 423] width 347 height 631
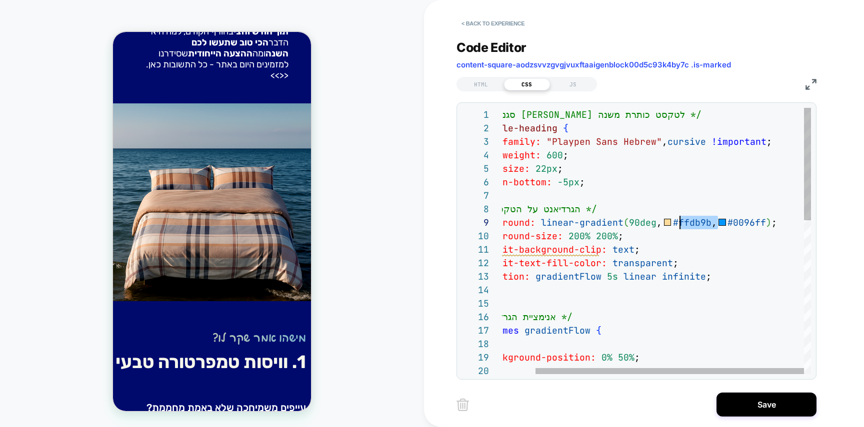
click at [711, 220] on div "font-weight: 600 ; font-size: 22px ; margin-bottom: -5px ; /* הגרדיאנט על הטקסט…" at bounding box center [637, 423] width 347 height 631
click at [713, 222] on div "font-weight: 600 ; font-size: 22px ; margin-bottom: -5px ; /* הגרדיאנט על הטקסט…" at bounding box center [637, 423] width 347 height 631
click at [713, 224] on div "font-weight: 600 ; font-size: 22px ; margin-bottom: -5px ; /* הגרדיאנט על הטקסט…" at bounding box center [637, 423] width 347 height 631
drag, startPoint x: 712, startPoint y: 223, endPoint x: 667, endPoint y: 224, distance: 44.5
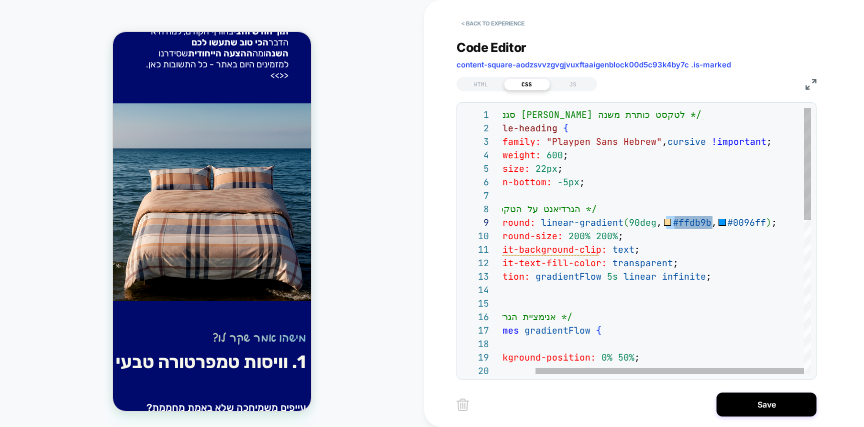
click at [667, 224] on div "font-weight: 600 ; font-size: 22px ; margin-bottom: -5px ; /* הגרדיאנט על הטקסט…" at bounding box center [637, 423] width 347 height 631
click at [774, 223] on div "font-weight: 600 ; font-size: 22px ; margin-bottom: -5px ; /* הגרדיאנט על הטקסט…" at bounding box center [637, 423] width 347 height 631
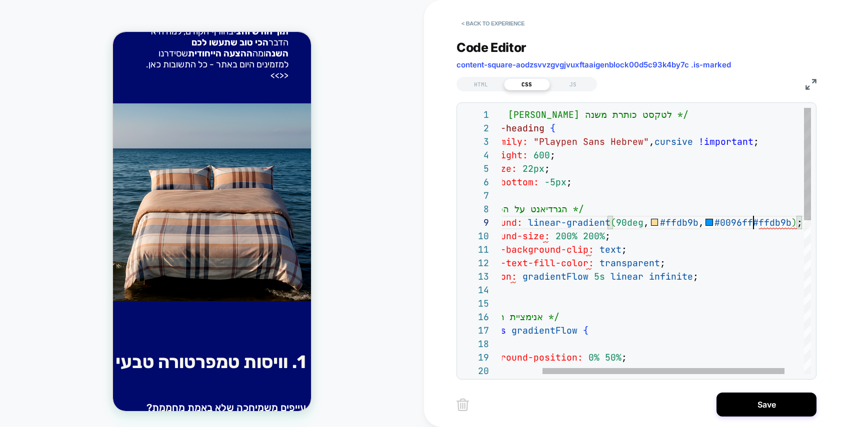
click at [755, 223] on div "font-weight: 600 ; font-size: 22px ; margin-bottom: -5px ; /* הגרדיאנט על הטקסט…" at bounding box center [643, 423] width 385 height 631
click at [759, 224] on div "font-weight: 600 ; font-size: 22px ; margin-bottom: -5px ; /* הגרדיאנט על הטקסט…" at bounding box center [643, 423] width 385 height 631
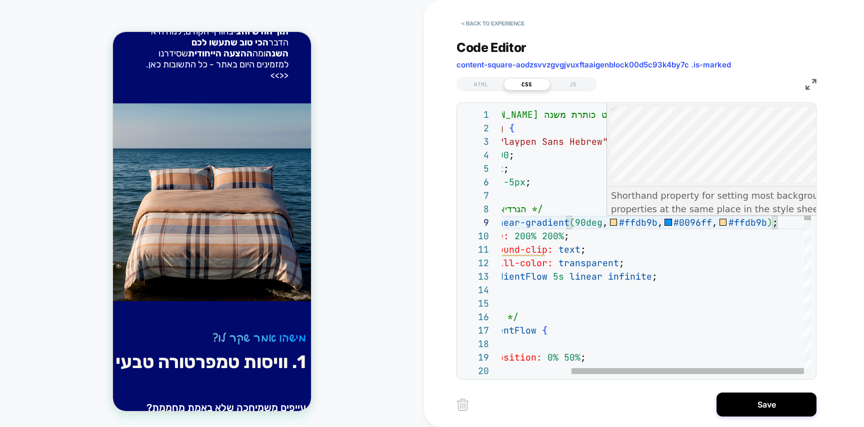
scroll to position [108, 315]
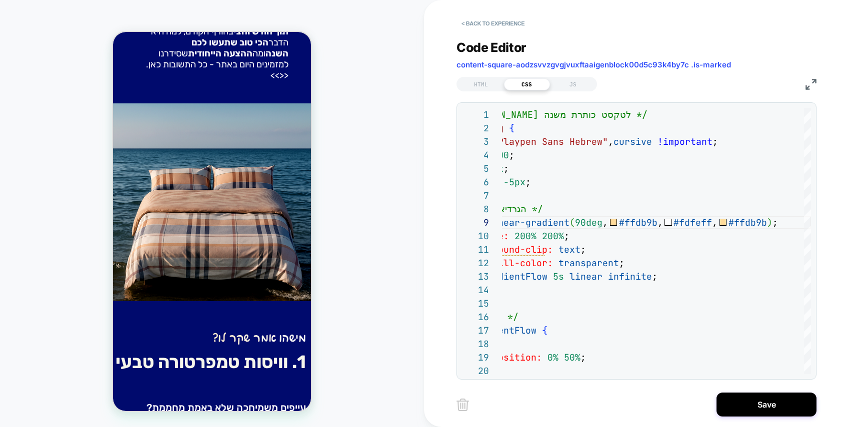
click at [769, 421] on div "< Back to experience Code Editor content-square-aodzsvvzgvgjvuxftaaigenblock00d…" at bounding box center [643, 213] width 375 height 427
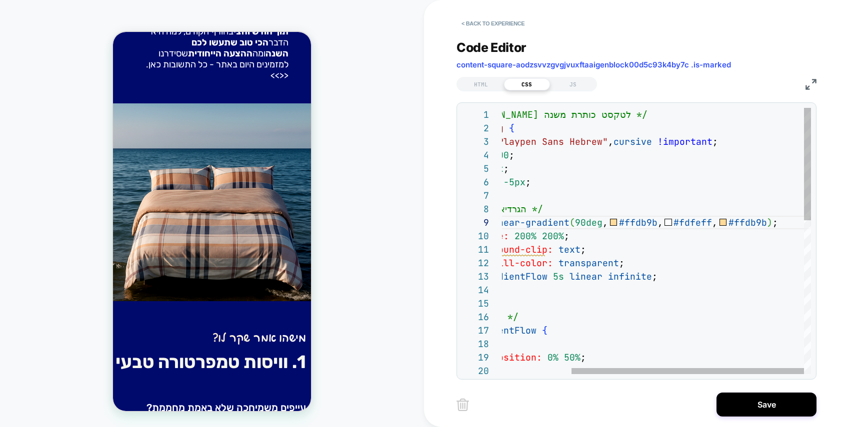
click at [702, 220] on div "font-weight: 600 ; font-size: 22px ; margin-bottom: -5px ; /* הגרדיאנט על הטקסט…" at bounding box center [610, 423] width 401 height 631
click at [705, 258] on div "font-weight: 600 ; font-size: 22px ; margin-bottom: -5px ; /* הגרדיאנט על הטקסט…" at bounding box center [610, 423] width 401 height 631
click at [751, 226] on div "font-weight: 600 ; font-size: 22px ; margin-bottom: -5px ; /* הגרדיאנט על הטקסט…" at bounding box center [610, 423] width 401 height 631
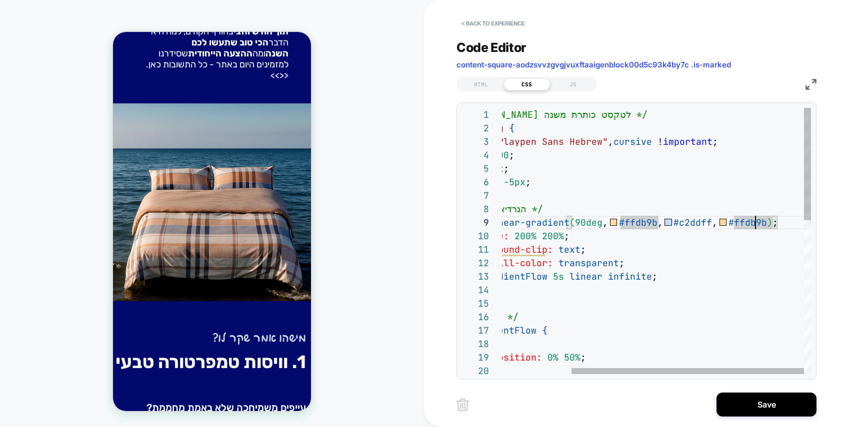
click at [753, 224] on div "font-weight: 600 ; font-size: 22px ; margin-bottom: -5px ; /* הגרדיאנט על הטקסט…" at bounding box center [610, 423] width 401 height 631
click at [679, 253] on div "font-weight: 600 ; font-size: 22px ; margin-bottom: -5px ; /* הגרדיאנט על הטקסט…" at bounding box center [626, 423] width 433 height 631
click at [759, 221] on div "font-weight: 600 ; font-size: 22px ; margin-bottom: -5px ; /* הגרדיאנט על הטקסט…" at bounding box center [626, 423] width 433 height 631
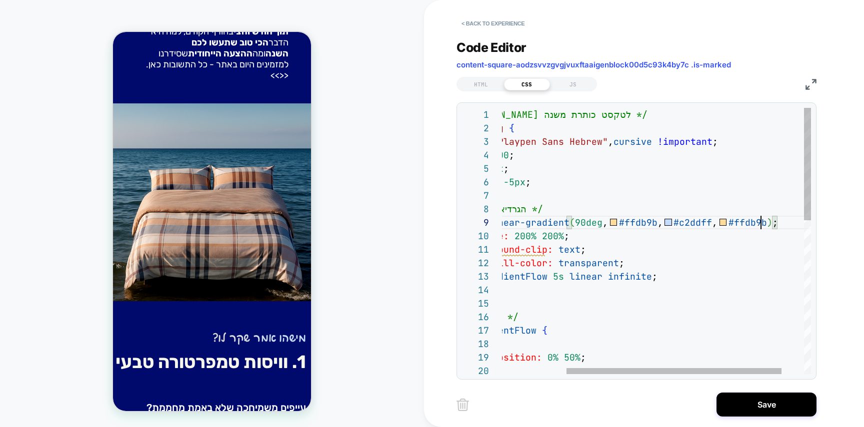
click at [759, 221] on div "font-weight: 600 ; font-size: 22px ; margin-bottom: -5px ; /* הגרדיאנט על הטקסט…" at bounding box center [626, 423] width 433 height 631
click at [641, 224] on div "font-weight: 600 ; font-size: 22px ; margin-bottom: -5px ; /* הגרדיאנט על הטקסט…" at bounding box center [626, 423] width 433 height 631
type textarea "**********"
click at [646, 291] on div "font-weight: 600 ; font-size: 22px ; margin-bottom: -5px ; /* הגרדיאנט על הטקסט…" at bounding box center [626, 423] width 433 height 631
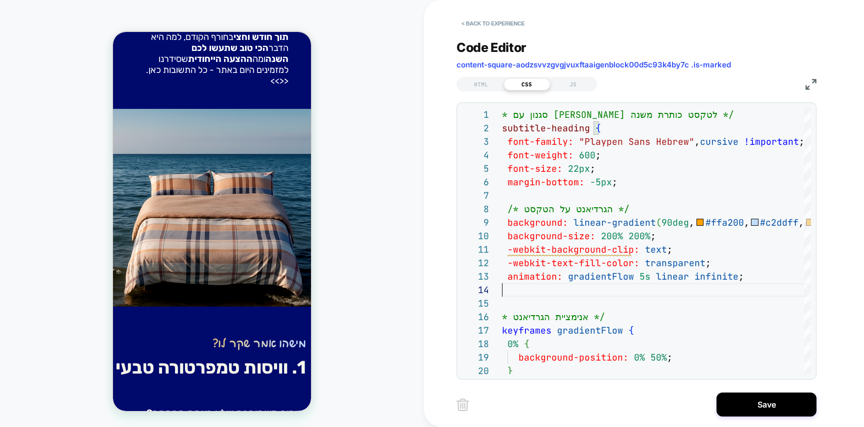
scroll to position [306, 0]
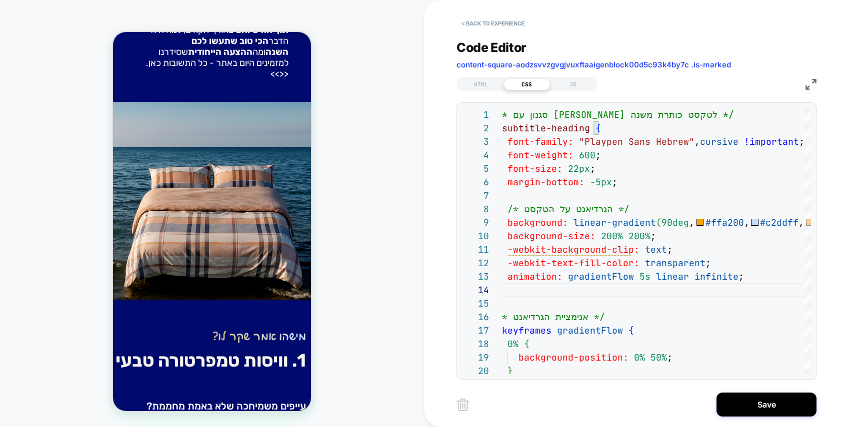
drag, startPoint x: 752, startPoint y: 397, endPoint x: 734, endPoint y: 383, distance: 22.1
click at [752, 397] on button "Save" at bounding box center [766, 405] width 100 height 24
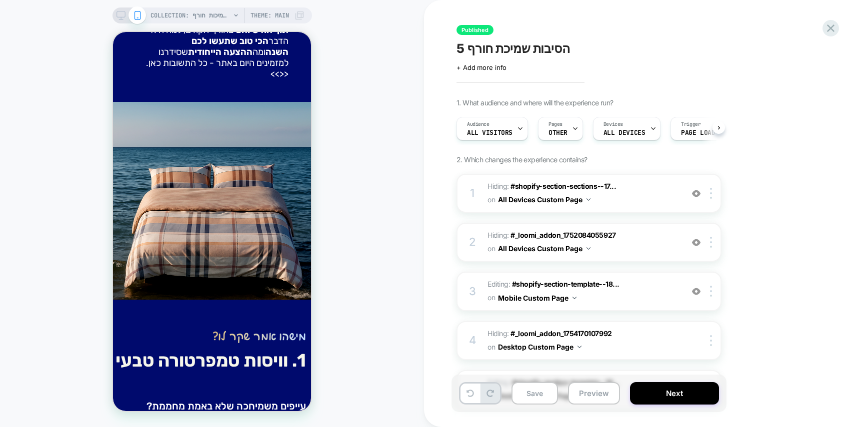
scroll to position [0, 0]
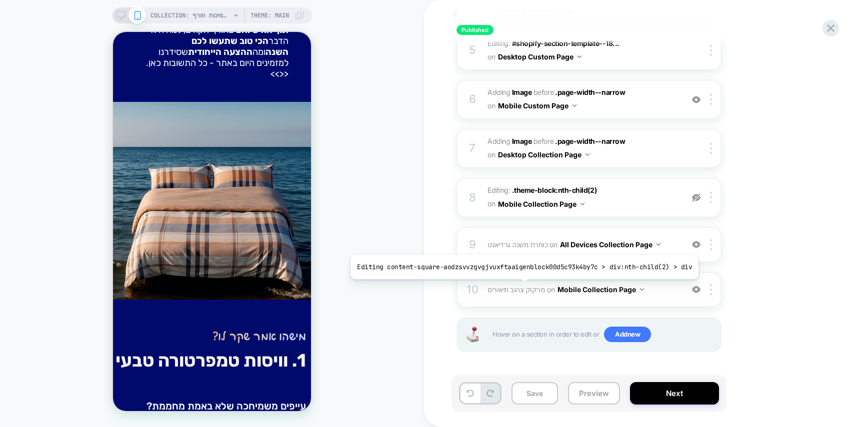
click at [520, 287] on span "מרקוק צהוב תיאורים" at bounding box center [516, 289] width 58 height 8
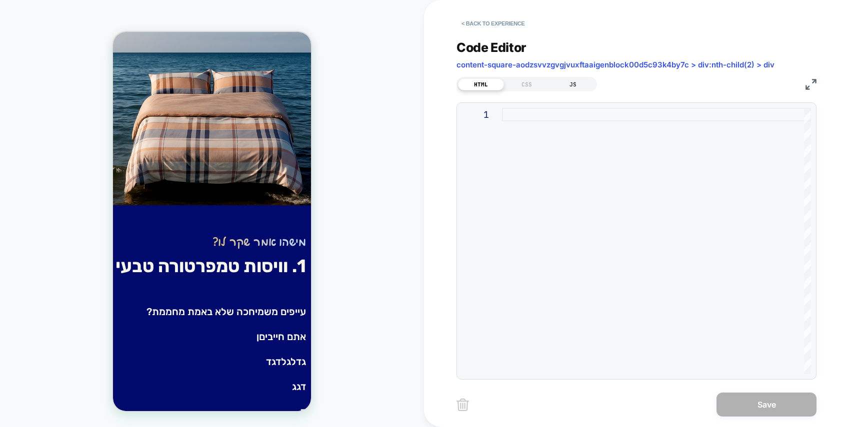
scroll to position [404, 0]
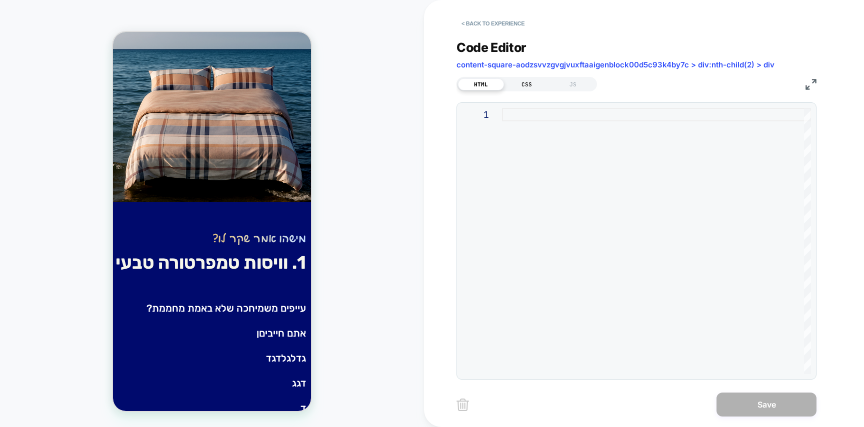
click at [534, 84] on div "CSS" at bounding box center [527, 84] width 46 height 12
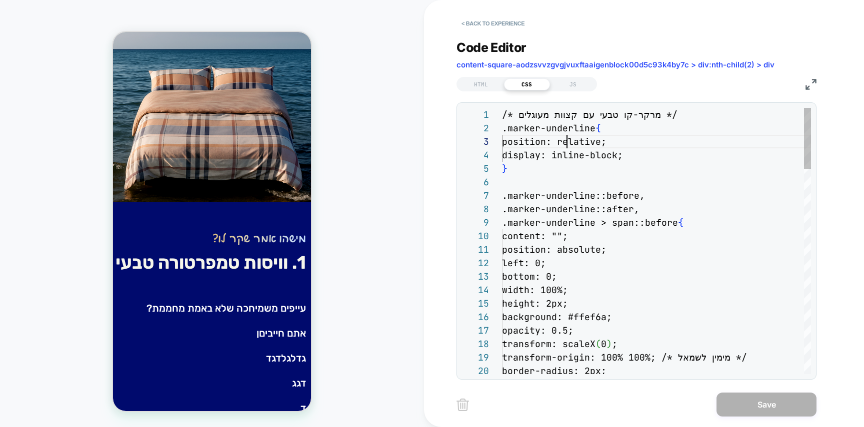
scroll to position [27, 65]
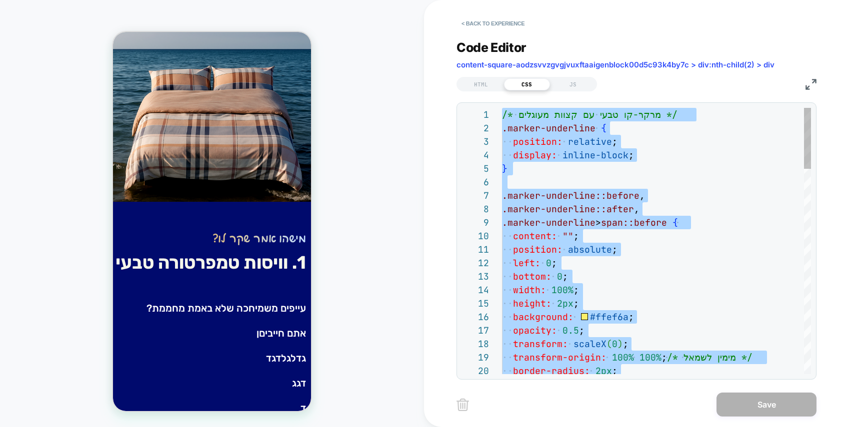
type textarea "**********"
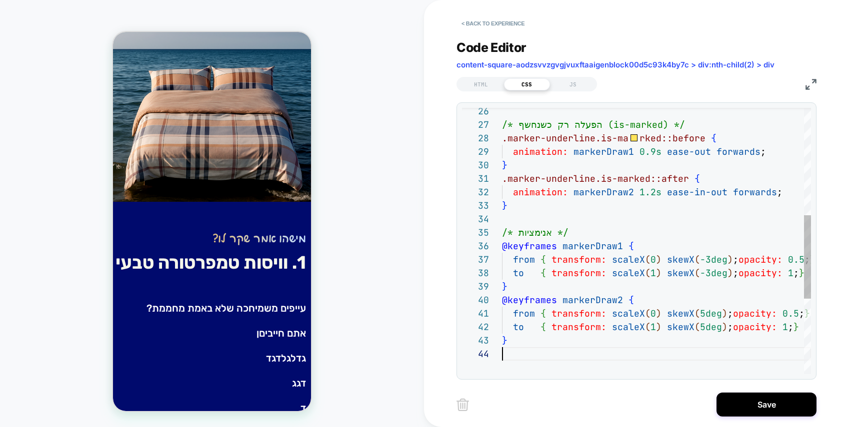
scroll to position [40, 0]
click at [761, 408] on button "Save" at bounding box center [766, 405] width 100 height 24
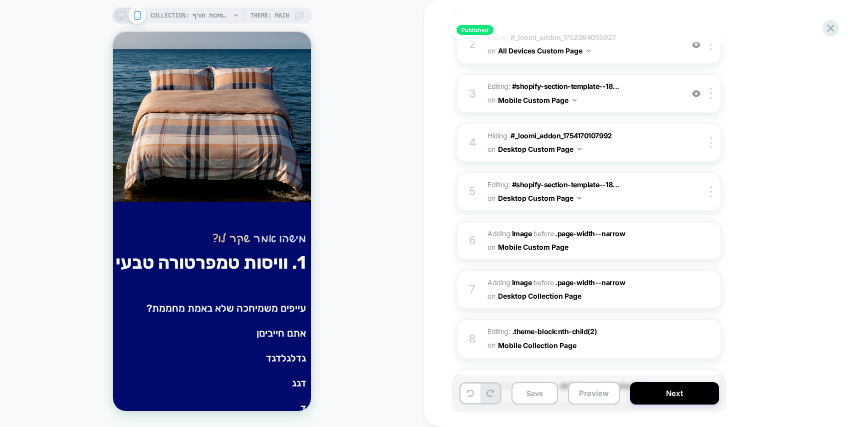
scroll to position [339, 0]
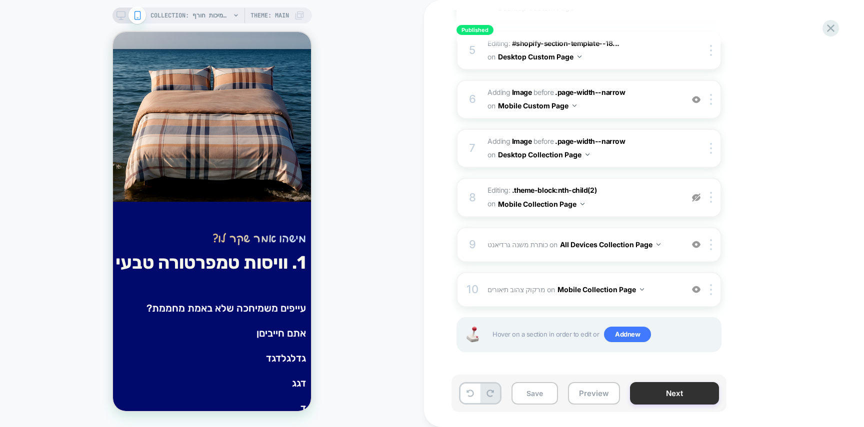
click at [685, 390] on button "Next" at bounding box center [674, 393] width 89 height 22
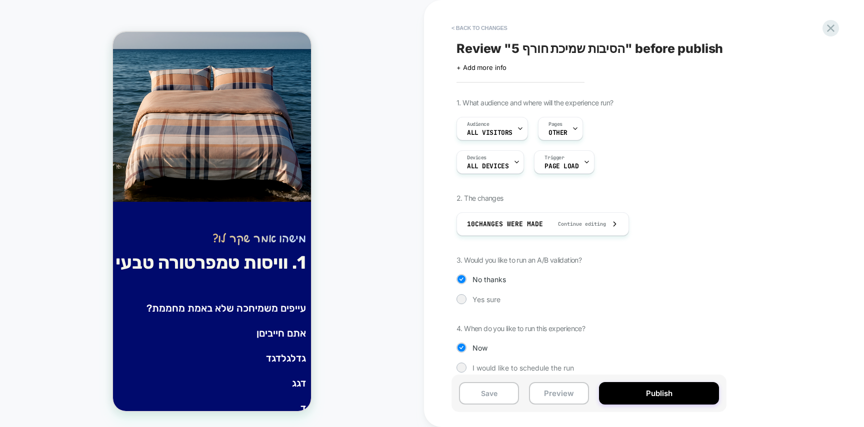
click at [685, 390] on button "Publish" at bounding box center [659, 393] width 120 height 22
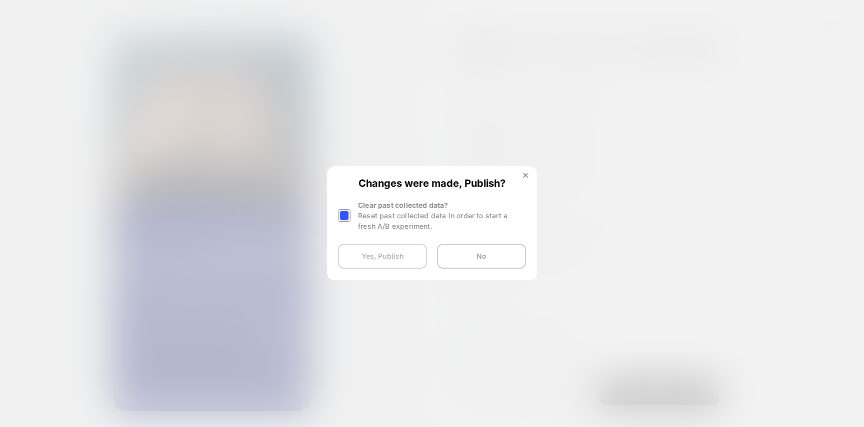
click at [370, 264] on button "Yes, Publish" at bounding box center [382, 256] width 89 height 25
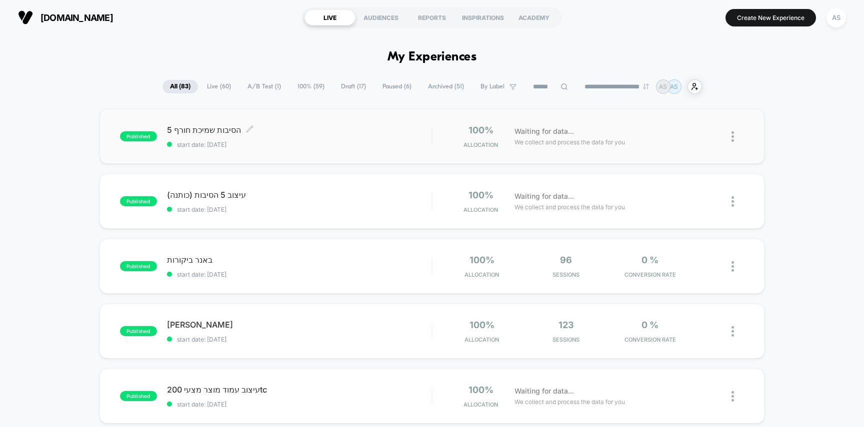
click at [347, 139] on div "5 הסיבות שמיכת חורף Click to edit experience details Click to edit experience d…" at bounding box center [299, 136] width 265 height 23
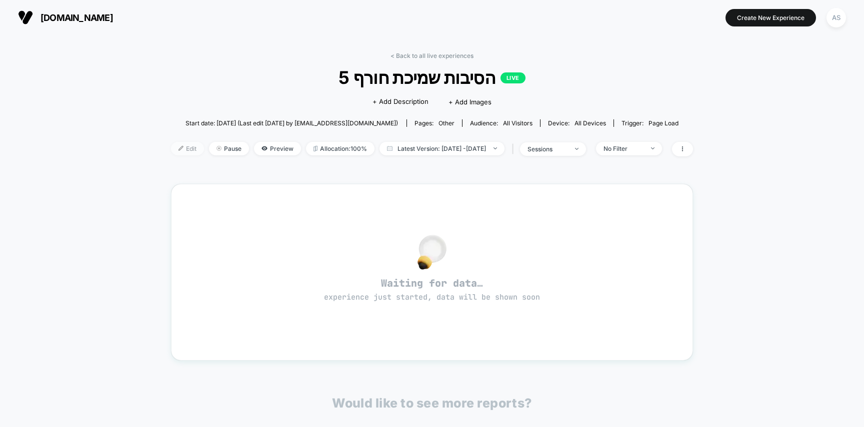
click at [171, 153] on span "Edit" at bounding box center [187, 148] width 33 height 13
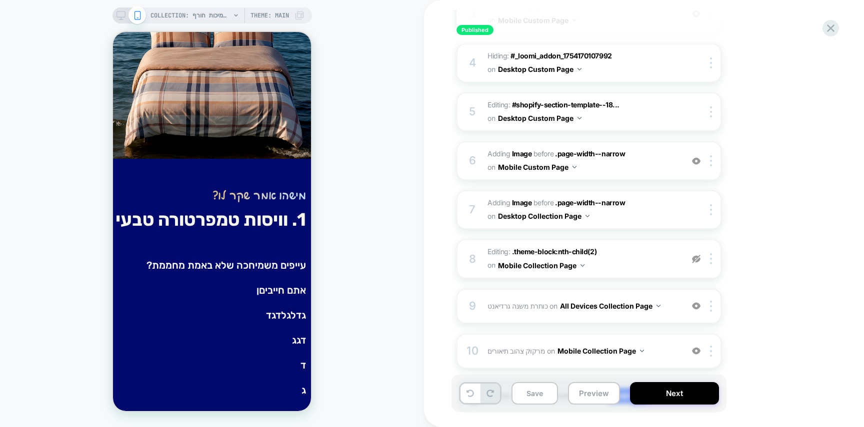
scroll to position [339, 0]
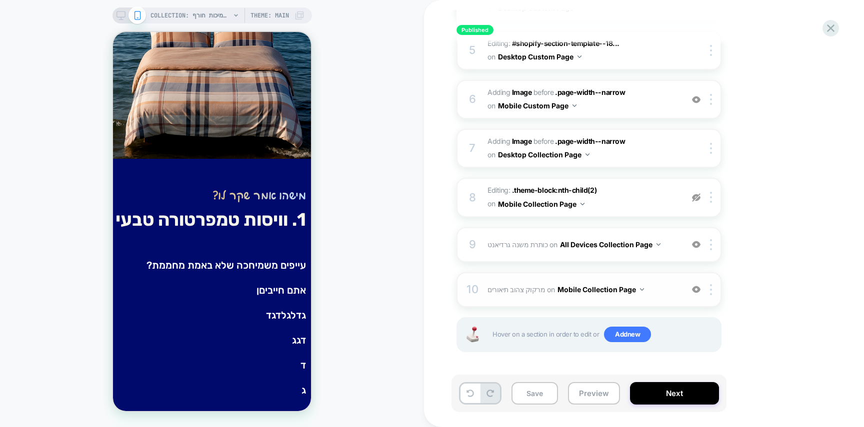
click at [509, 283] on span "מרקוק צהוב תיאורים Editing content-square-aodzsvvzgvgjvuxftaaigenblock00d5c93k4…" at bounding box center [582, 289] width 190 height 14
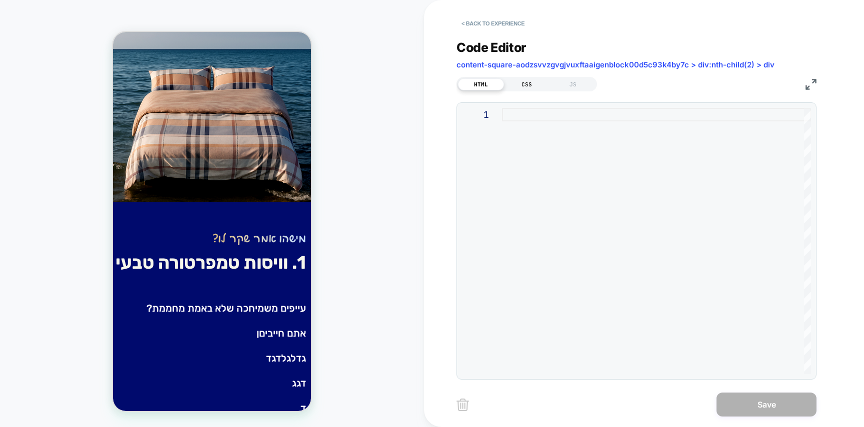
click at [522, 82] on div "CSS" at bounding box center [527, 84] width 46 height 12
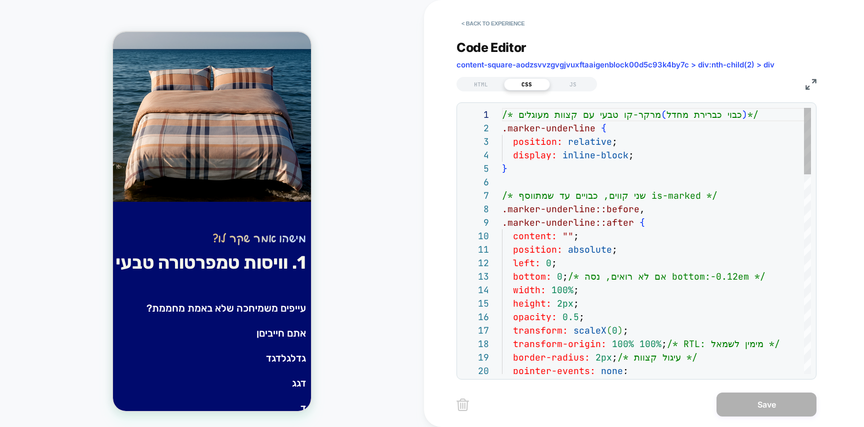
scroll to position [135, 0]
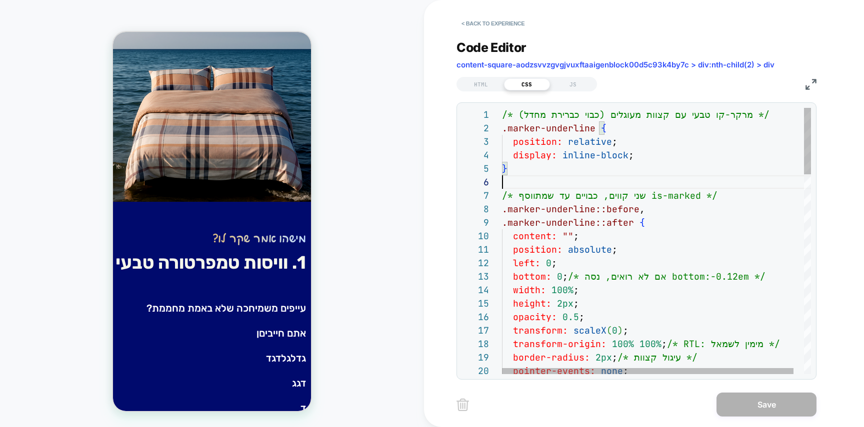
scroll to position [67, 0]
type textarea "**********"
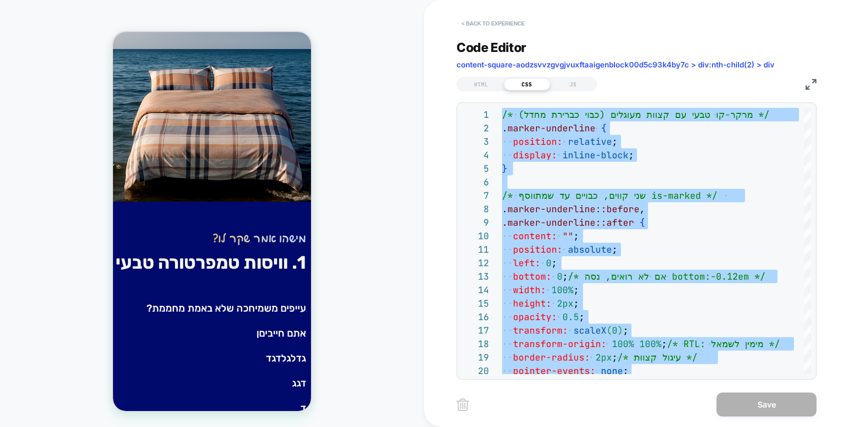
click at [502, 27] on button "< Back to experience" at bounding box center [492, 23] width 73 height 16
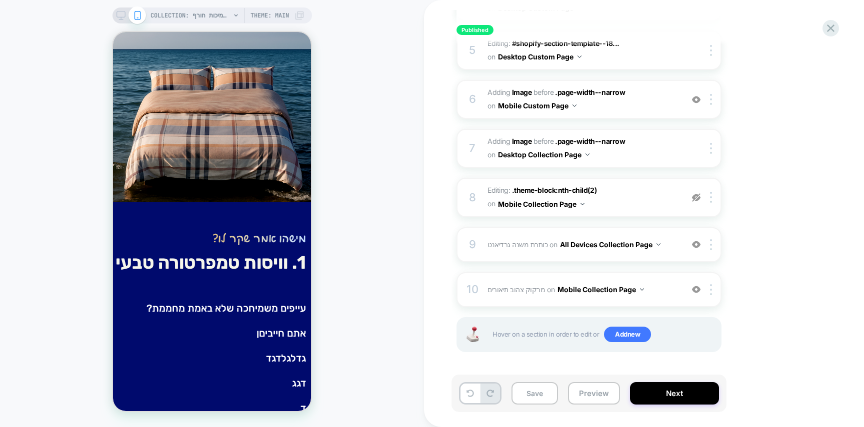
scroll to position [0, 0]
click at [713, 292] on div at bounding box center [712, 289] width 16 height 11
click at [710, 285] on img at bounding box center [711, 289] width 2 height 11
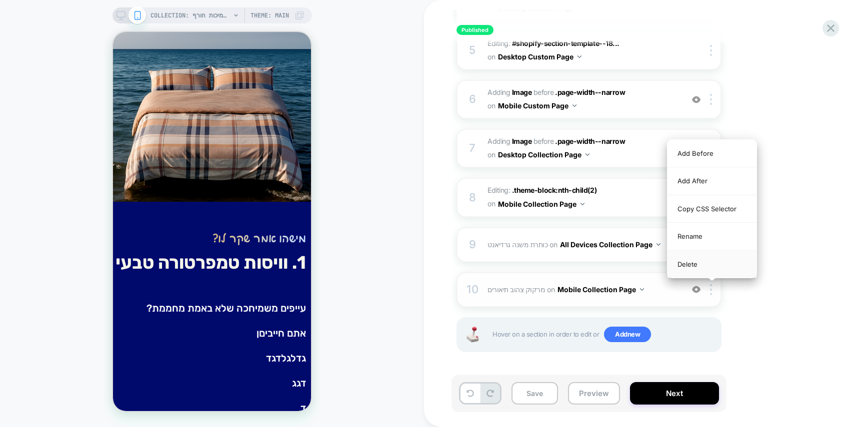
click at [710, 265] on div "Delete" at bounding box center [711, 264] width 89 height 27
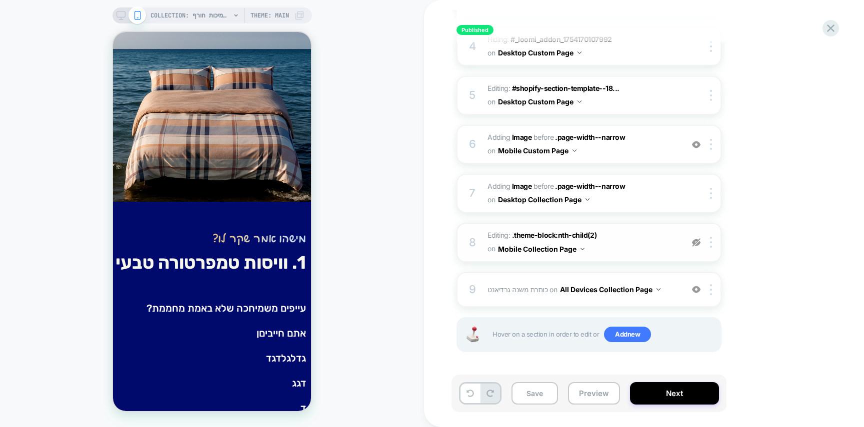
scroll to position [294, 0]
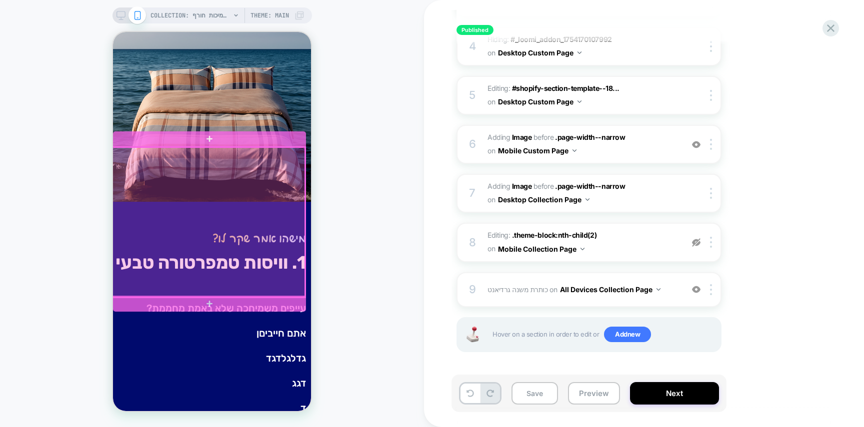
click at [245, 162] on div at bounding box center [208, 222] width 193 height 150
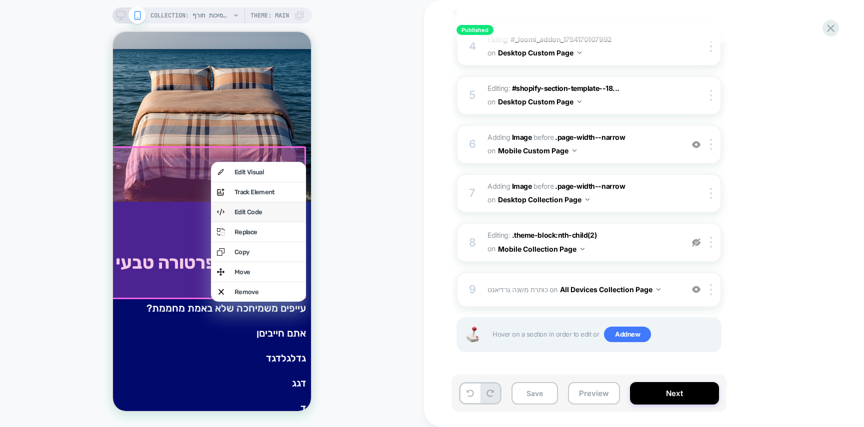
click at [255, 209] on div "Edit Code" at bounding box center [258, 211] width 95 height 19
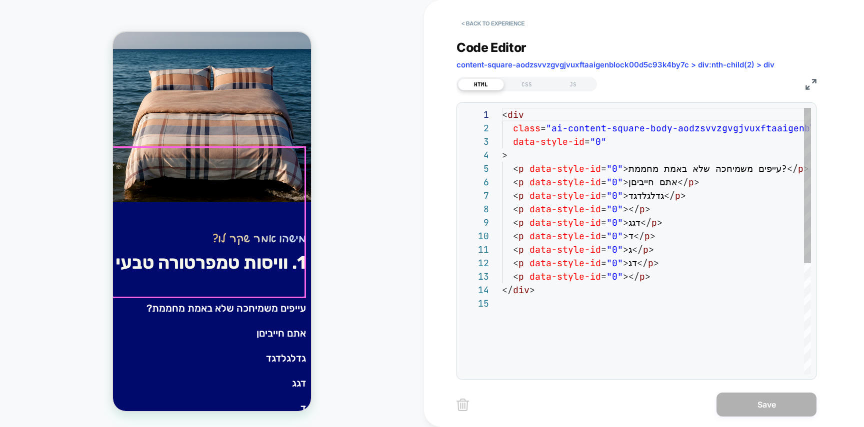
scroll to position [135, 0]
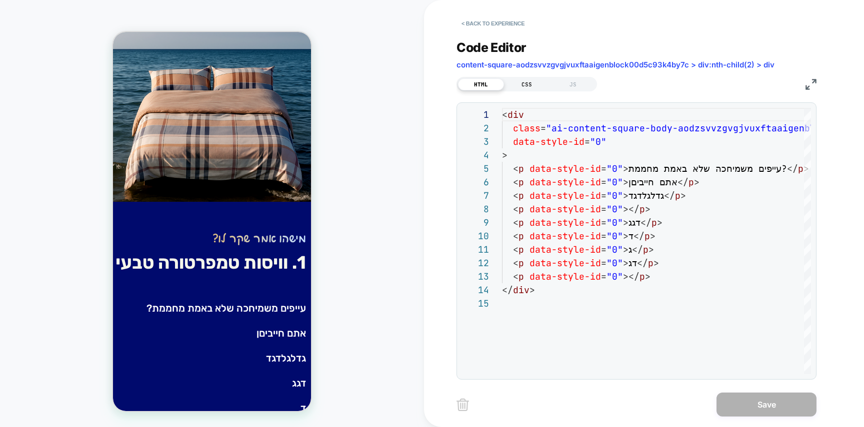
click at [523, 84] on div "CSS" at bounding box center [527, 84] width 46 height 12
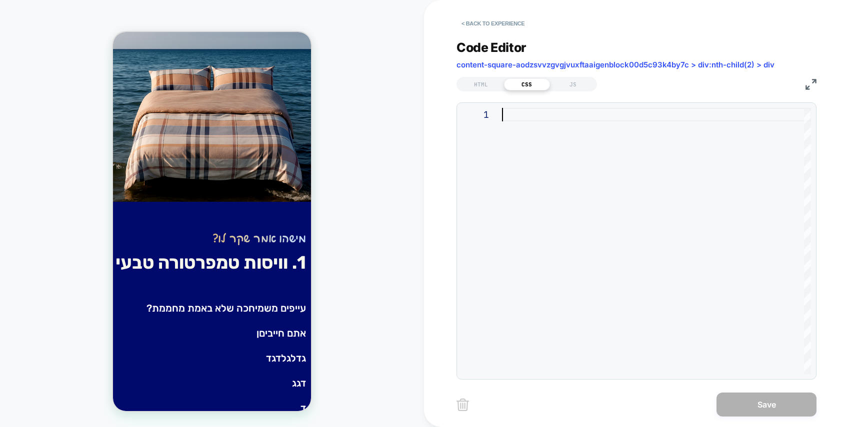
click at [539, 134] on div at bounding box center [656, 241] width 309 height 266
type textarea "**********"
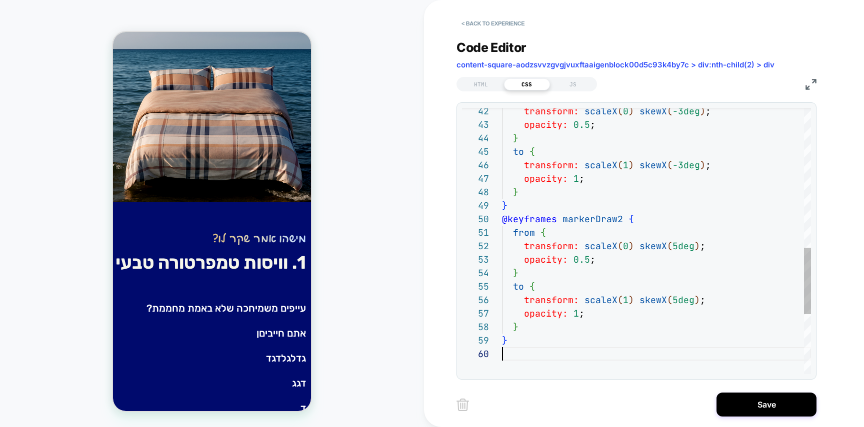
scroll to position [121, 0]
click at [483, 84] on div "HTML" at bounding box center [481, 84] width 46 height 12
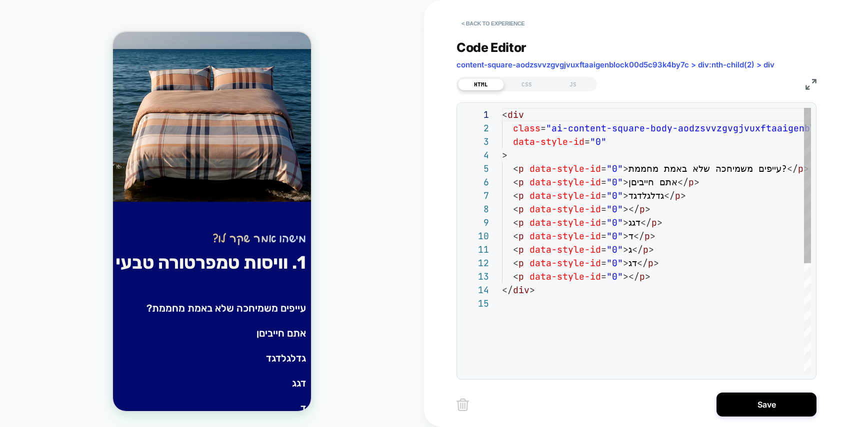
click at [566, 193] on div "< div class = "ai-content-square-body-aodzsvvzgvgjvuxftaaigenblo ck00d5c93k4by7…" at bounding box center [656, 335] width 309 height 455
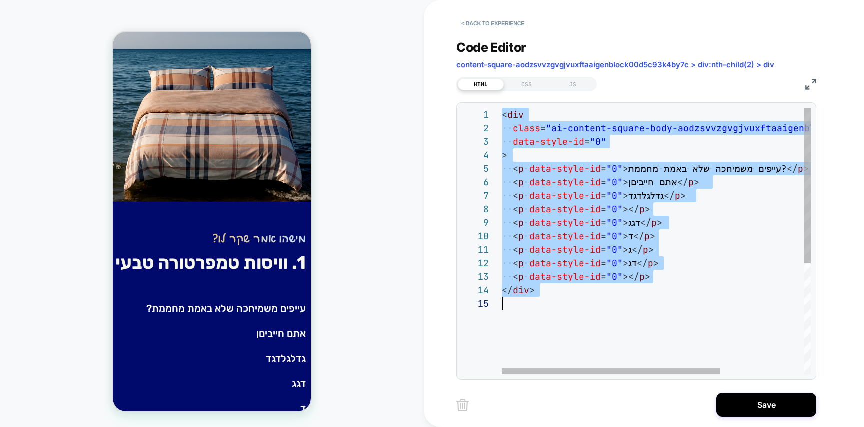
scroll to position [0, 0]
click at [540, 206] on div "< div class = "ai-content-square-body-aodzsvvzgvgjvuxftaaigenblo ck00d5c93k4by7…" at bounding box center [716, 335] width 428 height 455
type textarea "**********"
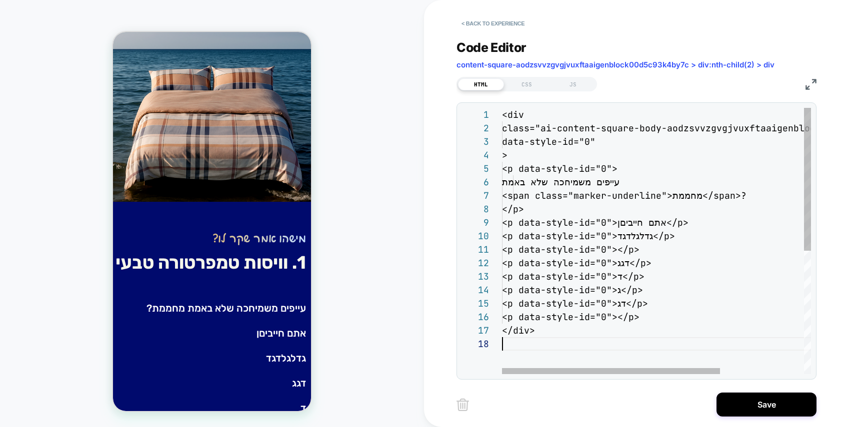
scroll to position [94, 0]
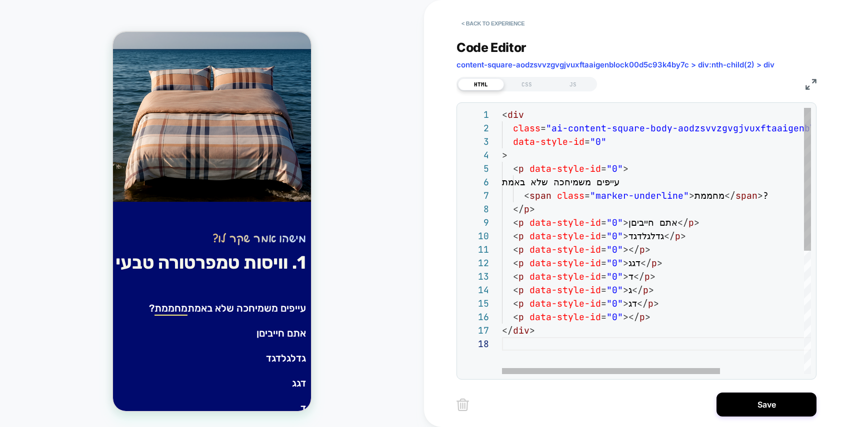
click at [627, 253] on div "< div class = "ai-content-square-body-aodzsvvzgvgjvuxftaaigenblo ck00d5c93k4by7…" at bounding box center [716, 356] width 428 height 496
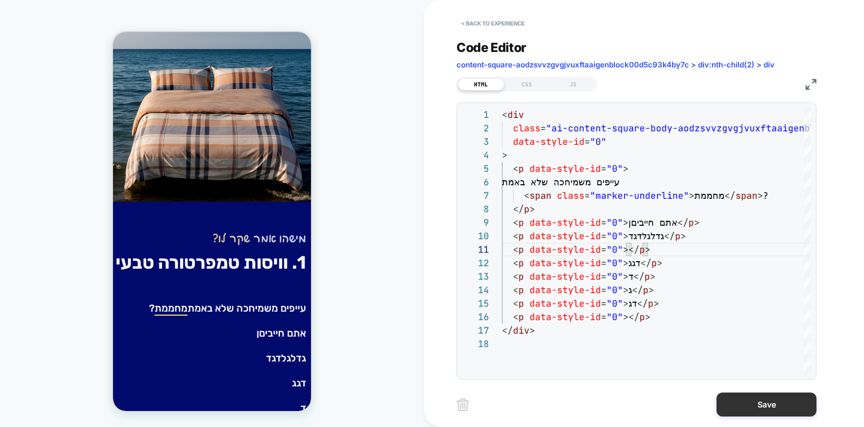
click at [773, 403] on button "Save" at bounding box center [766, 405] width 100 height 24
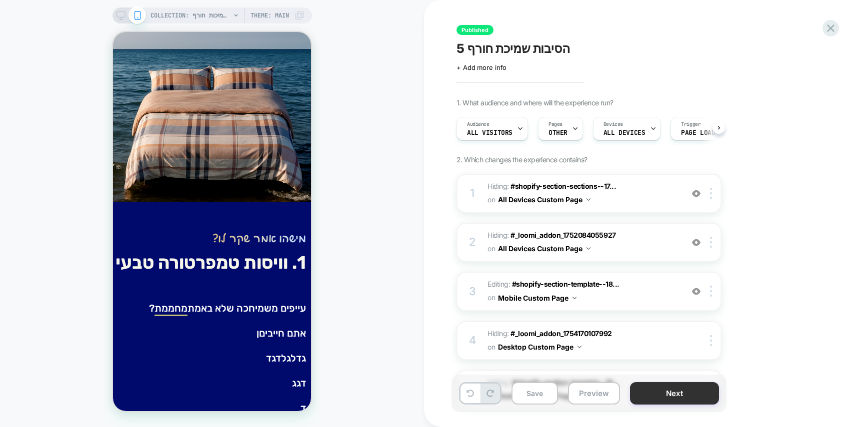
click at [687, 395] on button "Next" at bounding box center [674, 393] width 89 height 22
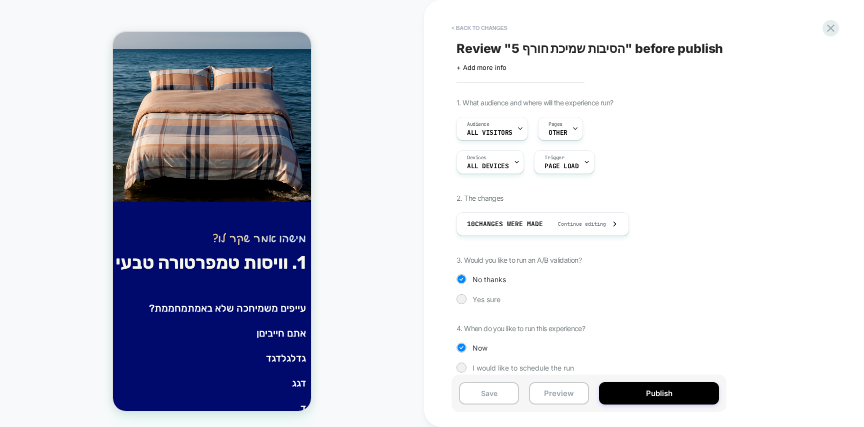
click at [687, 395] on button "Publish" at bounding box center [659, 393] width 120 height 22
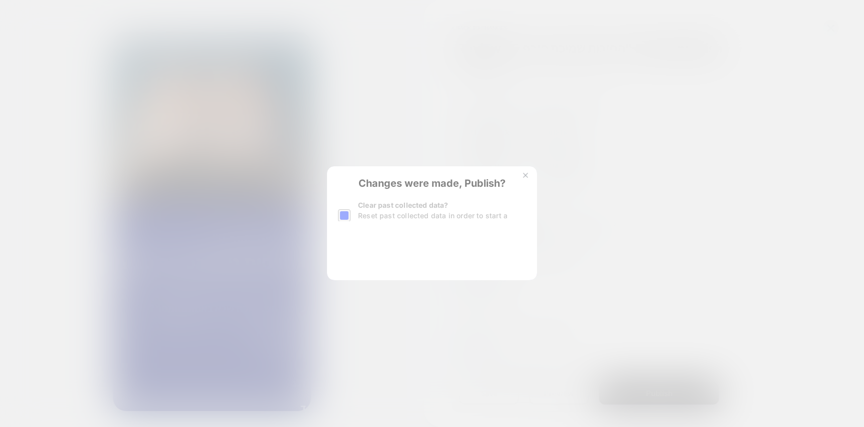
click at [379, 255] on div "Changes were made, Publish? Clear past collected data? Reset past collected dat…" at bounding box center [432, 223] width 210 height 114
click at [379, 255] on button "Yes, Publish" at bounding box center [382, 256] width 89 height 25
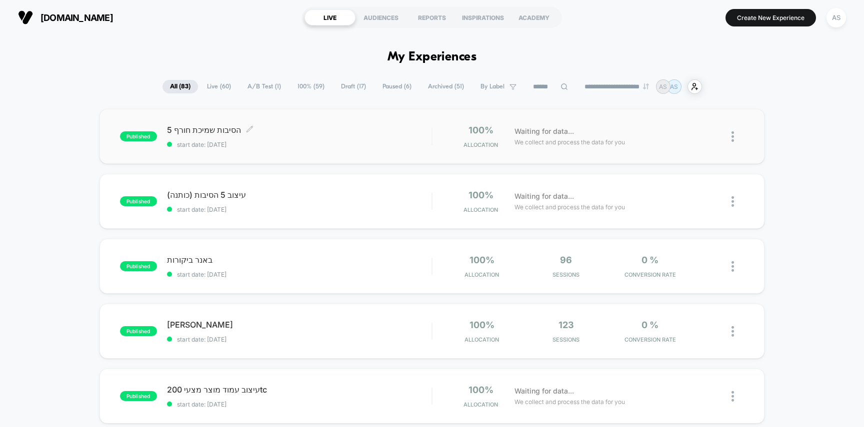
click at [323, 137] on div "5 הסיבות שמיכת חורף Click to edit experience details Click to edit experience d…" at bounding box center [299, 136] width 265 height 23
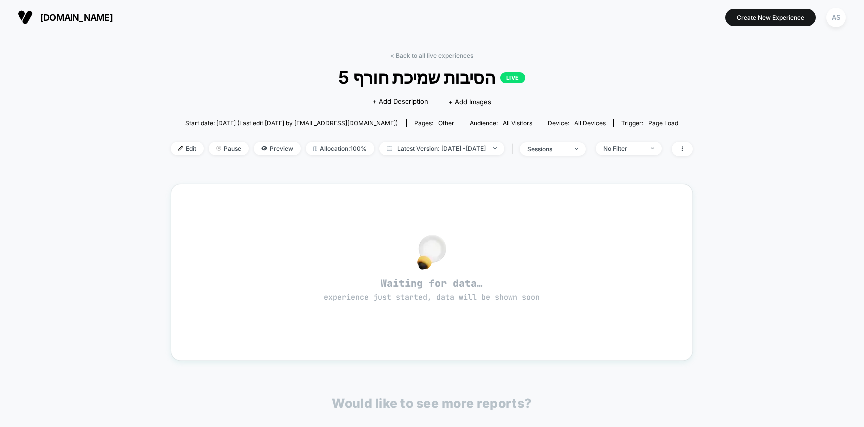
click at [172, 153] on span "Edit" at bounding box center [187, 148] width 33 height 13
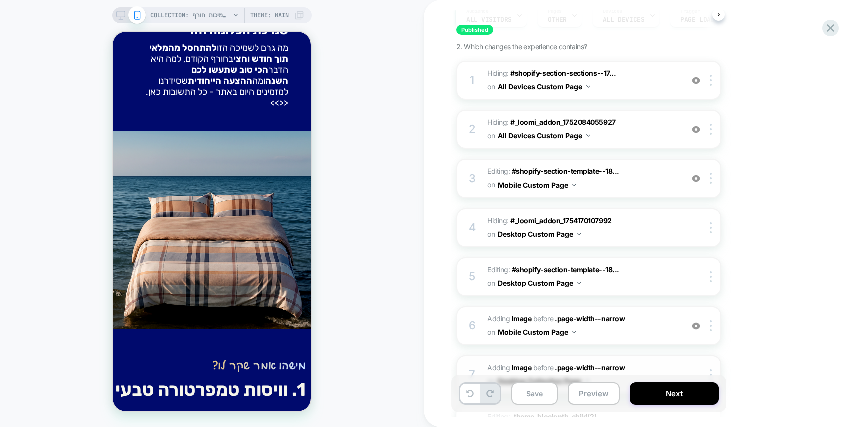
scroll to position [343, 0]
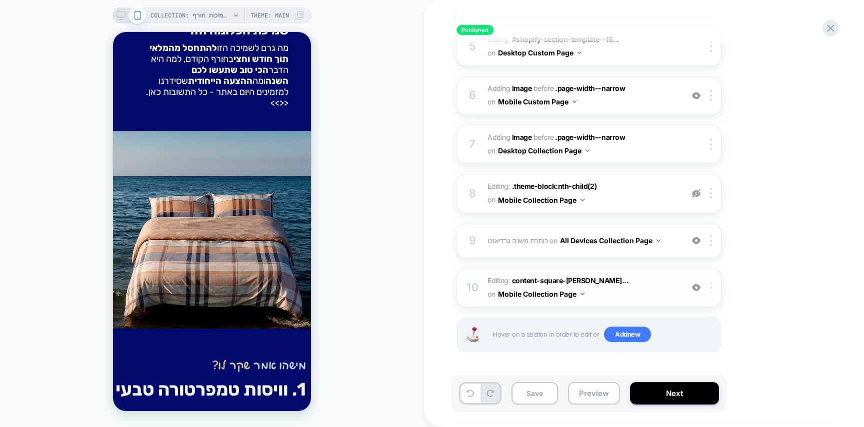
click at [711, 284] on img at bounding box center [711, 287] width 2 height 11
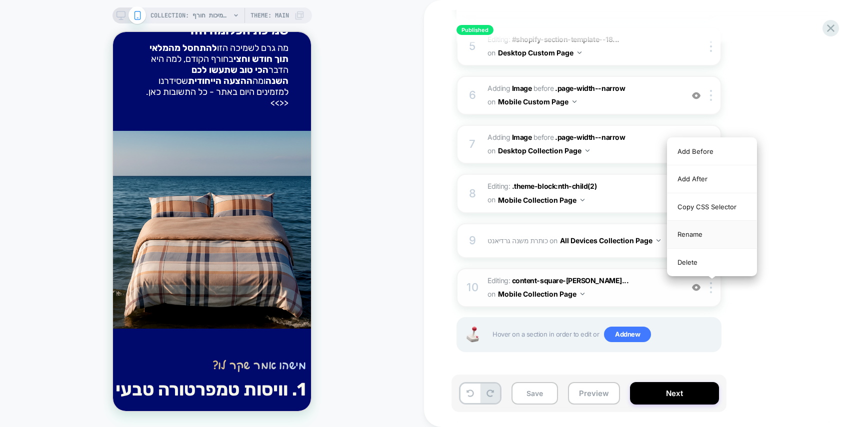
click at [697, 232] on div "Rename" at bounding box center [711, 234] width 89 height 27
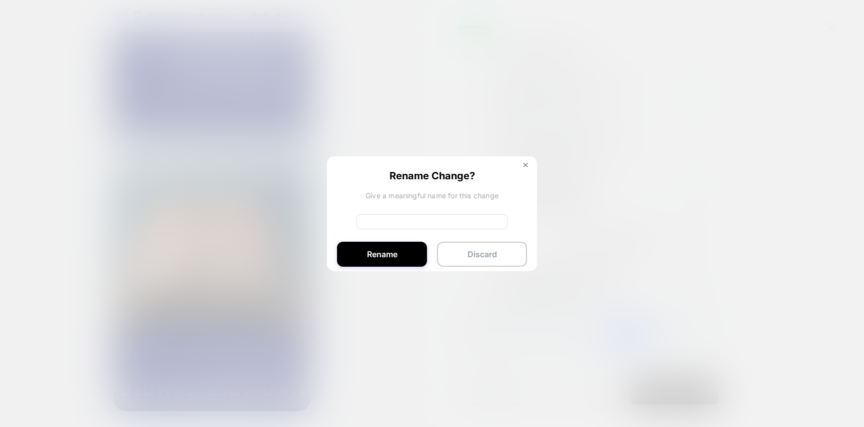
click at [416, 225] on input at bounding box center [432, 221] width 152 height 15
type input "**********"
click at [369, 261] on button "Rename" at bounding box center [382, 254] width 90 height 25
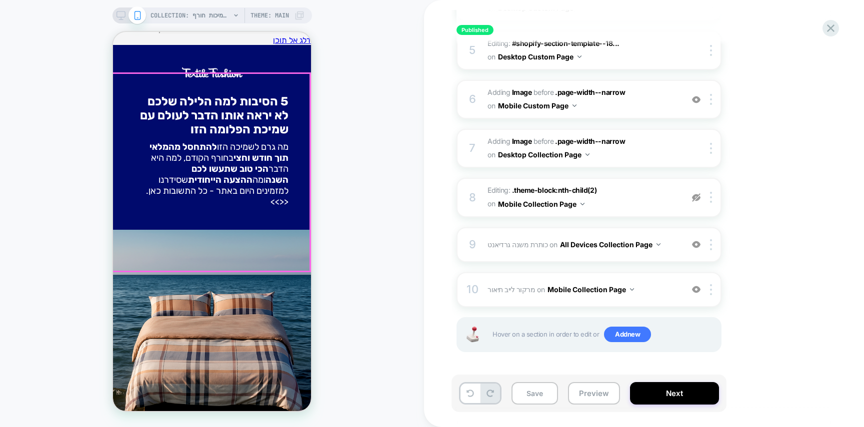
scroll to position [181, 0]
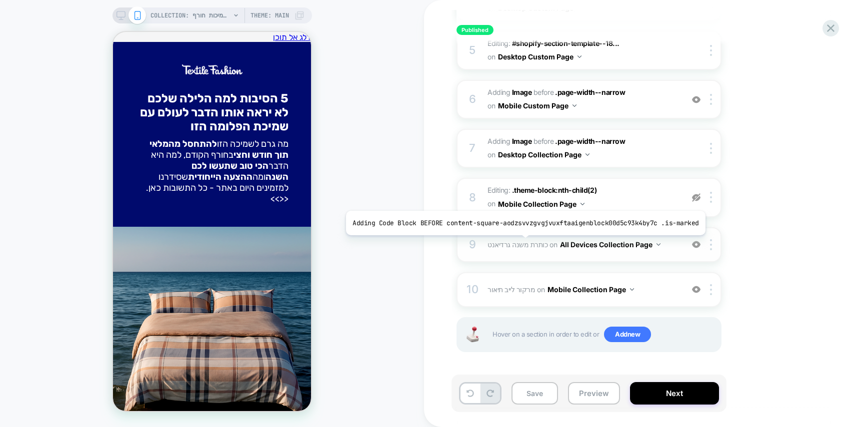
click at [521, 242] on span "כותרת משנה גרדיאנט" at bounding box center [517, 244] width 60 height 8
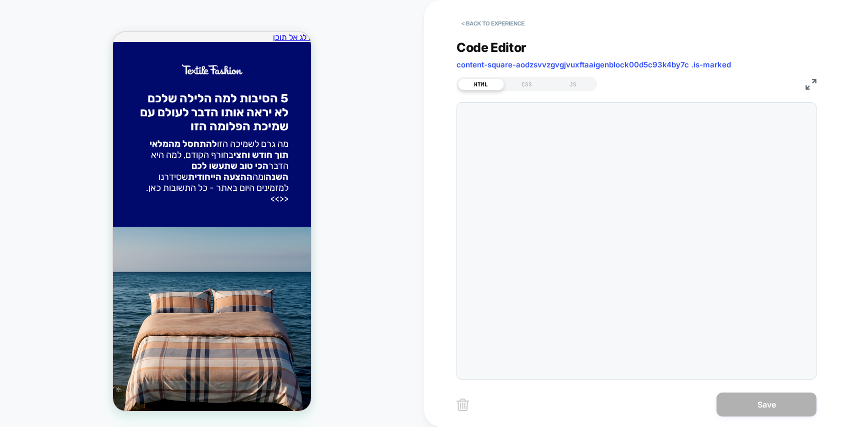
scroll to position [13, 0]
click at [527, 82] on div "CSS" at bounding box center [527, 84] width 46 height 12
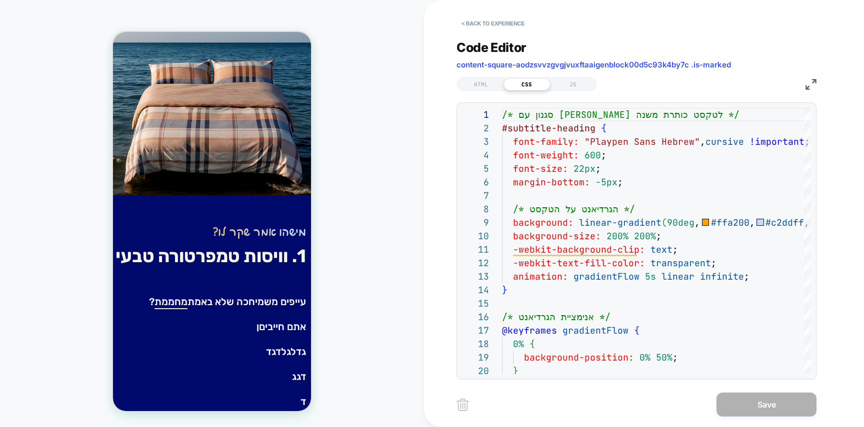
scroll to position [452, 0]
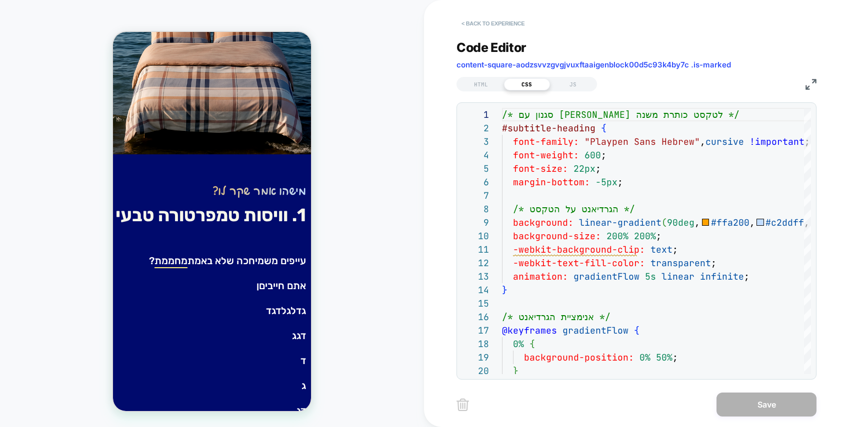
click at [491, 26] on button "< Back to experience" at bounding box center [492, 23] width 73 height 16
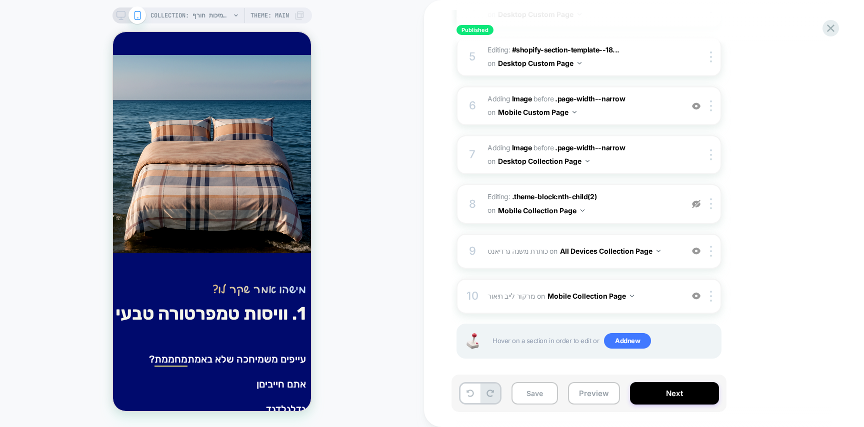
scroll to position [339, 0]
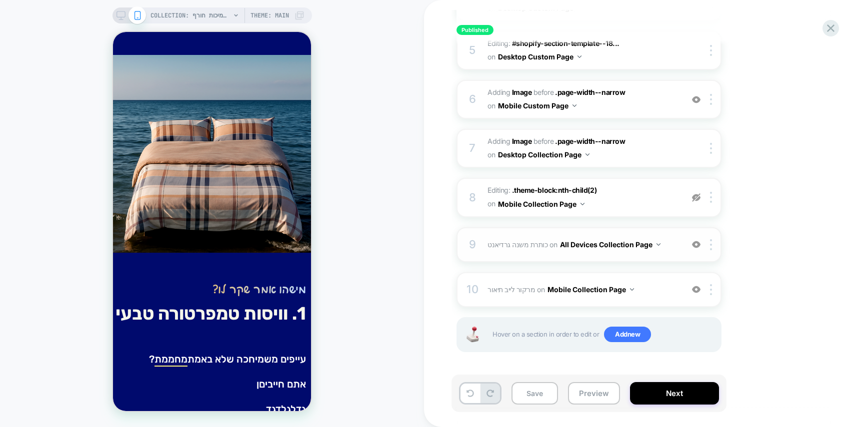
click at [576, 247] on button "All Devices Collection Page" at bounding box center [610, 244] width 100 height 14
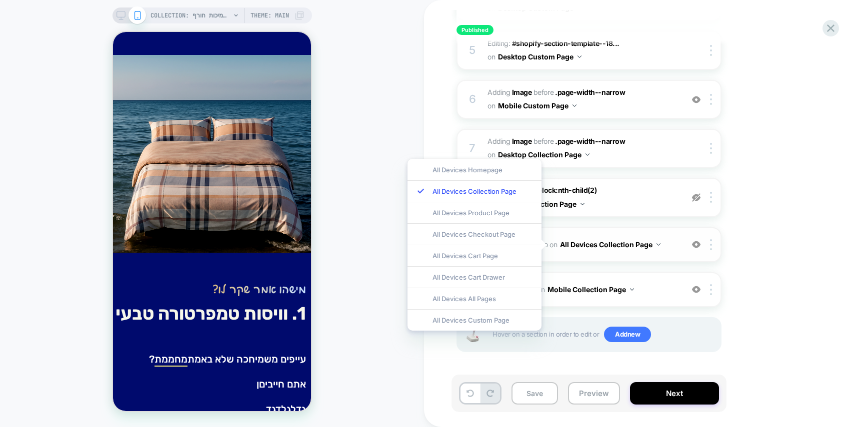
click at [573, 245] on button "All Devices Collection Page" at bounding box center [610, 244] width 100 height 14
click at [810, 282] on div "1. What audience and where will the experience run? Audience All Visitors Pages…" at bounding box center [638, 68] width 365 height 618
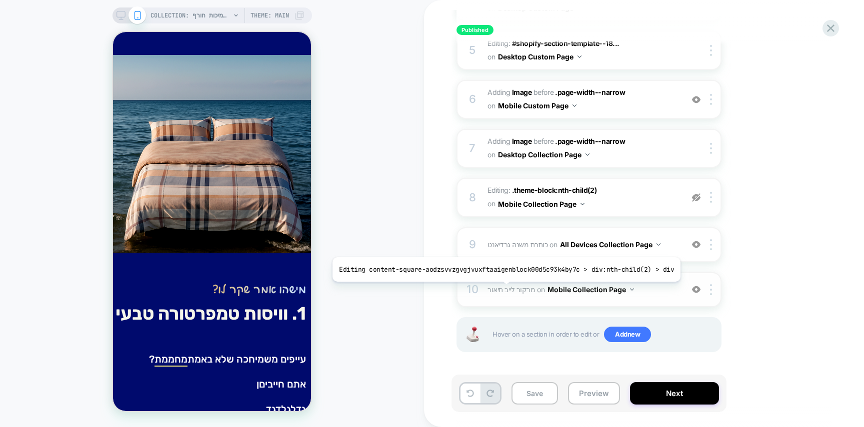
click at [502, 289] on span "מרקור לייב תיאור" at bounding box center [510, 289] width 47 height 8
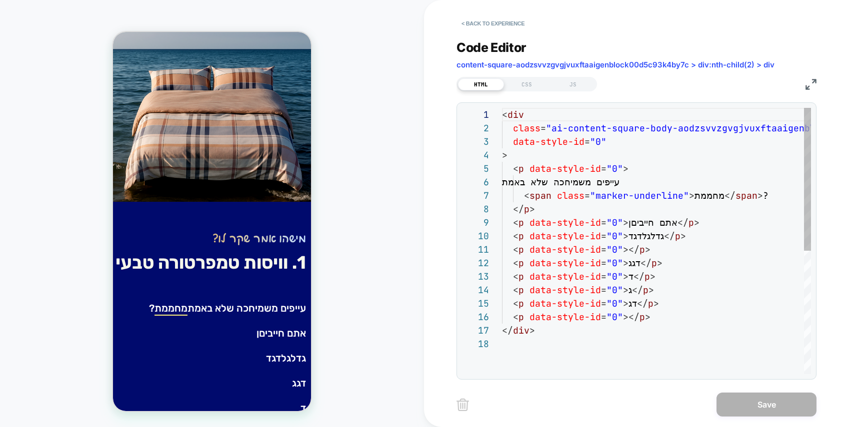
scroll to position [135, 0]
click at [562, 191] on div "< div class = "ai-content-square-body-aodzsvvzgvgjvuxftaaigenblo ck00d5c93k4by7…" at bounding box center [716, 356] width 428 height 496
drag, startPoint x: 602, startPoint y: 189, endPoint x: 610, endPoint y: 190, distance: 7.6
click at [602, 188] on div "< div class = "ai-content-square-body-aodzsvvzgvgjvuxftaaigenblo ck00d5c93k4by7…" at bounding box center [716, 356] width 428 height 496
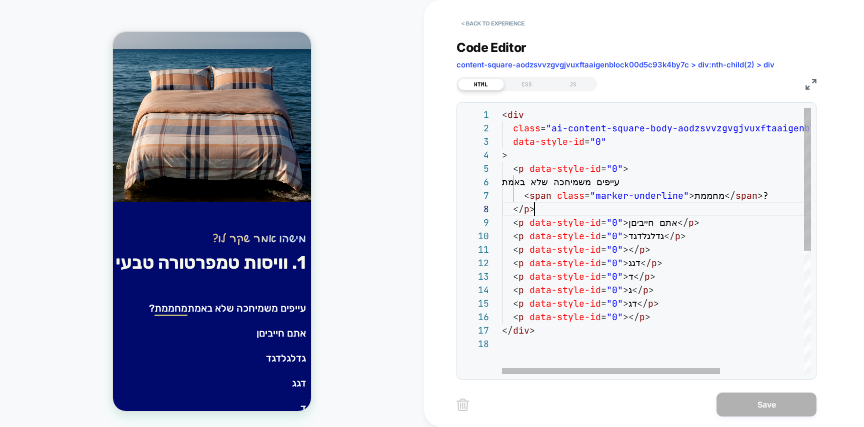
click at [709, 207] on div "< div class = "ai-content-square-body-aodzsvvzgvgjvuxftaaigenblo ck00d5c93k4by7…" at bounding box center [716, 356] width 428 height 496
click at [684, 230] on div "< div class = "ai-content-square-body-aodzsvvzgvgjvuxftaaigenblo ck00d5c93k4by7…" at bounding box center [716, 356] width 428 height 496
click at [644, 198] on div "< div class = "ai-content-square-body-aodzsvvzgvgjvuxftaaigenblo ck00d5c93k4by7…" at bounding box center [716, 356] width 428 height 496
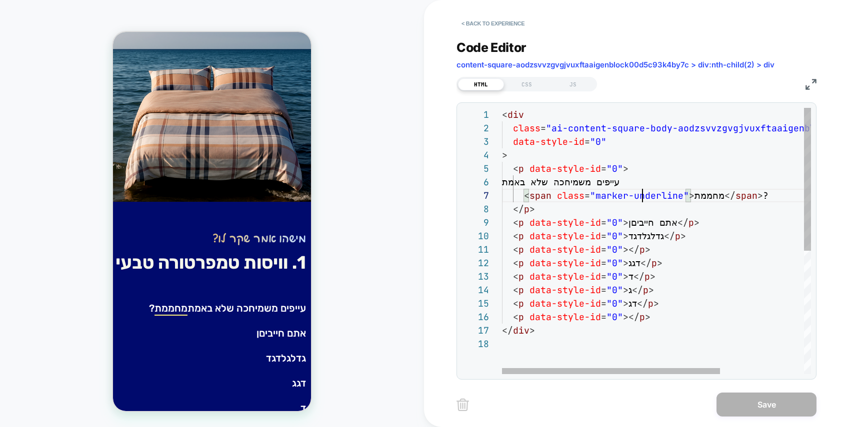
click at [639, 185] on div "< div class = "ai-content-square-body-aodzsvvzgvgjvuxftaaigenblo ck00d5c93k4by7…" at bounding box center [716, 356] width 428 height 496
click at [624, 199] on div "< div class = "ai-content-square-body-aodzsvvzgvgjvuxftaaigenblo ck00d5c93k4by7…" at bounding box center [716, 356] width 428 height 496
click at [622, 200] on div "< div class = "ai-content-square-body-aodzsvvzgvgjvuxftaaigenblo ck00d5c93k4by7…" at bounding box center [716, 356] width 428 height 496
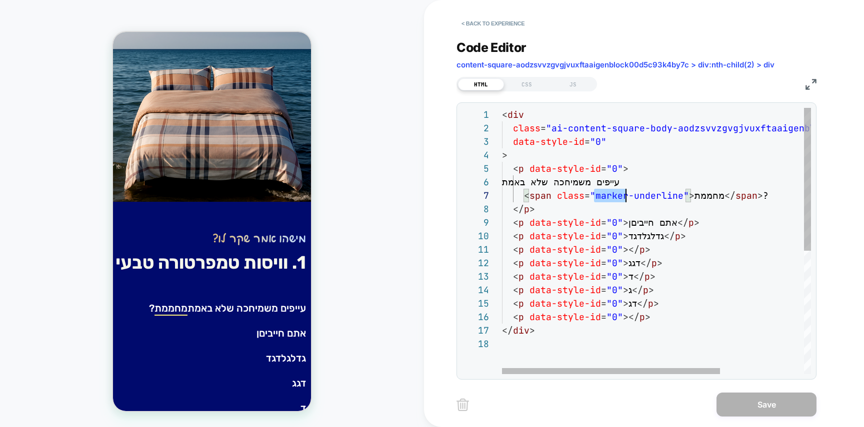
click at [622, 200] on div "< div class = "ai-content-square-body-aodzsvvzgvgjvuxftaaigenblo ck00d5c93k4by7…" at bounding box center [716, 356] width 428 height 496
click at [631, 178] on div "< div class = "ai-content-square-body-aodzsvvzgvgjvuxftaaigenblo ck00d5c93k4by7…" at bounding box center [716, 356] width 428 height 496
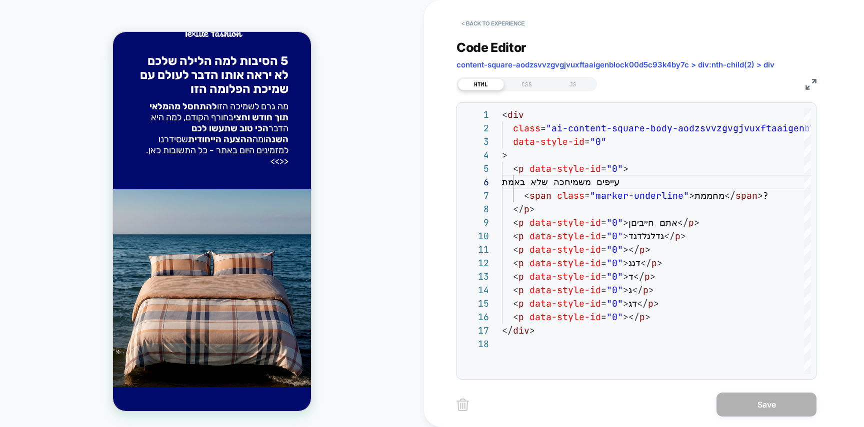
scroll to position [167, 0]
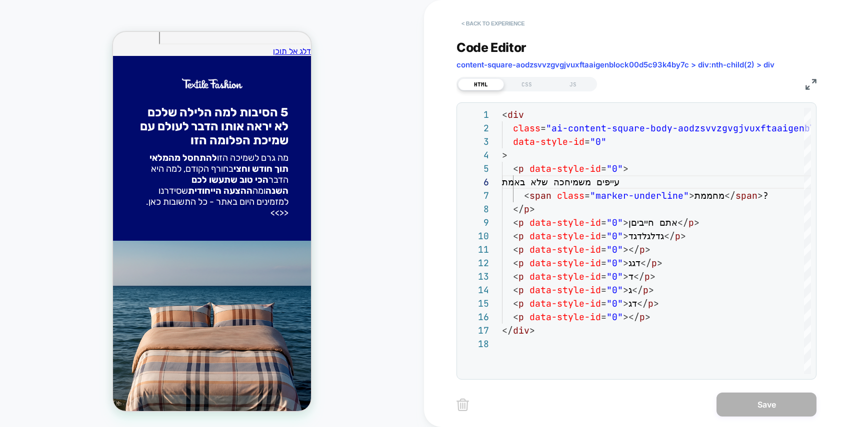
click at [485, 18] on button "< Back to experience" at bounding box center [492, 23] width 73 height 16
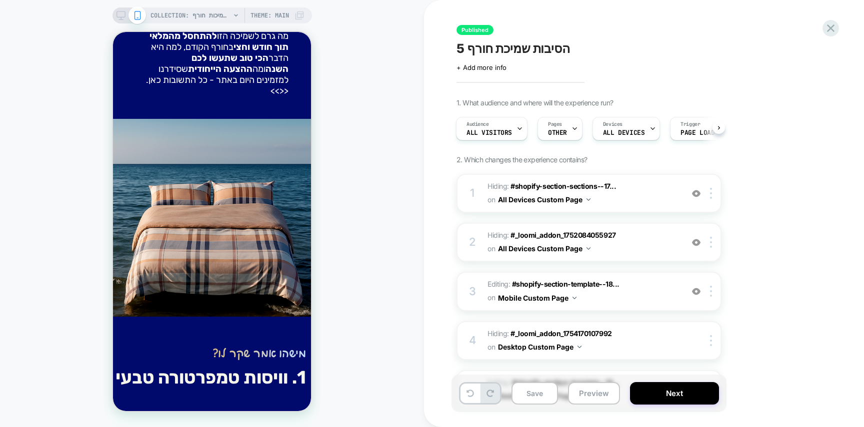
scroll to position [339, 0]
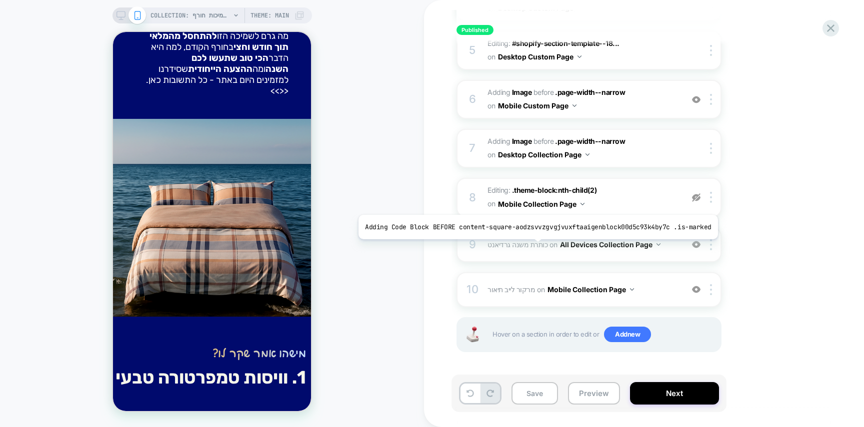
click at [515, 245] on span "כותרת משנה גרדיאנט" at bounding box center [517, 244] width 60 height 8
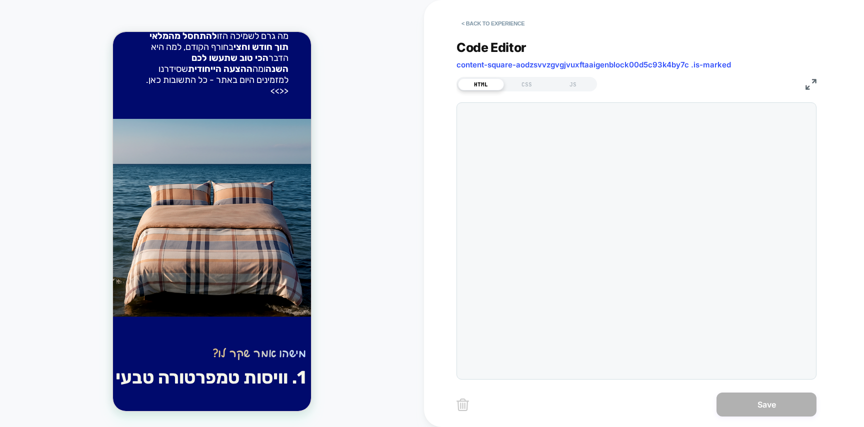
scroll to position [13, 0]
click at [521, 91] on div "HTML CSS JS" at bounding box center [526, 84] width 140 height 14
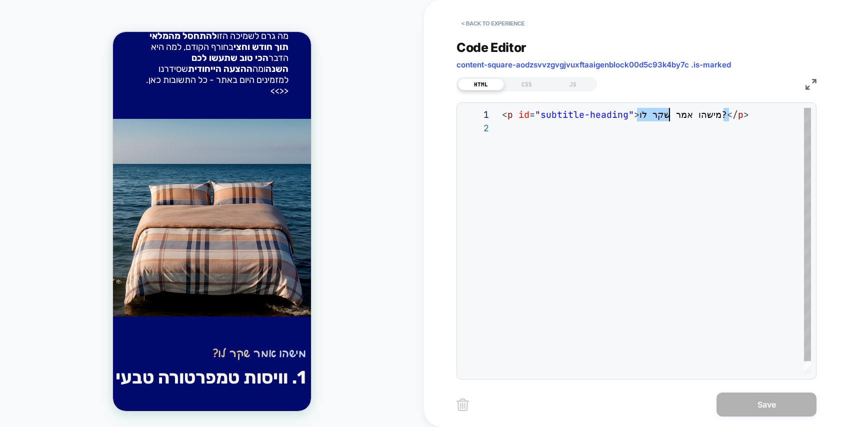
drag, startPoint x: 721, startPoint y: 115, endPoint x: 671, endPoint y: 114, distance: 50.0
click at [671, 114] on div "< p id = "subtitle-heading" > מישהו אמר שקר לו? </ p >" at bounding box center [656, 248] width 309 height 280
click at [673, 115] on div "< p id = "subtitle-heading" > מישהו אמר שקר לו? </ p >" at bounding box center [656, 248] width 309 height 280
click at [640, 113] on div "< p id = "subtitle-heading" > מישהו אמר שקר לו? </ p >" at bounding box center [656, 248] width 309 height 280
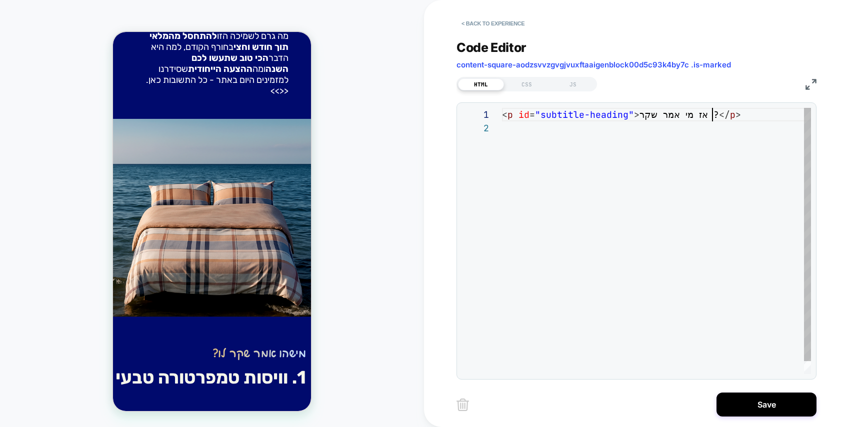
scroll to position [0, 135]
type textarea "**********"
click at [512, 81] on div "CSS" at bounding box center [527, 84] width 46 height 12
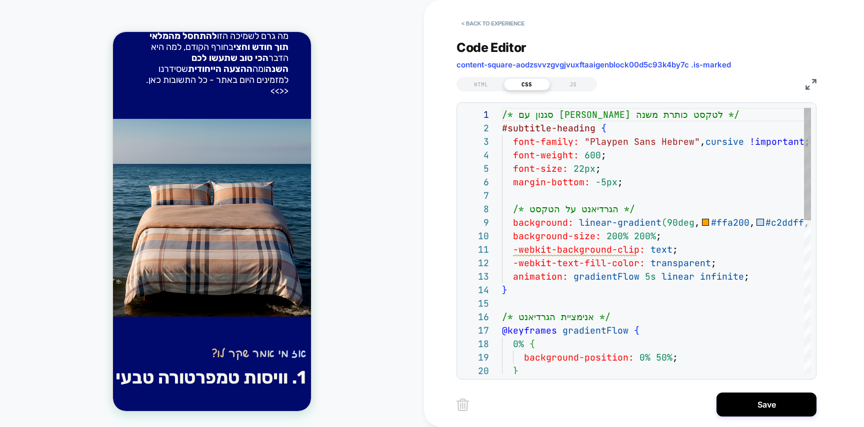
scroll to position [81, 0]
click at [584, 192] on div "/* סגנון עם לייב גרדיאנט לטקסט כותרת משנה */ #subtitle-heading { font-family: "…" at bounding box center [656, 423] width 309 height 631
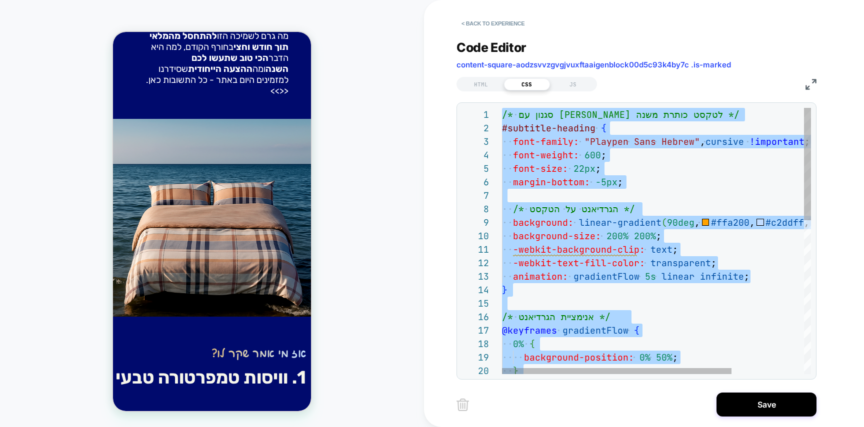
click at [657, 165] on div "/* סגנון עם לייב גרדיאנט לטקסט כותרת משנה */ #subtitle-heading { font-family: "…" at bounding box center [705, 423] width 406 height 631
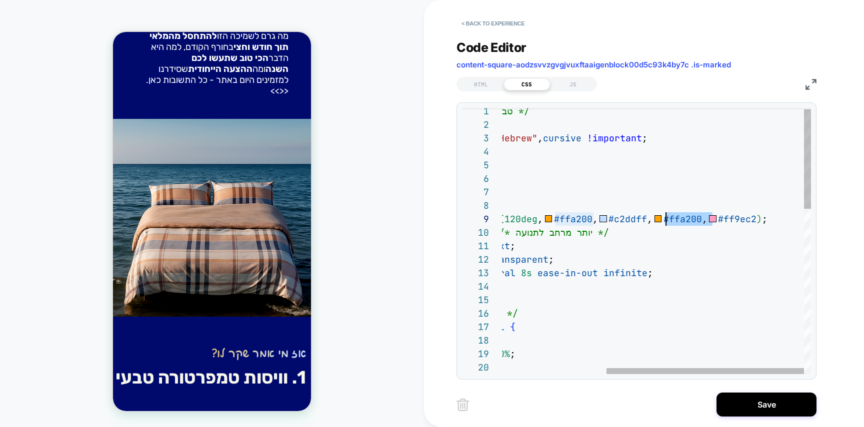
scroll to position [108, 326]
drag, startPoint x: 712, startPoint y: 219, endPoint x: 666, endPoint y: 217, distance: 46.1
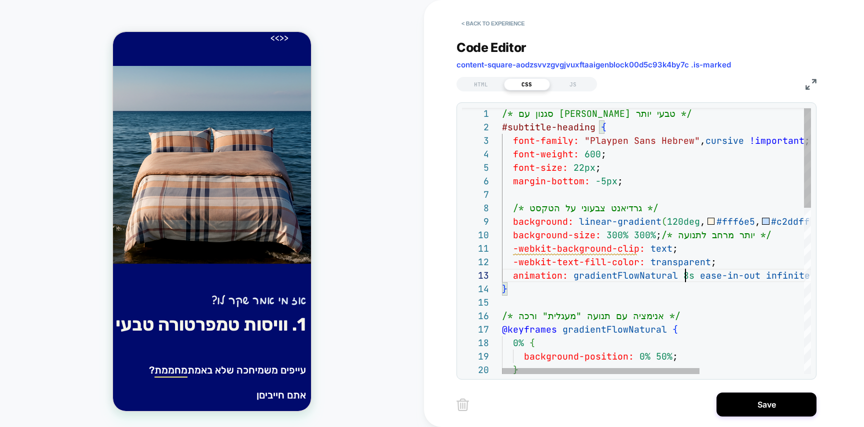
scroll to position [27, 178]
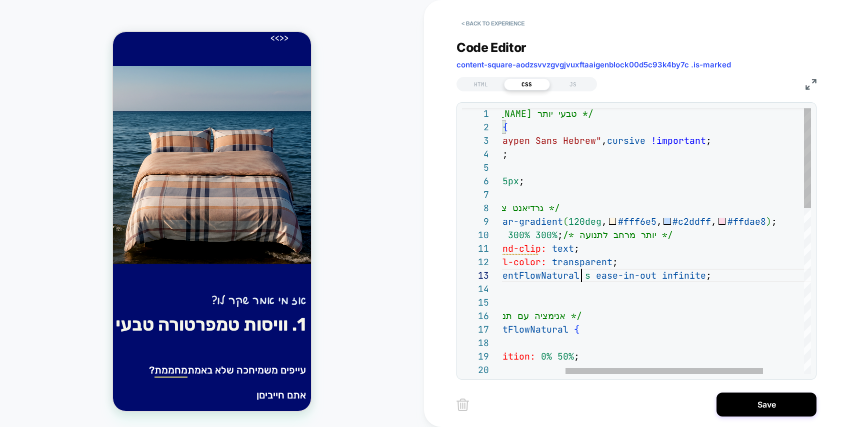
scroll to position [27, 183]
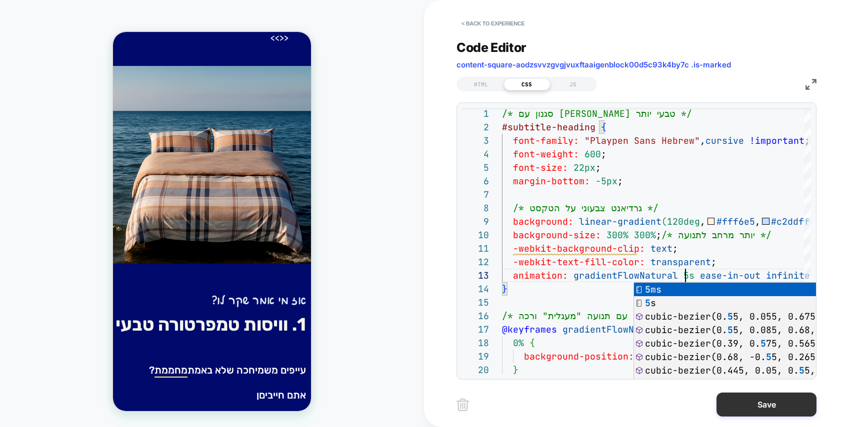
type textarea "**********"
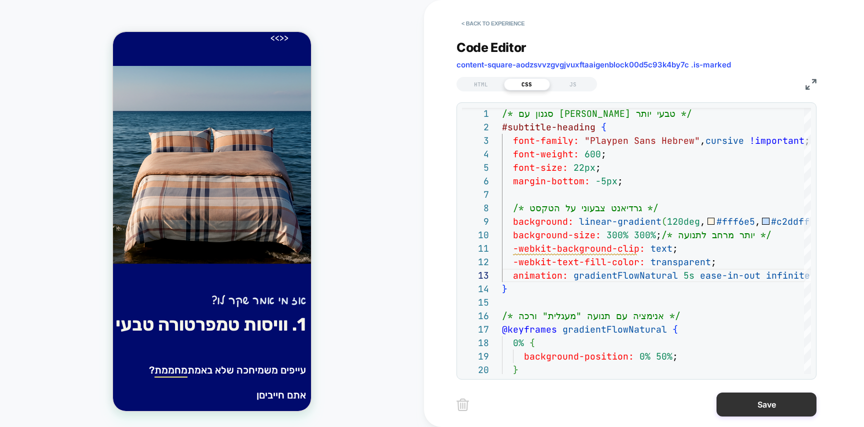
click at [763, 399] on button "Save" at bounding box center [766, 405] width 100 height 24
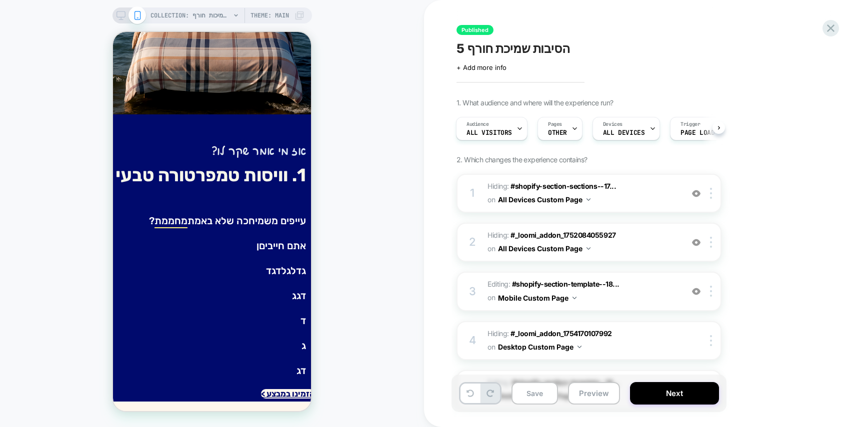
scroll to position [339, 0]
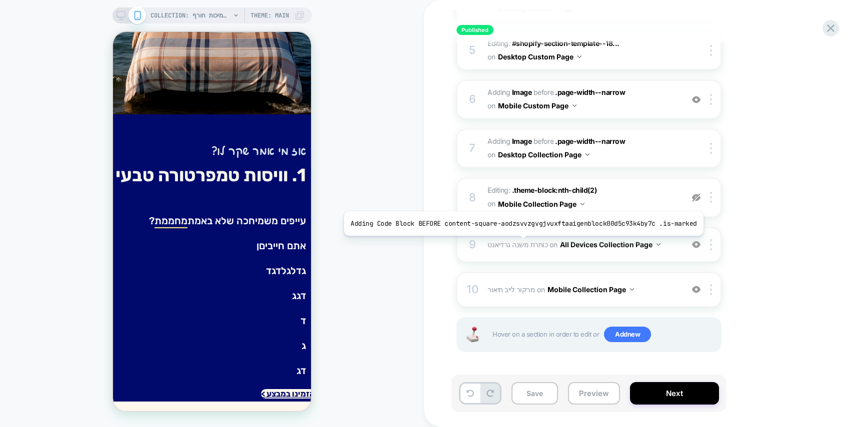
click at [518, 243] on span "כותרת משנה גרדיאנט" at bounding box center [517, 244] width 60 height 8
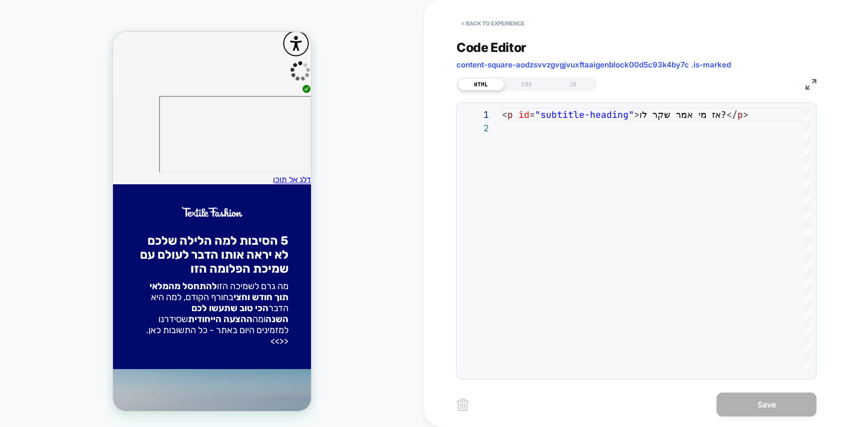
scroll to position [0, 0]
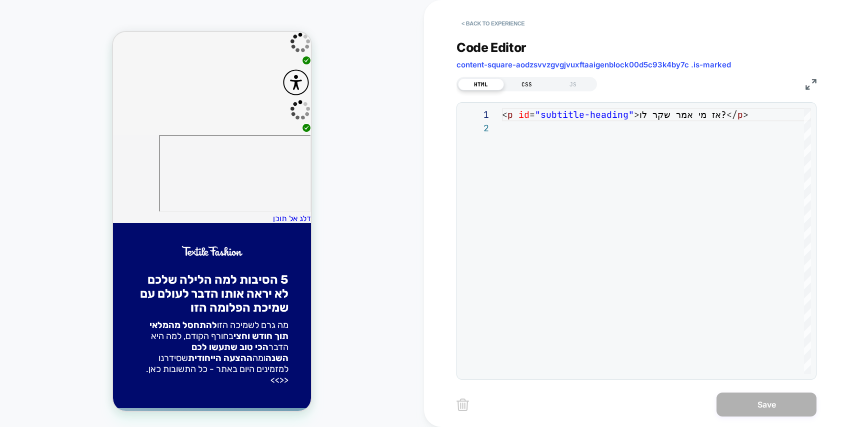
click at [513, 84] on div "CSS" at bounding box center [527, 84] width 46 height 12
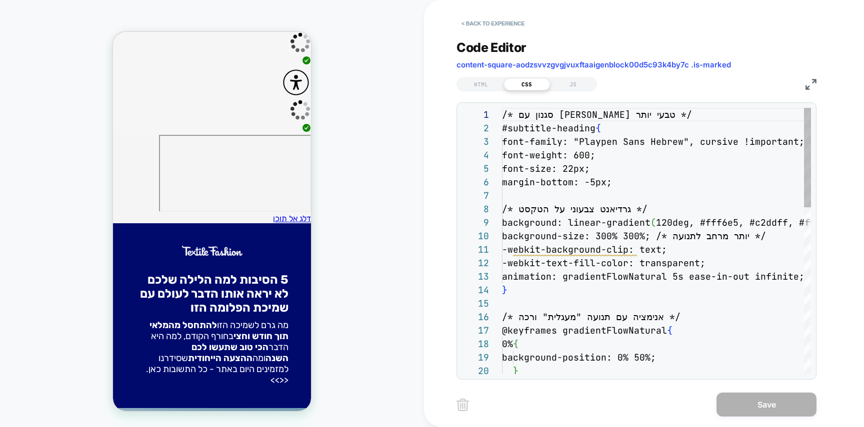
scroll to position [135, 0]
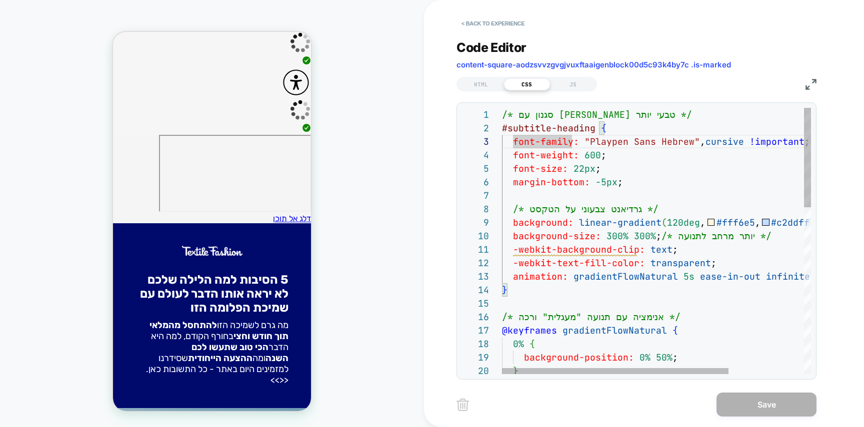
scroll to position [54, 0]
type textarea "**********"
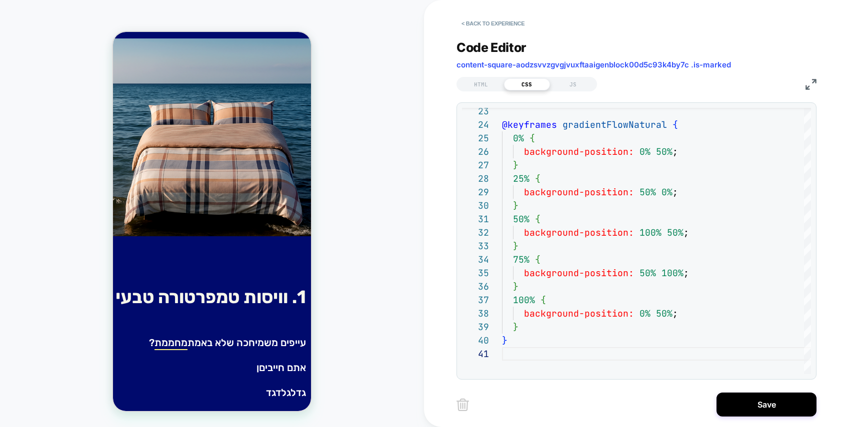
scroll to position [387, 0]
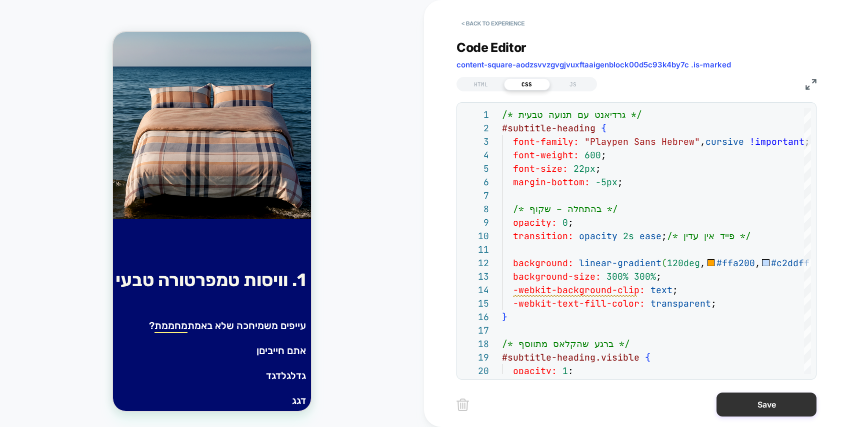
click at [776, 406] on button "Save" at bounding box center [766, 405] width 100 height 24
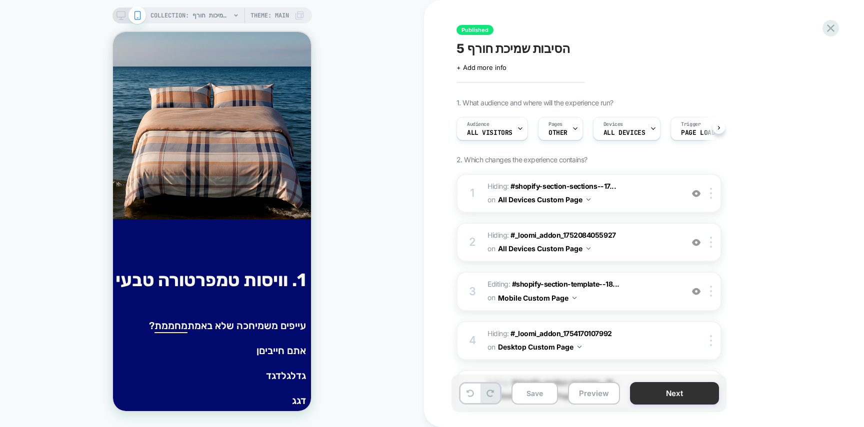
scroll to position [0, 0]
click at [691, 391] on button "Next" at bounding box center [674, 393] width 89 height 22
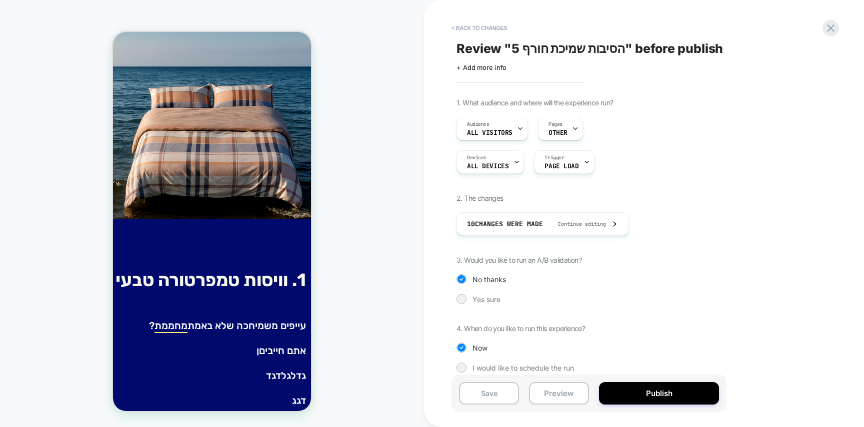
click at [691, 391] on button "Publish" at bounding box center [659, 393] width 120 height 22
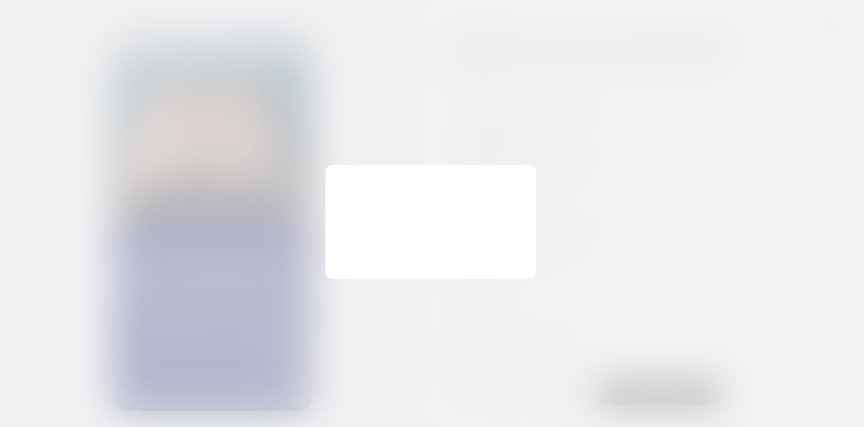
click at [371, 253] on div "Changes were made, Publish? Clear past collected data? Reset past collected dat…" at bounding box center [430, 222] width 210 height 114
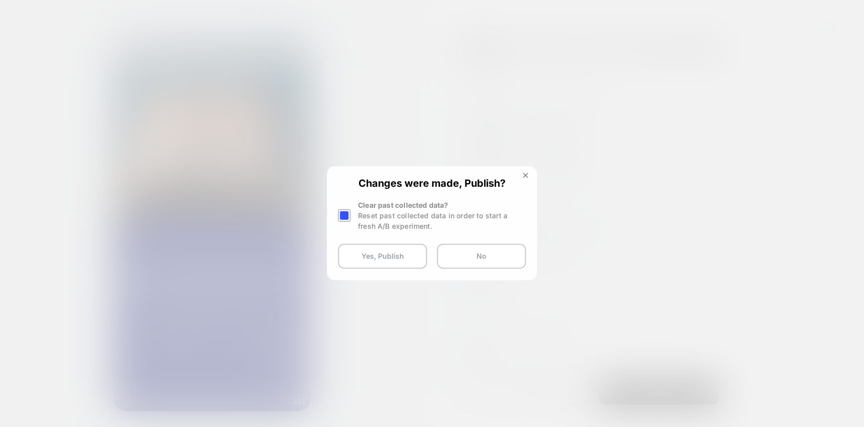
click at [371, 253] on button "Yes, Publish" at bounding box center [382, 256] width 89 height 25
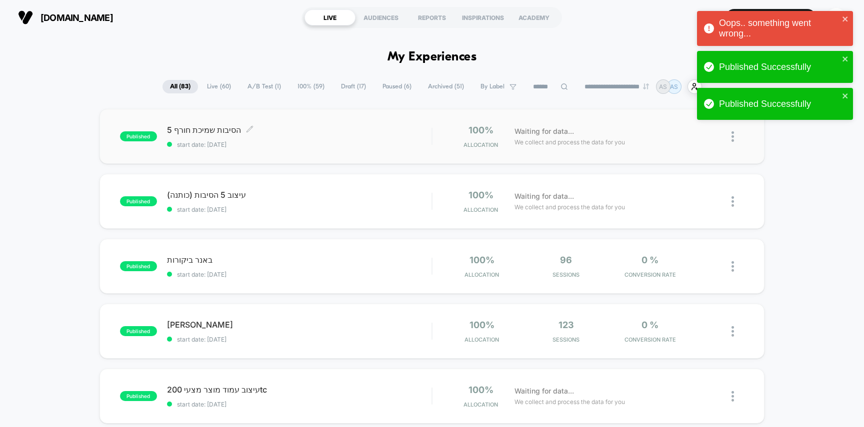
click at [354, 134] on span "5 הסיבות שמיכת חורף Click to edit experience details" at bounding box center [299, 130] width 265 height 10
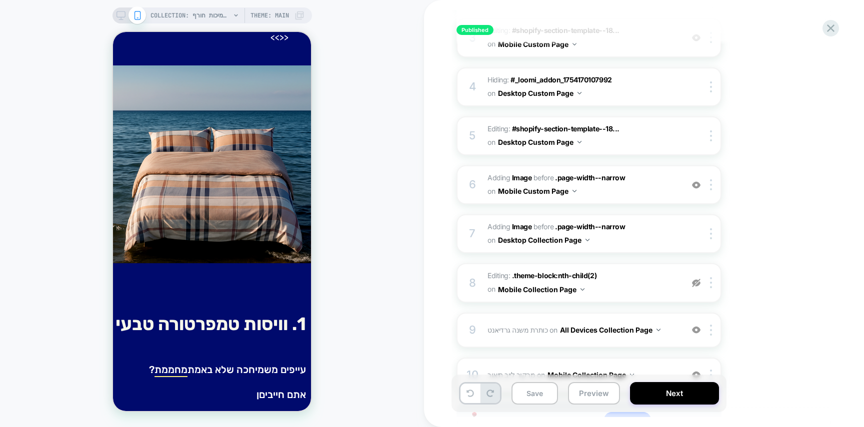
scroll to position [339, 0]
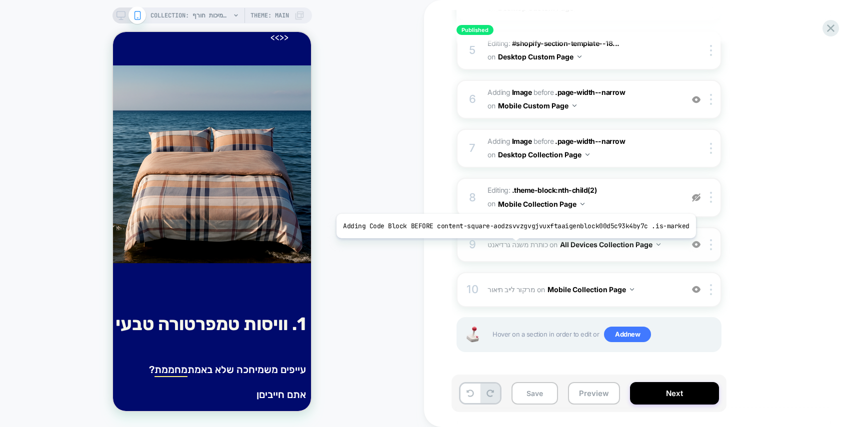
click at [511, 246] on span "כותרת משנה גרדיאנט" at bounding box center [517, 244] width 60 height 8
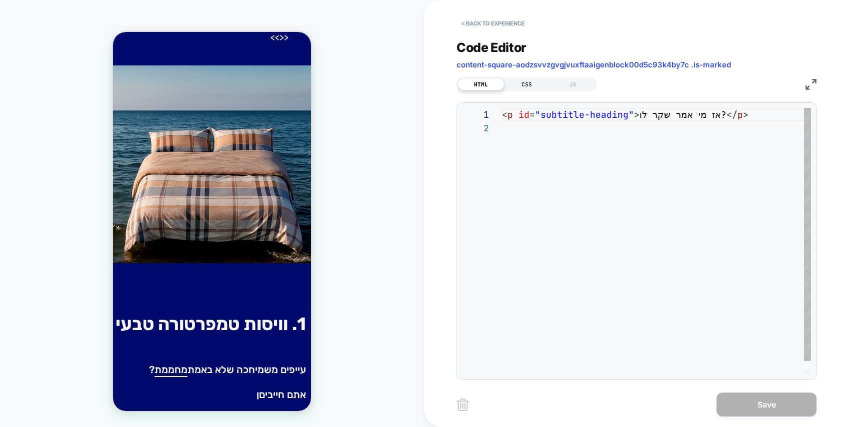
scroll to position [13, 0]
click at [495, 17] on button "< Back to experience" at bounding box center [492, 23] width 73 height 16
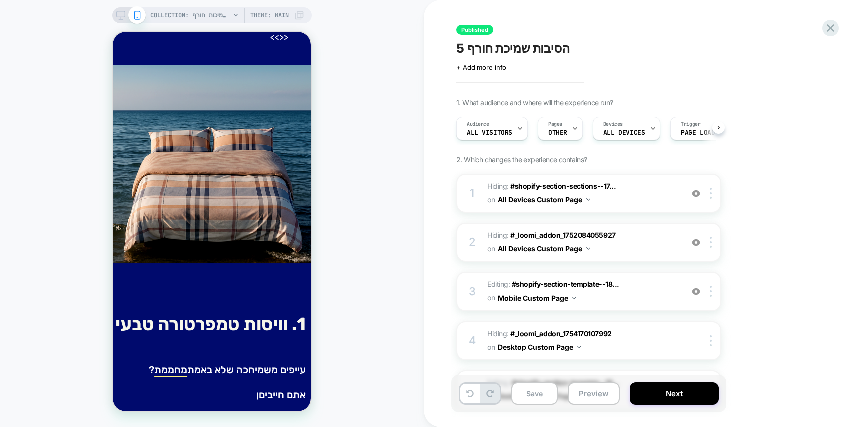
scroll to position [0, 0]
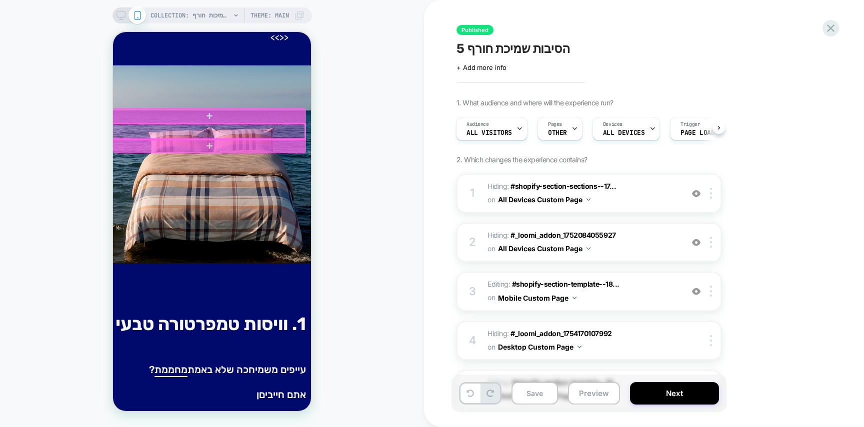
click at [280, 127] on div at bounding box center [208, 131] width 193 height 15
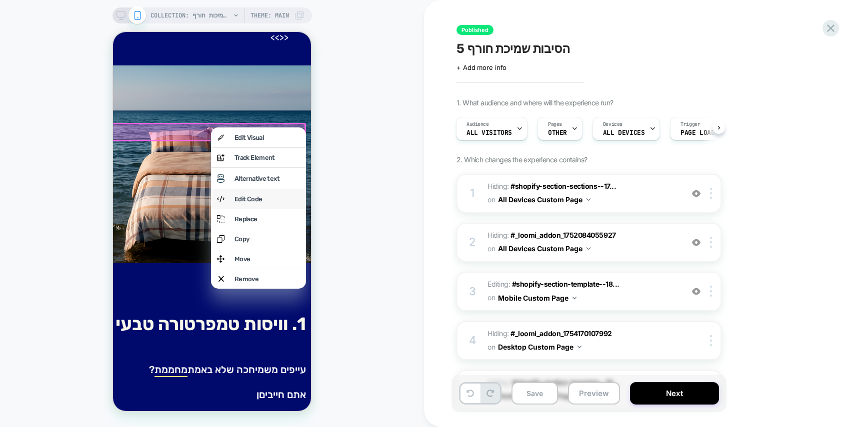
click at [280, 196] on div "Edit Code" at bounding box center [258, 198] width 95 height 19
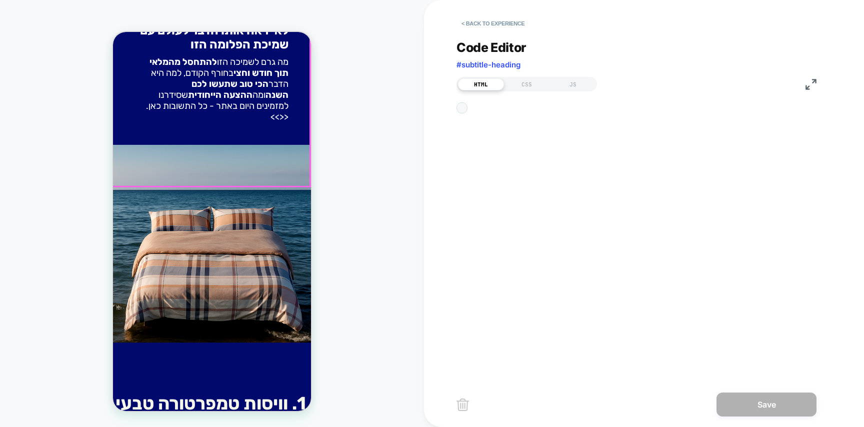
scroll to position [252, 0]
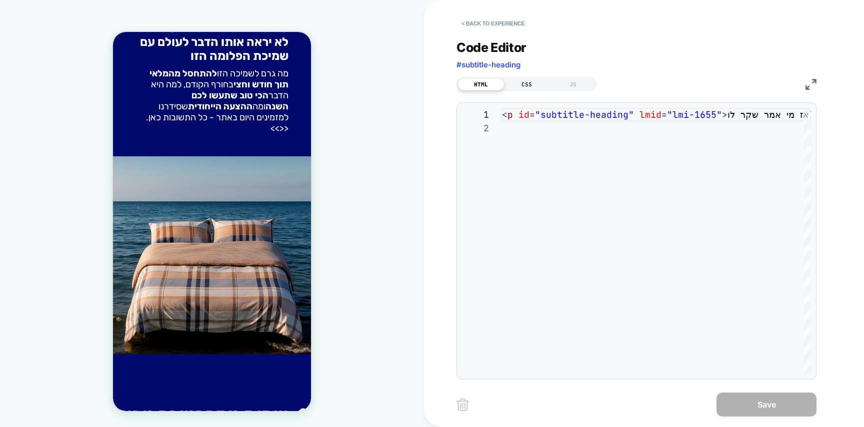
click at [524, 78] on div "CSS" at bounding box center [527, 84] width 46 height 12
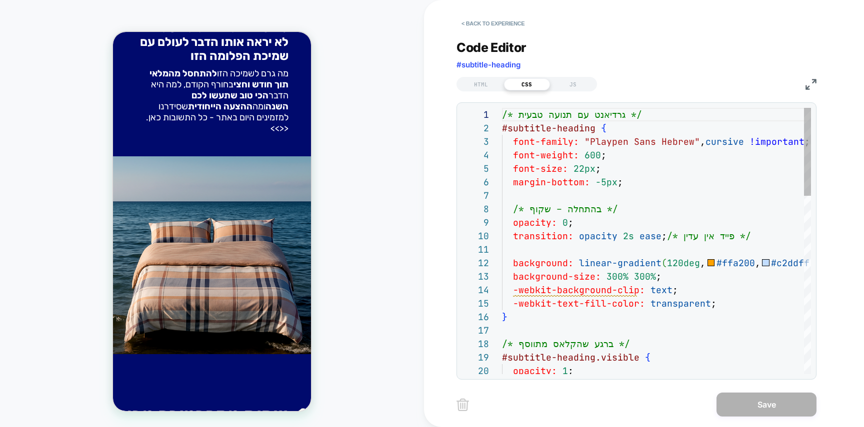
scroll to position [135, 0]
click at [489, 27] on button "< Back to experience" at bounding box center [492, 23] width 73 height 16
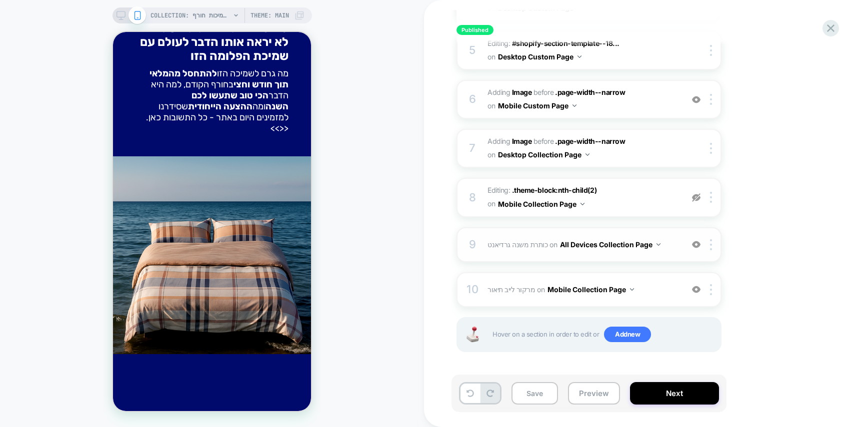
scroll to position [0, 0]
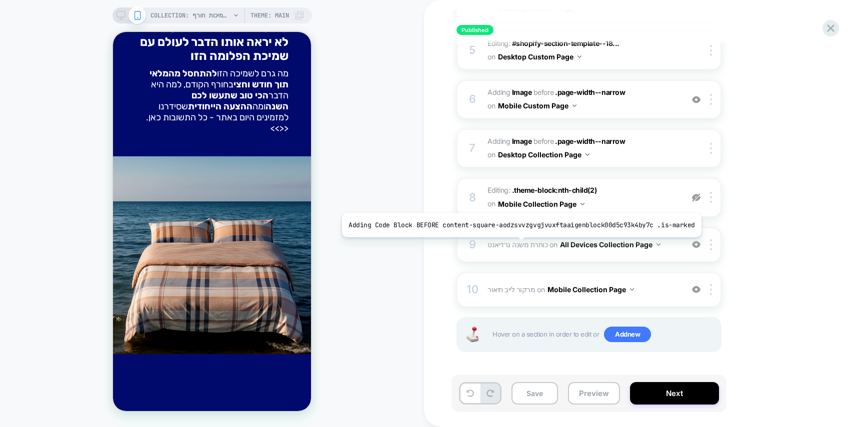
click at [517, 245] on span "כותרת משנה גרדיאנט" at bounding box center [517, 244] width 60 height 8
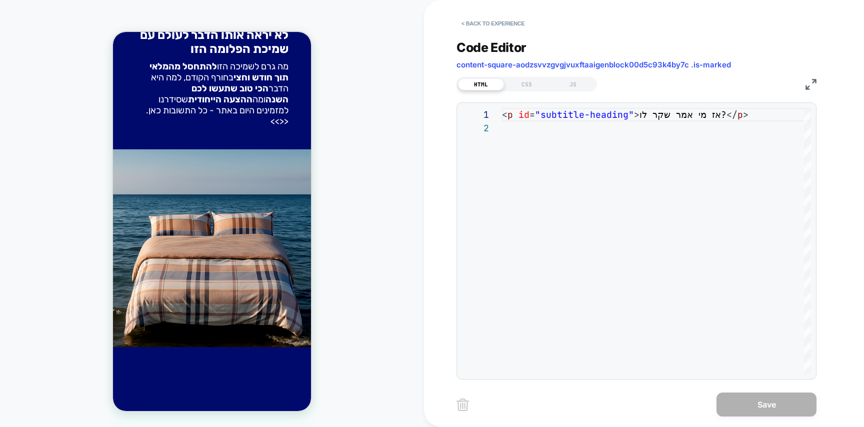
scroll to position [201, 0]
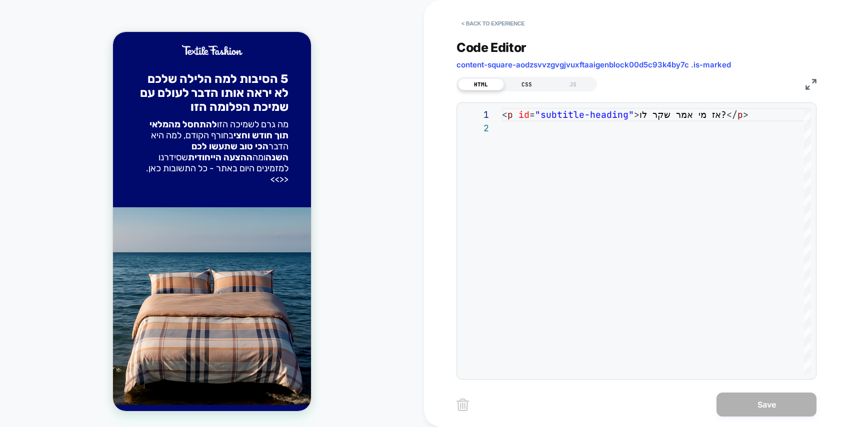
click at [523, 81] on div "CSS" at bounding box center [527, 84] width 46 height 12
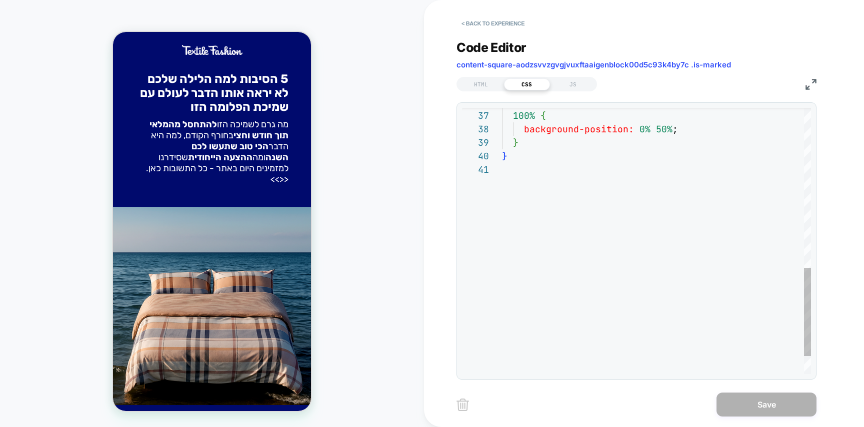
scroll to position [0, 0]
click at [611, 232] on div "} 100% { background-position: 0% 50% ; } }" at bounding box center [656, 26] width 309 height 806
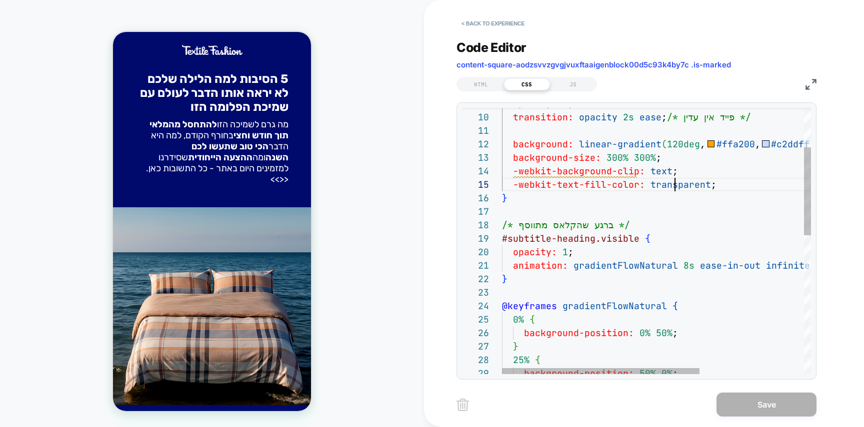
click at [676, 189] on div "} 25% { background-position: 50% 0% ; background-position: 0% 50% ; } @keyframe…" at bounding box center [737, 392] width 471 height 806
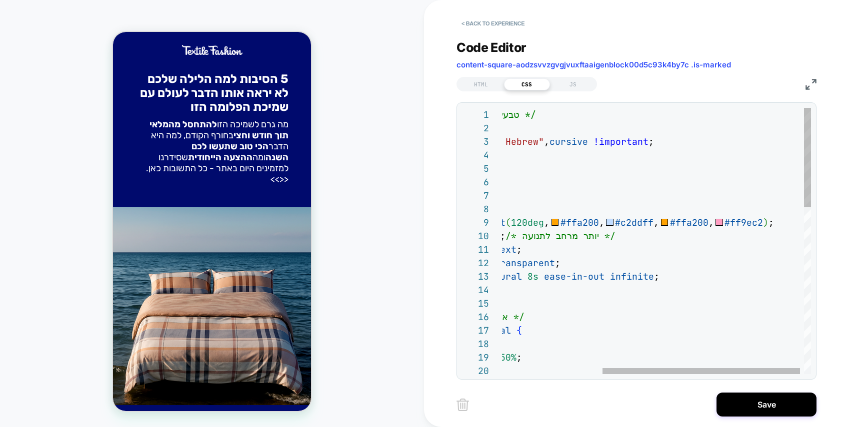
scroll to position [108, 399]
drag, startPoint x: 726, startPoint y: 224, endPoint x: 776, endPoint y: 226, distance: 50.1
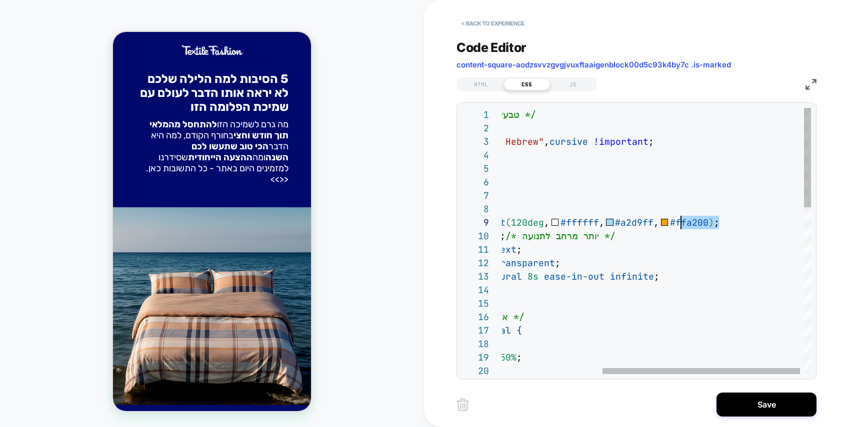
scroll to position [108, 326]
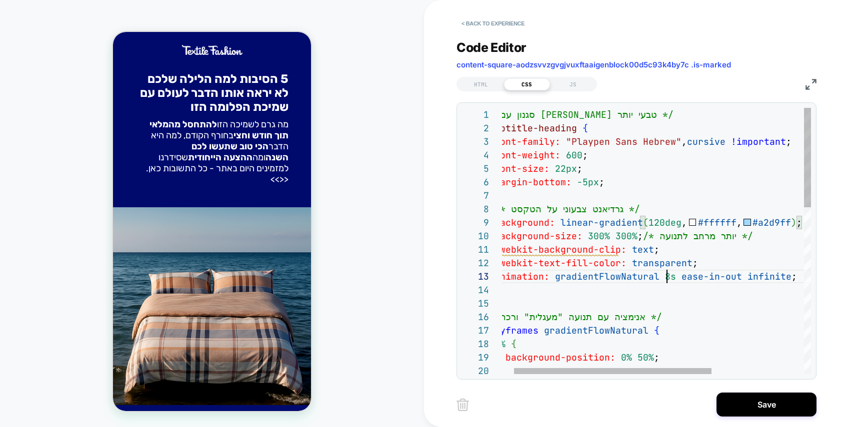
scroll to position [27, 178]
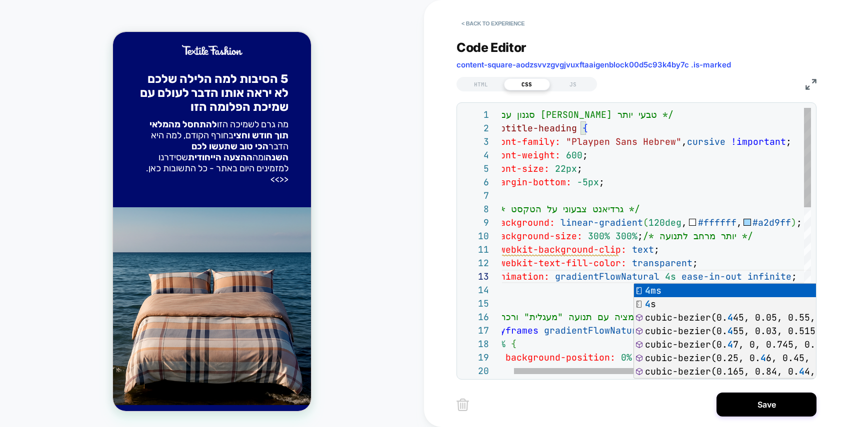
scroll to position [121, 194]
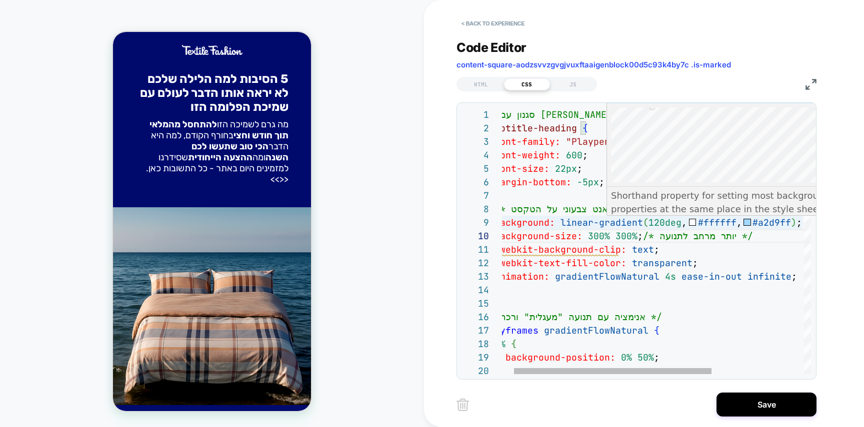
type textarea "**********"
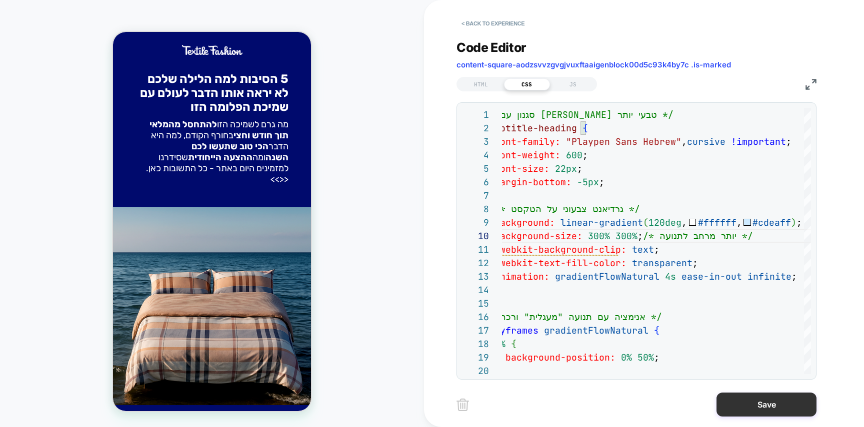
click at [780, 399] on button "Save" at bounding box center [766, 405] width 100 height 24
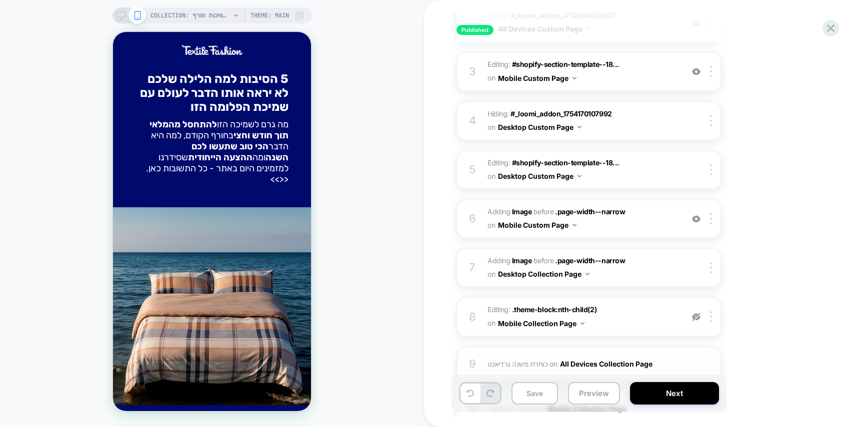
scroll to position [339, 0]
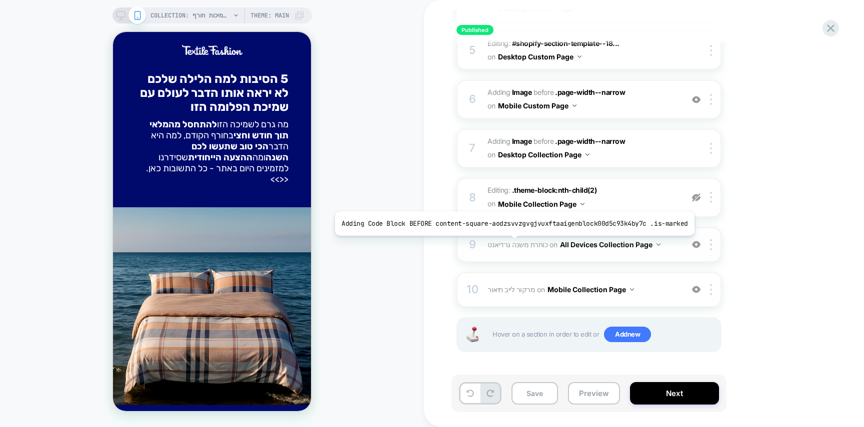
click at [510, 243] on span "כותרת משנה גרדיאנט" at bounding box center [517, 244] width 60 height 8
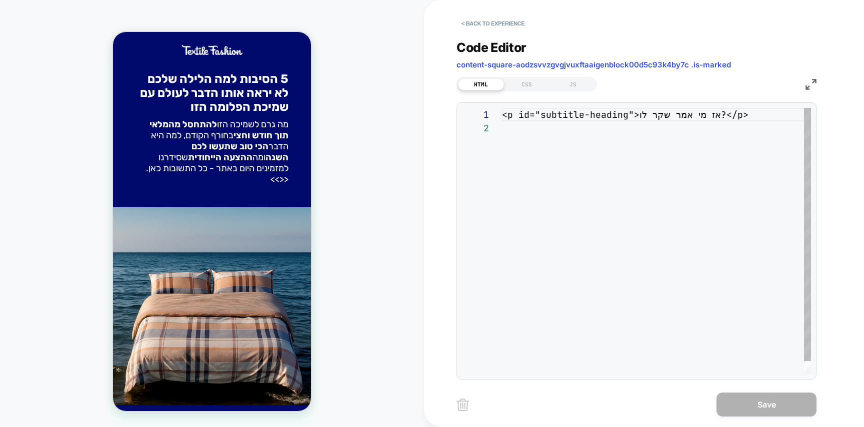
scroll to position [13, 0]
click at [546, 185] on div "<p id="subtitle-heading">אז מי אמר שקר לו?</p>" at bounding box center [656, 248] width 309 height 280
click at [523, 83] on div "CSS" at bounding box center [527, 84] width 46 height 12
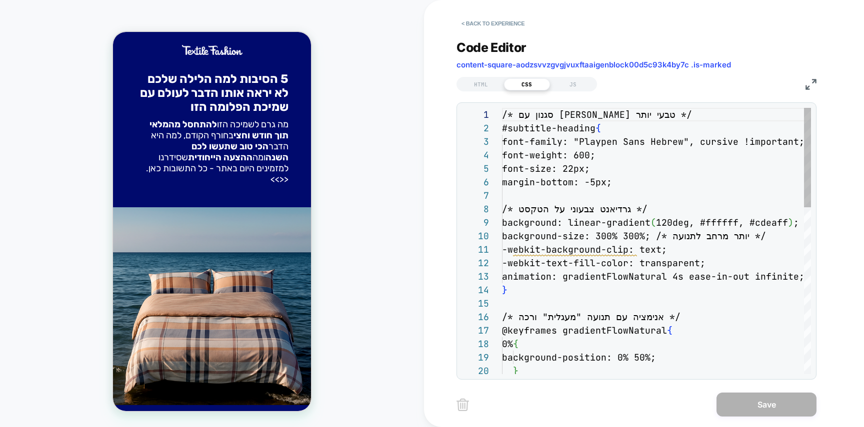
scroll to position [81, 0]
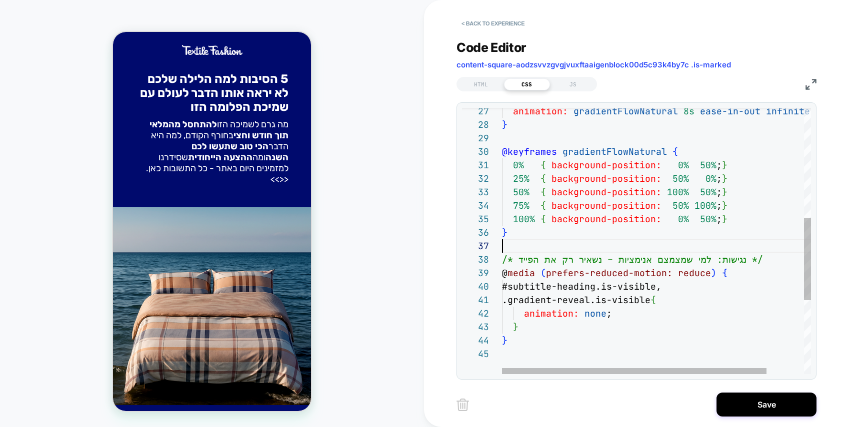
click at [509, 240] on div "animation: gradientFlowNatural 8s ease-in-out infinite ; } @keyframes gradientF…" at bounding box center [678, 184] width 352 height 860
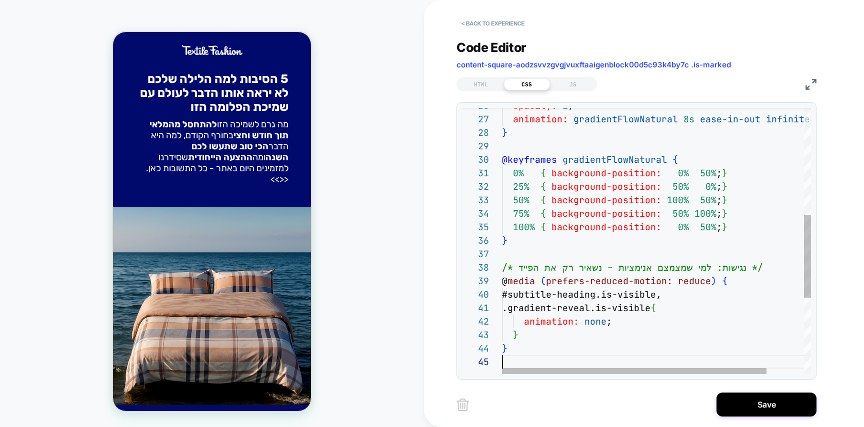
click at [626, 277] on div "animation: gradientFlowNatural 8s ease-in-out infinite ; } @keyframes gradientF…" at bounding box center [678, 192] width 352 height 860
click at [630, 292] on div "animation: gradientFlowNatural 8s ease-in-out infinite ; } @keyframes gradientF…" at bounding box center [678, 192] width 352 height 860
type textarea "**********"
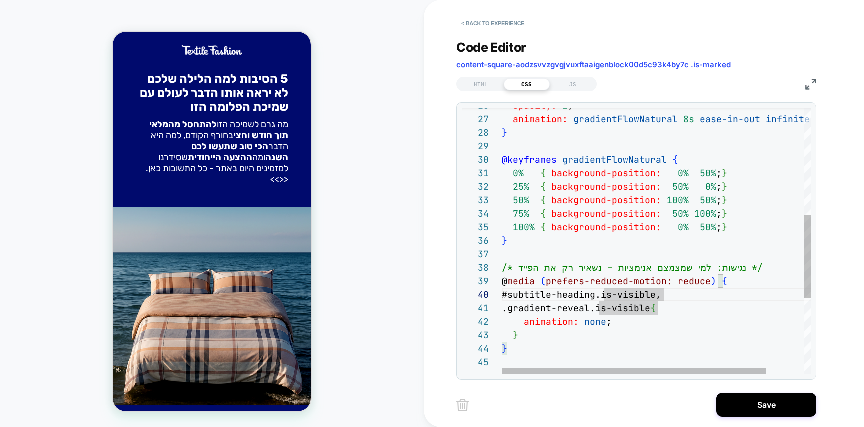
click at [569, 323] on div "animation: gradientFlowNatural 8s ease-in-out infinite ; } @keyframes gradientF…" at bounding box center [678, 192] width 352 height 860
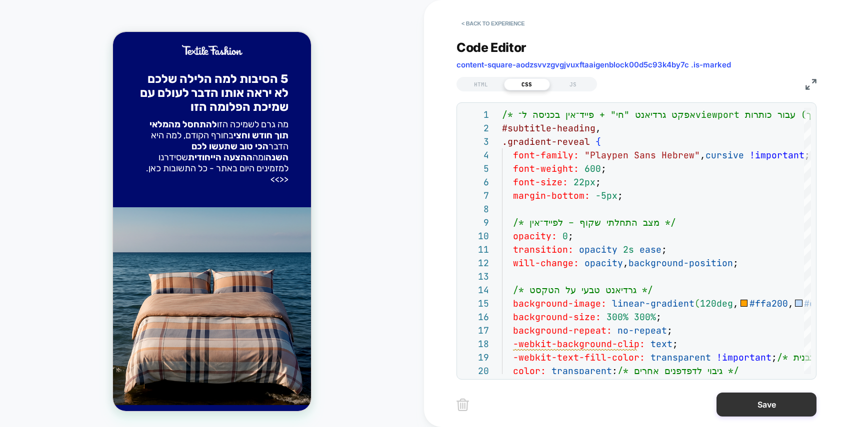
click at [774, 403] on button "Save" at bounding box center [766, 405] width 100 height 24
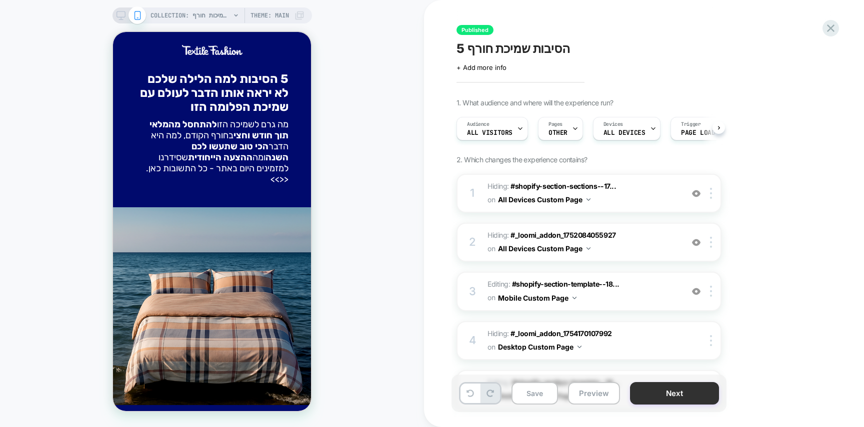
scroll to position [0, 0]
click at [705, 393] on button "Next" at bounding box center [674, 393] width 89 height 22
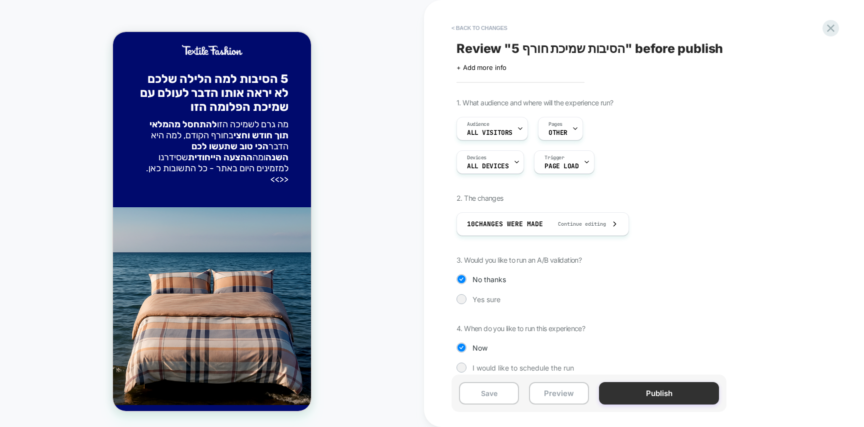
click at [676, 392] on button "Publish" at bounding box center [659, 393] width 120 height 22
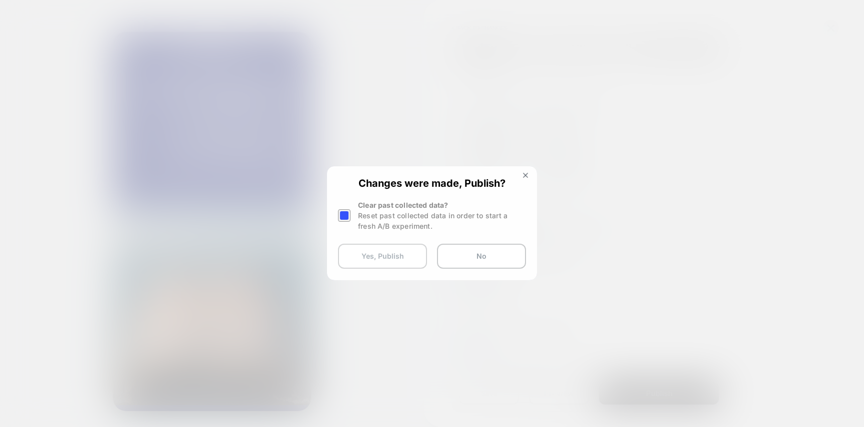
click at [391, 261] on button "Yes, Publish" at bounding box center [382, 256] width 89 height 25
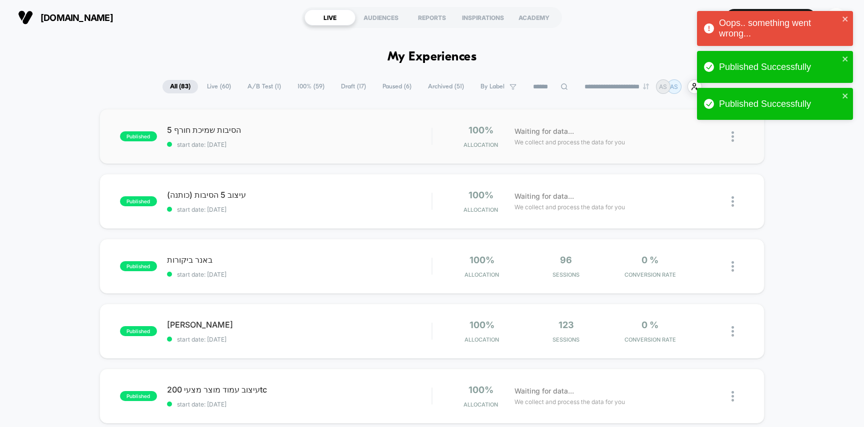
click at [337, 152] on div "published 5 הסיבות שמיכת חורף start date: 29.9.2025 100% Allocation Waiting for…" at bounding box center [431, 136] width 665 height 55
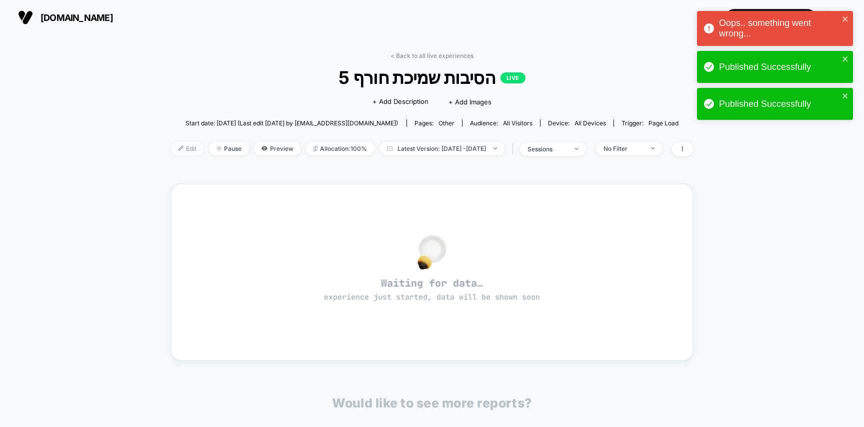
click at [171, 150] on span "Edit" at bounding box center [187, 148] width 33 height 13
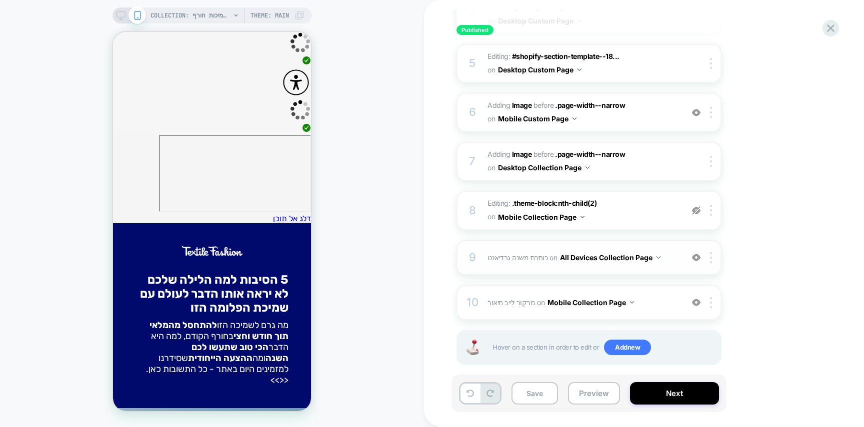
scroll to position [339, 0]
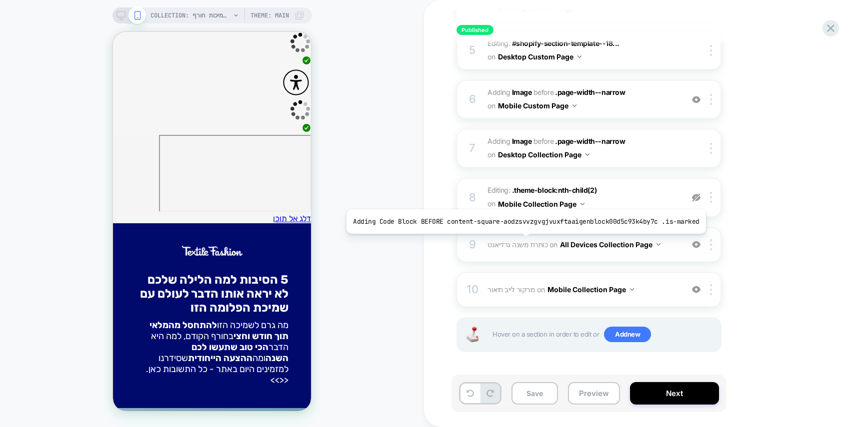
click at [521, 241] on span "כותרת משנה גרדיאנט" at bounding box center [517, 244] width 60 height 8
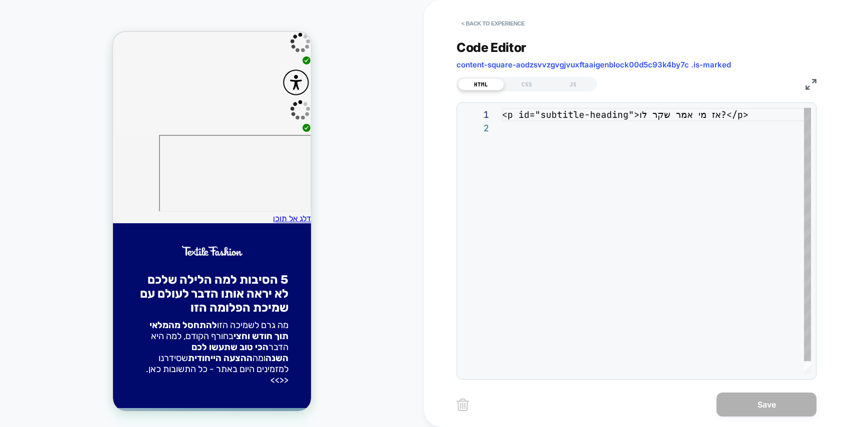
scroll to position [13, 0]
drag, startPoint x: 532, startPoint y: 83, endPoint x: 548, endPoint y: 104, distance: 26.4
click at [532, 83] on div "CSS" at bounding box center [527, 84] width 46 height 12
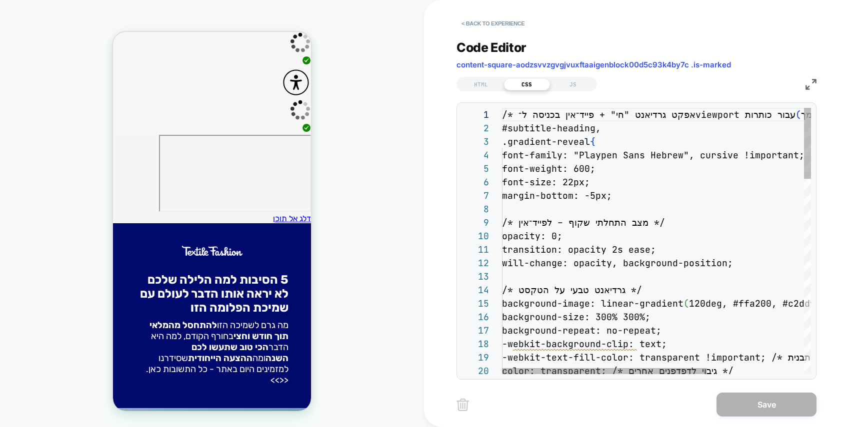
scroll to position [135, 0]
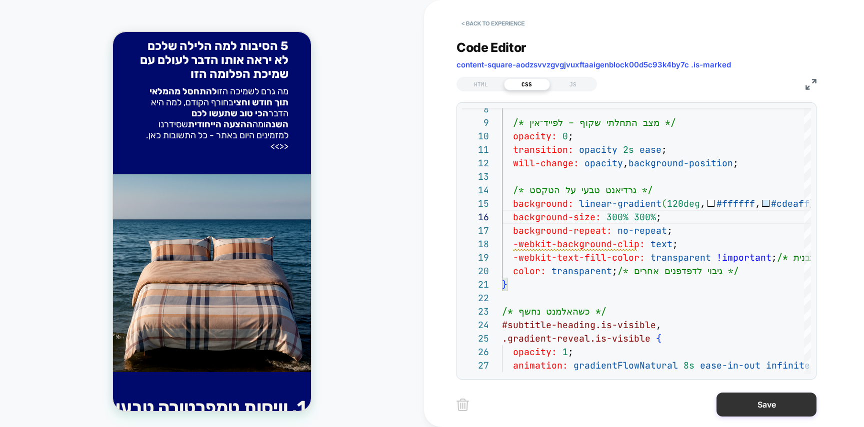
scroll to position [54, 0]
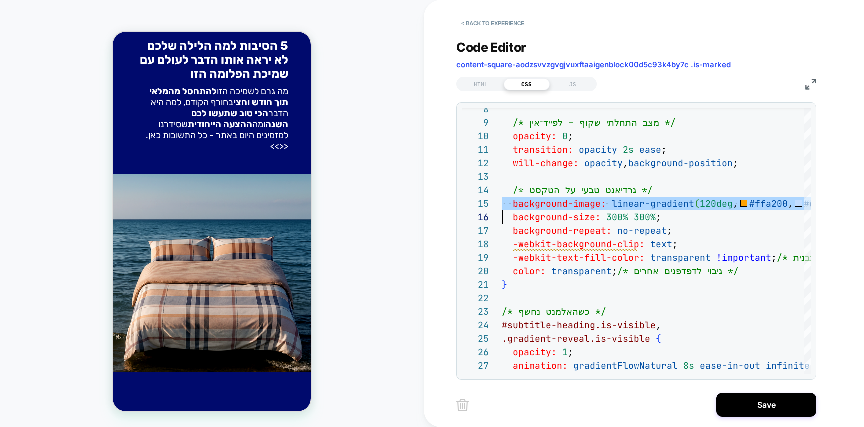
type textarea "**********"
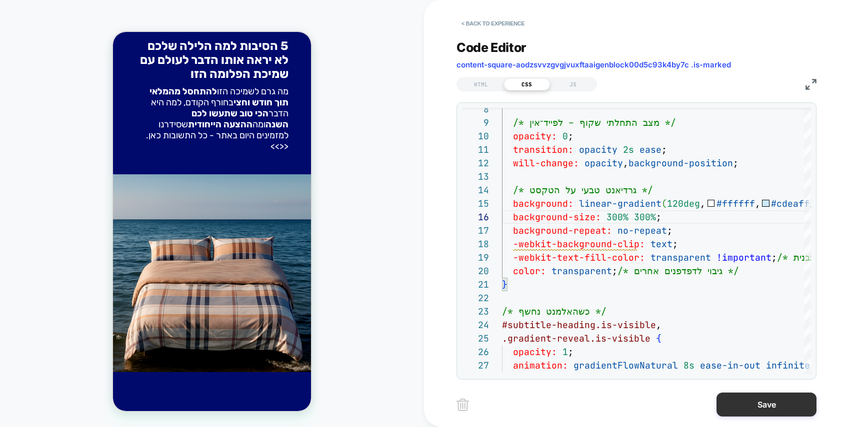
click at [764, 403] on button "Save" at bounding box center [766, 405] width 100 height 24
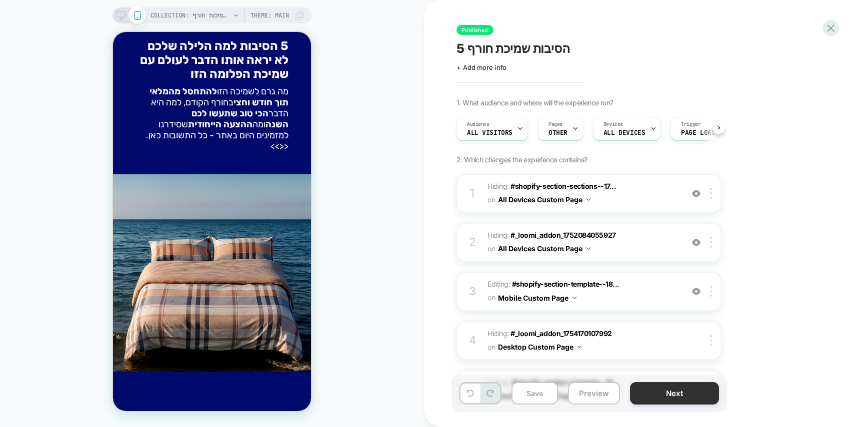
click at [683, 387] on button "Next" at bounding box center [674, 393] width 89 height 22
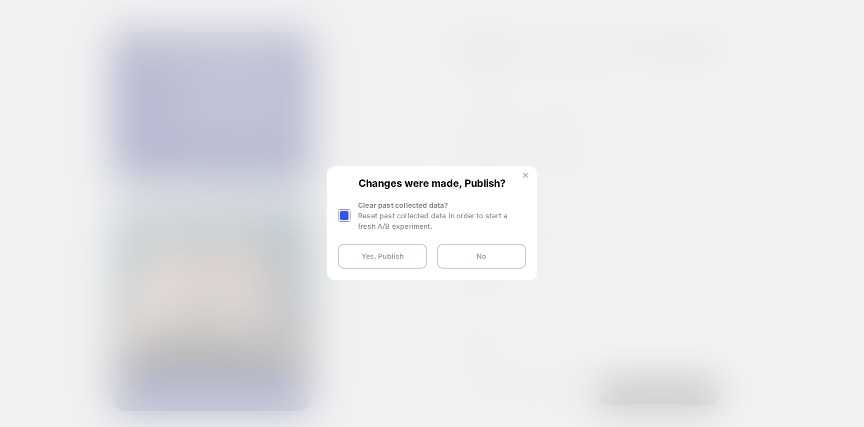
click at [523, 175] on img at bounding box center [525, 175] width 5 height 5
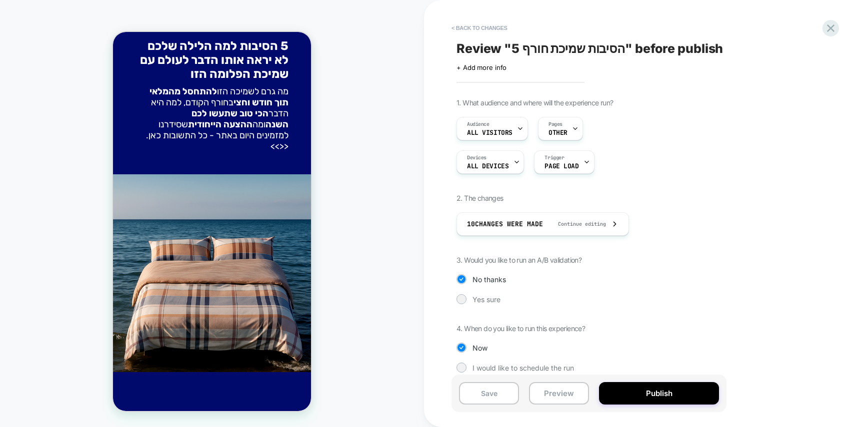
scroll to position [10, 0]
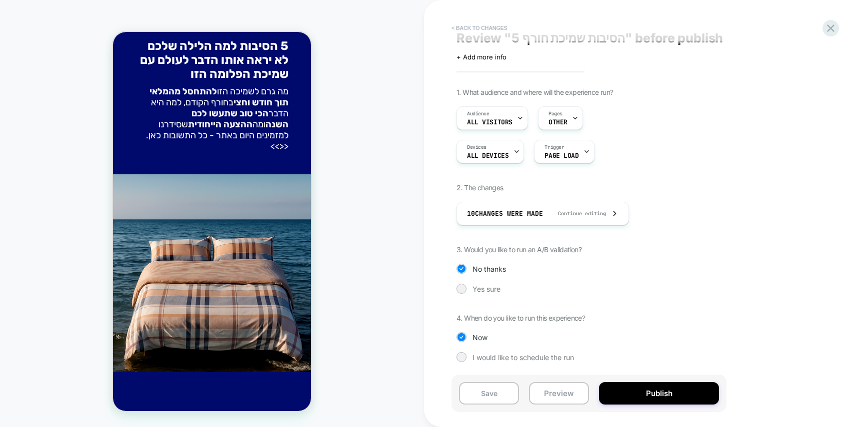
click at [480, 22] on button "< Back to changes" at bounding box center [479, 28] width 66 height 16
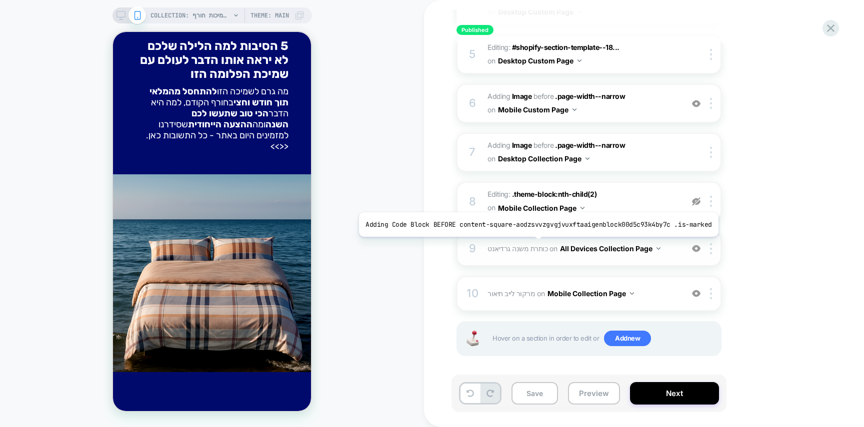
scroll to position [336, 0]
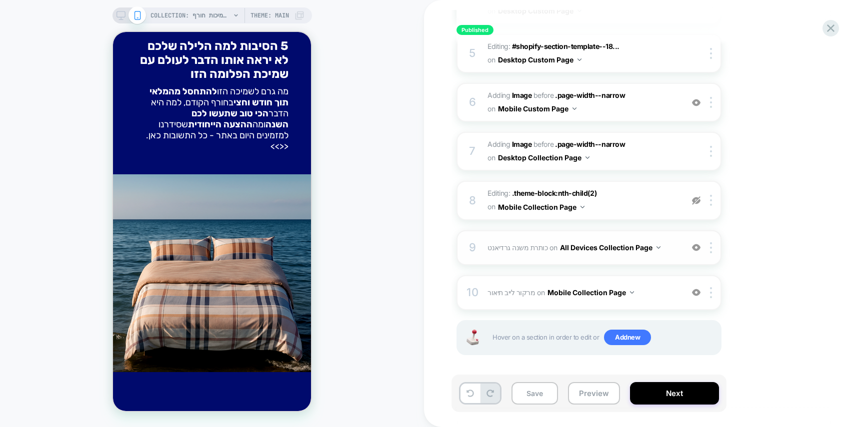
click at [511, 253] on span "כותרת משנה גרדיאנט Adding Code Block BEFORE content-square-aodzsvvzgvgjvuxftaai…" at bounding box center [582, 247] width 190 height 14
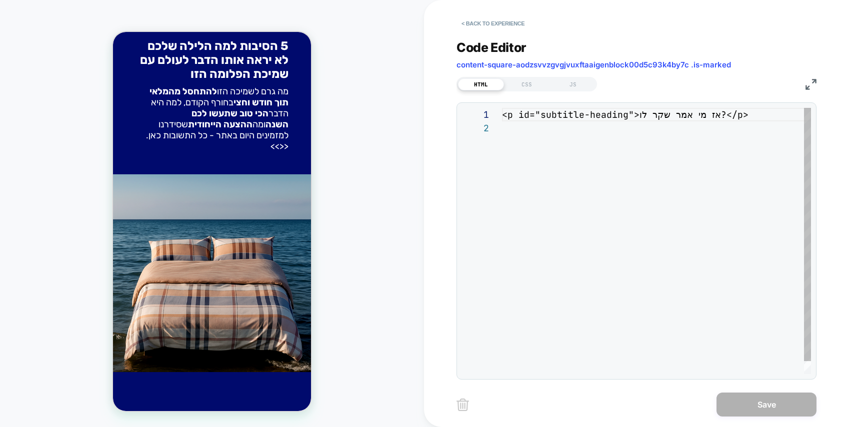
scroll to position [13, 0]
click at [537, 85] on div "CSS" at bounding box center [527, 84] width 46 height 12
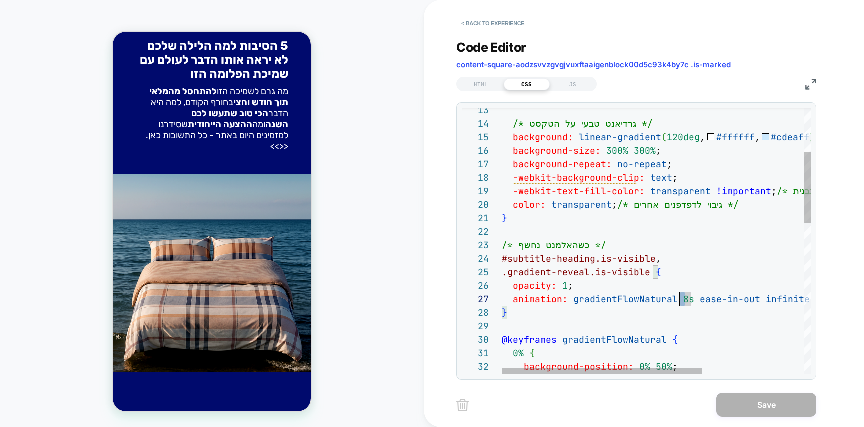
scroll to position [81, 178]
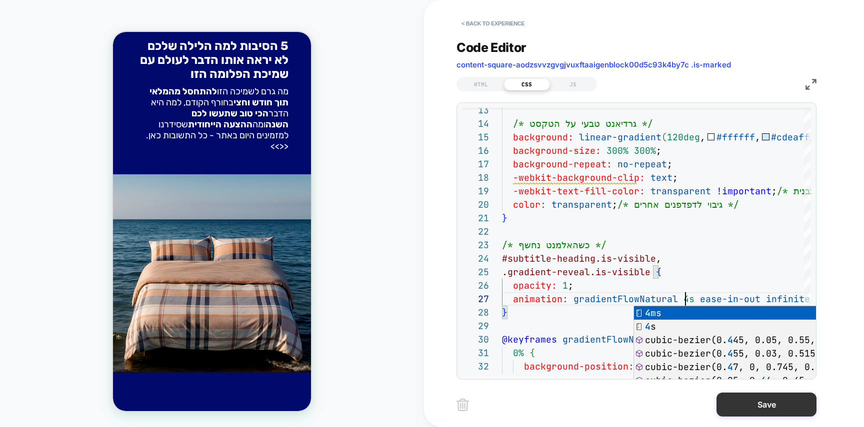
type textarea "**********"
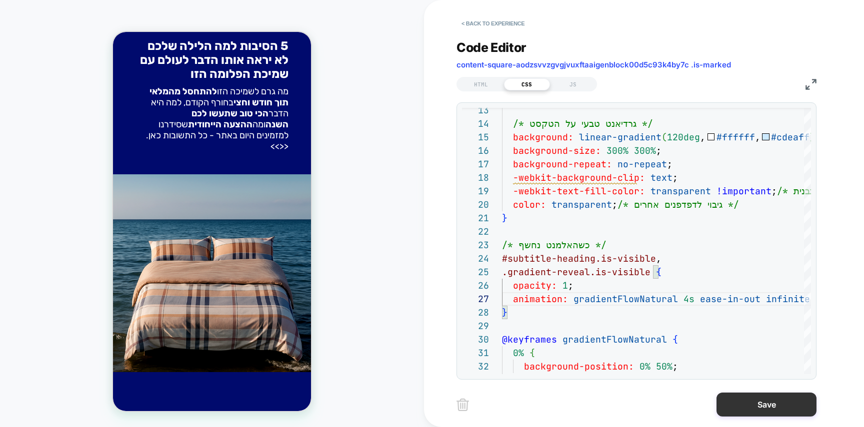
click at [765, 403] on button "Save" at bounding box center [766, 405] width 100 height 24
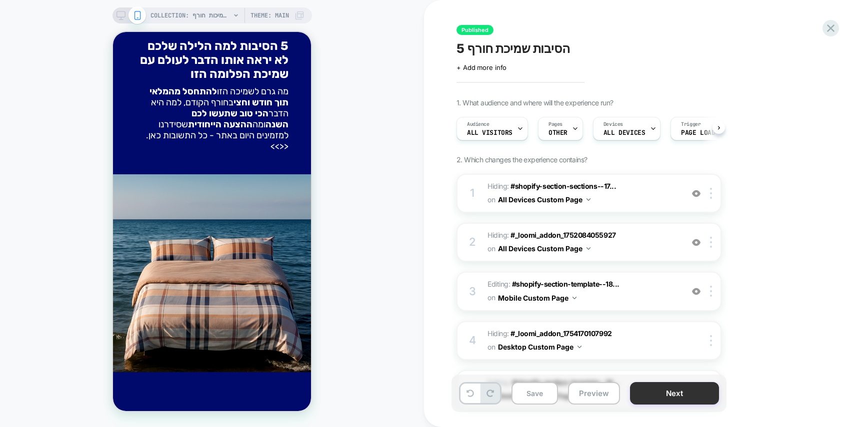
click at [712, 396] on button "Next" at bounding box center [674, 393] width 89 height 22
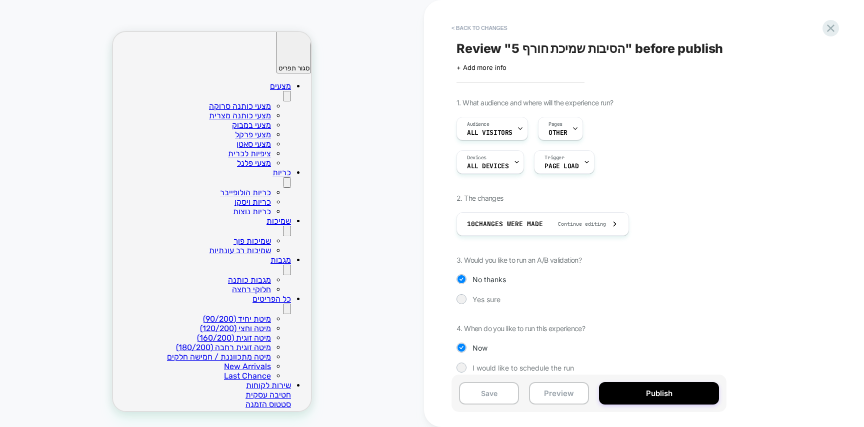
click at [712, 397] on button "Publish" at bounding box center [659, 393] width 120 height 22
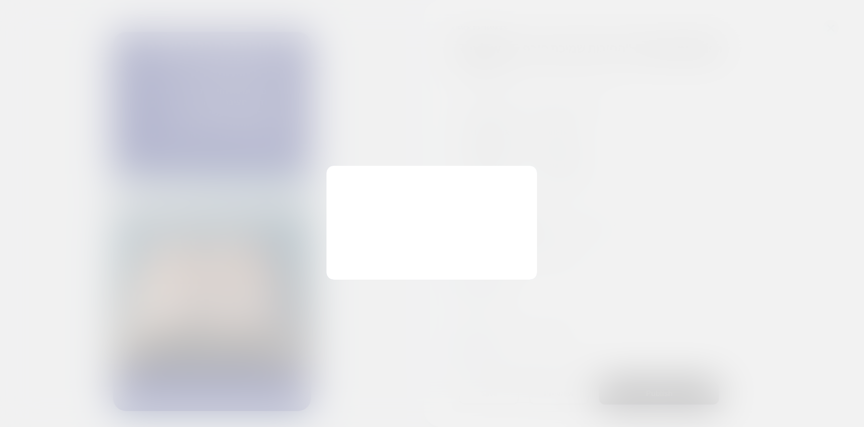
click at [382, 257] on div "Changes were made, Publish? Clear past collected data? Reset past collected dat…" at bounding box center [431, 223] width 210 height 114
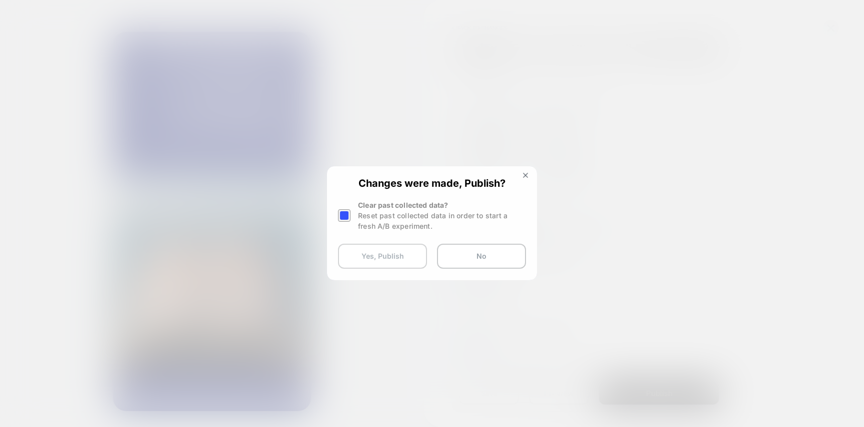
click at [382, 257] on button "Yes, Publish" at bounding box center [382, 256] width 89 height 25
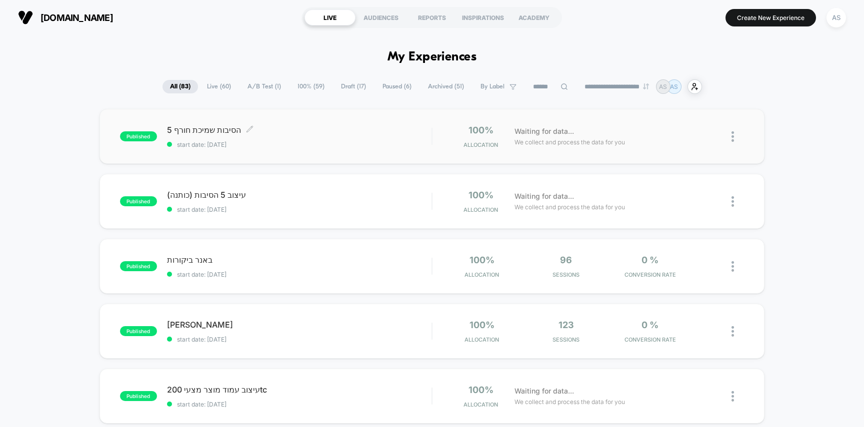
click at [341, 131] on span "5 הסיבות שמיכת חורף Click to edit experience details" at bounding box center [299, 130] width 265 height 10
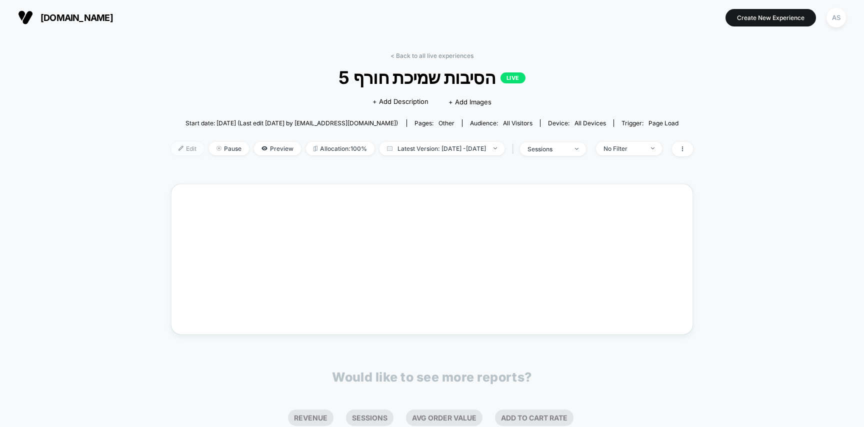
click at [171, 147] on span "Edit" at bounding box center [187, 148] width 33 height 13
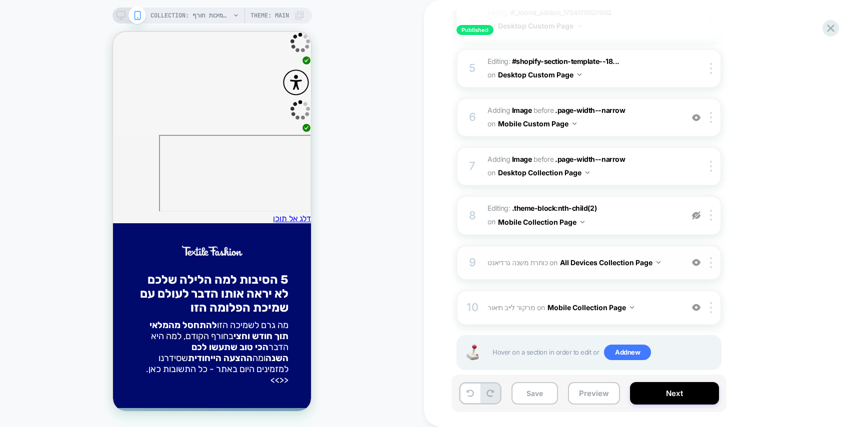
scroll to position [339, 0]
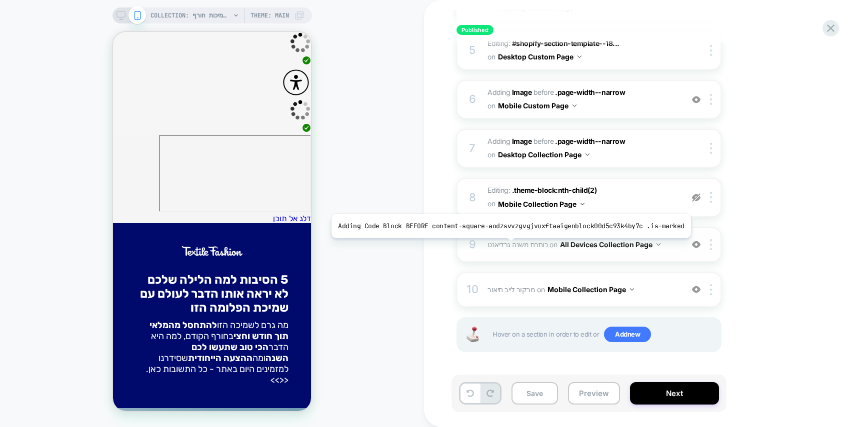
click at [506, 245] on span "כותרת משנה גרדיאנט" at bounding box center [517, 244] width 60 height 8
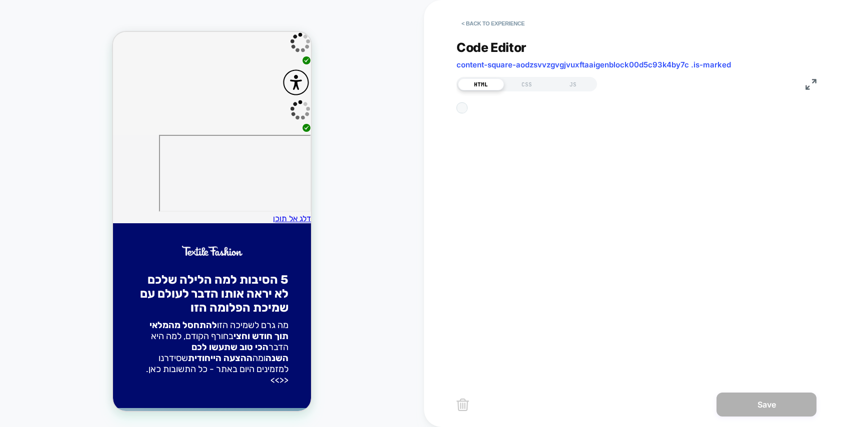
scroll to position [13, 0]
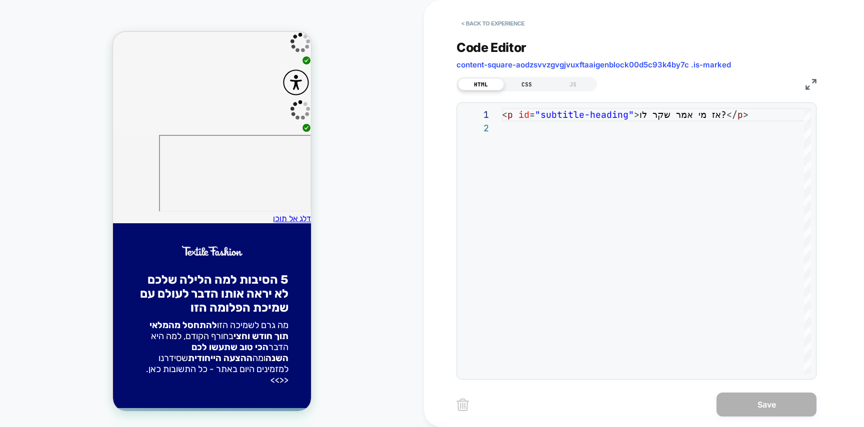
click at [528, 78] on div "CSS" at bounding box center [527, 84] width 46 height 12
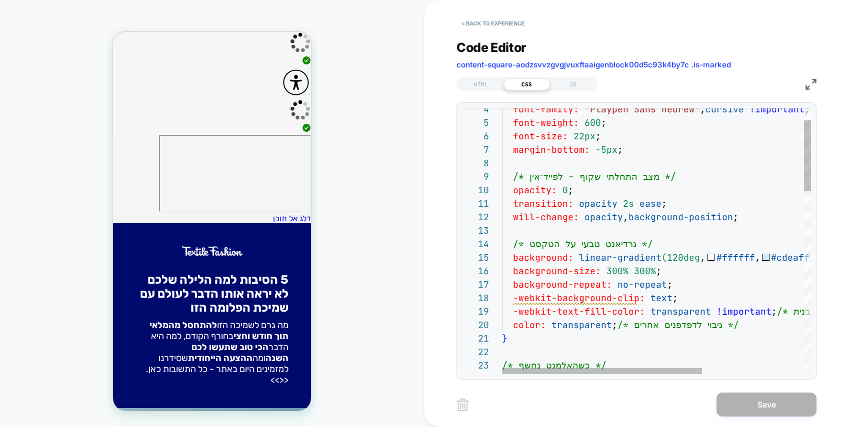
scroll to position [0, 119]
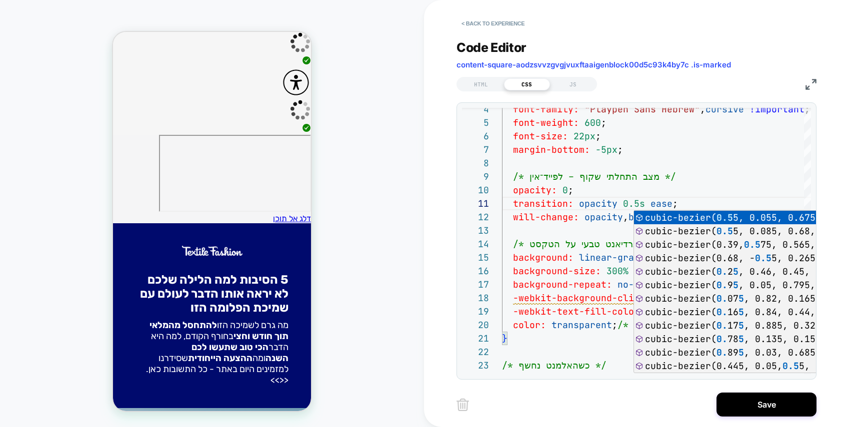
scroll to position [272, 0]
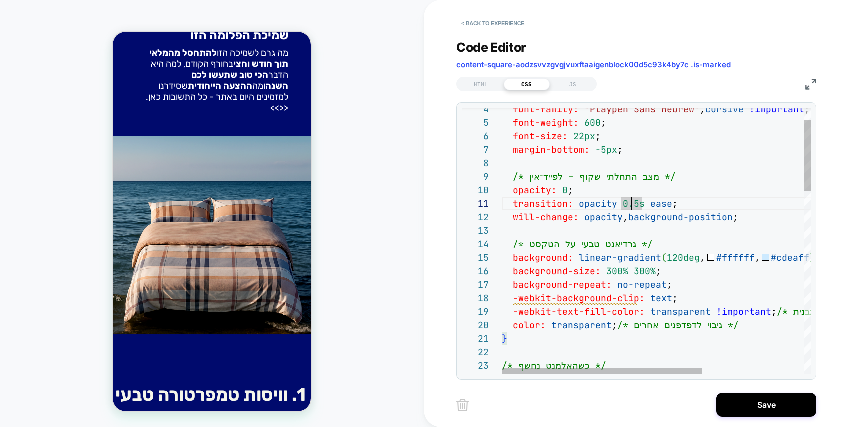
drag, startPoint x: 635, startPoint y: 203, endPoint x: 622, endPoint y: 202, distance: 13.0
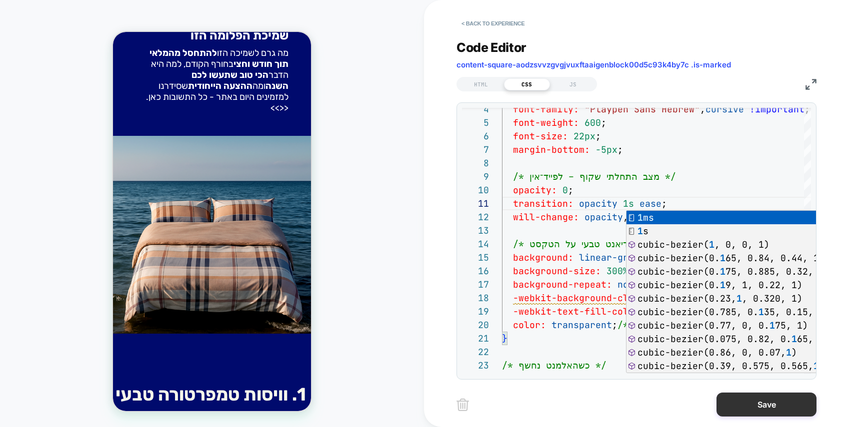
type textarea "**********"
click at [743, 404] on button "Save" at bounding box center [766, 405] width 100 height 24
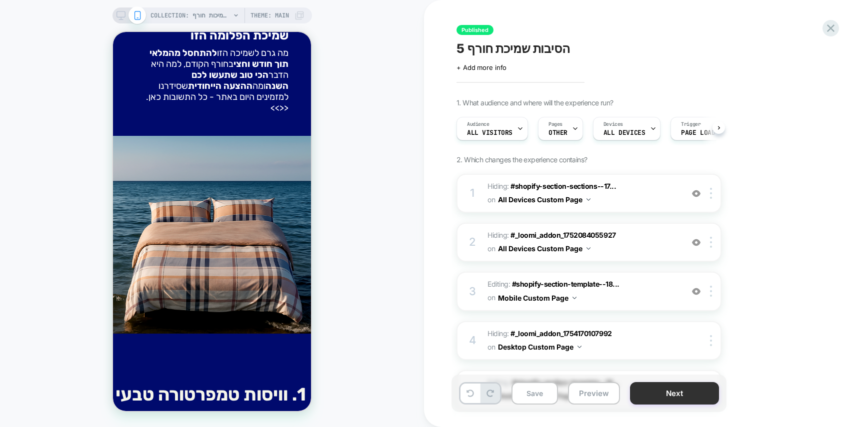
click at [697, 394] on button "Next" at bounding box center [674, 393] width 89 height 22
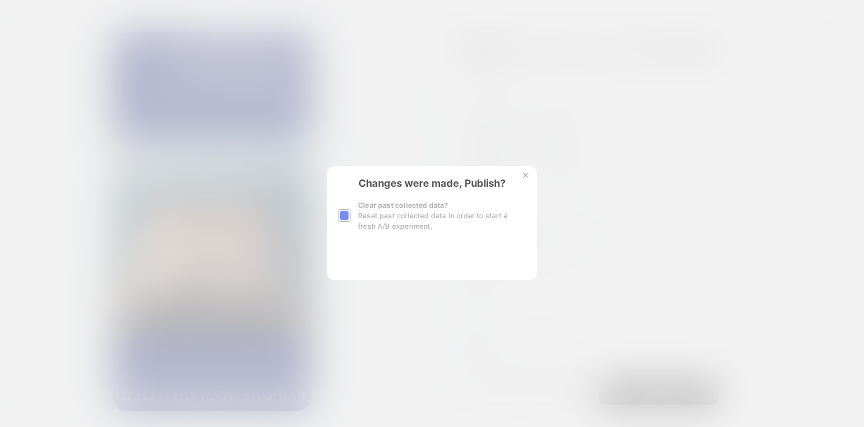
click at [391, 258] on button "Yes, Publish" at bounding box center [382, 256] width 89 height 25
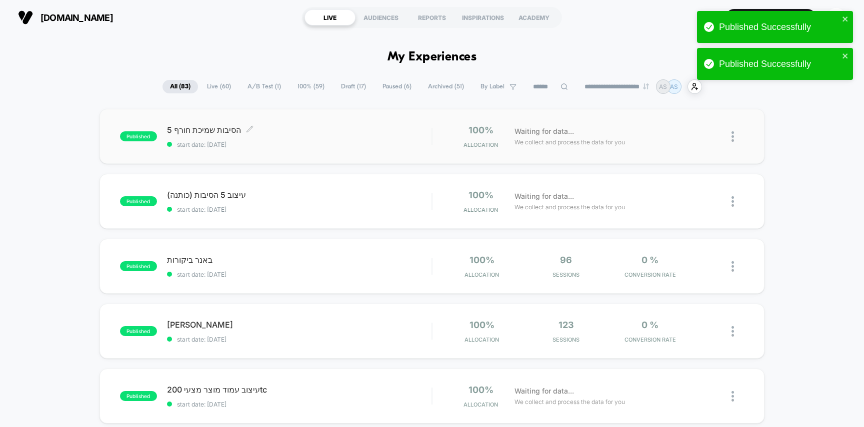
click at [335, 142] on span "start date: [DATE]" at bounding box center [299, 144] width 265 height 7
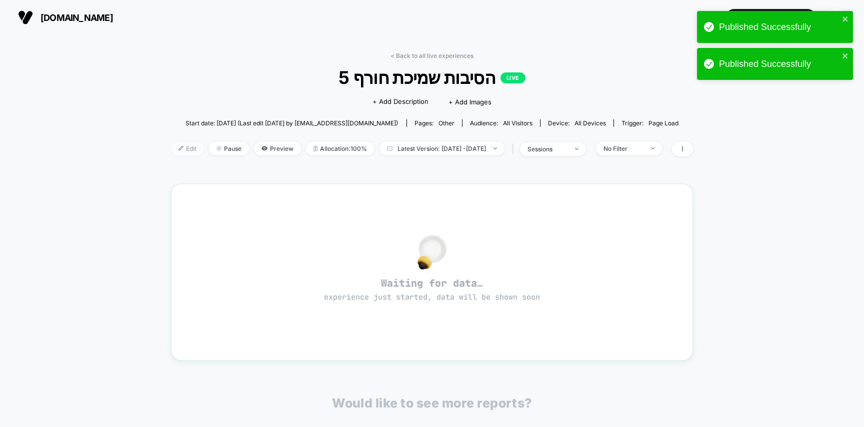
click at [171, 153] on span "Edit" at bounding box center [187, 148] width 33 height 13
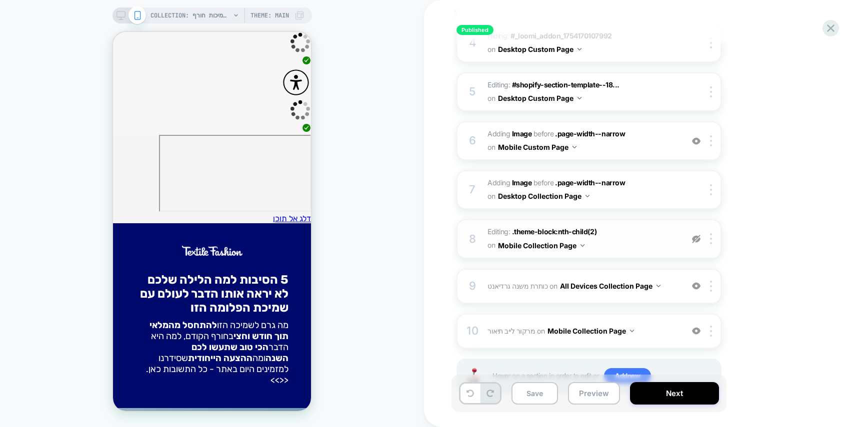
scroll to position [339, 0]
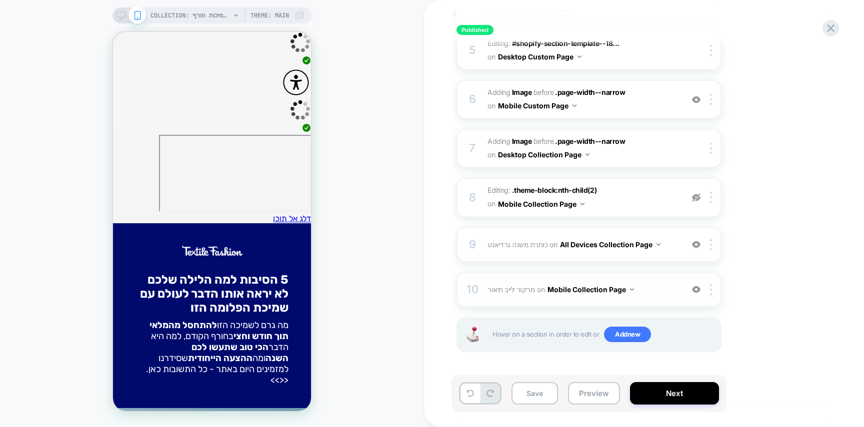
click at [500, 292] on span "מרקור לייב תיאור" at bounding box center [510, 289] width 47 height 8
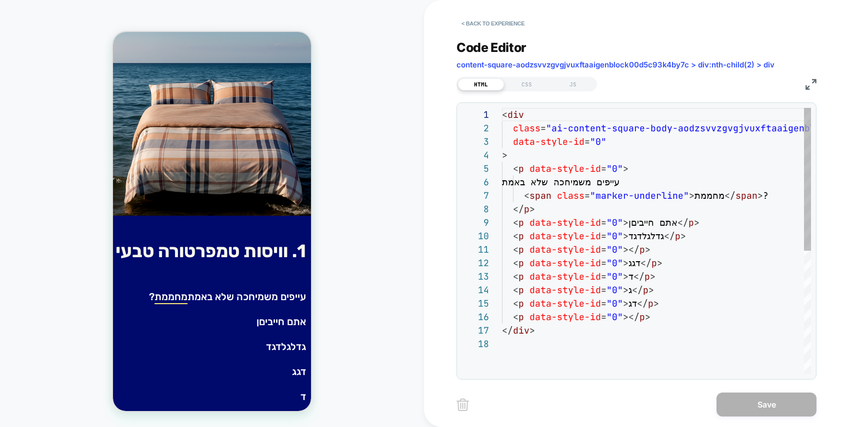
scroll to position [391, 0]
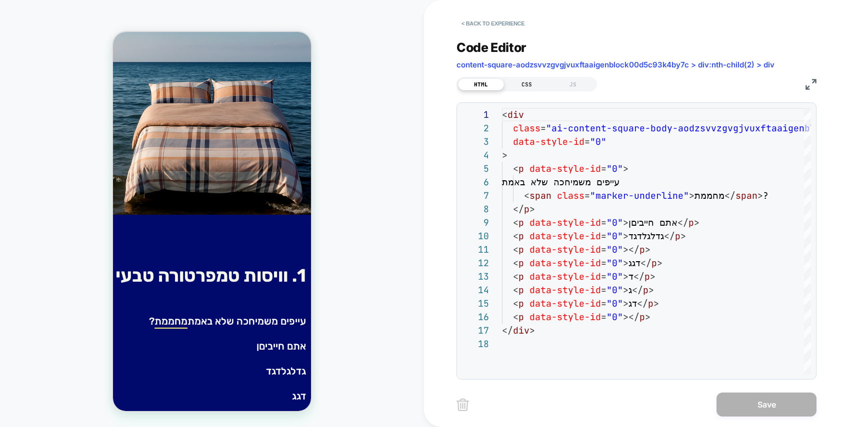
click at [510, 80] on div "CSS" at bounding box center [527, 84] width 46 height 12
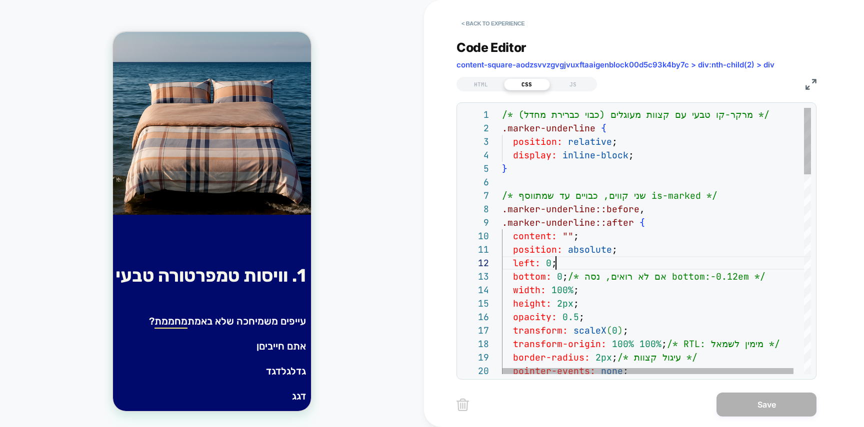
scroll to position [13, 54]
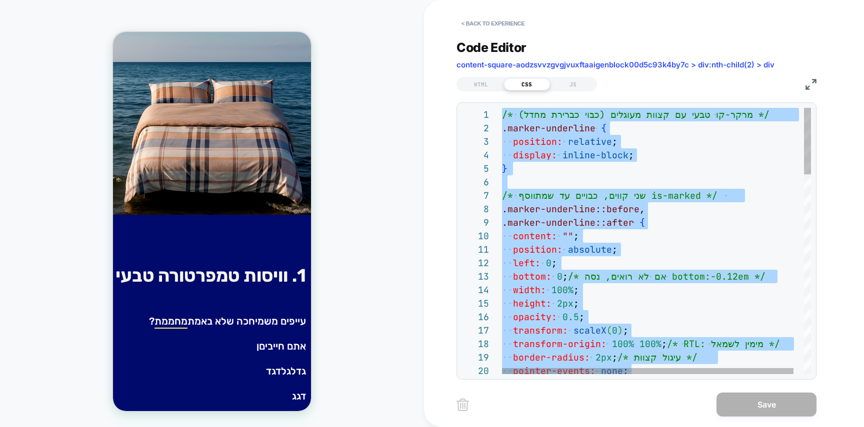
type textarea "*"
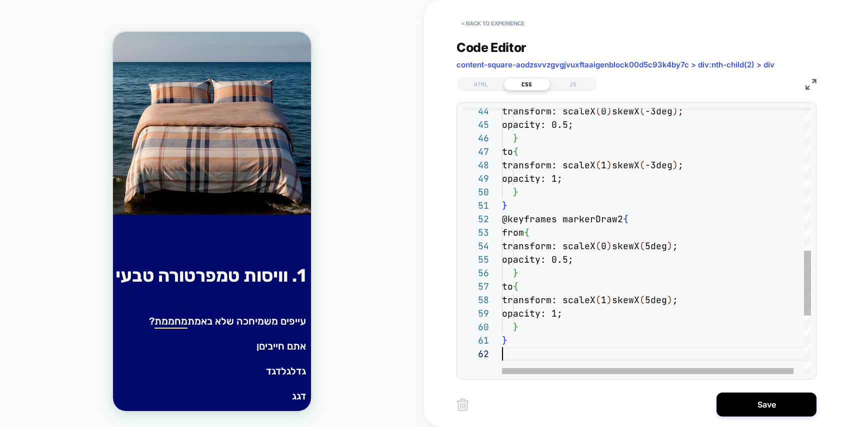
scroll to position [13, 0]
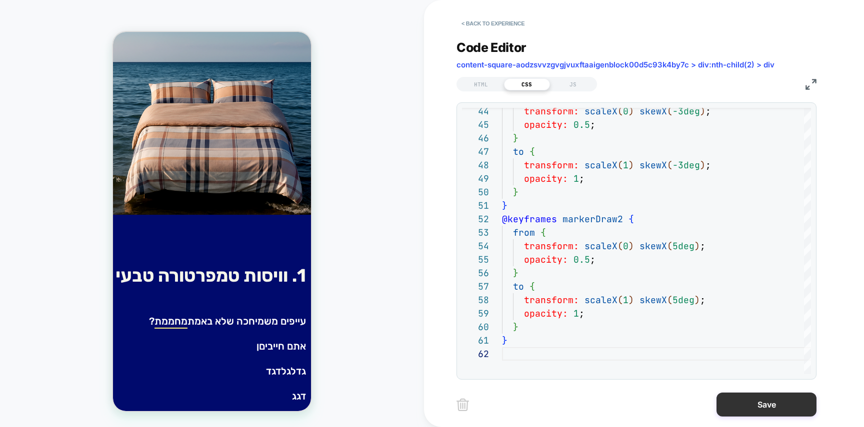
click at [758, 413] on button "Save" at bounding box center [766, 405] width 100 height 24
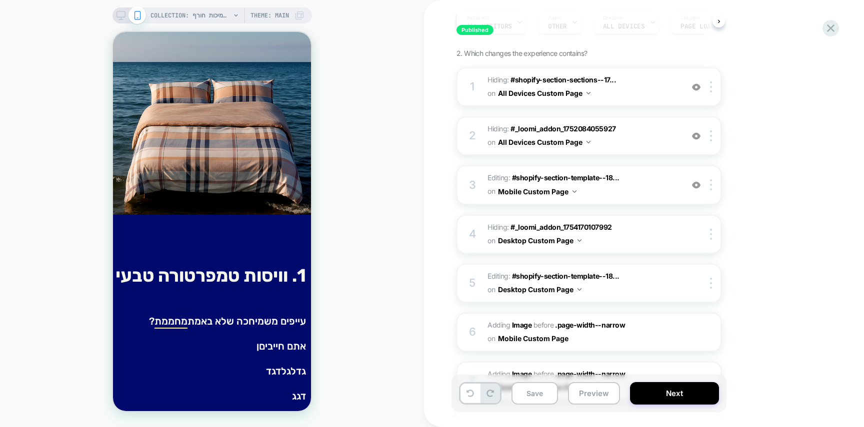
scroll to position [339, 0]
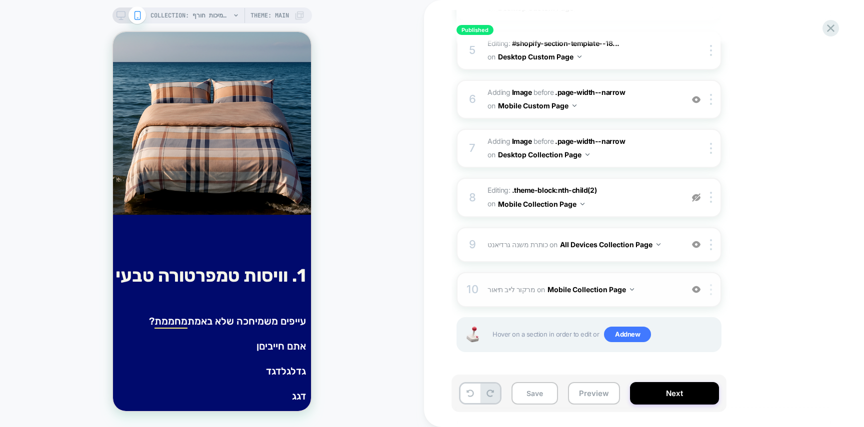
click at [710, 290] on img at bounding box center [711, 289] width 2 height 11
click at [710, 296] on div "10 מרקור לייב תיאור Editing content-square-aodzsvvzgvgjvuxftaaigenblock00d5c93k…" at bounding box center [588, 289] width 265 height 35
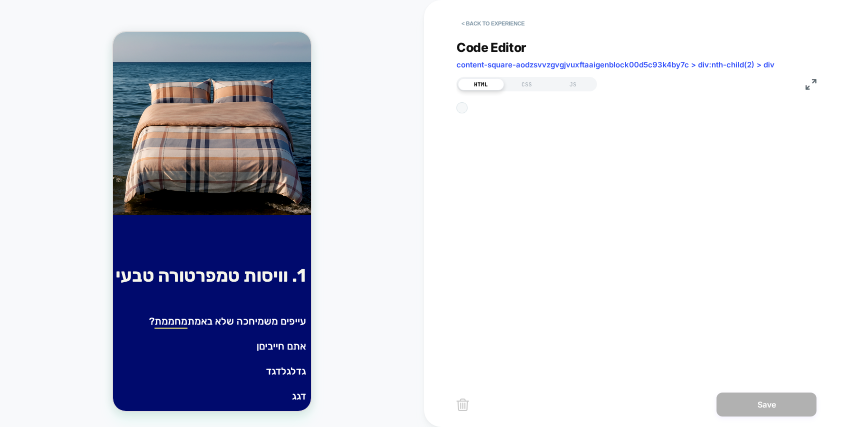
scroll to position [404, 0]
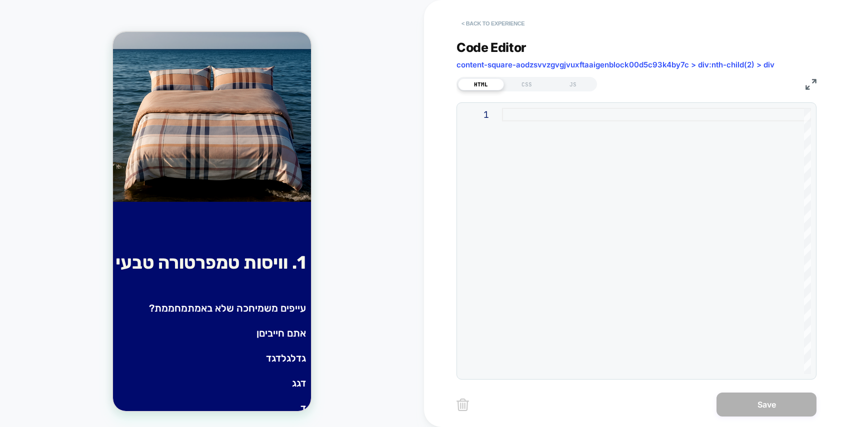
click at [477, 20] on button "< Back to experience" at bounding box center [492, 23] width 73 height 16
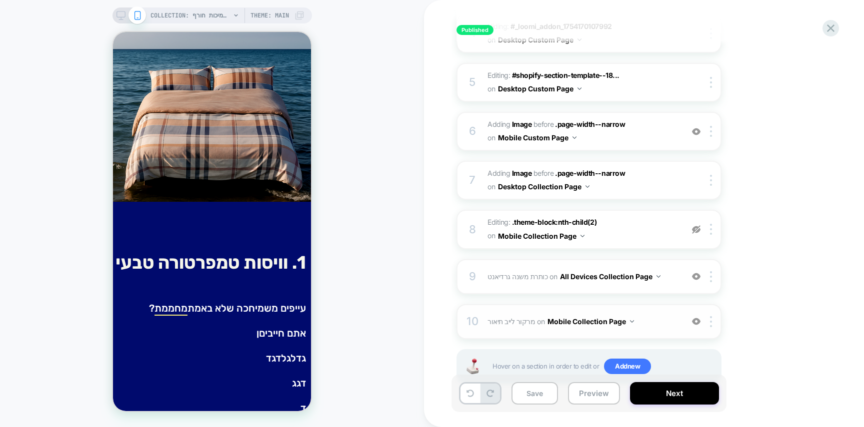
scroll to position [339, 0]
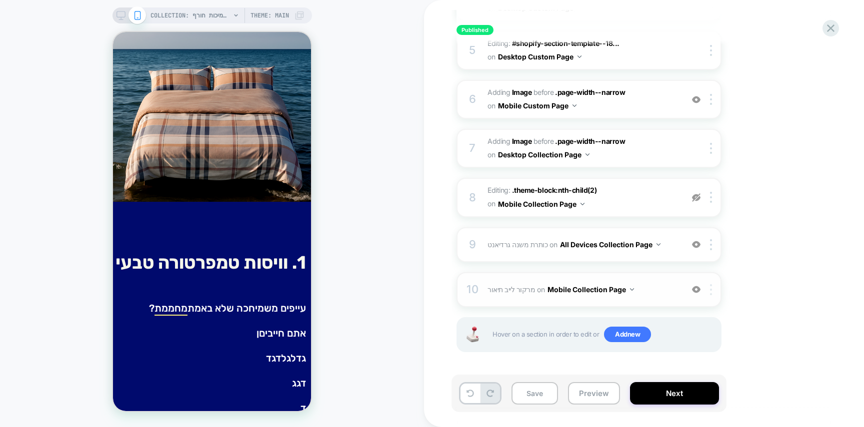
click at [710, 289] on img at bounding box center [711, 289] width 2 height 11
click at [798, 209] on div "1. What audience and where will the experience run? Audience All Visitors Pages…" at bounding box center [638, 68] width 365 height 618
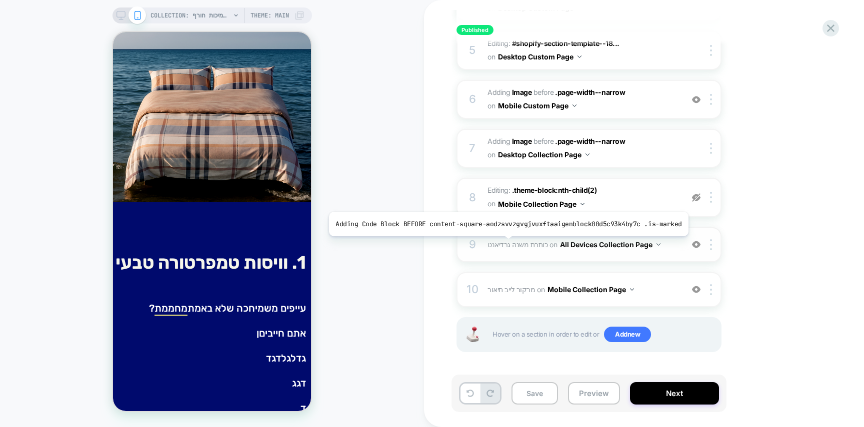
click at [504, 244] on span "כותרת משנה גרדיאנט" at bounding box center [517, 244] width 60 height 8
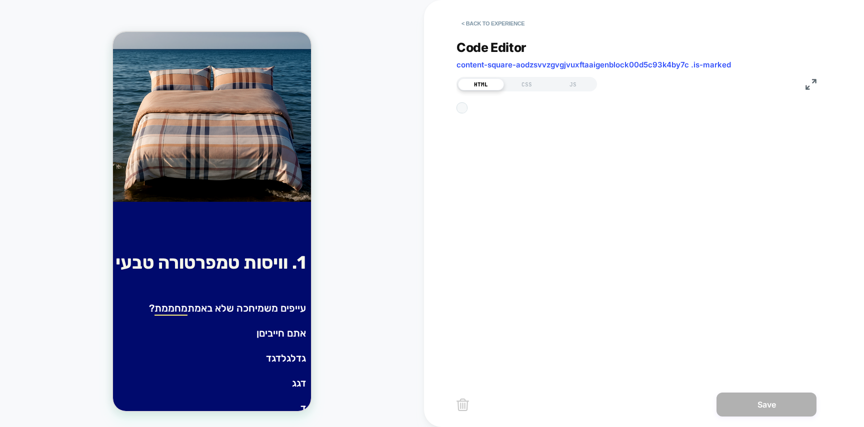
scroll to position [13, 0]
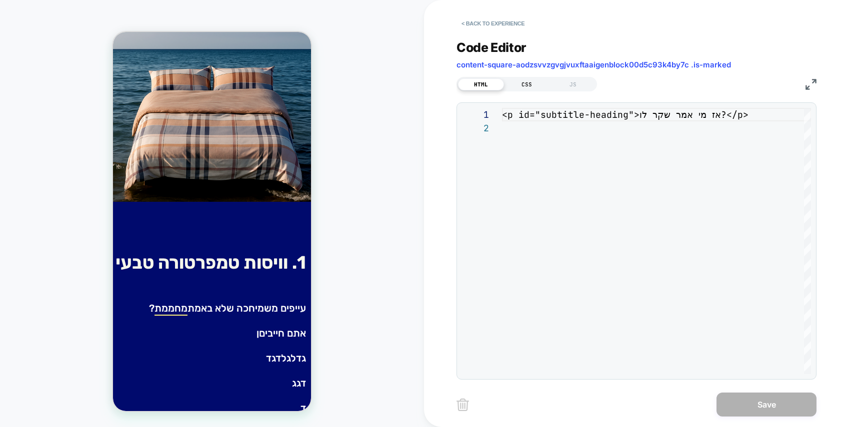
click at [529, 91] on div "**********" at bounding box center [636, 203] width 360 height 352
click at [529, 86] on div "CSS" at bounding box center [527, 84] width 46 height 12
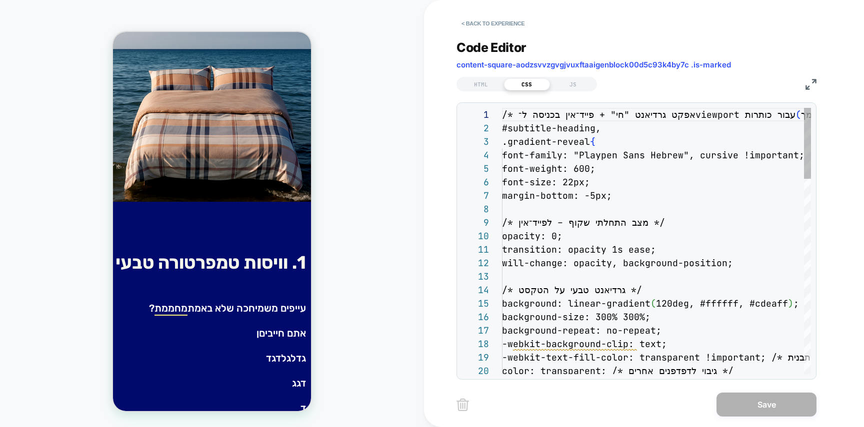
scroll to position [135, 0]
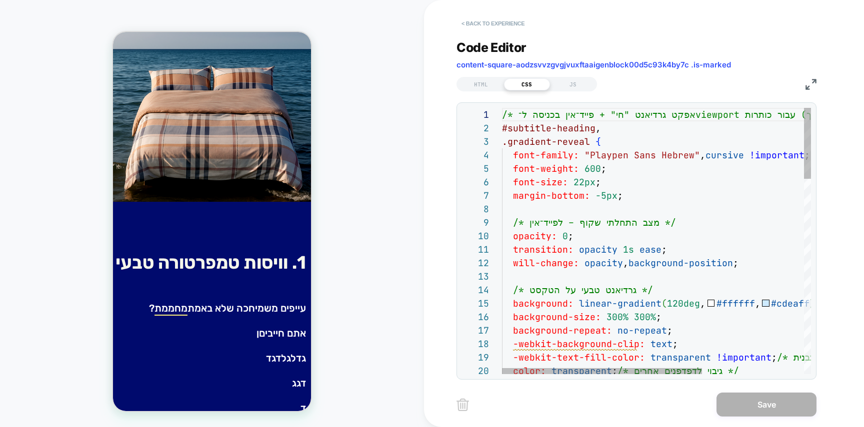
click at [503, 25] on button "< Back to experience" at bounding box center [492, 23] width 73 height 16
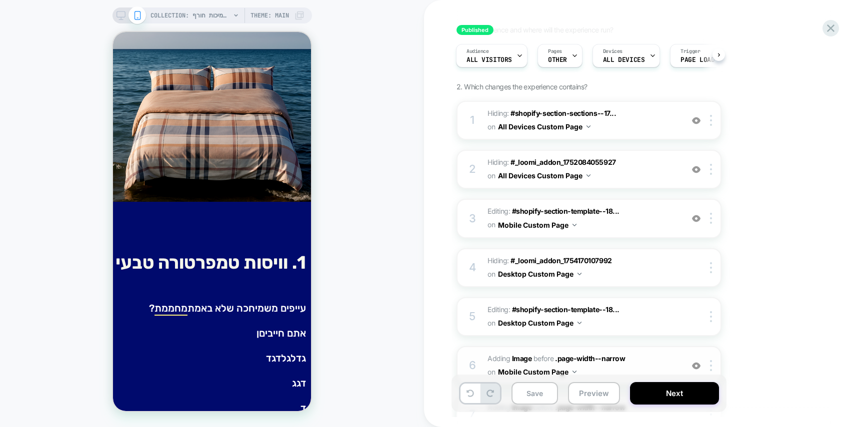
scroll to position [118, 0]
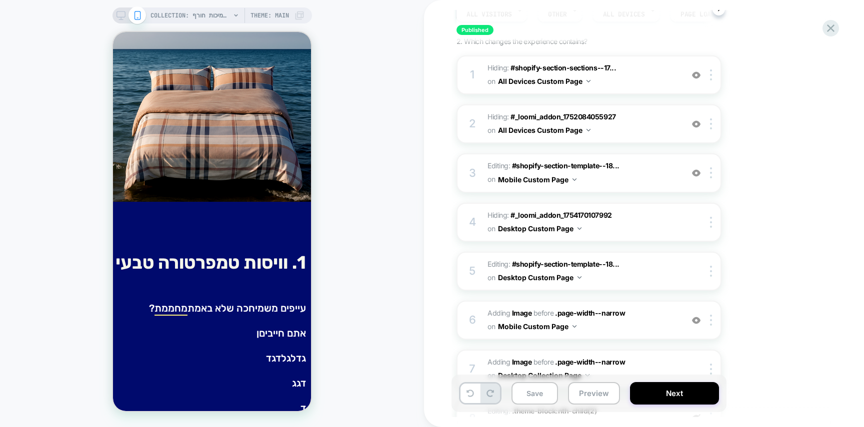
click at [671, 381] on div "Save Preview Next" at bounding box center [588, 393] width 275 height 37
click at [675, 390] on button "Next" at bounding box center [674, 393] width 89 height 22
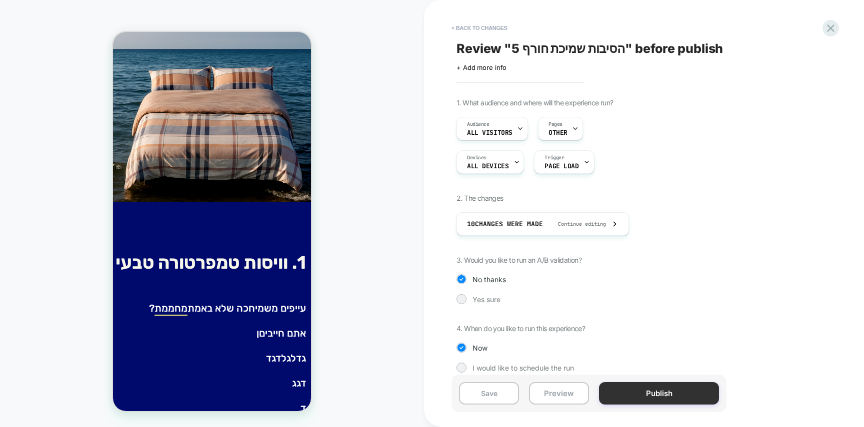
click at [677, 389] on button "Publish" at bounding box center [659, 393] width 120 height 22
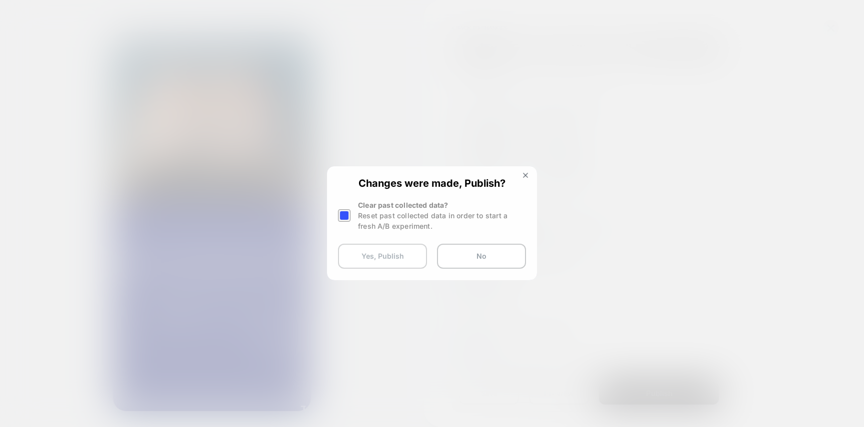
click at [366, 259] on button "Yes, Publish" at bounding box center [382, 256] width 89 height 25
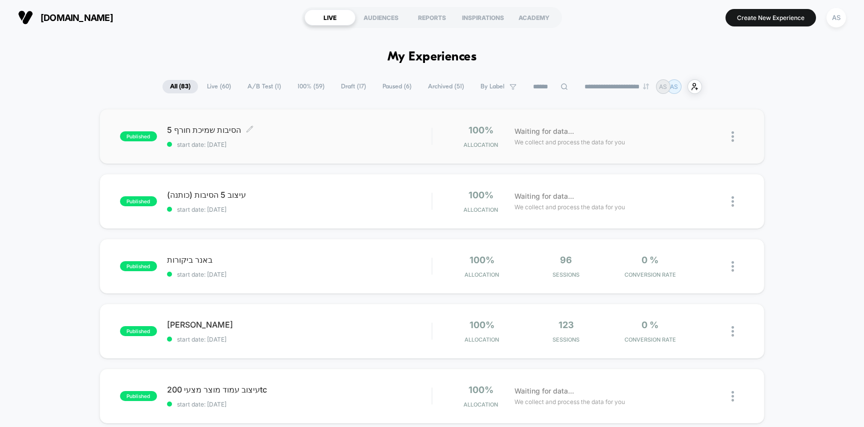
click at [304, 137] on div "5 הסיבות שמיכת חורף Click to edit experience details Click to edit experience d…" at bounding box center [299, 136] width 265 height 23
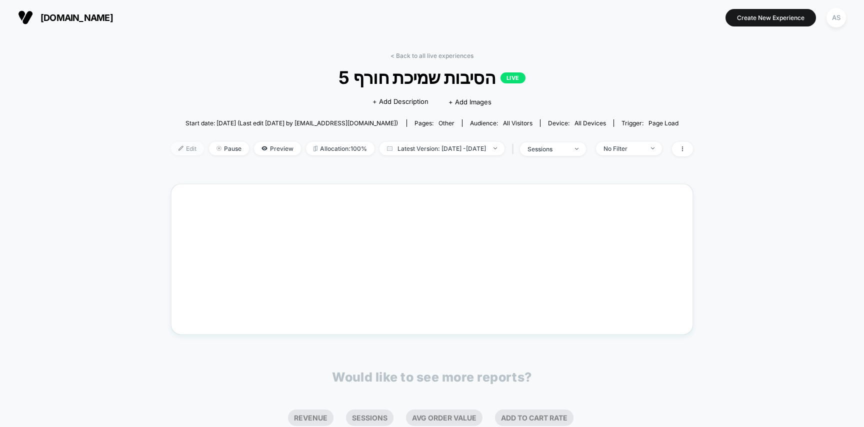
click at [171, 151] on span "Edit" at bounding box center [187, 148] width 33 height 13
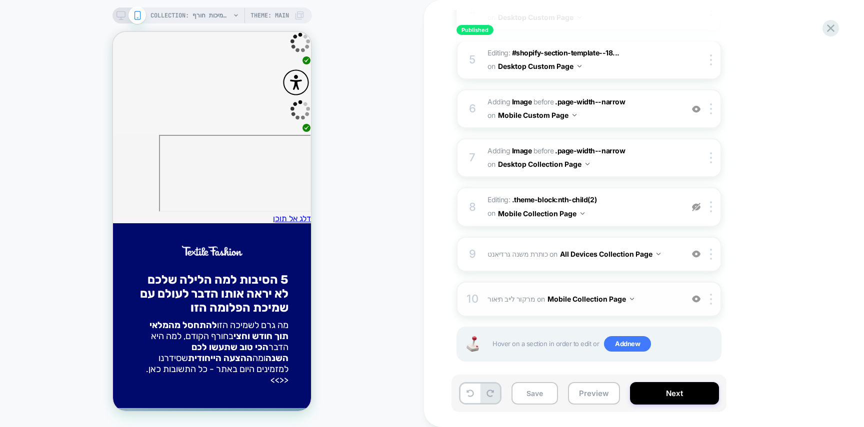
scroll to position [329, 0]
click at [502, 302] on span "מרקור לייב תיאור" at bounding box center [510, 299] width 47 height 8
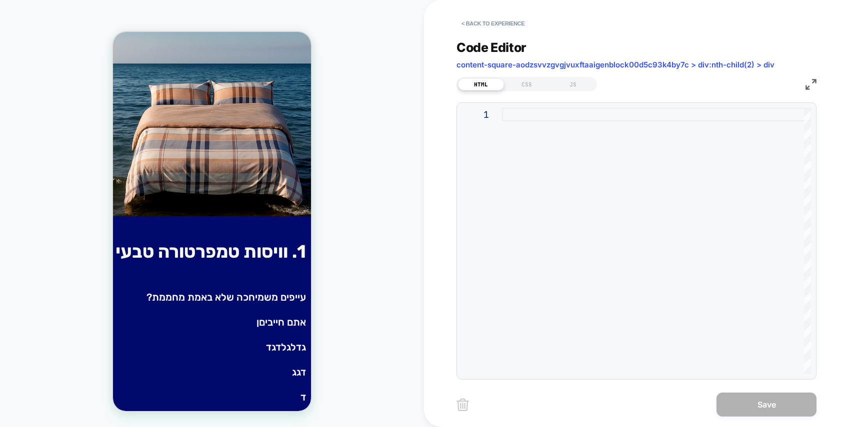
scroll to position [391, 0]
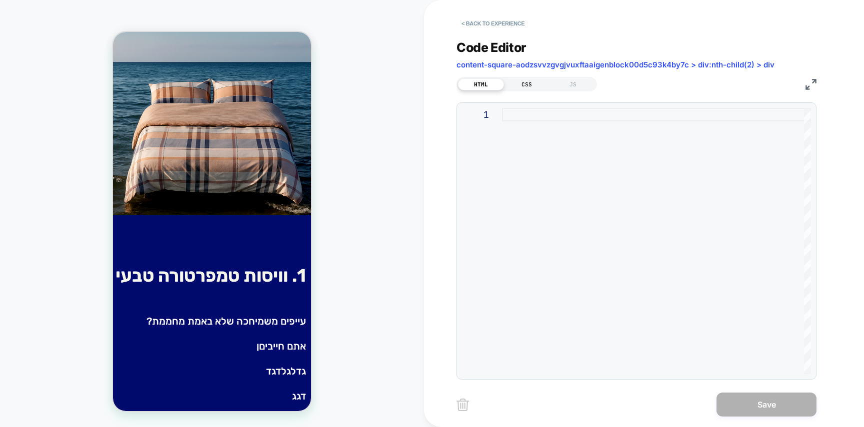
click at [518, 88] on div "CSS" at bounding box center [527, 84] width 46 height 12
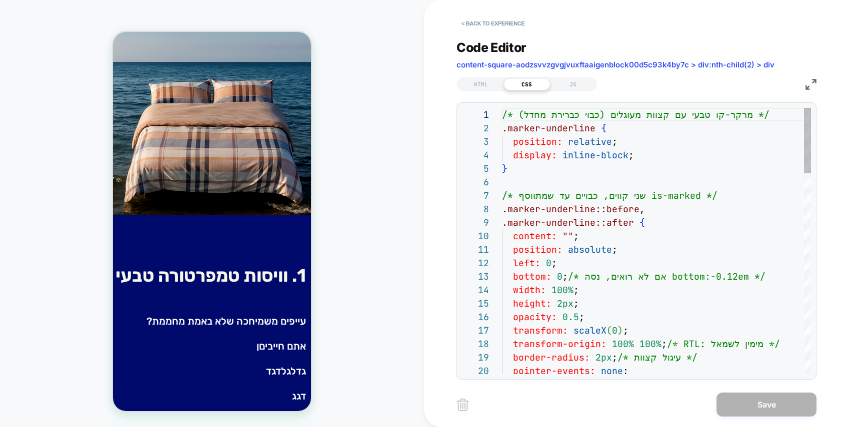
scroll to position [135, 0]
click at [482, 88] on div "HTML" at bounding box center [481, 84] width 46 height 12
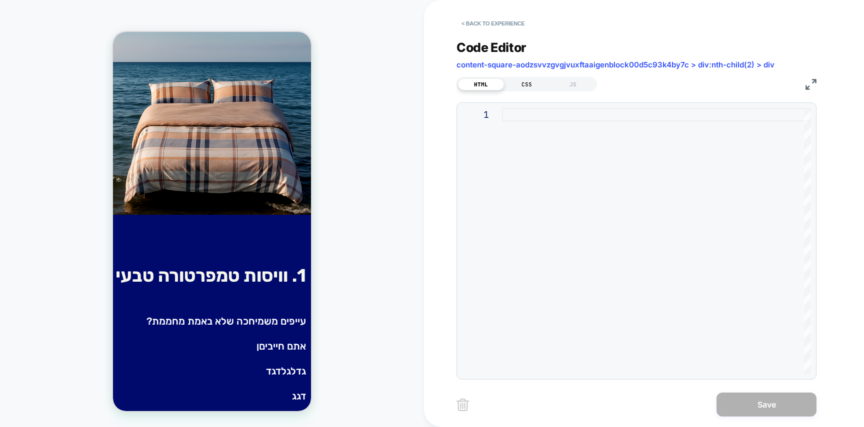
click at [522, 82] on div "CSS" at bounding box center [527, 84] width 46 height 12
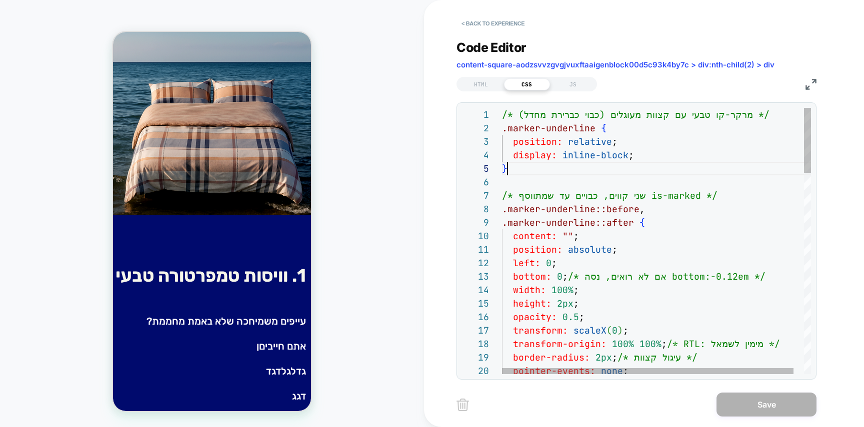
scroll to position [54, 5]
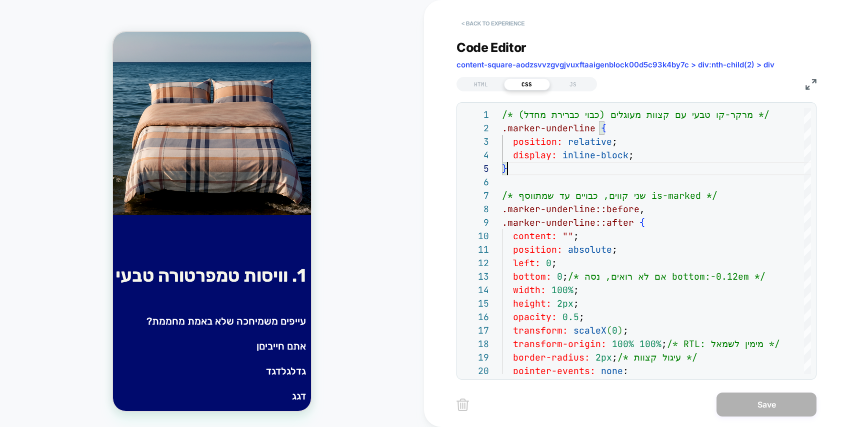
click at [477, 21] on button "< Back to experience" at bounding box center [492, 23] width 73 height 16
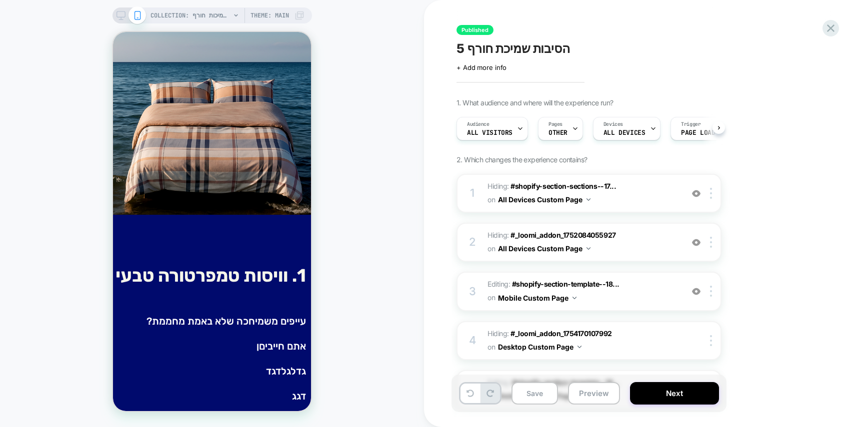
scroll to position [0, 0]
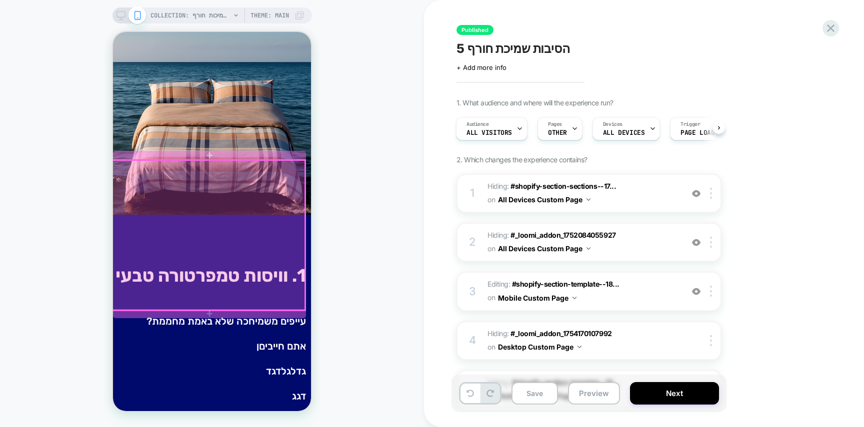
click at [174, 225] on div at bounding box center [208, 235] width 193 height 150
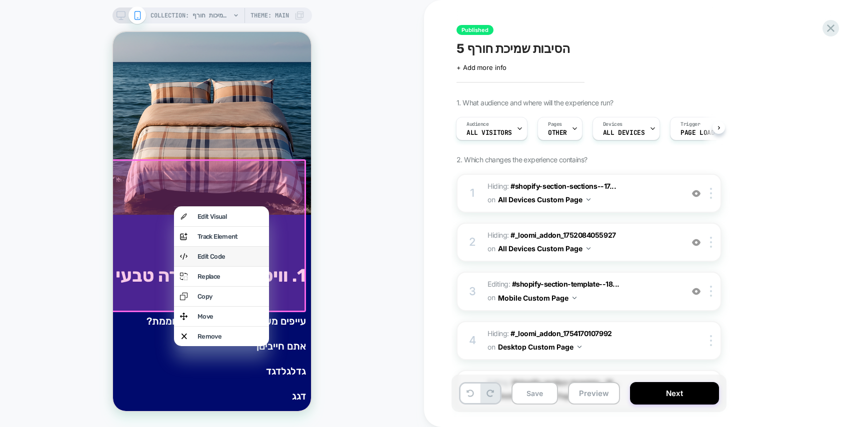
click at [212, 255] on div "Edit Code" at bounding box center [221, 256] width 95 height 19
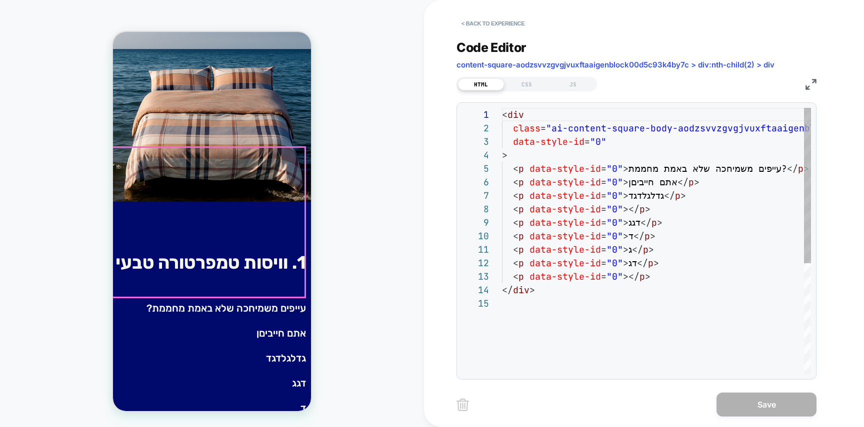
scroll to position [135, 0]
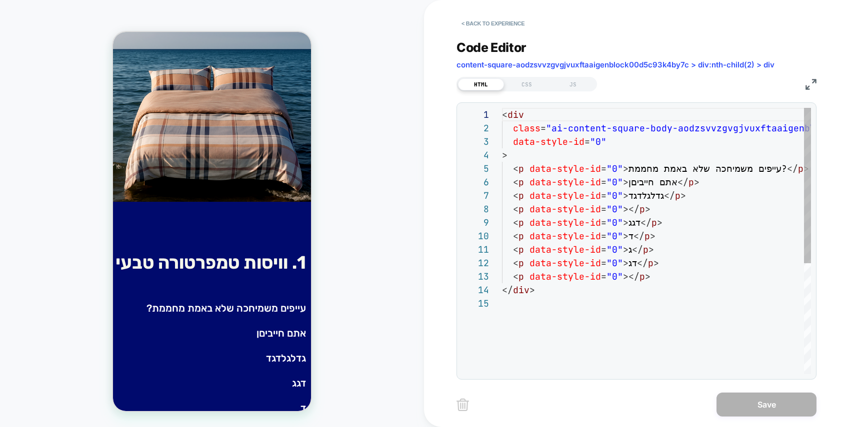
click at [555, 201] on div "< div class = "ai-content-square-body-aodzsvvzgvgjvuxftaaigenblo ck00d5c93k4by7…" at bounding box center [656, 335] width 309 height 455
type textarea "**********"
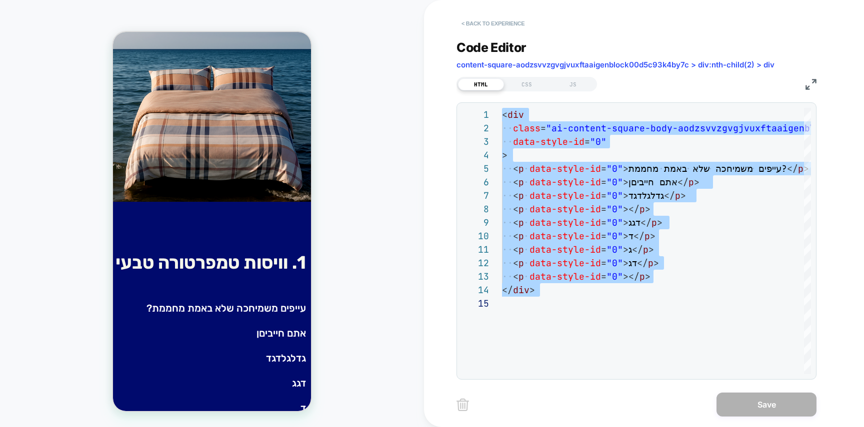
click at [489, 17] on button "< Back to experience" at bounding box center [492, 23] width 73 height 16
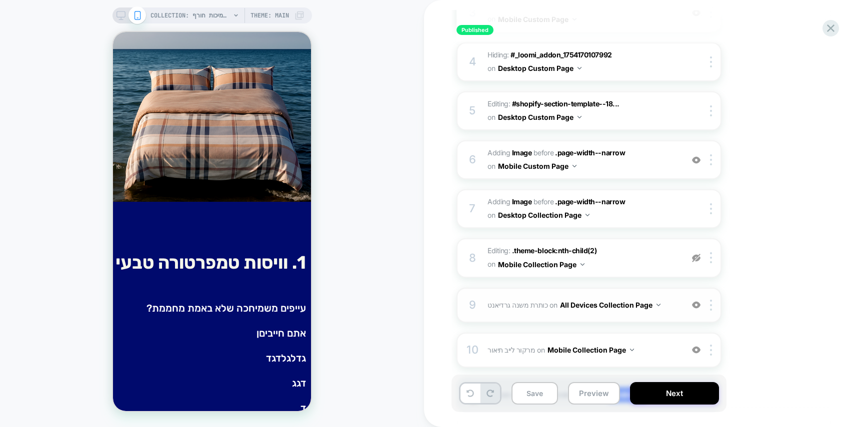
scroll to position [339, 0]
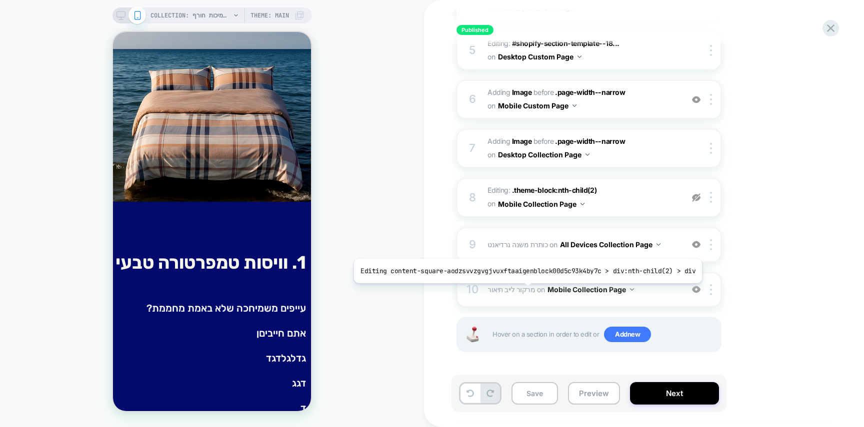
click at [514, 291] on span "מרקור לייב תיאור" at bounding box center [510, 289] width 47 height 8
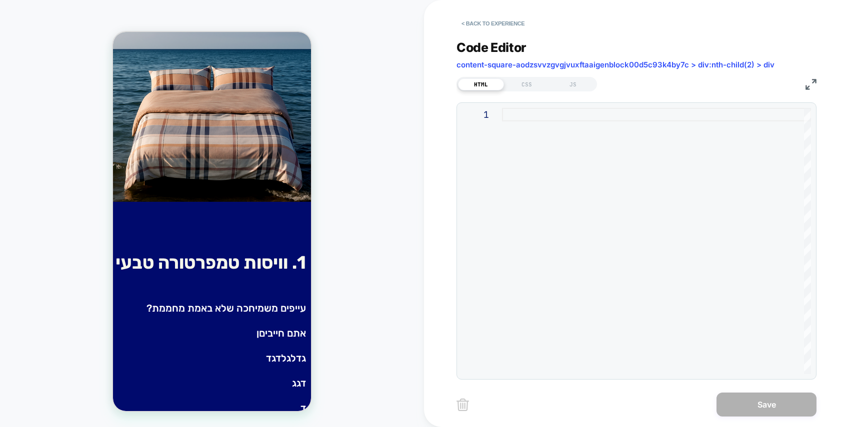
click at [611, 219] on div at bounding box center [656, 241] width 309 height 266
type textarea "**********"
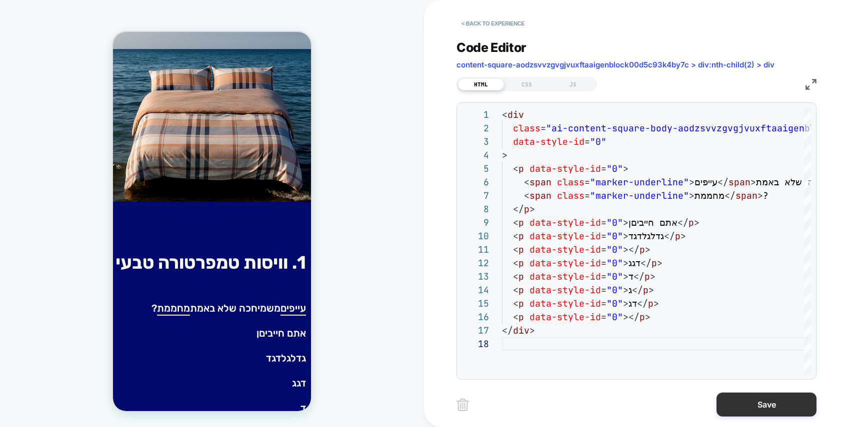
click at [770, 402] on button "Save" at bounding box center [766, 405] width 100 height 24
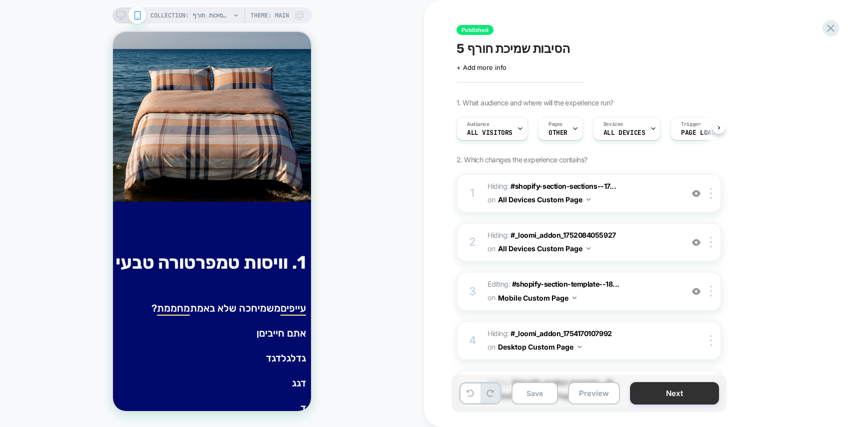
click at [715, 392] on button "Next" at bounding box center [674, 393] width 89 height 22
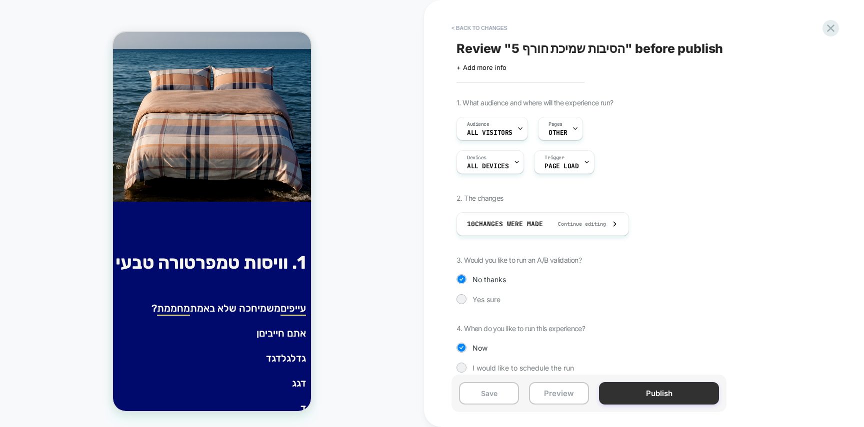
click at [710, 393] on button "Publish" at bounding box center [659, 393] width 120 height 22
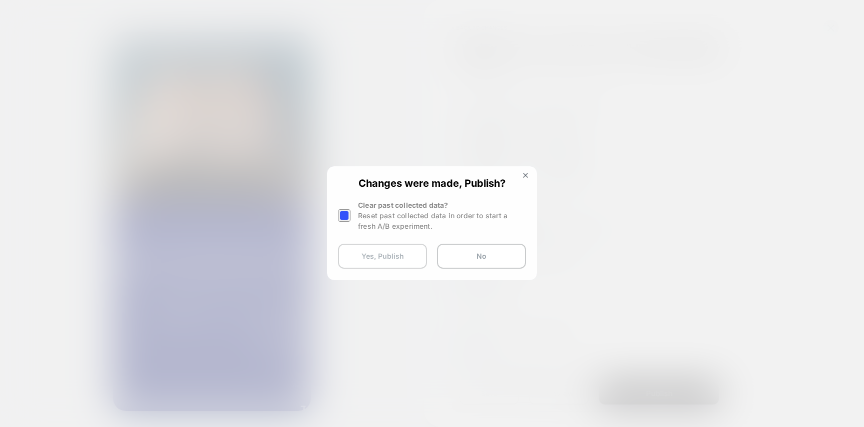
click at [375, 258] on button "Yes, Publish" at bounding box center [382, 256] width 89 height 25
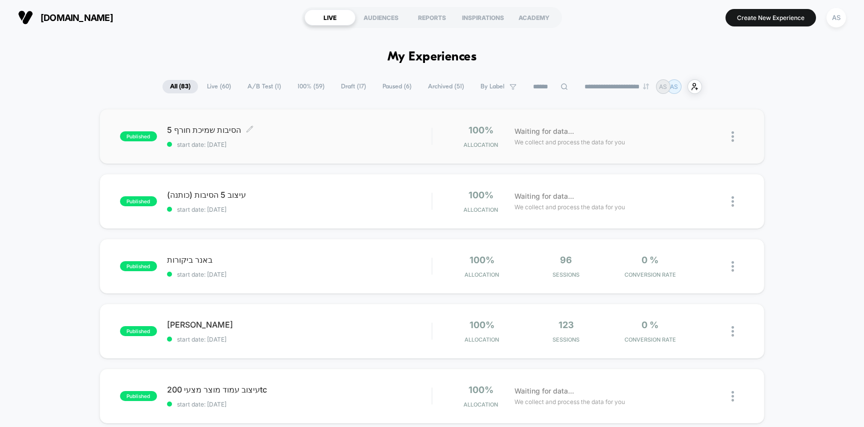
click at [332, 135] on div "5 הסיבות שמיכת חורף Click to edit experience details Click to edit experience d…" at bounding box center [299, 136] width 265 height 23
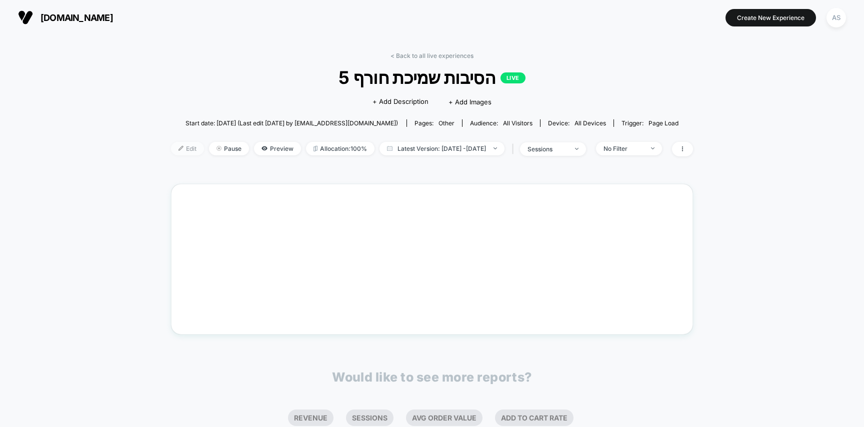
click at [178, 147] on img at bounding box center [180, 148] width 5 height 5
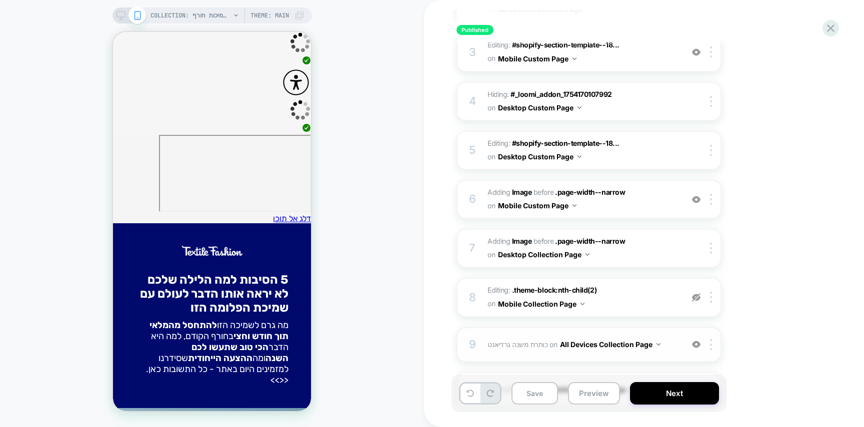
scroll to position [339, 0]
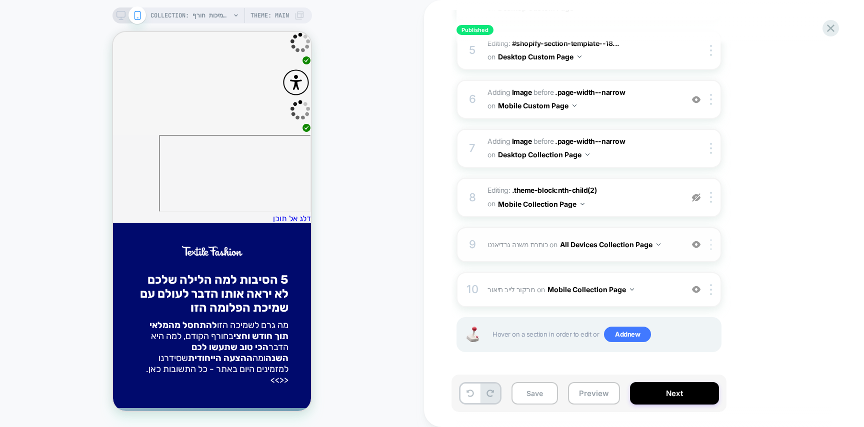
click at [712, 243] on div at bounding box center [712, 244] width 16 height 11
click at [709, 243] on div at bounding box center [712, 244] width 16 height 11
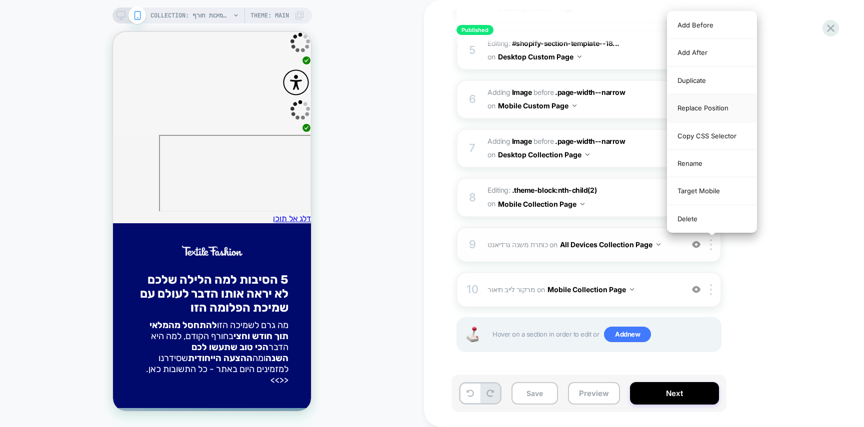
click at [707, 111] on div "Replace Position" at bounding box center [711, 107] width 89 height 27
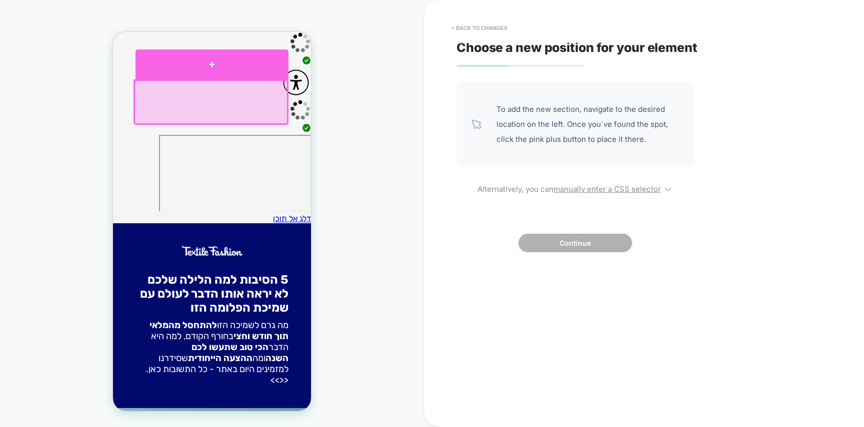
click at [236, 69] on div at bounding box center [211, 64] width 153 height 30
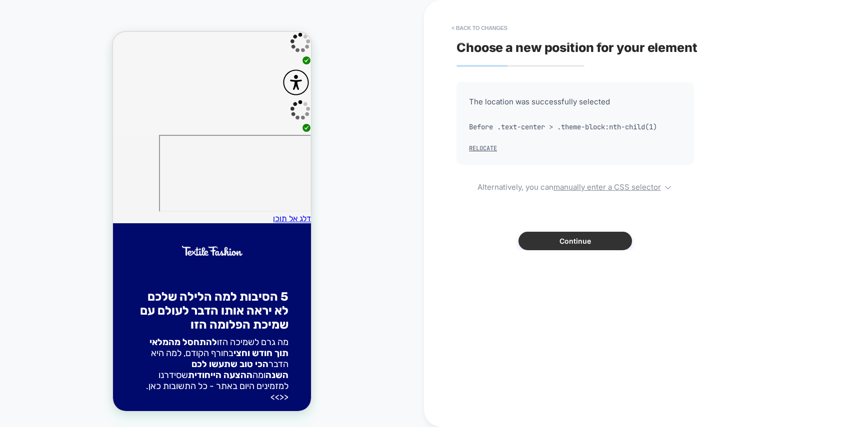
click at [576, 243] on button "Continue" at bounding box center [574, 241] width 113 height 18
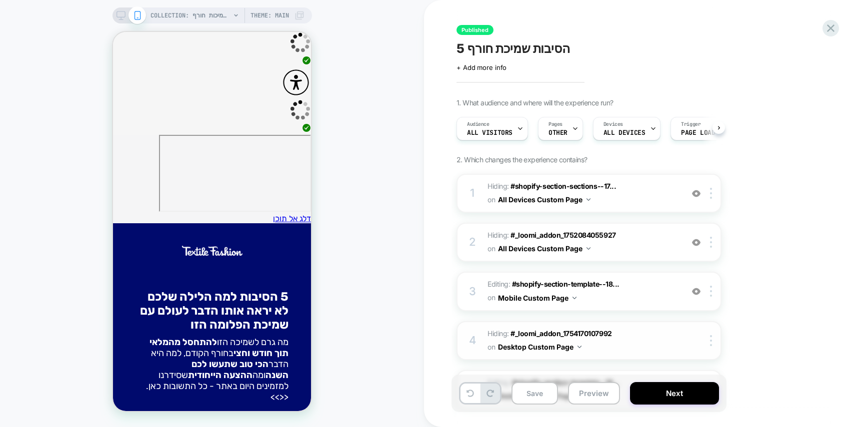
scroll to position [0, 0]
click at [687, 386] on button "Next" at bounding box center [674, 393] width 89 height 22
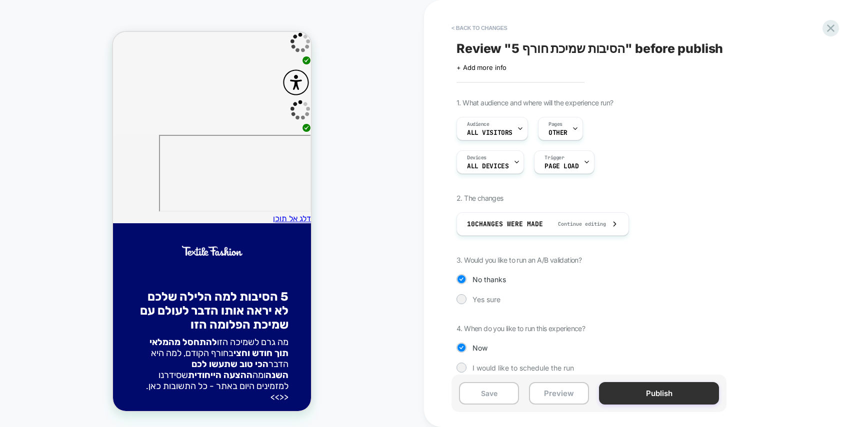
click at [687, 386] on button "Publish" at bounding box center [659, 393] width 120 height 22
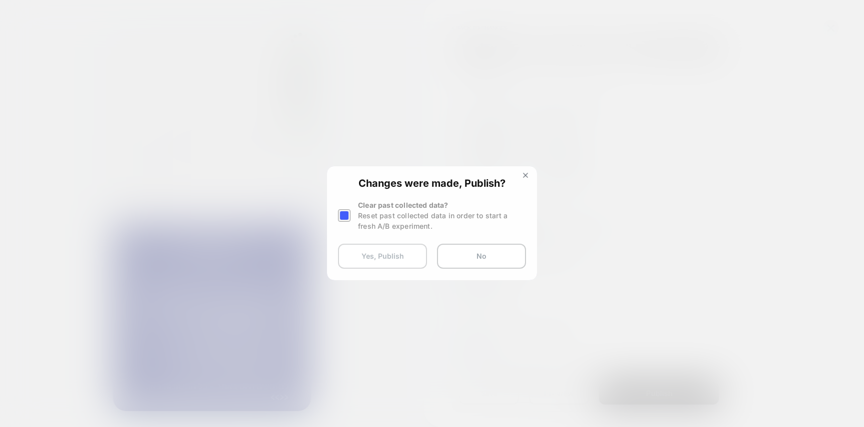
click at [369, 261] on button "Yes, Publish" at bounding box center [382, 256] width 89 height 25
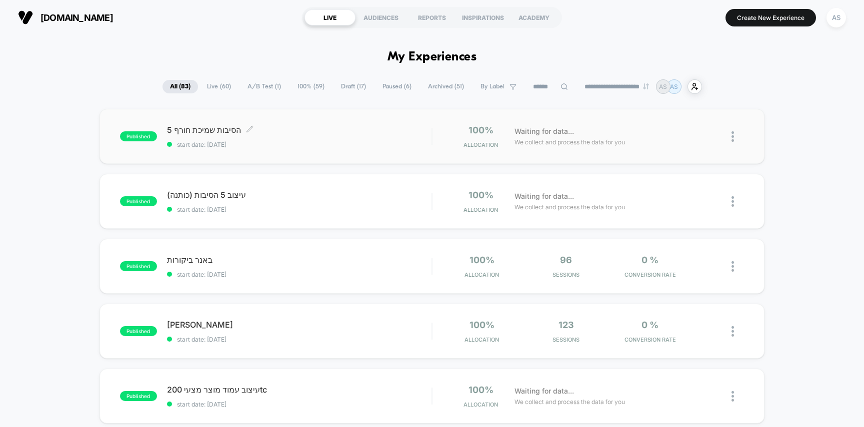
click at [334, 141] on span "start date: [DATE]" at bounding box center [299, 144] width 265 height 7
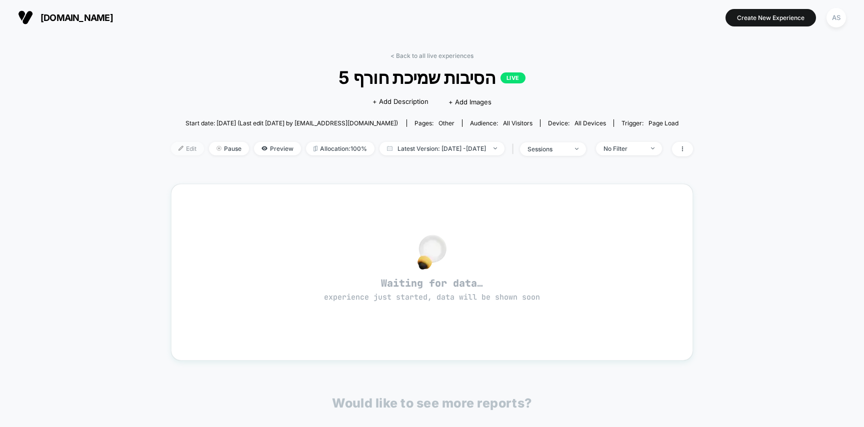
click at [178, 149] on img at bounding box center [180, 148] width 5 height 5
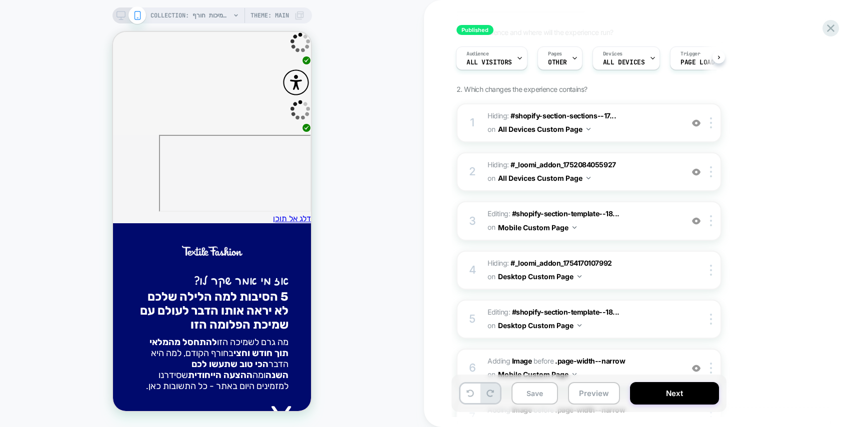
scroll to position [339, 0]
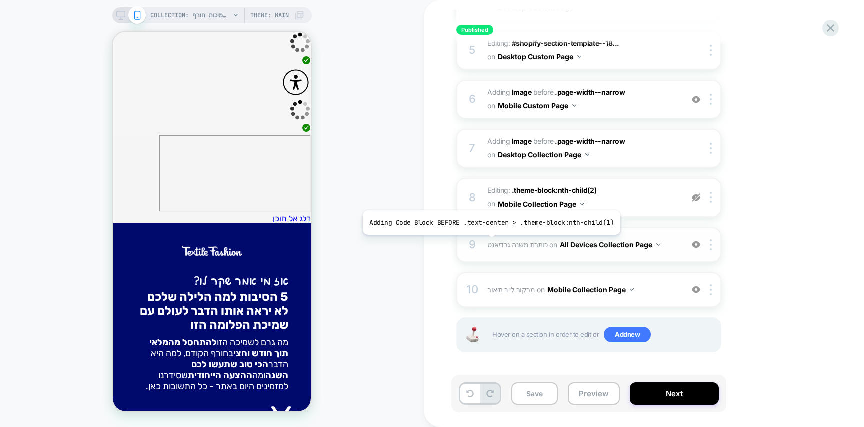
click at [488, 242] on span "כותרת משנה גרדיאנט" at bounding box center [517, 244] width 60 height 8
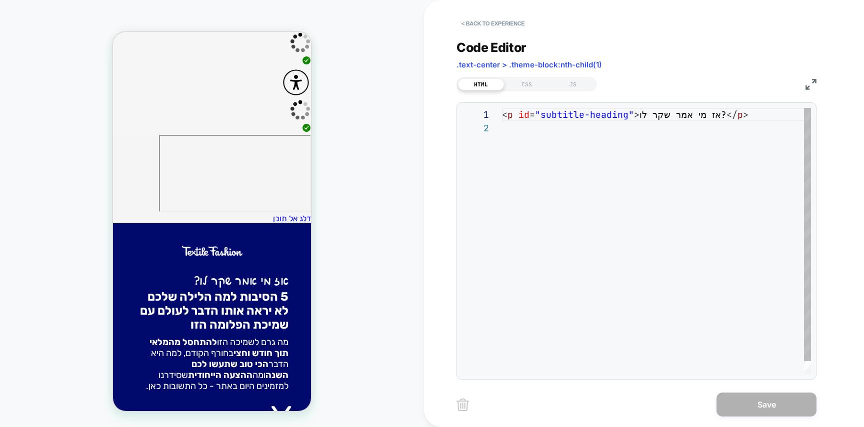
scroll to position [13, 0]
click at [534, 90] on div "HTML CSS JS" at bounding box center [526, 84] width 140 height 14
click at [530, 85] on div "CSS" at bounding box center [527, 84] width 46 height 12
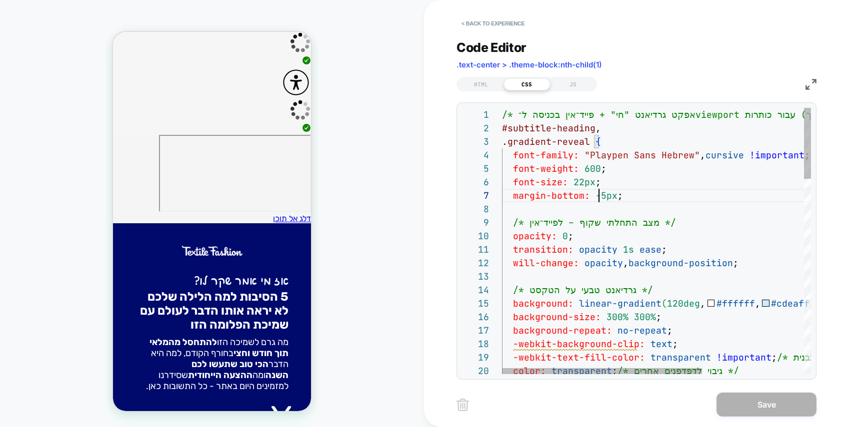
scroll to position [81, 92]
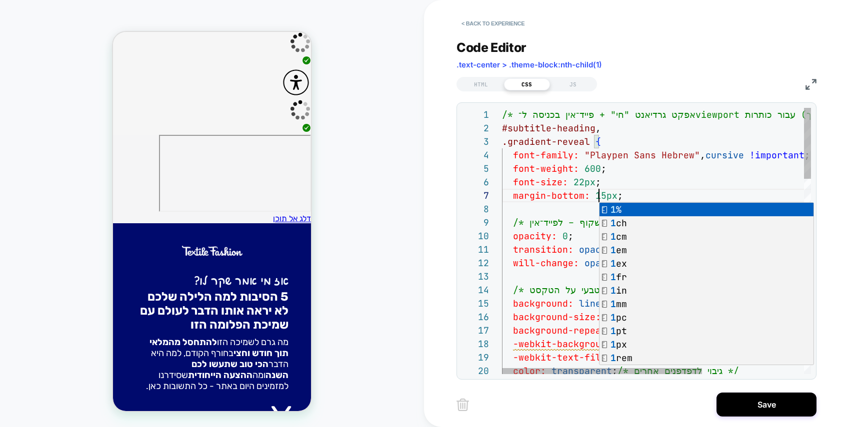
scroll to position [40, 65]
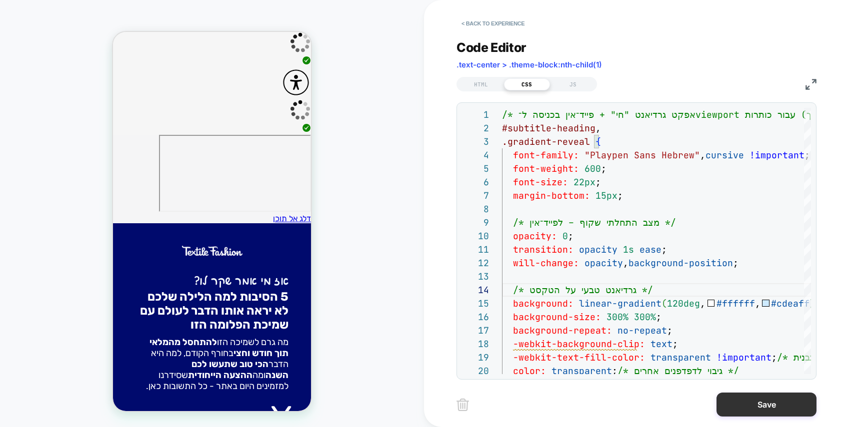
type textarea "**********"
click at [753, 398] on button "Save" at bounding box center [766, 405] width 100 height 24
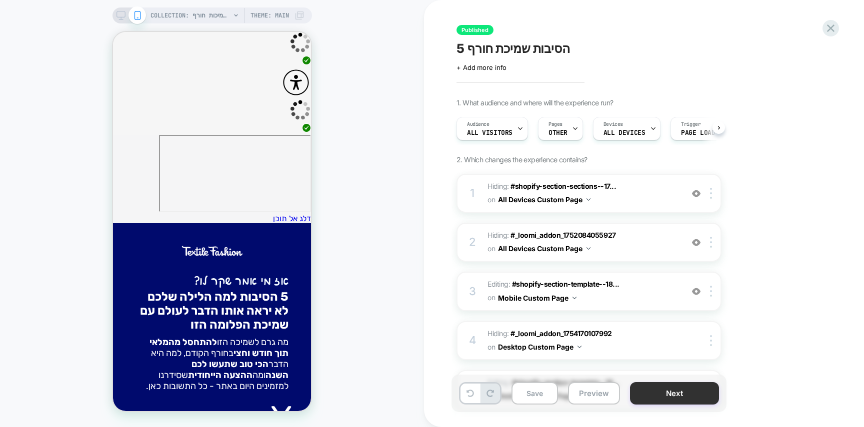
scroll to position [0, 0]
click at [694, 391] on button "Next" at bounding box center [674, 393] width 89 height 22
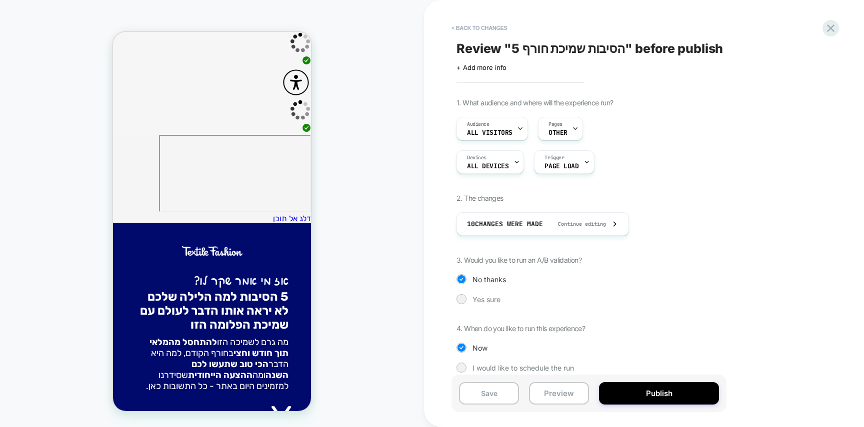
click at [694, 391] on button "Publish" at bounding box center [659, 393] width 120 height 22
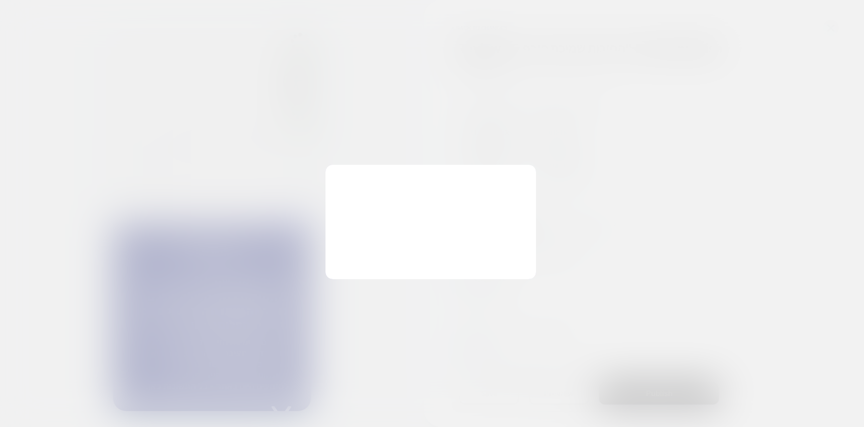
click at [367, 242] on div "Changes were made, Publish? Clear past collected data? Reset past collected dat…" at bounding box center [430, 222] width 210 height 114
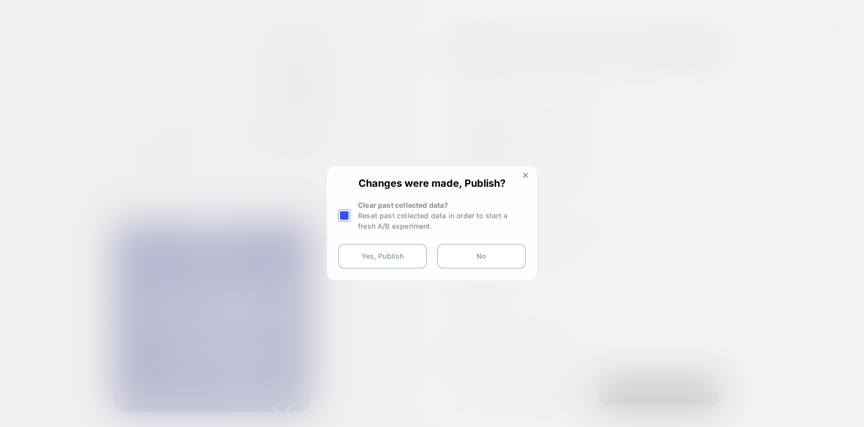
click at [367, 243] on div "Changes were made, Publish? Clear past collected data? Reset past collected dat…" at bounding box center [432, 222] width 208 height 111
click at [366, 247] on button "Yes, Publish" at bounding box center [382, 256] width 89 height 25
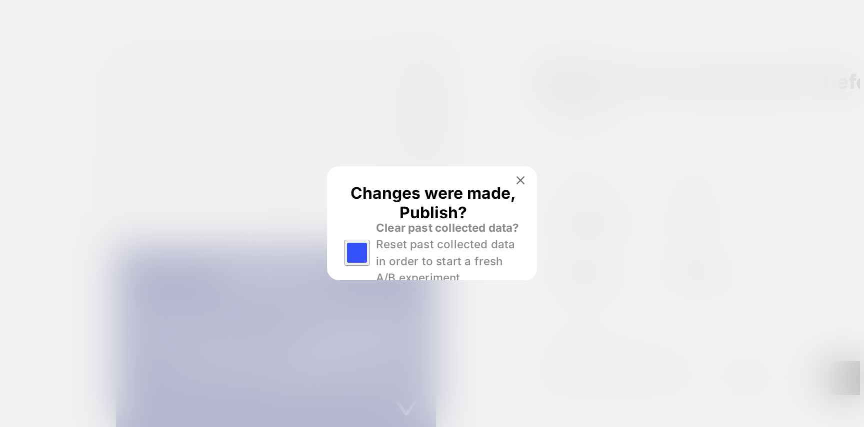
click at [385, 263] on html "COLLECTION: שמיכות חורף (Category) COLLECTION: שמיכות חורף (Category) Theme: MA…" at bounding box center [432, 308] width 864 height 616
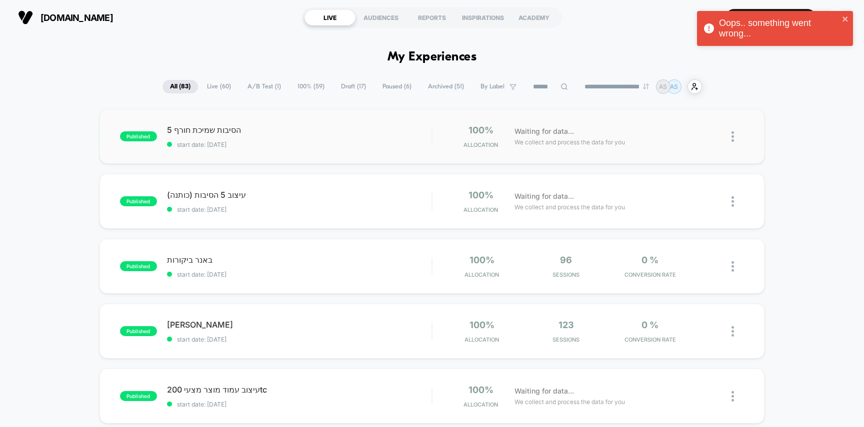
click at [278, 126] on span "5 הסיבות שמיכת חורף" at bounding box center [299, 130] width 265 height 10
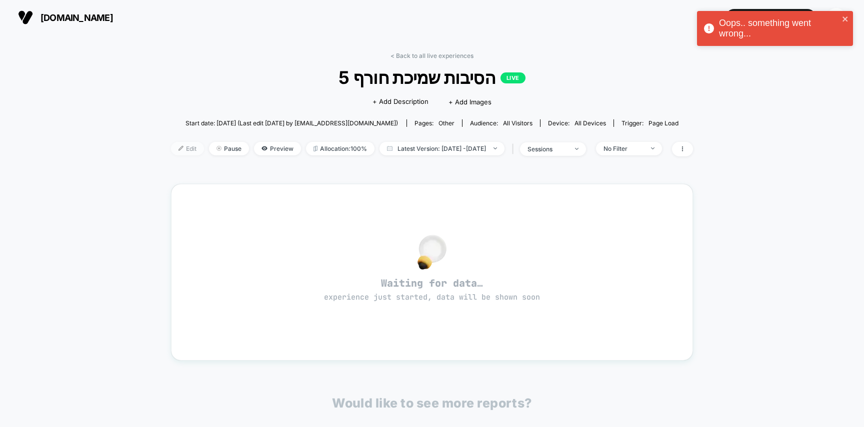
click at [171, 146] on span "Edit" at bounding box center [187, 148] width 33 height 13
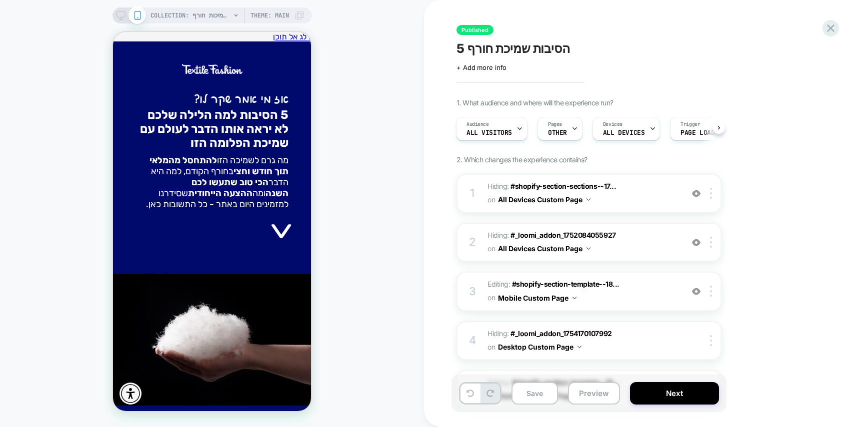
scroll to position [339, 0]
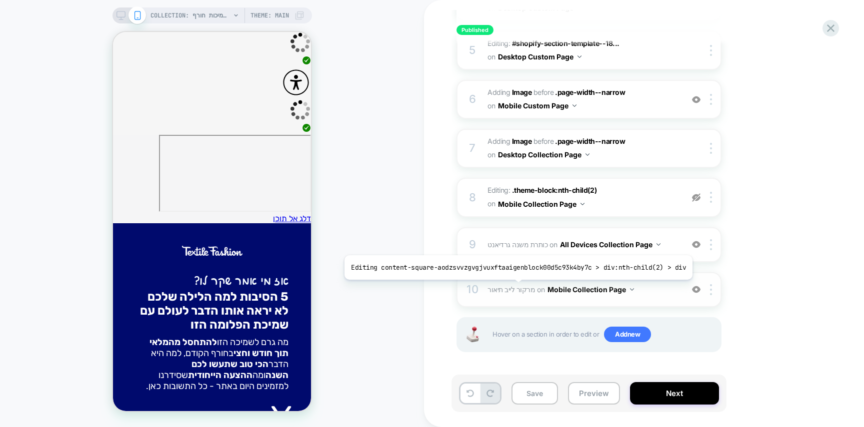
click at [514, 287] on span "מרקור לייב תיאור" at bounding box center [510, 289] width 47 height 8
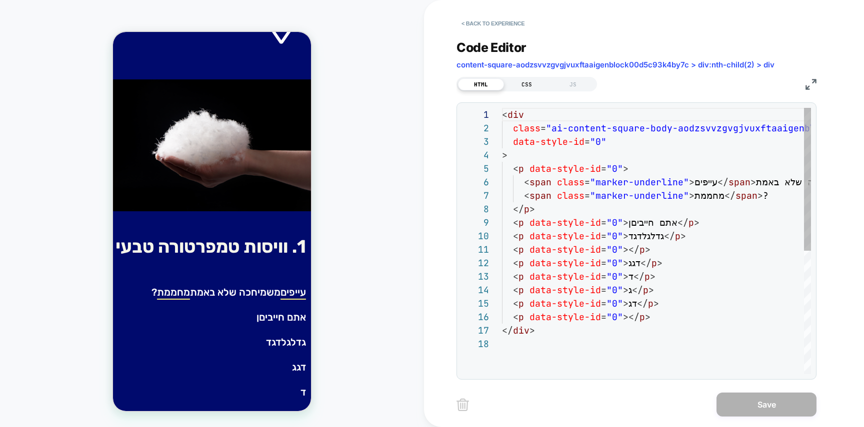
scroll to position [377, 0]
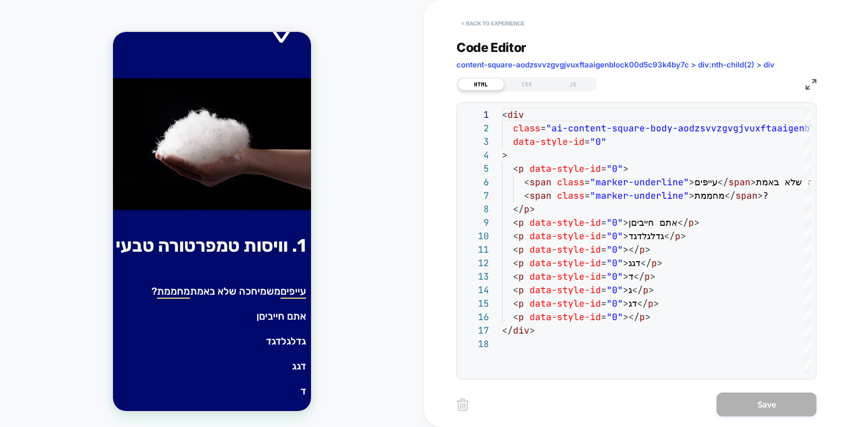
click at [492, 22] on button "< Back to experience" at bounding box center [492, 23] width 73 height 16
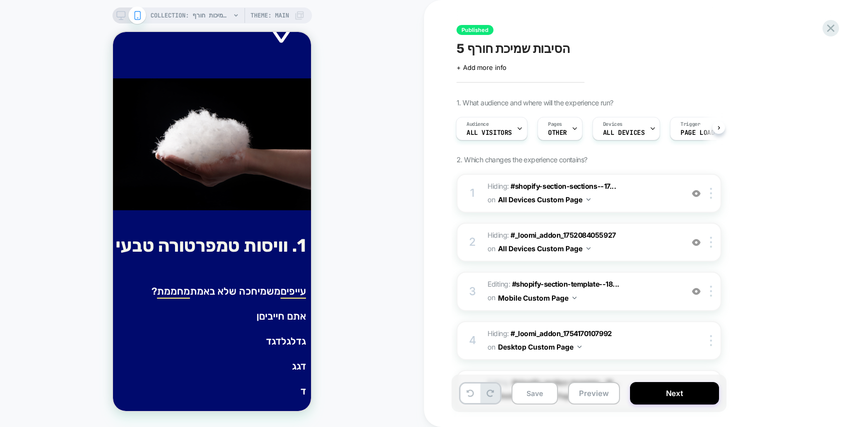
scroll to position [339, 0]
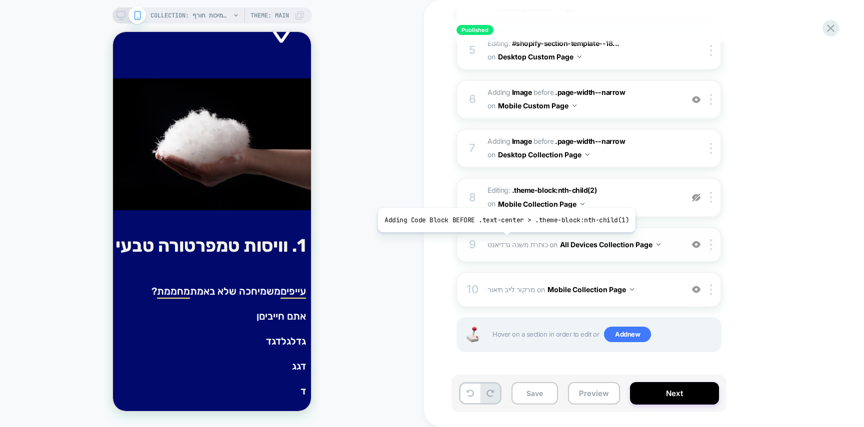
click at [503, 240] on span "כותרת משנה גרדיאנט" at bounding box center [517, 244] width 60 height 8
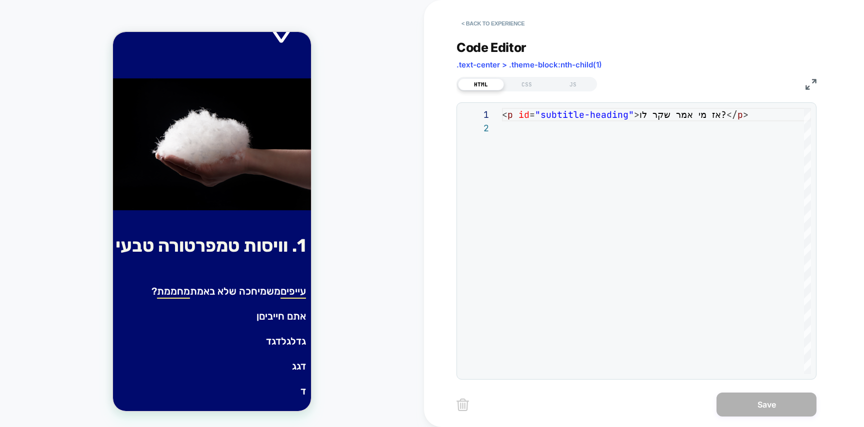
scroll to position [13, 0]
click at [527, 81] on div "CSS" at bounding box center [527, 84] width 46 height 12
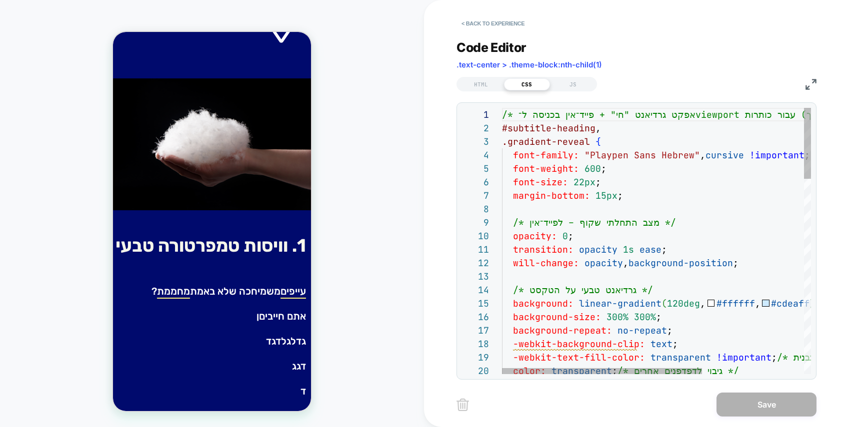
scroll to position [94, 0]
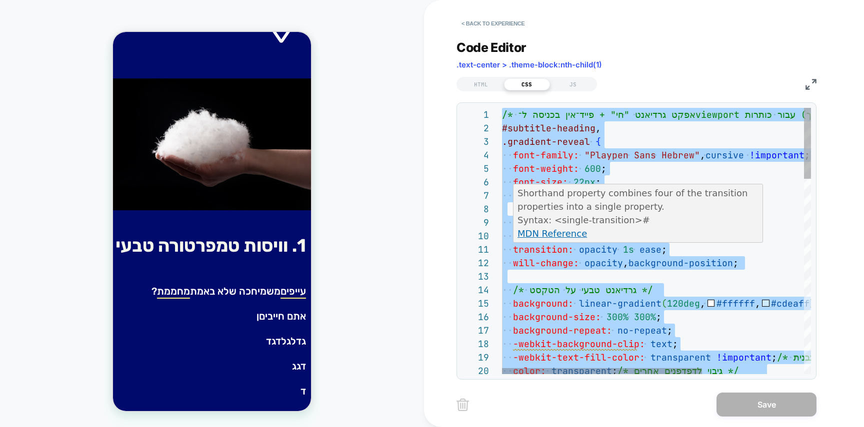
type textarea "**********"
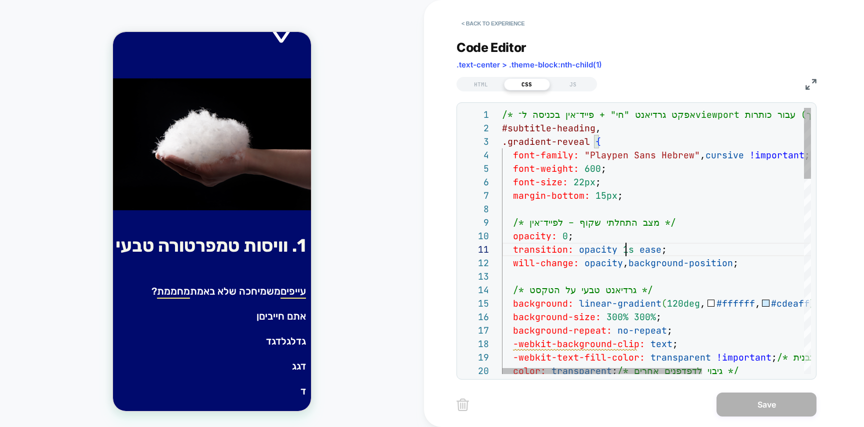
scroll to position [0, 119]
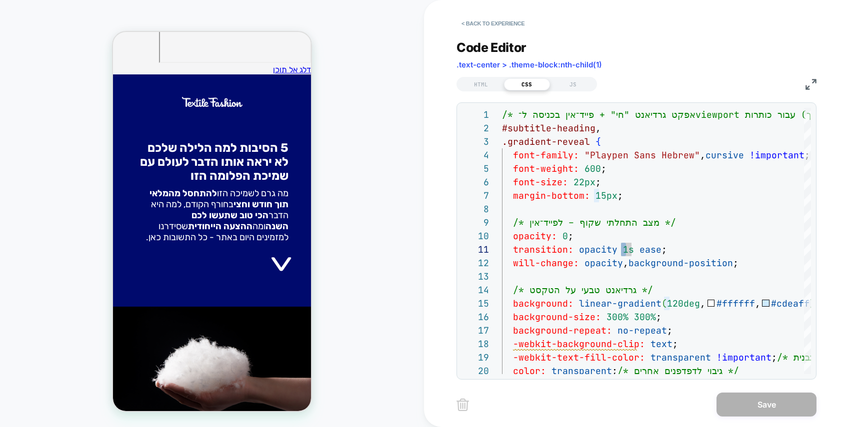
scroll to position [0, 0]
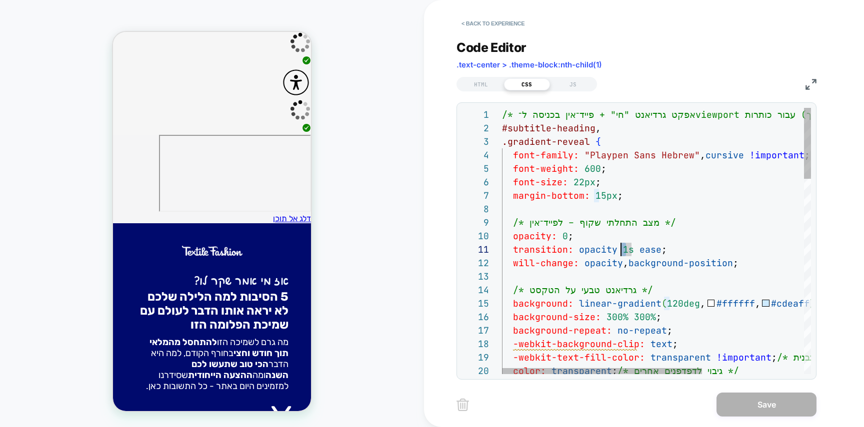
scroll to position [0, 119]
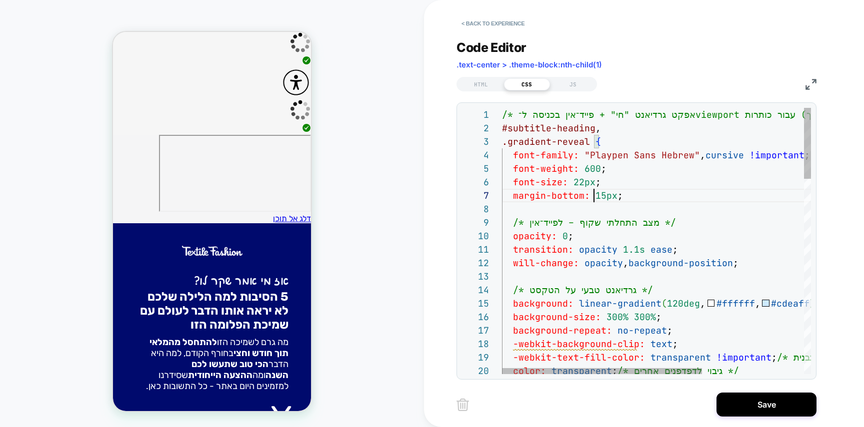
scroll to position [81, 92]
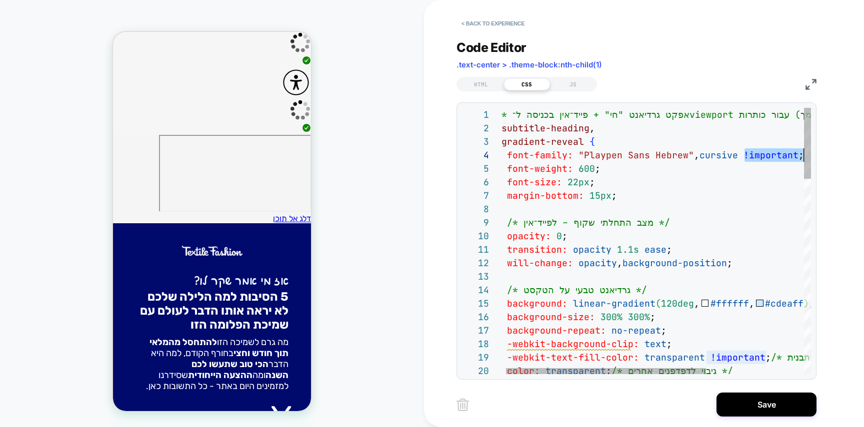
scroll to position [40, 302]
drag, startPoint x: 752, startPoint y: 152, endPoint x: 798, endPoint y: 153, distance: 46.0
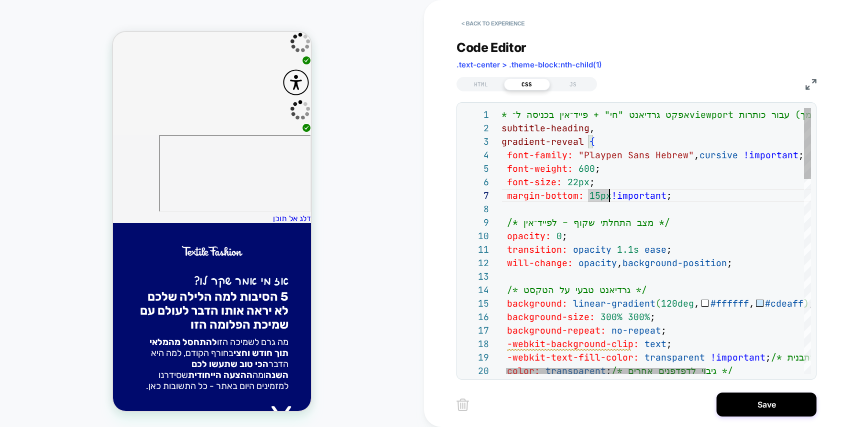
scroll to position [81, 119]
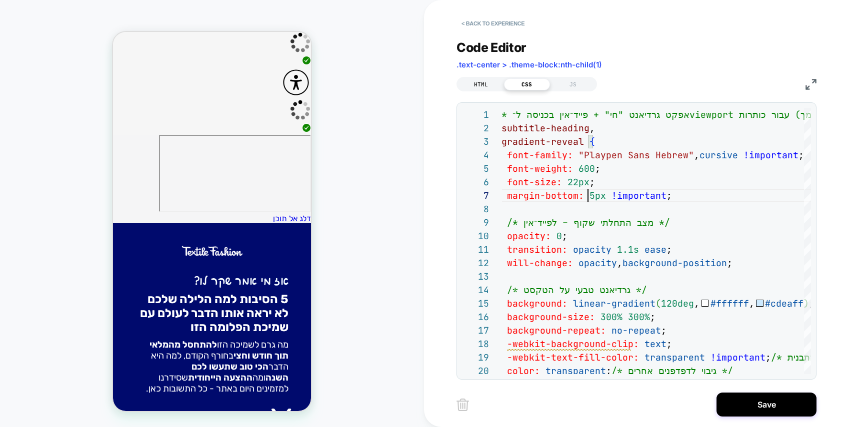
type textarea "**********"
click at [482, 82] on div "HTML" at bounding box center [481, 84] width 46 height 12
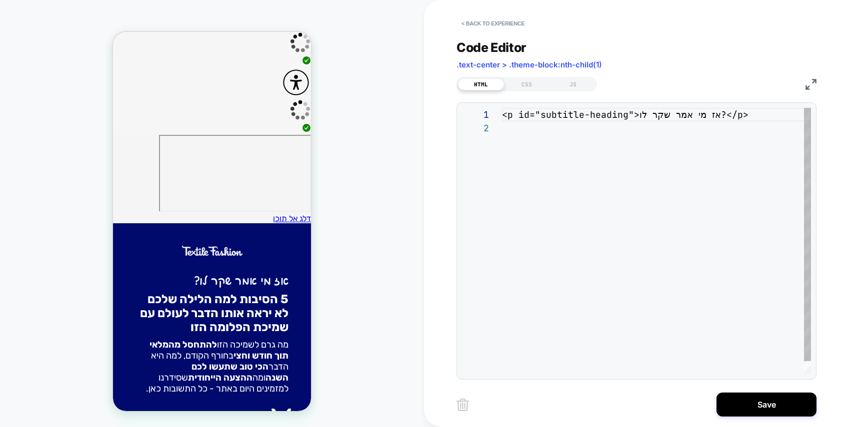
scroll to position [13, 0]
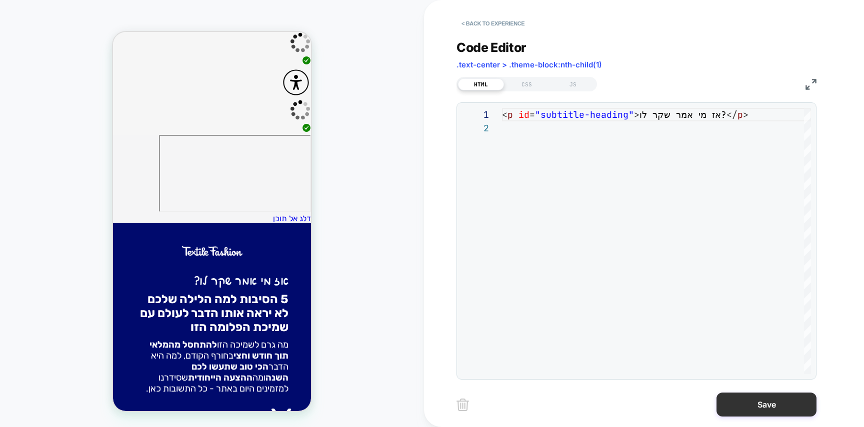
click at [756, 397] on button "Save" at bounding box center [766, 405] width 100 height 24
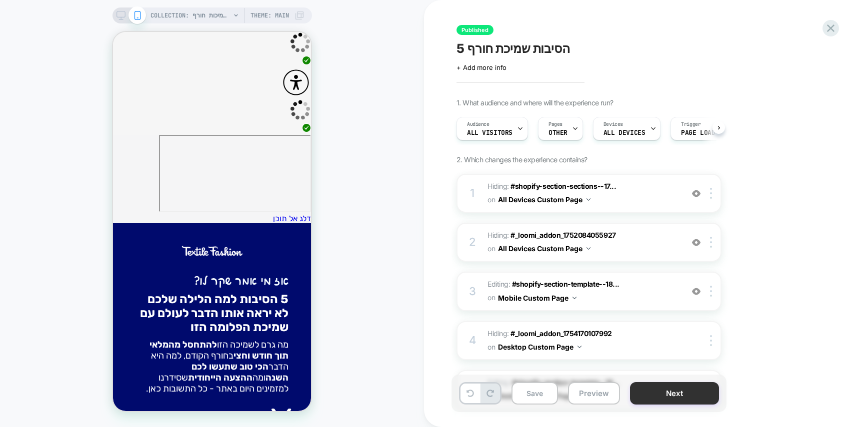
scroll to position [0, 0]
click at [672, 386] on button "Next" at bounding box center [674, 393] width 89 height 22
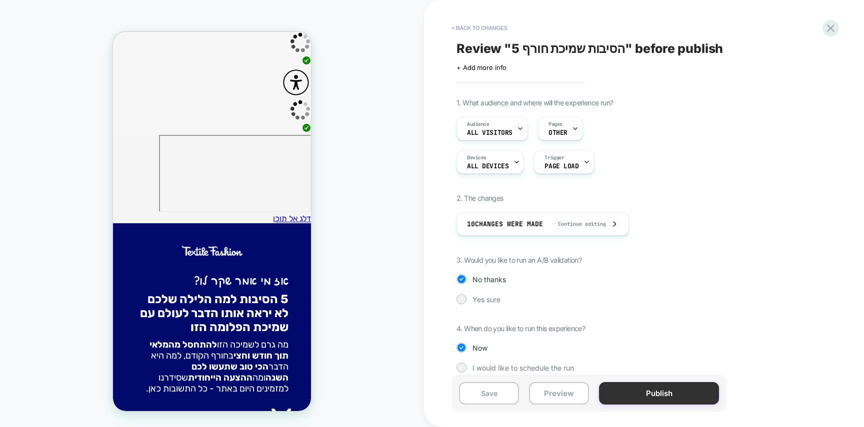
click at [672, 386] on button "Publish" at bounding box center [659, 393] width 120 height 22
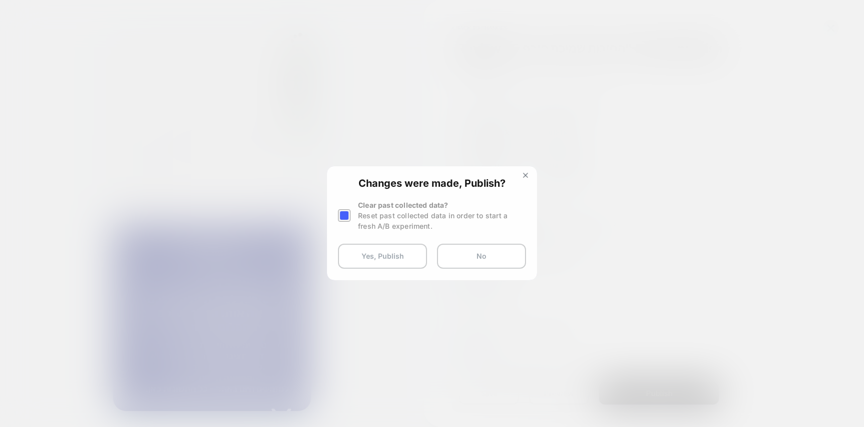
click at [385, 251] on div "Changes were made, Publish? Clear past collected data? Reset past collected dat…" at bounding box center [432, 223] width 210 height 114
click at [385, 251] on button "Yes, Publish" at bounding box center [382, 256] width 89 height 25
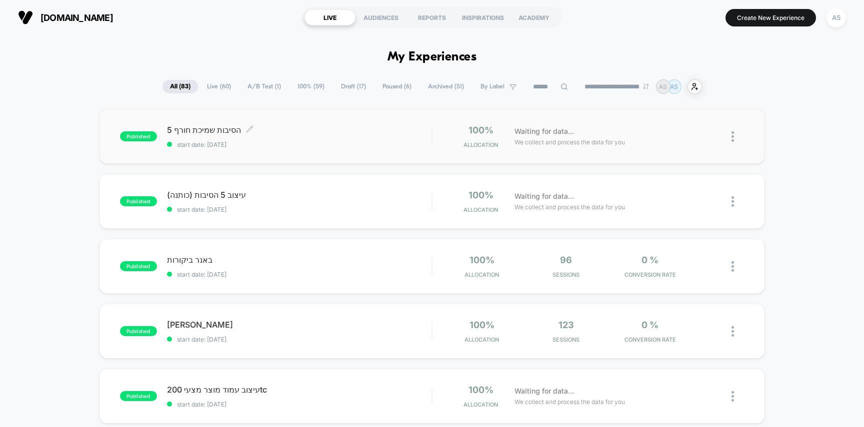
click at [298, 139] on div "5 הסיבות שמיכת חורף Click to edit experience details Click to edit experience d…" at bounding box center [299, 136] width 265 height 23
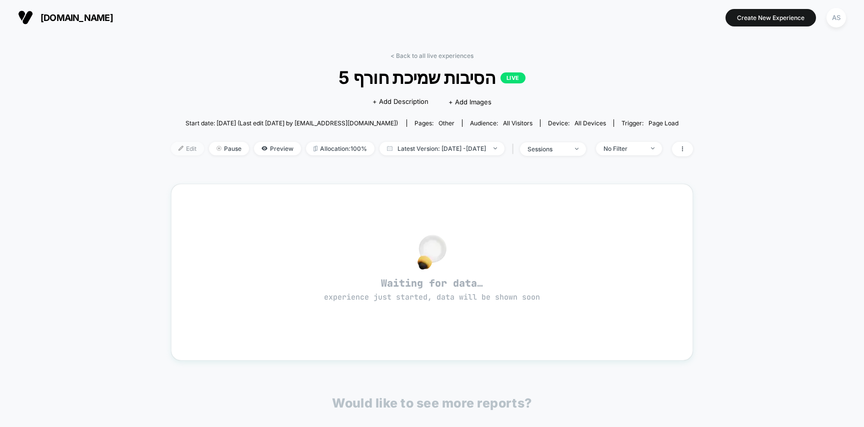
click at [174, 147] on span "Edit" at bounding box center [187, 148] width 33 height 13
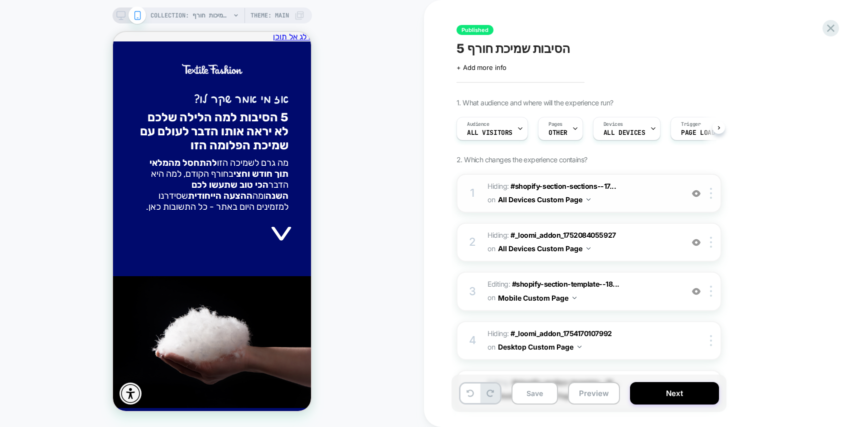
scroll to position [0, 0]
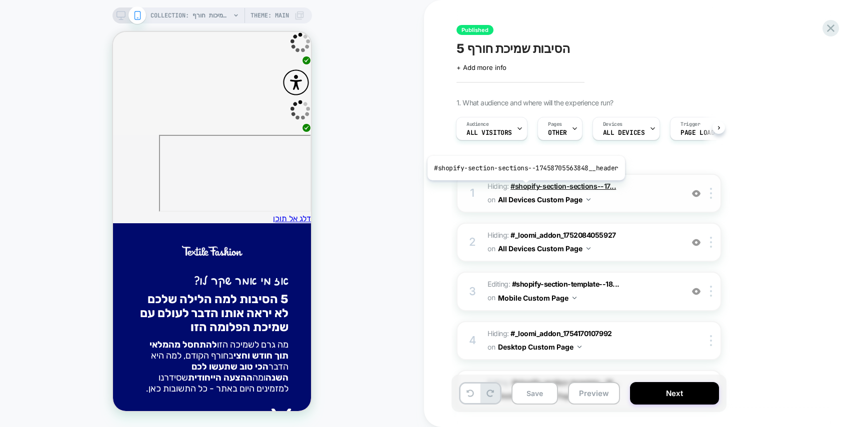
click at [524, 188] on span "#shopify-section-sections--17..." at bounding box center [562, 186] width 105 height 8
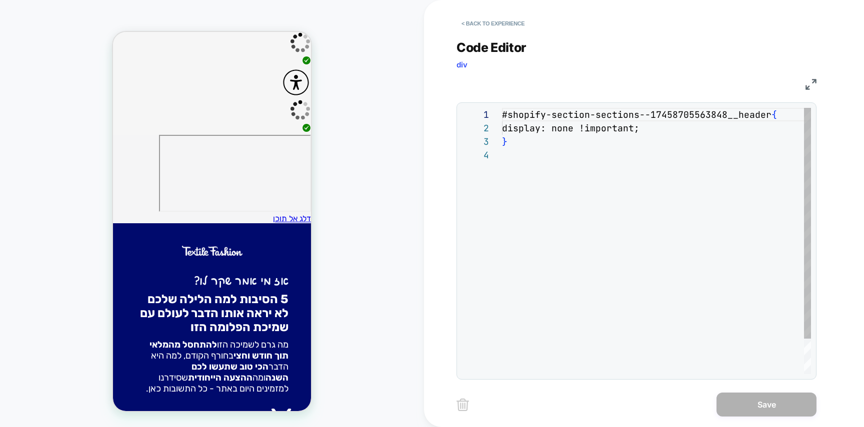
scroll to position [40, 0]
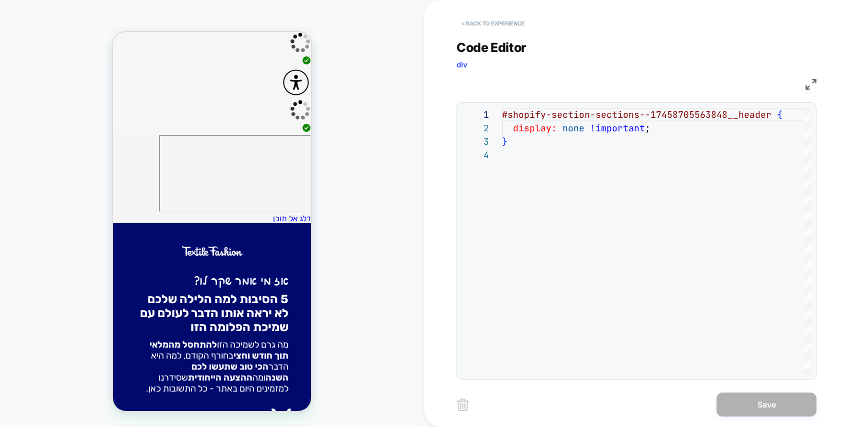
click at [472, 23] on button "< Back to experience" at bounding box center [492, 23] width 73 height 16
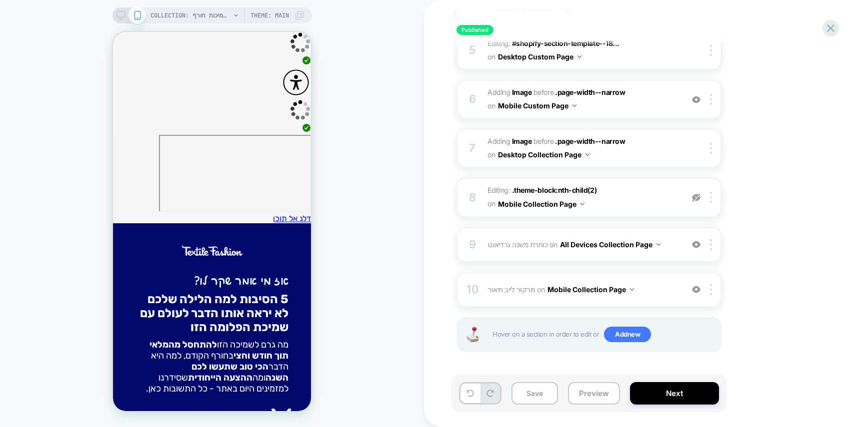
scroll to position [0, 0]
click at [491, 240] on span "כותרת משנה גרדיאנט" at bounding box center [517, 244] width 60 height 8
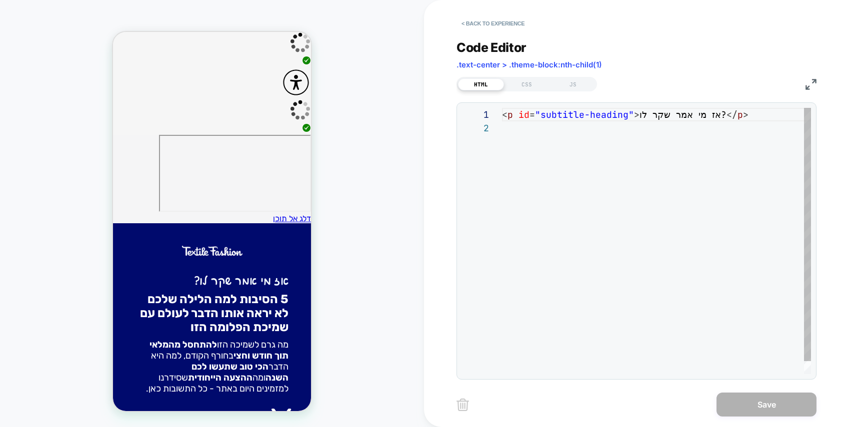
scroll to position [13, 0]
click at [523, 86] on div "CSS" at bounding box center [527, 84] width 46 height 12
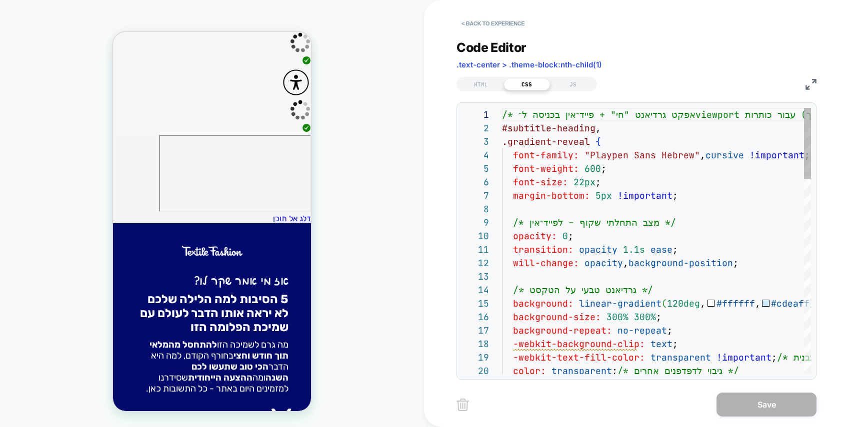
scroll to position [135, 0]
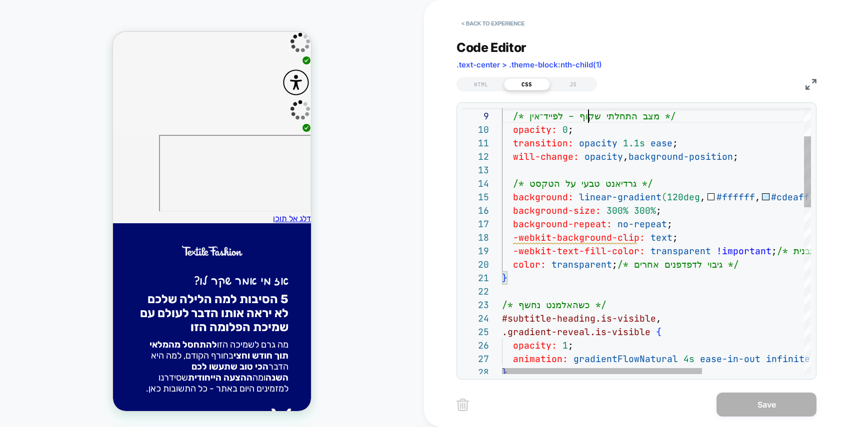
scroll to position [13, 0]
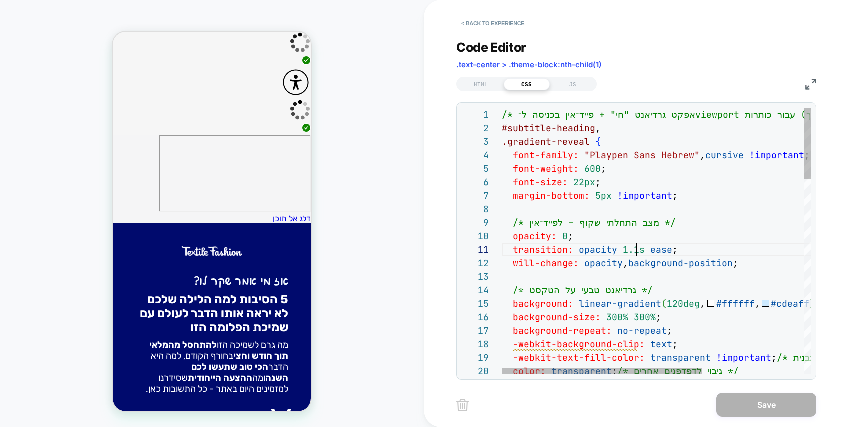
scroll to position [0, 135]
drag, startPoint x: 635, startPoint y: 251, endPoint x: 620, endPoint y: 248, distance: 15.3
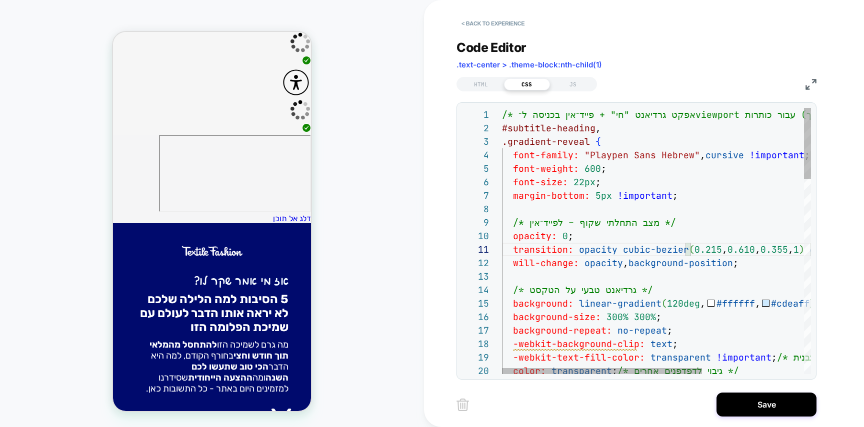
scroll to position [27, 0]
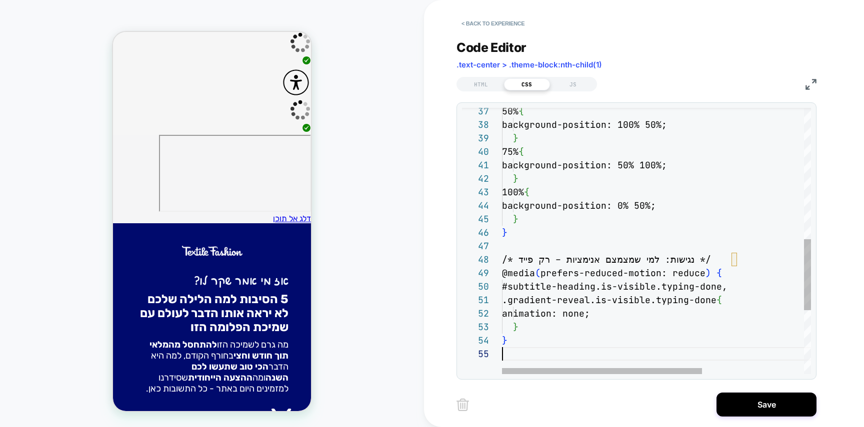
scroll to position [54, 0]
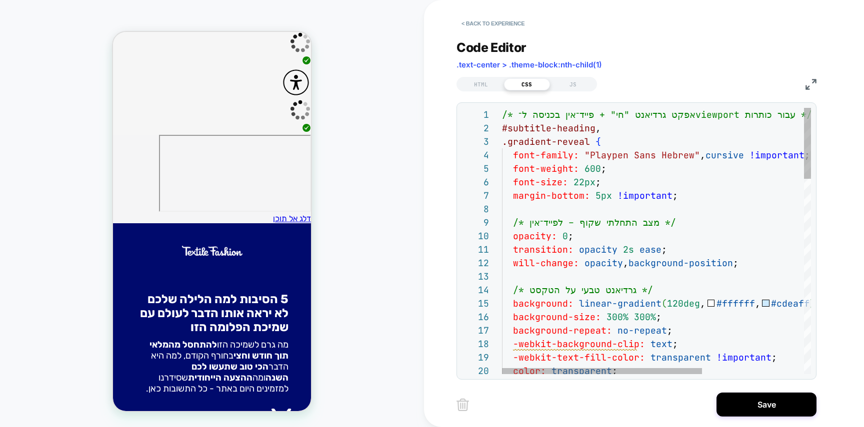
type textarea "**********"
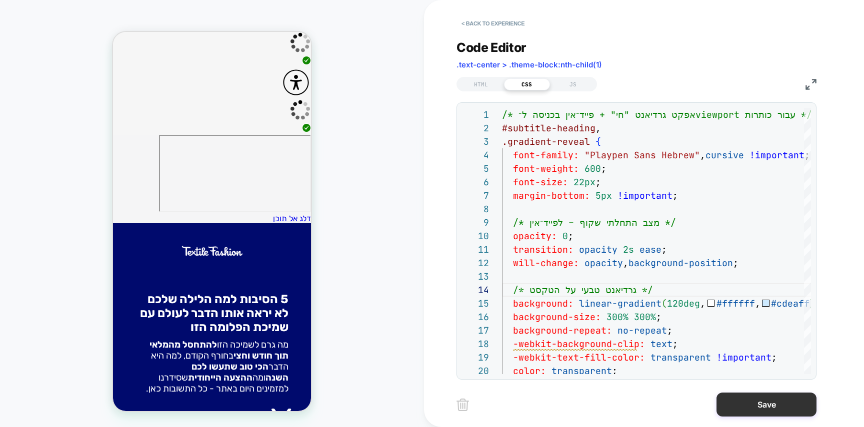
click at [750, 400] on button "Save" at bounding box center [766, 405] width 100 height 24
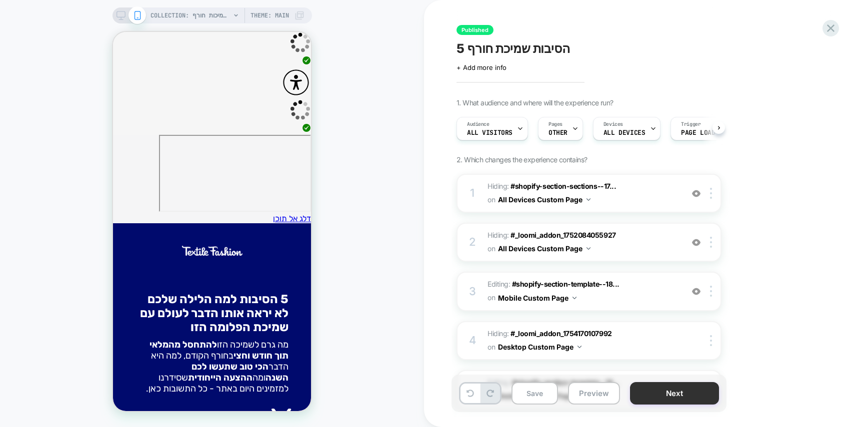
scroll to position [0, 0]
click at [695, 387] on button "Next" at bounding box center [674, 393] width 89 height 22
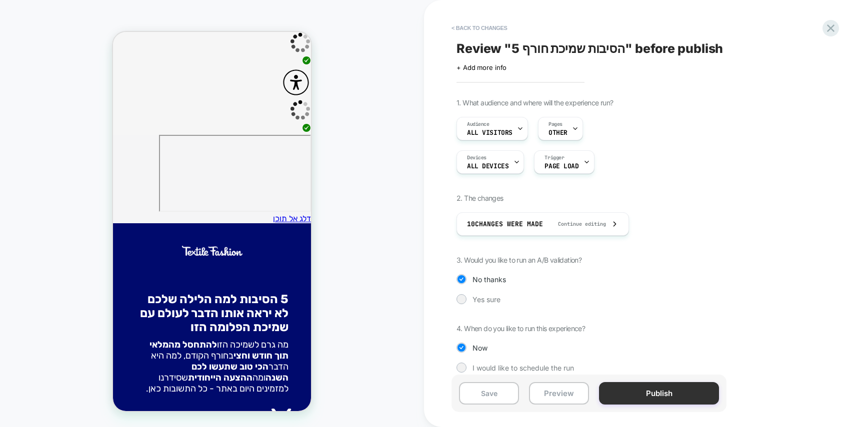
click at [681, 388] on button "Publish" at bounding box center [659, 393] width 120 height 22
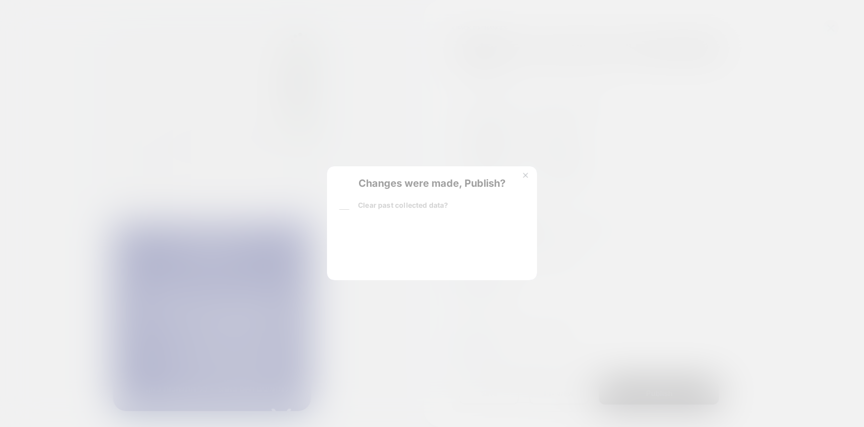
click at [360, 257] on div "Changes were made, Publish? Clear past collected data? Reset past collected dat…" at bounding box center [432, 223] width 210 height 114
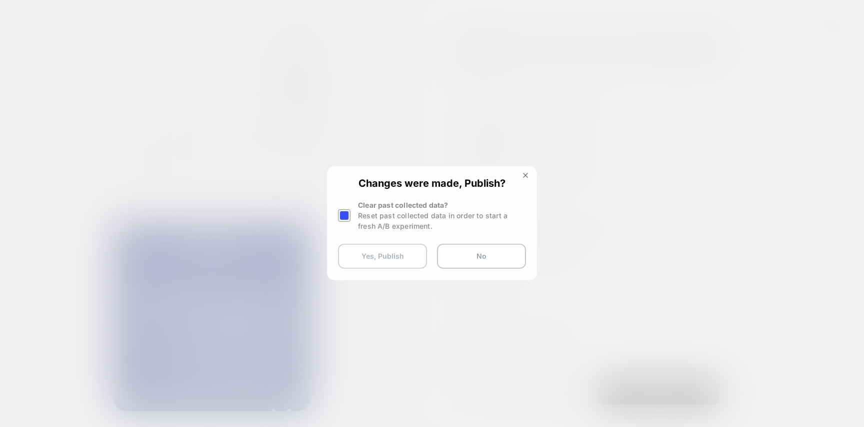
click at [360, 257] on button "Yes, Publish" at bounding box center [382, 256] width 89 height 25
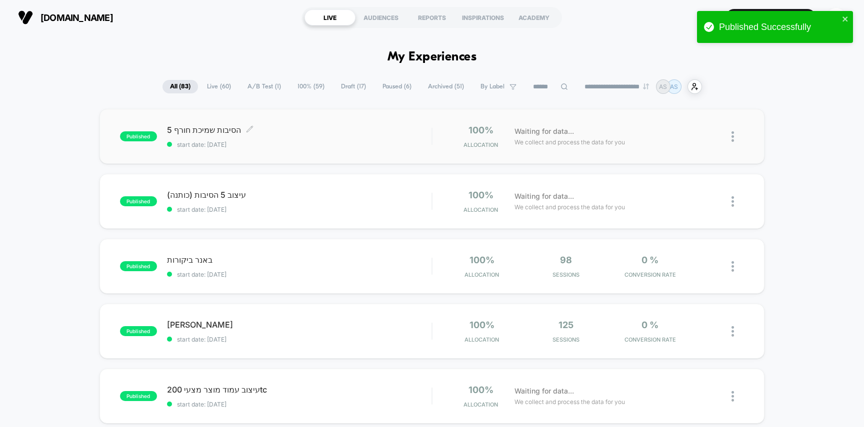
click at [334, 142] on span "start date: [DATE]" at bounding box center [299, 144] width 265 height 7
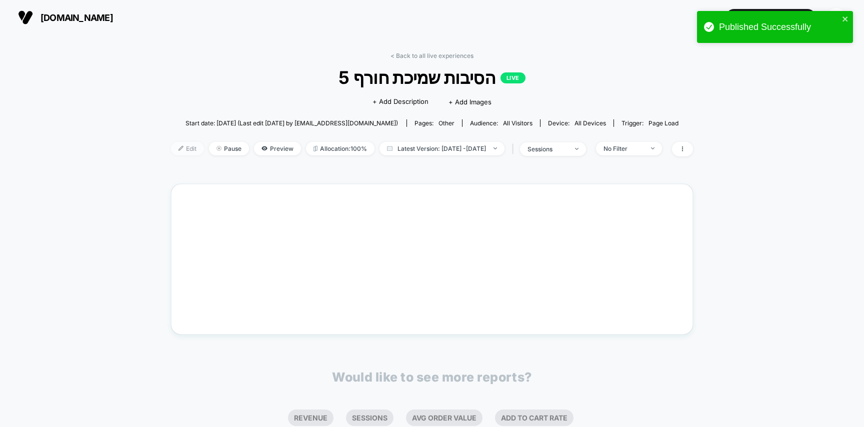
click at [171, 145] on span "Edit" at bounding box center [187, 148] width 33 height 13
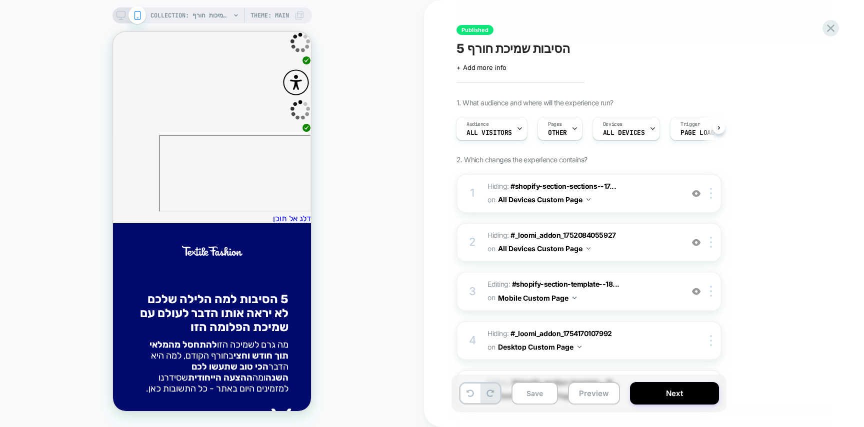
scroll to position [339, 0]
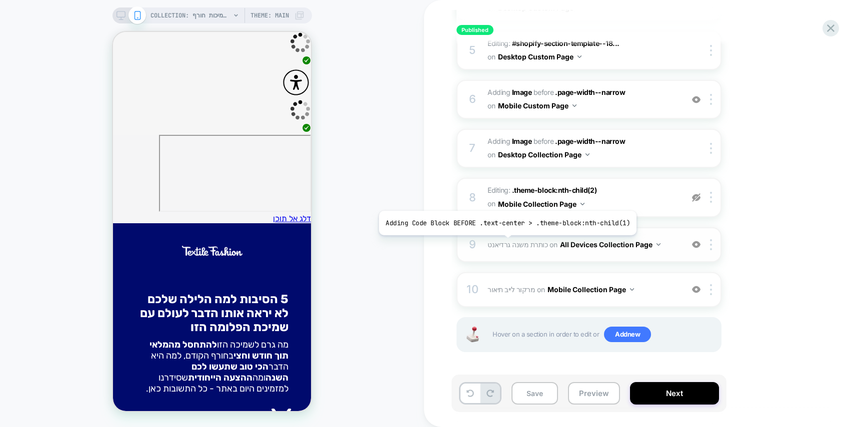
click at [504, 243] on span "כותרת משנה גרדיאנט" at bounding box center [517, 244] width 60 height 8
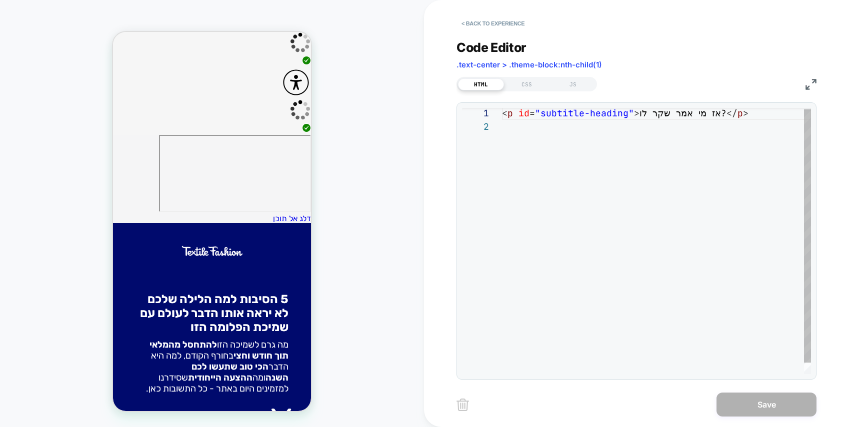
scroll to position [13, 0]
click at [528, 86] on div "CSS" at bounding box center [527, 84] width 46 height 12
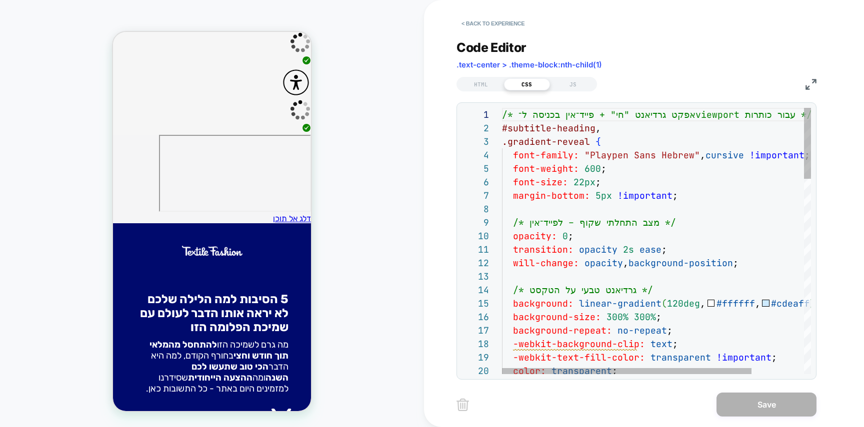
scroll to position [108, 97]
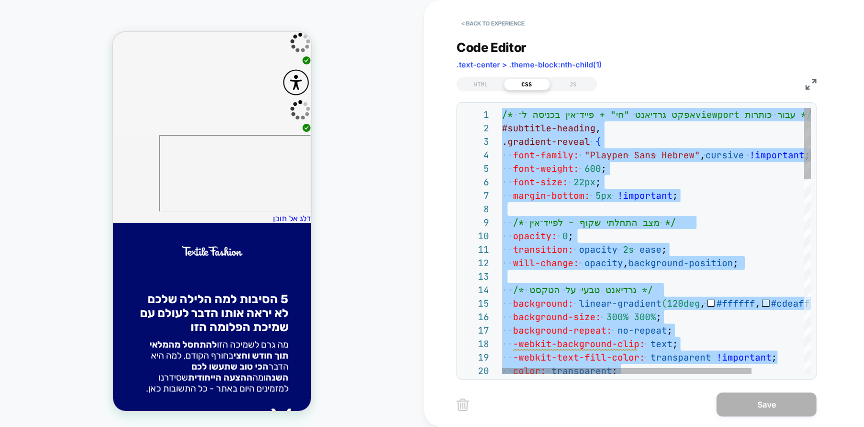
type textarea "**********"
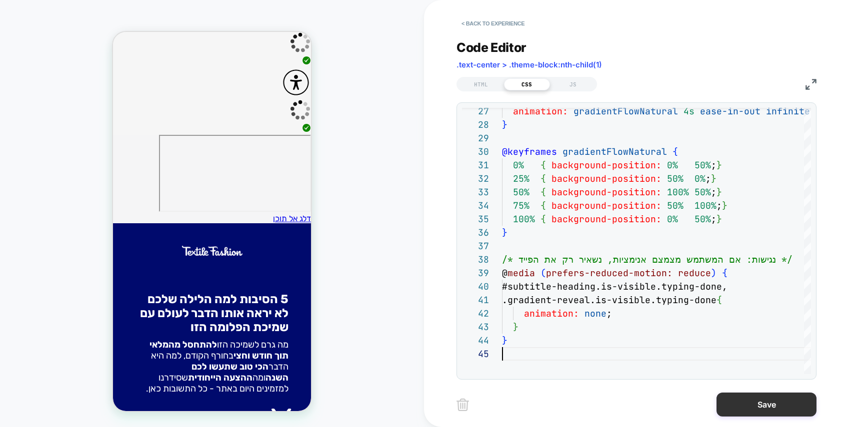
click at [778, 409] on button "Save" at bounding box center [766, 405] width 100 height 24
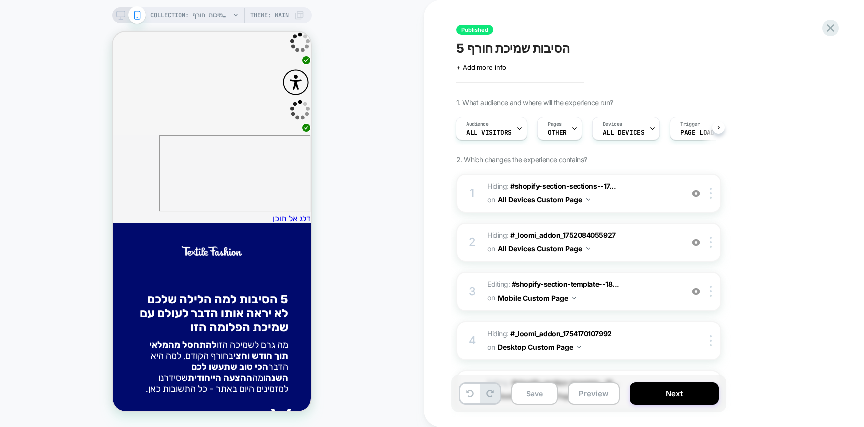
scroll to position [339, 0]
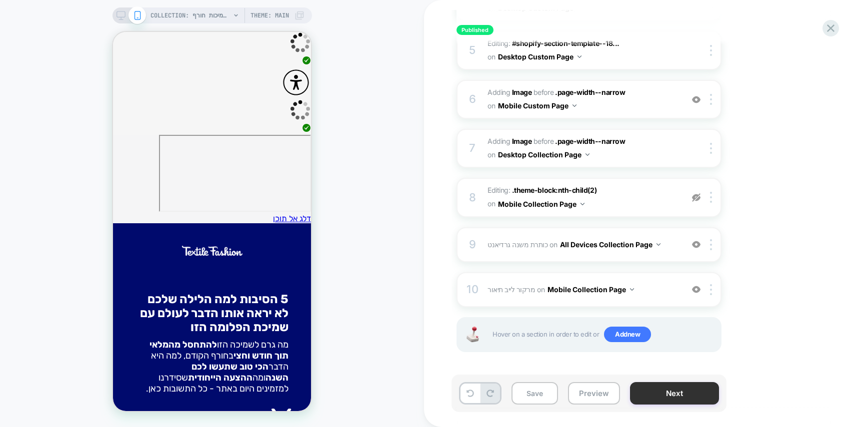
click at [687, 399] on button "Next" at bounding box center [674, 393] width 89 height 22
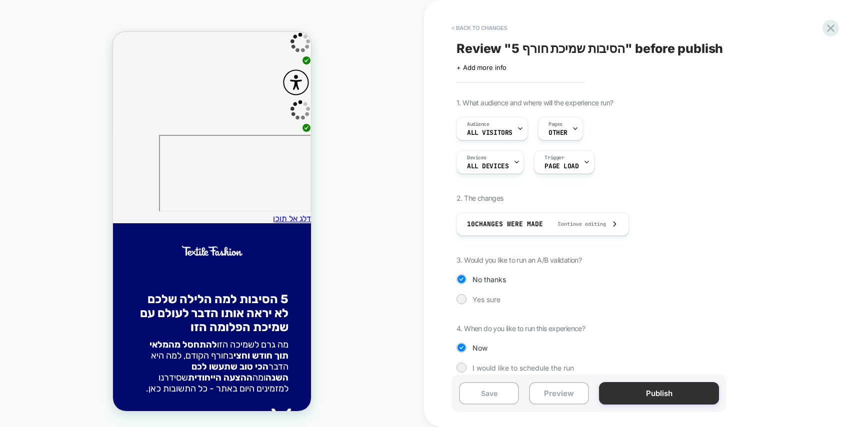
click at [679, 397] on button "Publish" at bounding box center [659, 393] width 120 height 22
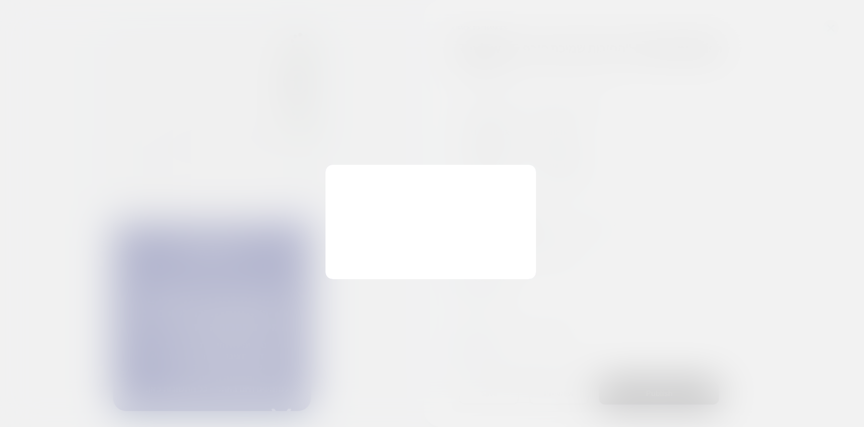
click at [364, 259] on div "Changes were made, Publish? Clear past collected data? Reset past collected dat…" at bounding box center [430, 222] width 210 height 114
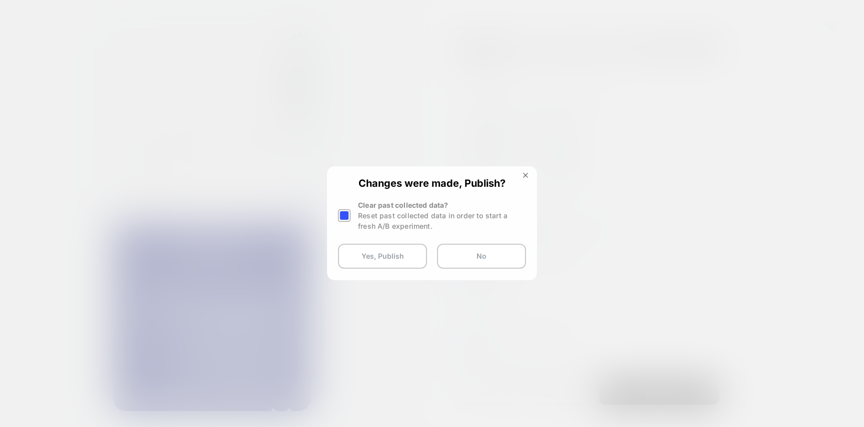
click at [364, 259] on button "Yes, Publish" at bounding box center [382, 256] width 89 height 25
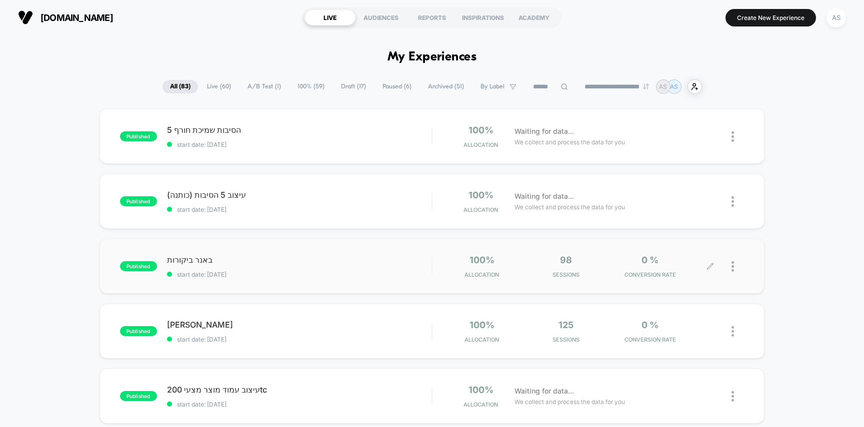
click at [433, 257] on div "100% Allocation 98 Sessions 0 % CONVERSION RATE" at bounding box center [588, 266] width 312 height 23
click at [301, 129] on span "5 הסיבות שמיכת חורף Click to edit experience details" at bounding box center [299, 130] width 265 height 10
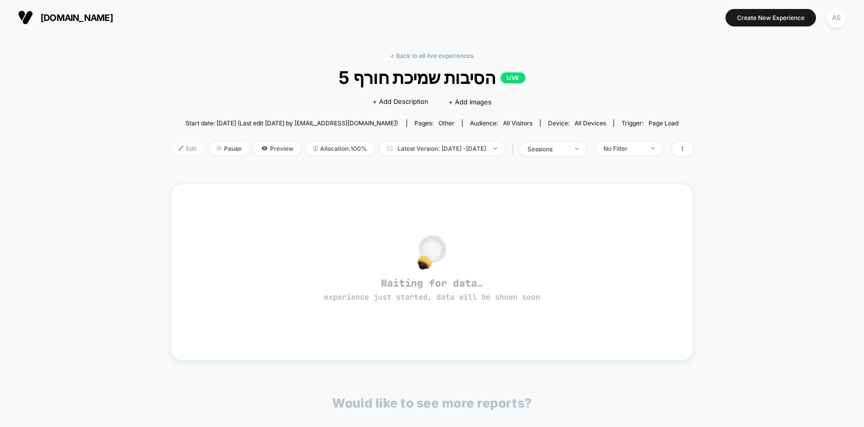
click at [171, 150] on span "Edit" at bounding box center [187, 148] width 33 height 13
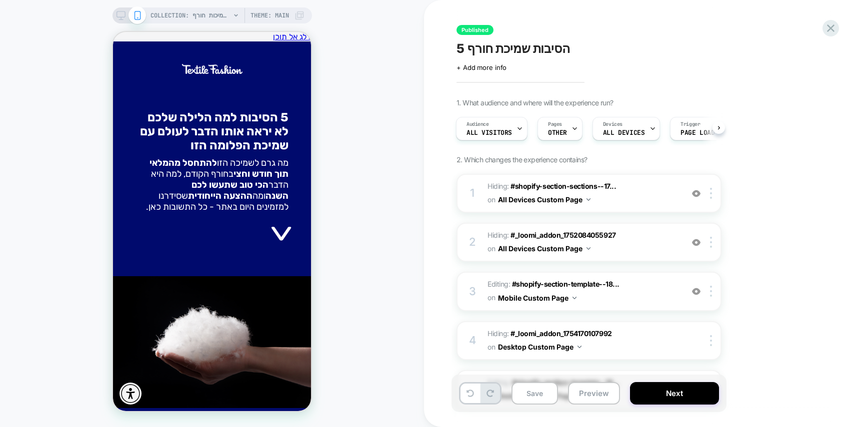
scroll to position [339, 0]
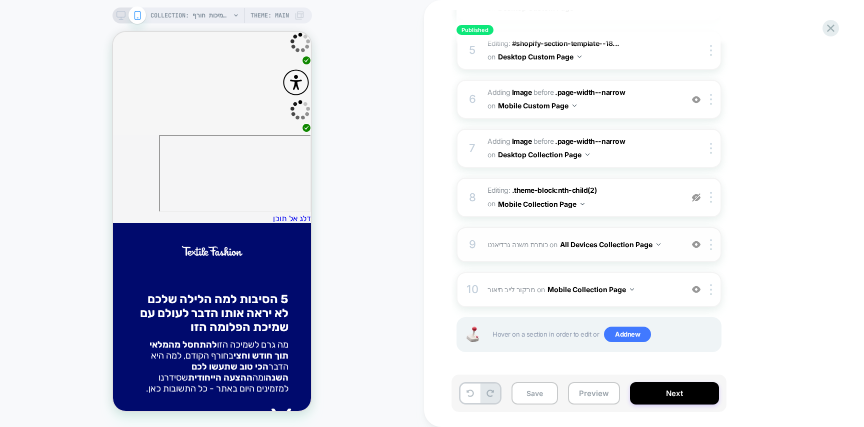
click at [502, 249] on span "כותרת משנה גרדיאנט Adding Code Block BEFORE .text-center > .theme-block:nth-chi…" at bounding box center [582, 244] width 190 height 14
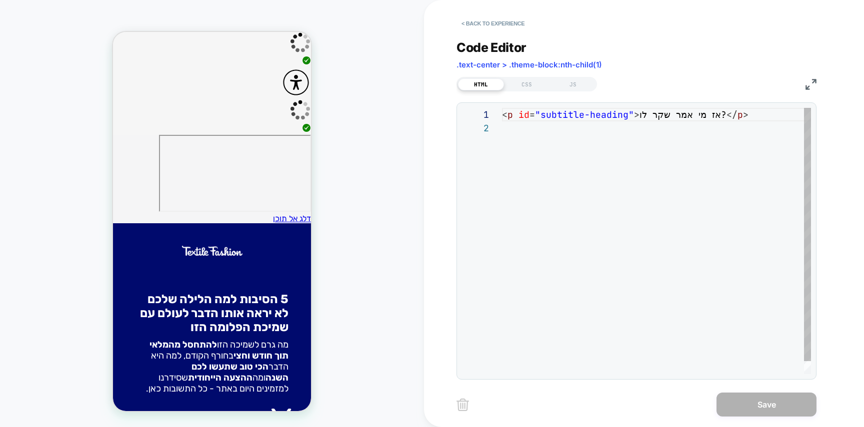
scroll to position [13, 0]
click at [521, 86] on div "CSS" at bounding box center [527, 84] width 46 height 12
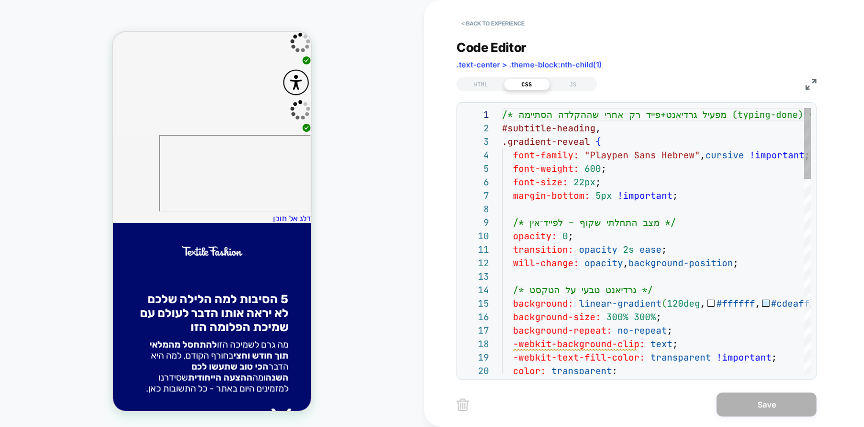
scroll to position [135, 0]
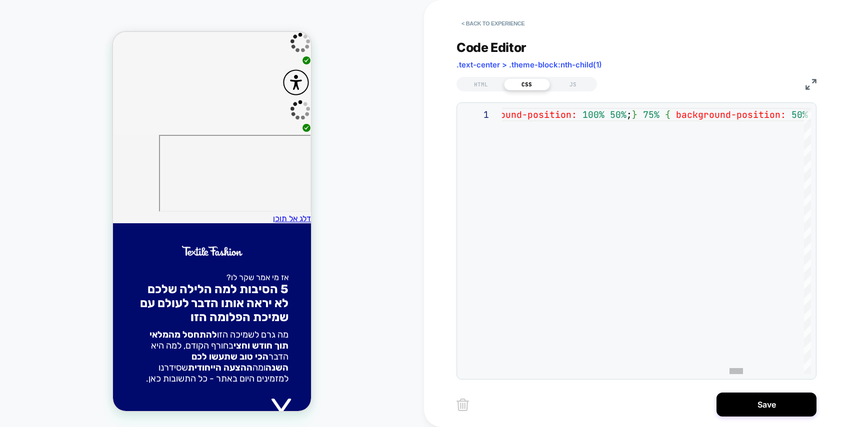
scroll to position [0, 0]
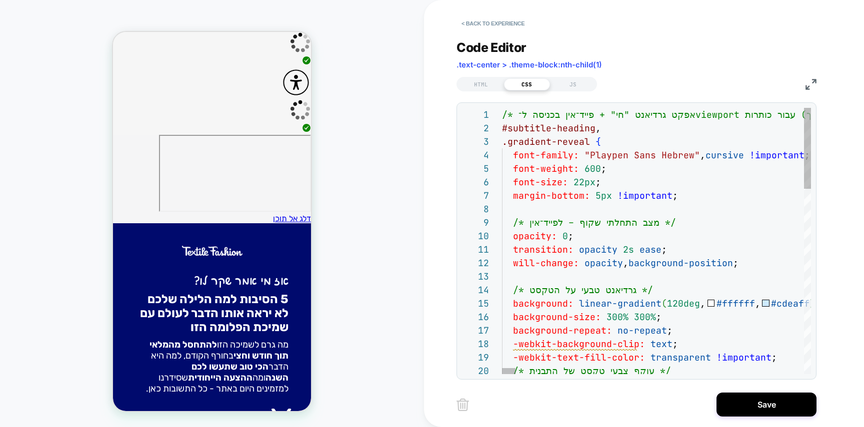
scroll to position [0, 119]
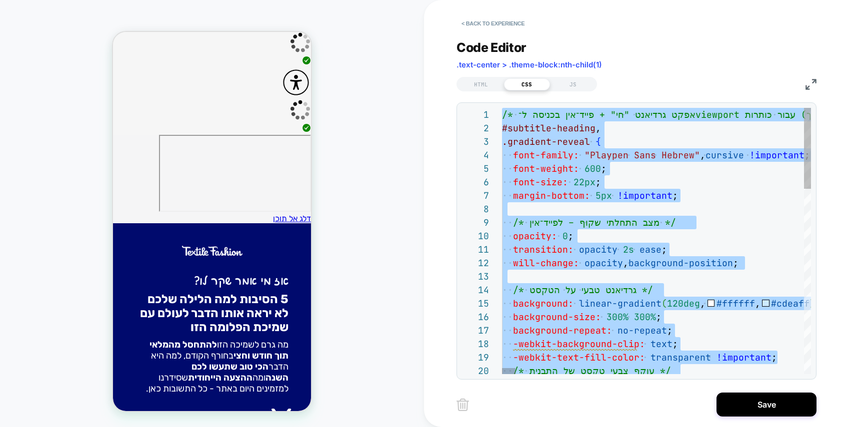
type textarea "**********"
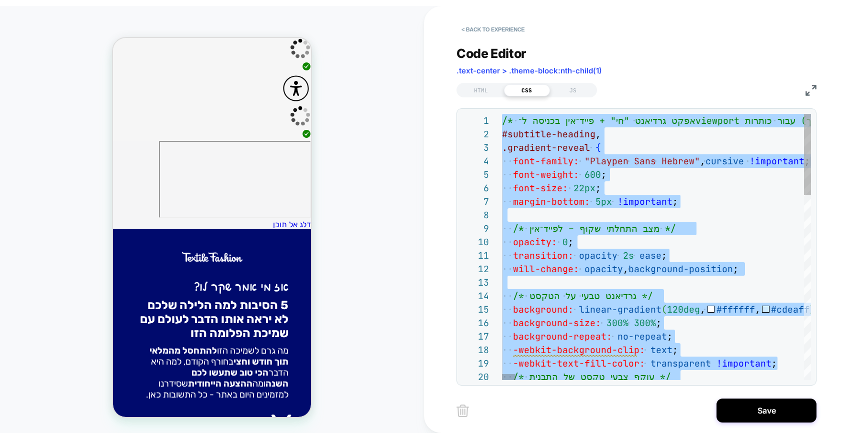
scroll to position [81, 0]
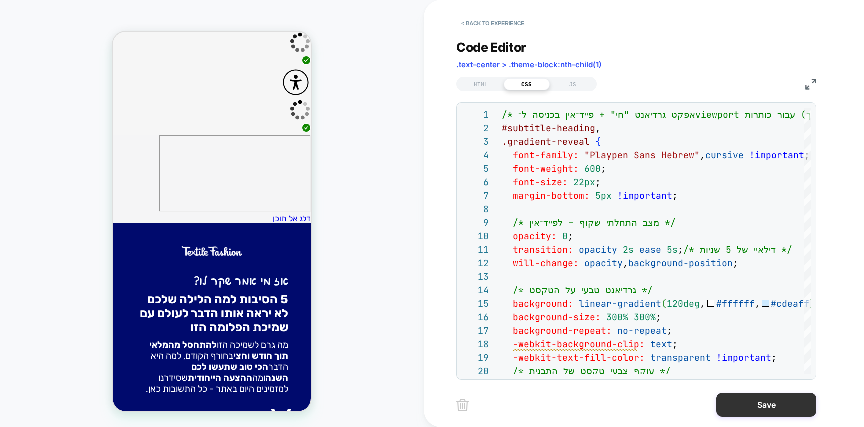
click at [761, 403] on button "Save" at bounding box center [766, 405] width 100 height 24
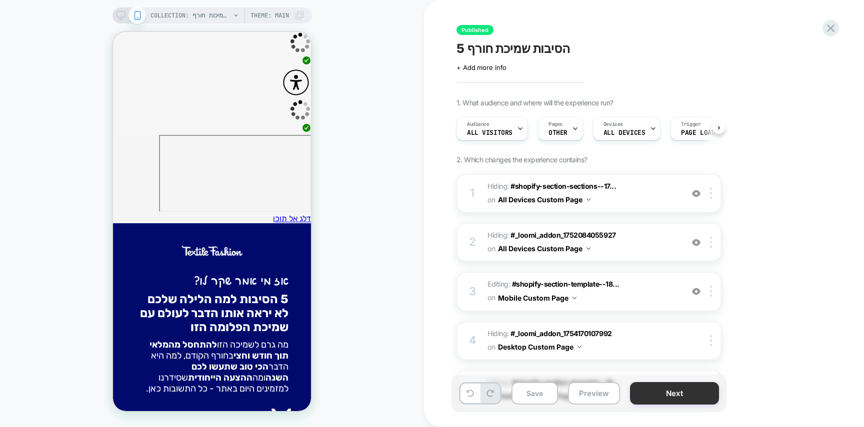
click at [682, 399] on button "Next" at bounding box center [674, 393] width 89 height 22
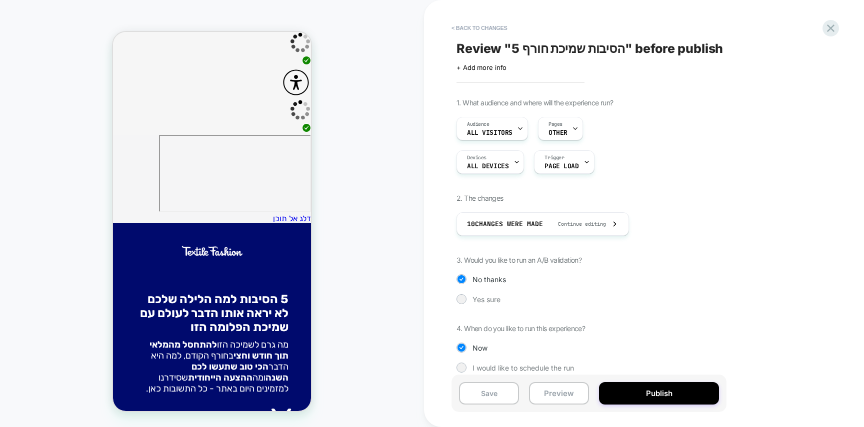
click at [682, 399] on button "Publish" at bounding box center [659, 393] width 120 height 22
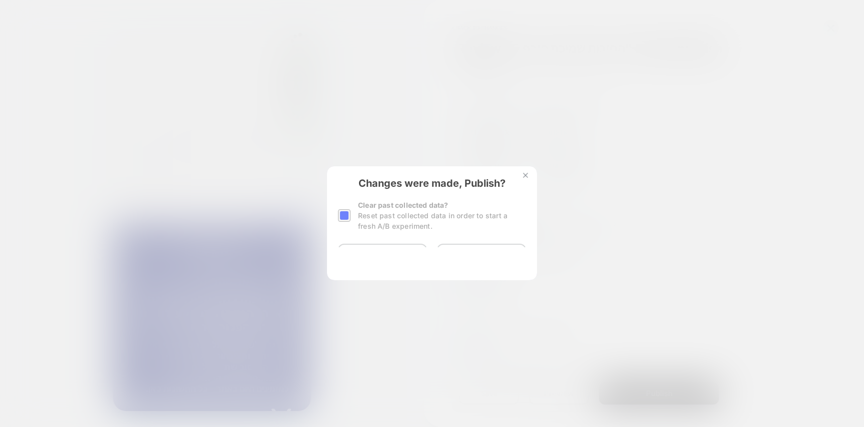
click at [374, 256] on div "Changes were made, Publish? Clear past collected data? Reset past collected dat…" at bounding box center [432, 223] width 210 height 114
click at [374, 256] on button "Yes, Publish" at bounding box center [382, 256] width 89 height 25
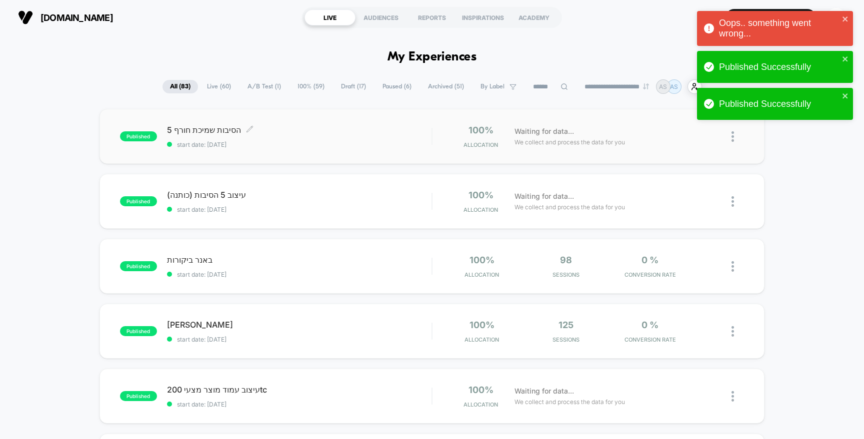
click at [289, 132] on span "5 הסיבות שמיכת חורף Click to edit experience details" at bounding box center [299, 130] width 265 height 10
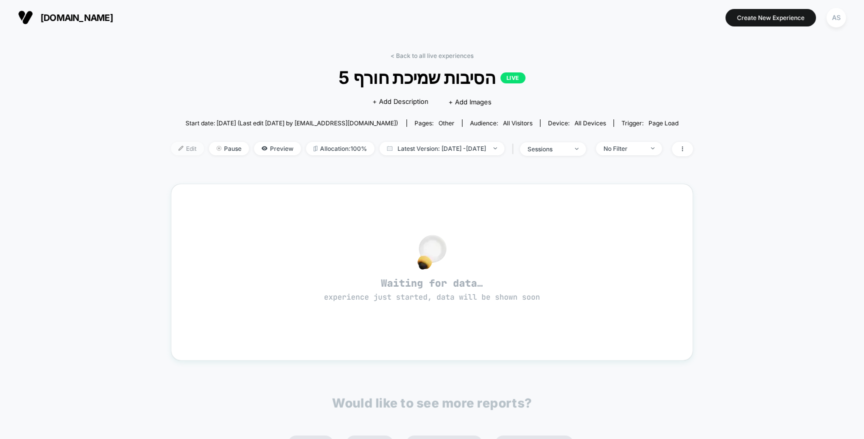
click at [171, 144] on span "Edit" at bounding box center [187, 148] width 33 height 13
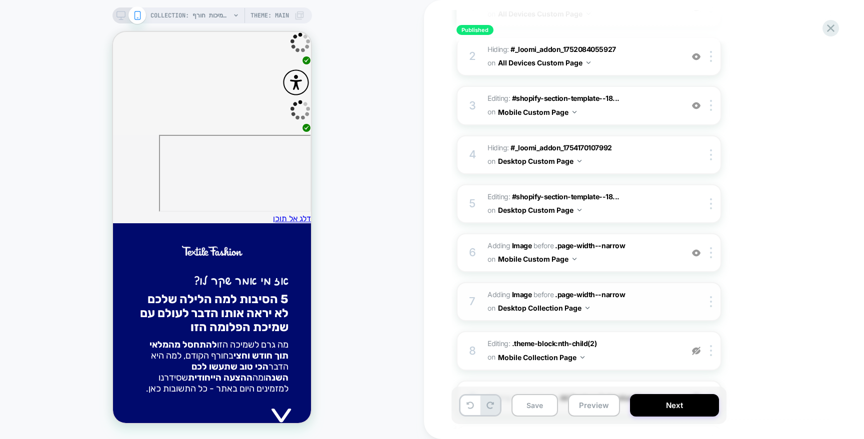
scroll to position [327, 0]
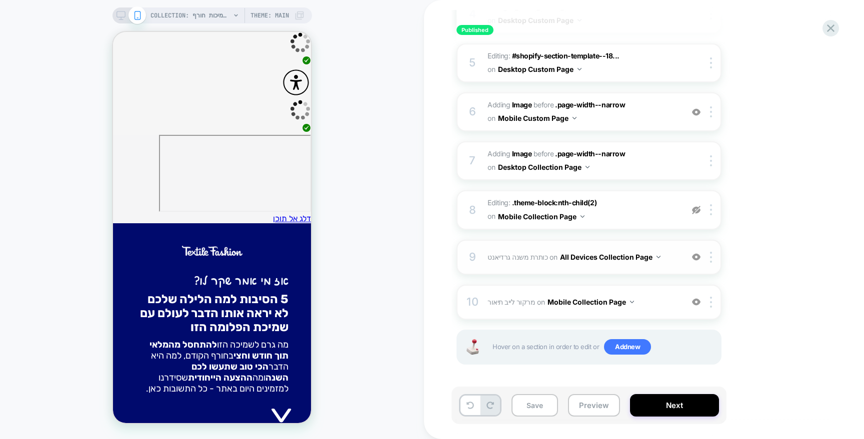
click at [516, 261] on span "כותרת משנה גרדיאנט Adding Code Block BEFORE .text-center > .theme-block:nth-chi…" at bounding box center [582, 257] width 190 height 14
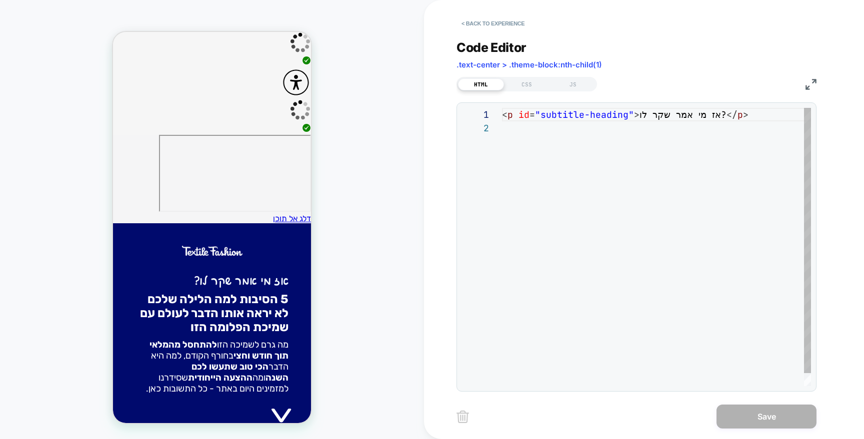
scroll to position [13, 0]
click at [528, 87] on div "CSS" at bounding box center [527, 84] width 46 height 12
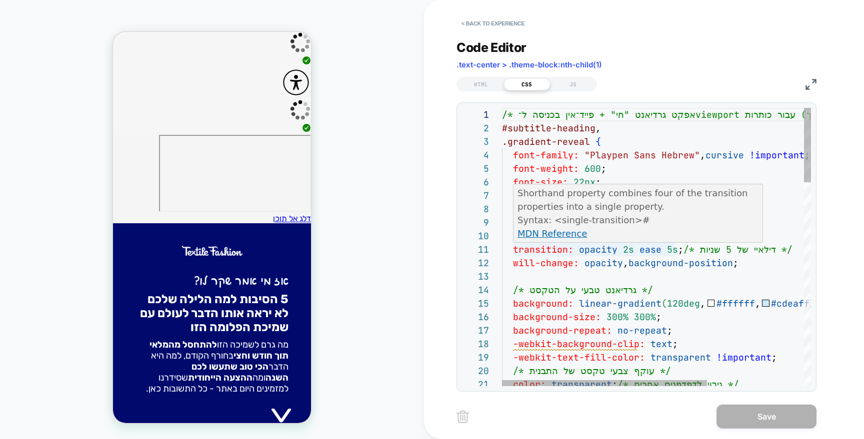
scroll to position [0, 167]
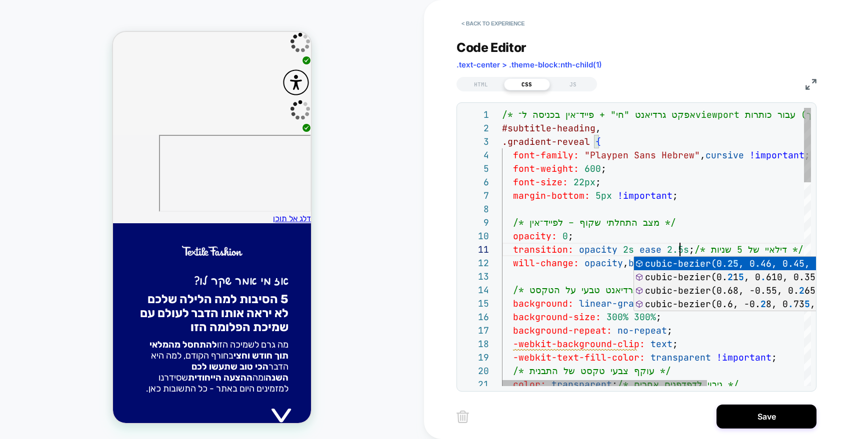
scroll to position [108, 189]
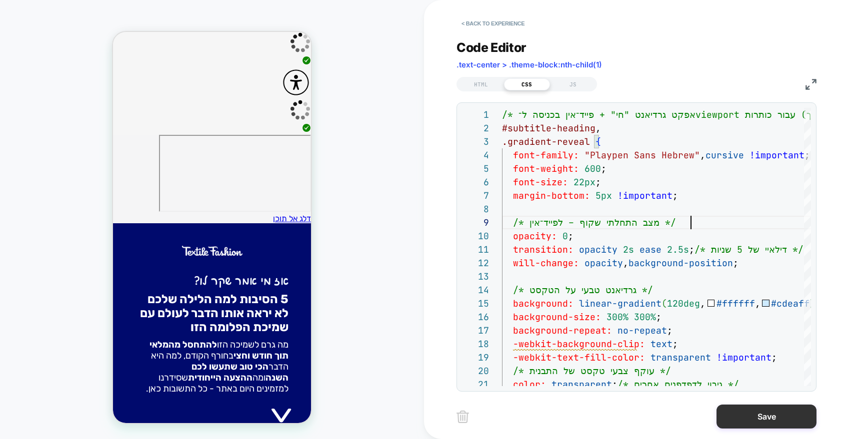
type textarea "**********"
click at [774, 418] on button "Save" at bounding box center [766, 417] width 100 height 24
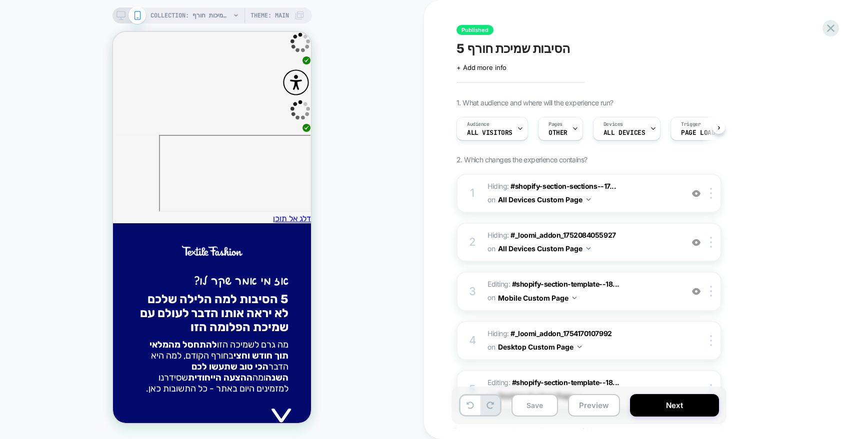
click at [774, 418] on div "Save Preview Next" at bounding box center [643, 410] width 375 height 47
click at [661, 391] on div "Save Preview Next" at bounding box center [588, 405] width 275 height 37
click at [662, 398] on button "Next" at bounding box center [674, 405] width 89 height 22
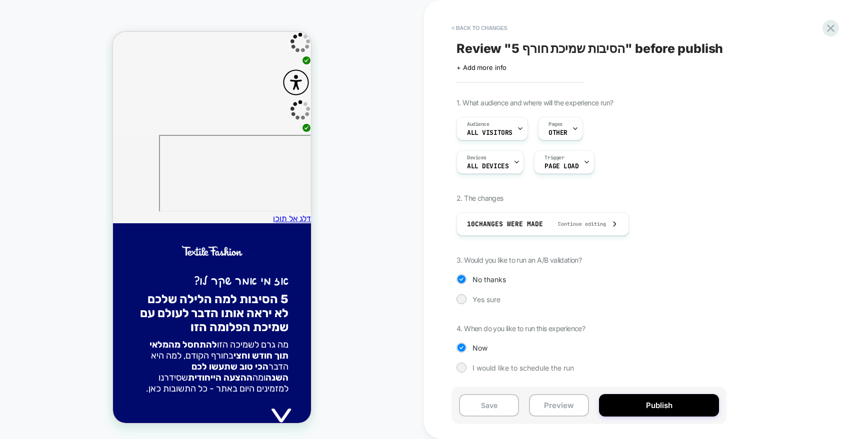
click at [662, 398] on button "Publish" at bounding box center [659, 405] width 120 height 22
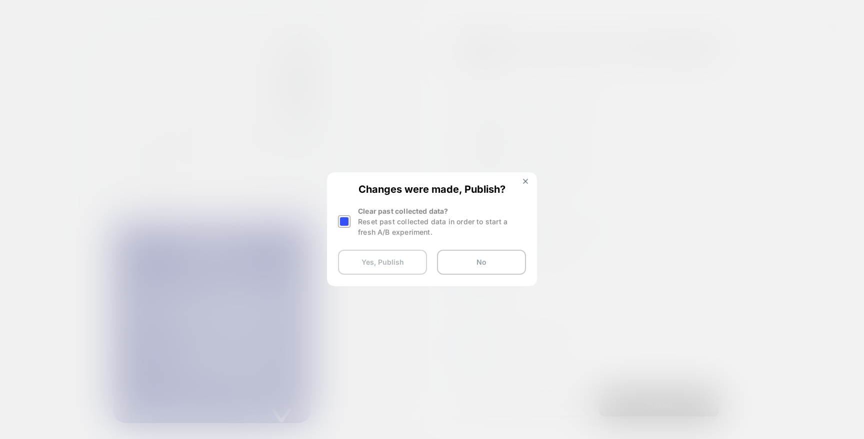
click at [379, 268] on button "Yes, Publish" at bounding box center [382, 262] width 89 height 25
